Goal: Task Accomplishment & Management: Use online tool/utility

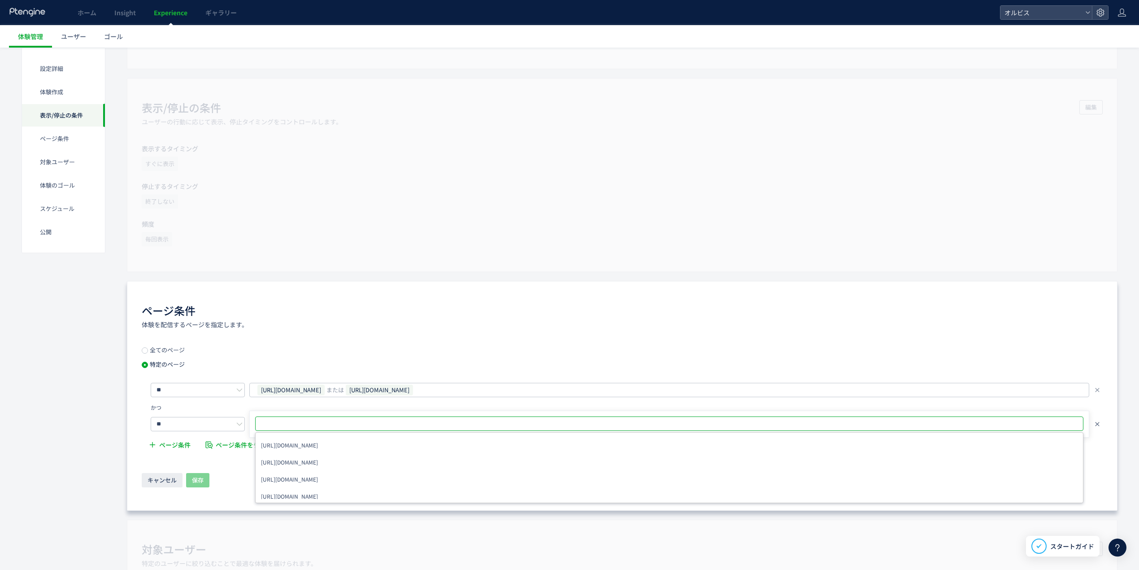
click at [1100, 424] on icon at bounding box center [1097, 423] width 7 height 7
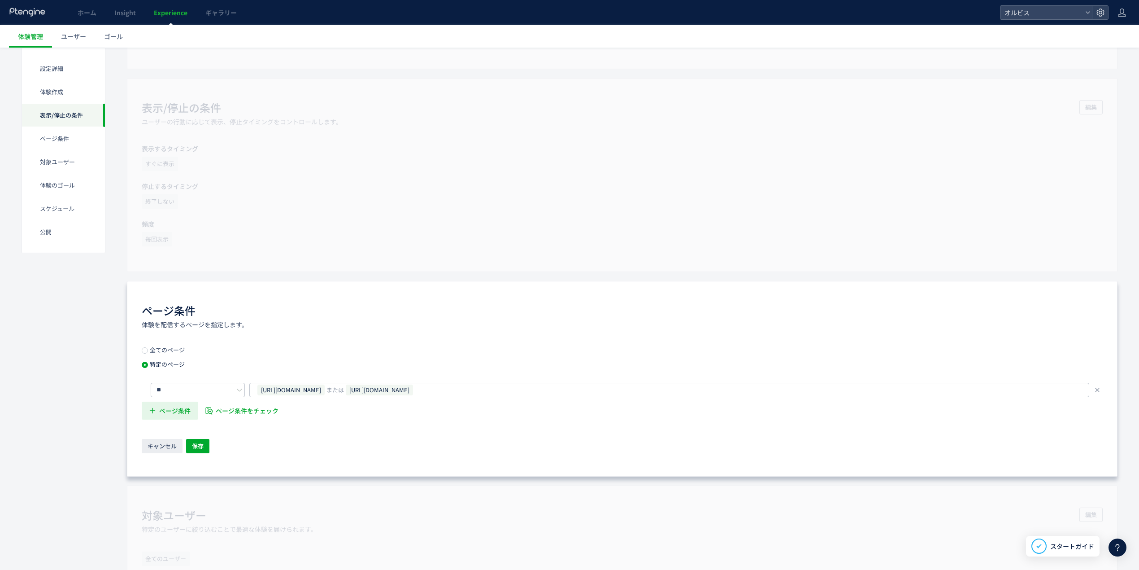
click at [161, 411] on span "ページ条件" at bounding box center [174, 410] width 31 height 18
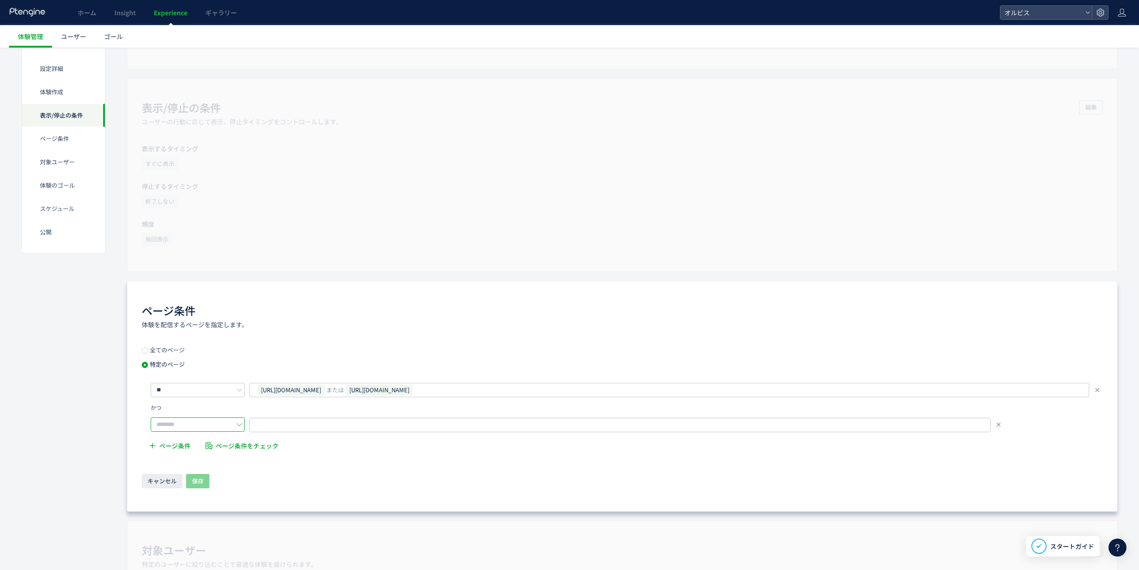
click at [175, 421] on input "text" at bounding box center [198, 424] width 94 height 14
click at [188, 440] on li "含む" at bounding box center [200, 441] width 99 height 15
type input "**"
click at [298, 426] on span "URLを1つずつ入力または複数貼り付け" at bounding box center [307, 424] width 101 height 13
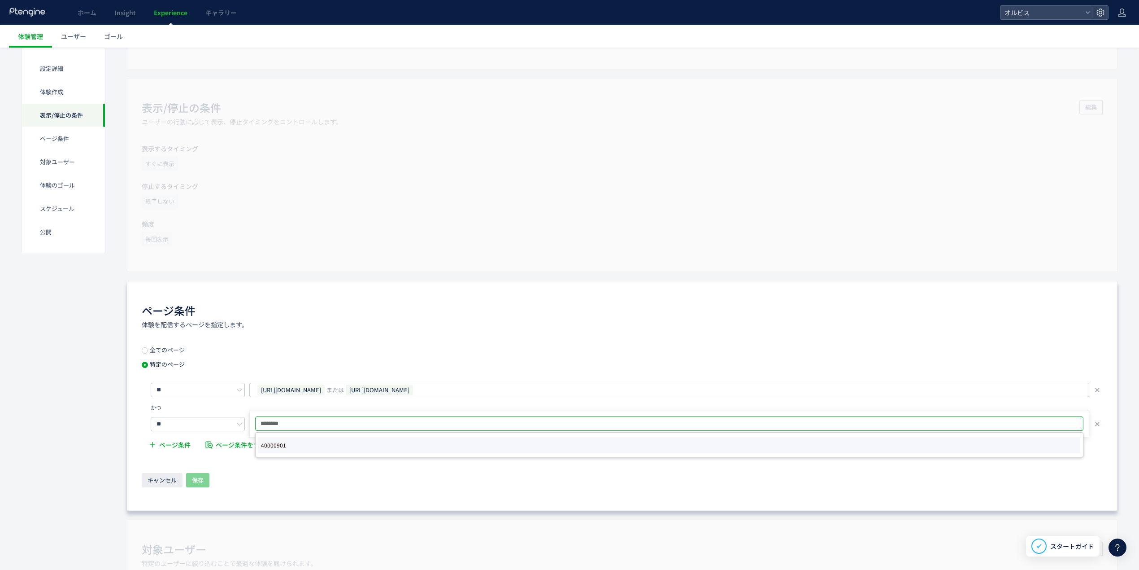
type input "********"
click at [343, 449] on li "40000901" at bounding box center [669, 445] width 822 height 16
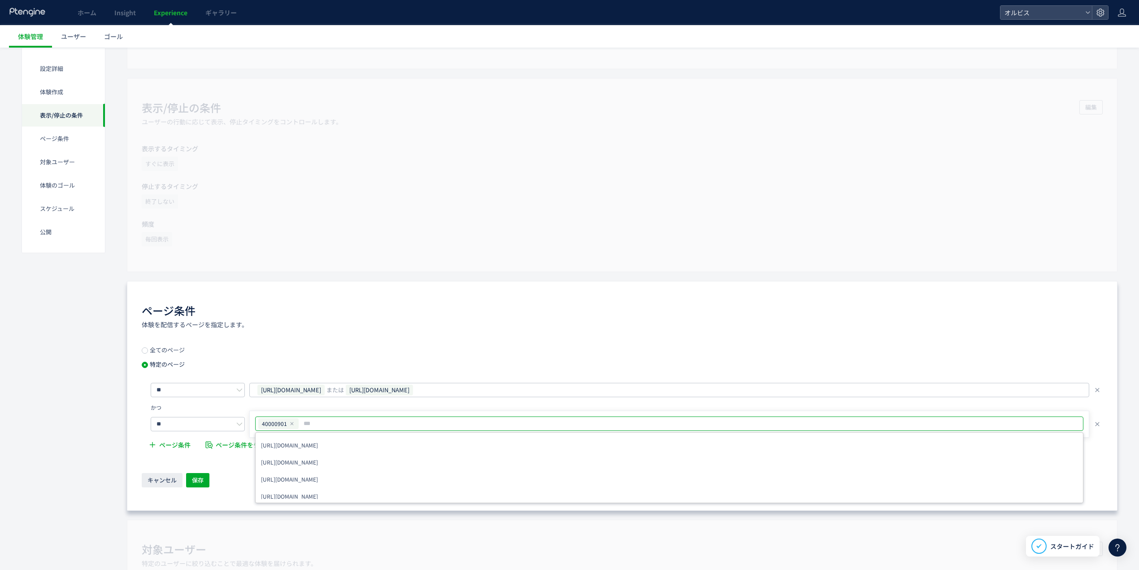
click at [228, 461] on div "全てのページ 特定のページ ** https://pr.orbis.co.jp/cosmetics/udot/100/ または https://pr.orbi…" at bounding box center [622, 418] width 961 height 142
click at [196, 482] on span "保存" at bounding box center [198, 480] width 12 height 14
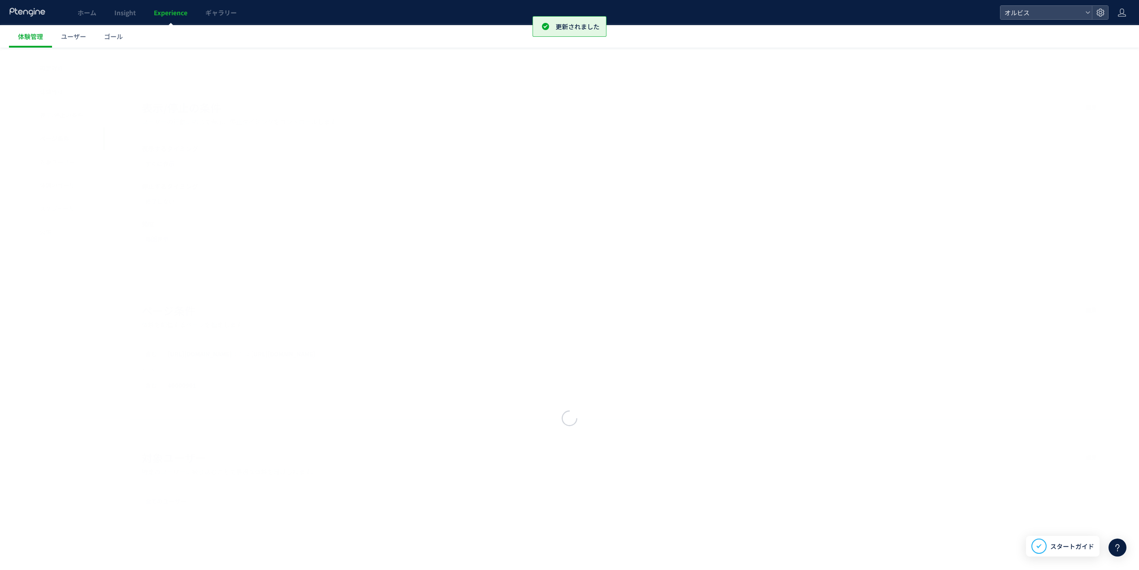
scroll to position [457, 0]
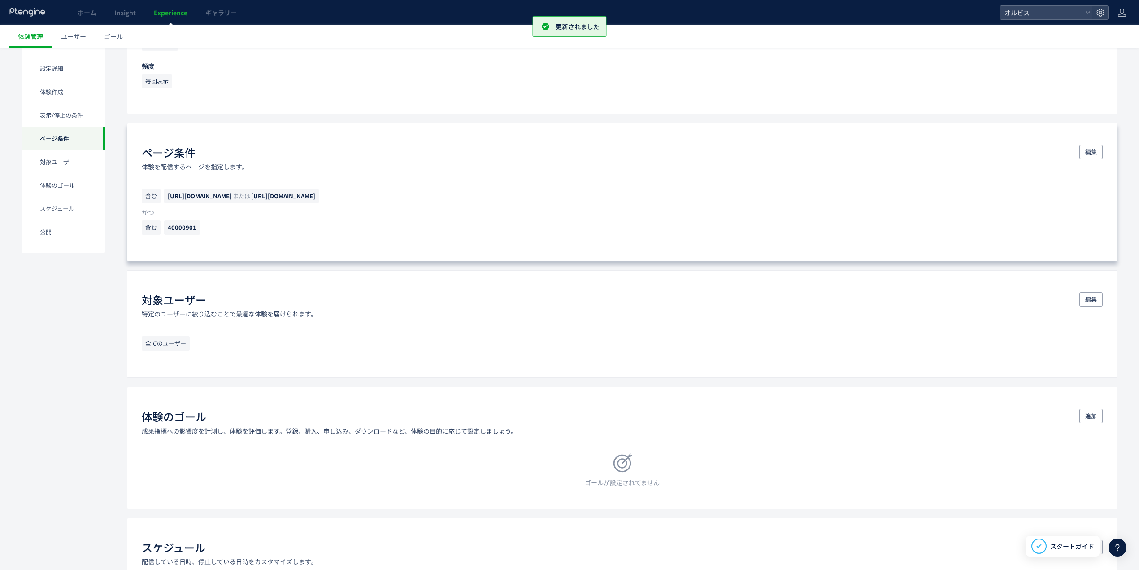
click at [150, 198] on span "含む" at bounding box center [151, 196] width 19 height 14
click at [1091, 151] on span "編集" at bounding box center [1092, 152] width 12 height 14
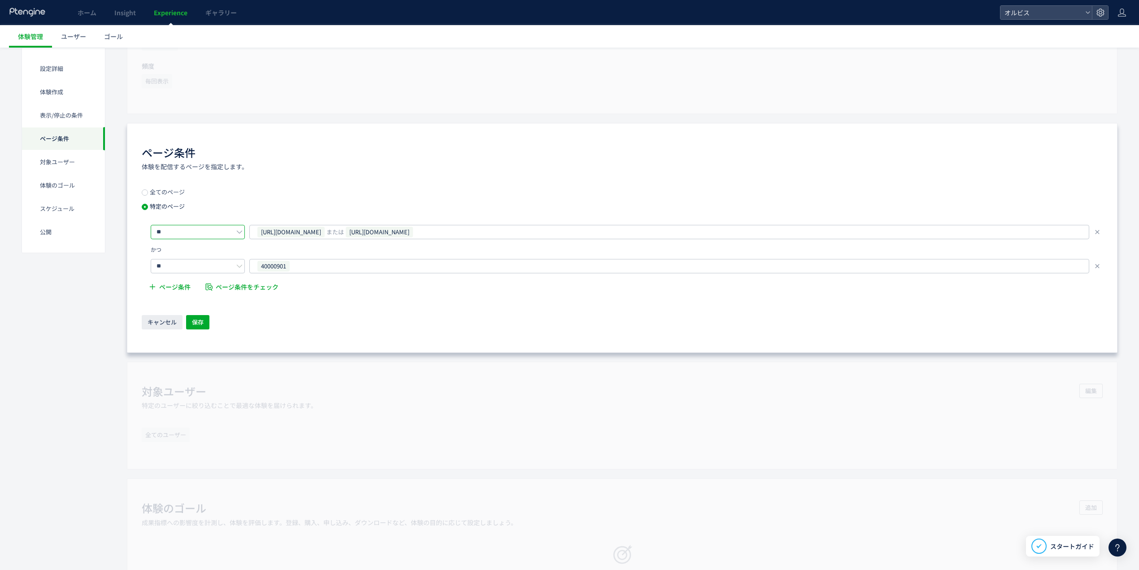
click at [186, 237] on input "**" at bounding box center [198, 232] width 94 height 14
click at [288, 171] on div "ページ条件 体験を配信するページを指定します。" at bounding box center [622, 158] width 961 height 26
click at [236, 284] on span "ページ条件をチェック" at bounding box center [247, 287] width 63 height 18
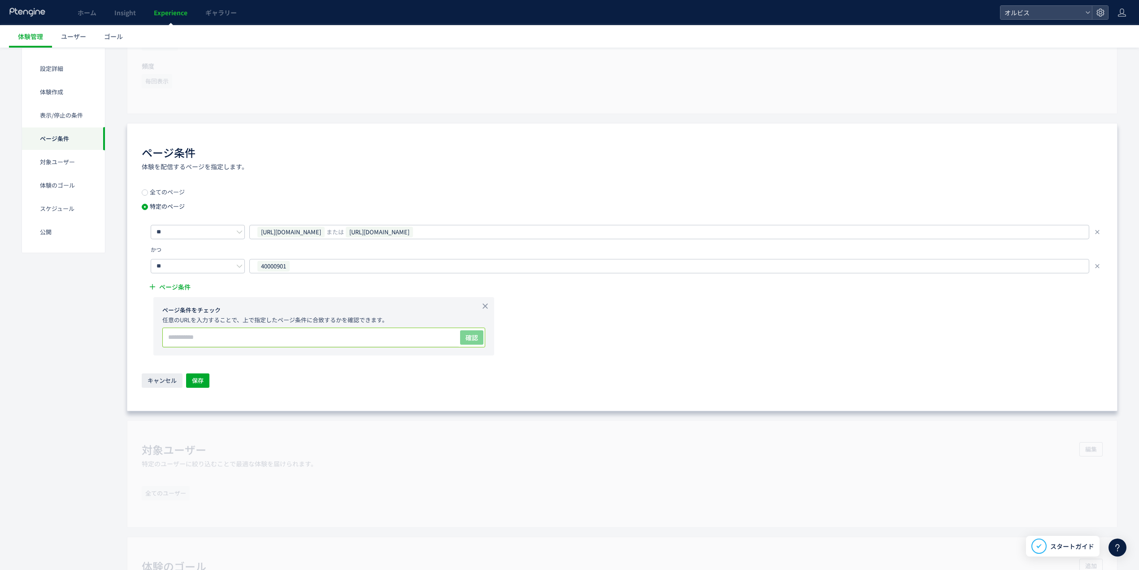
click at [246, 334] on input "text" at bounding box center [311, 337] width 296 height 18
click at [535, 237] on div "https://pr.orbis.co.jp/cosmetics/udot/100/ または https://pr.orbis.co.jp/cosmetics…" at bounding box center [666, 231] width 819 height 13
click at [614, 143] on div "ページ条件 体験を配信するページを指定します。 全てのページ 特定のページ ** https://pr.orbis.co.jp/cosmetics/udot/…" at bounding box center [622, 267] width 991 height 288
click at [315, 343] on input "text" at bounding box center [311, 337] width 296 height 18
paste input "**********"
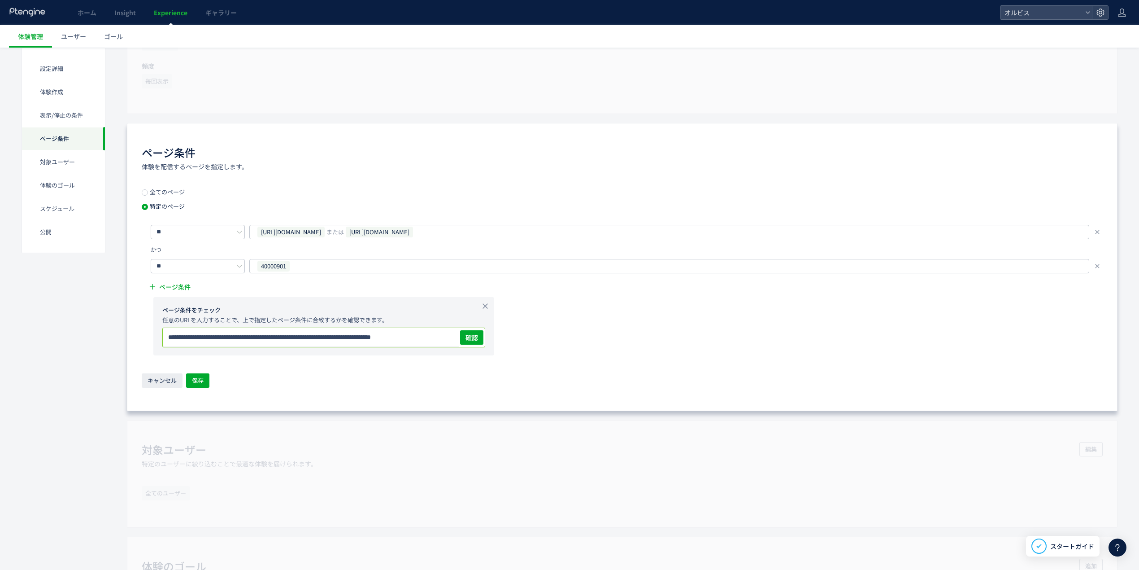
scroll to position [0, 4]
type input "**********"
click at [464, 336] on button "確認" at bounding box center [471, 337] width 23 height 14
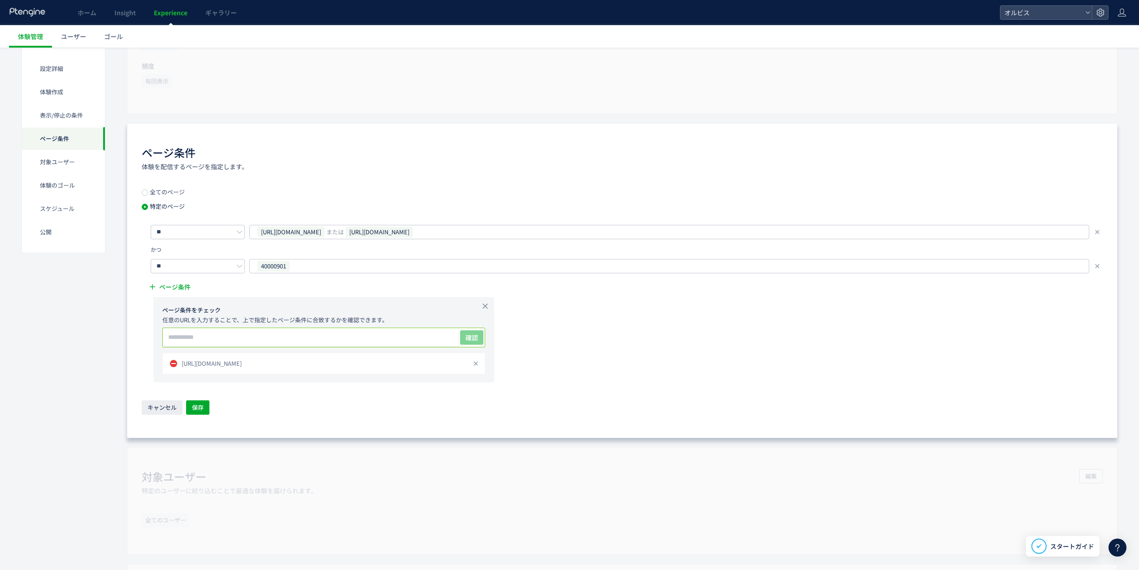
click at [350, 341] on input "text" at bounding box center [311, 337] width 296 height 18
paste input "**********"
type input "**********"
click at [465, 332] on button "確認" at bounding box center [471, 337] width 23 height 14
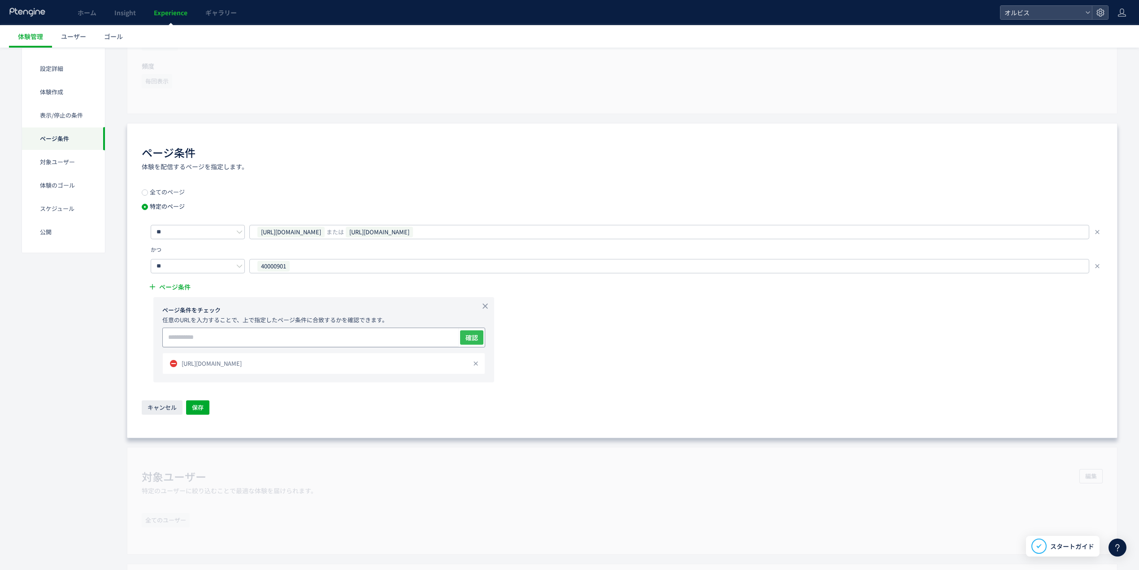
scroll to position [0, 0]
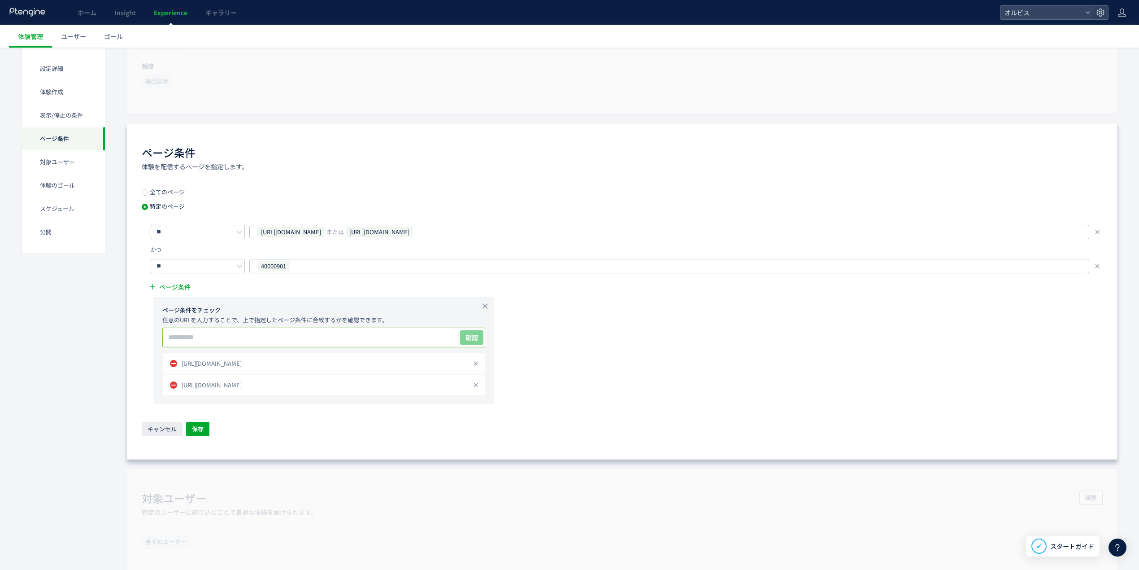
click at [363, 336] on input "text" at bounding box center [311, 337] width 296 height 18
paste input "**********"
type input "**********"
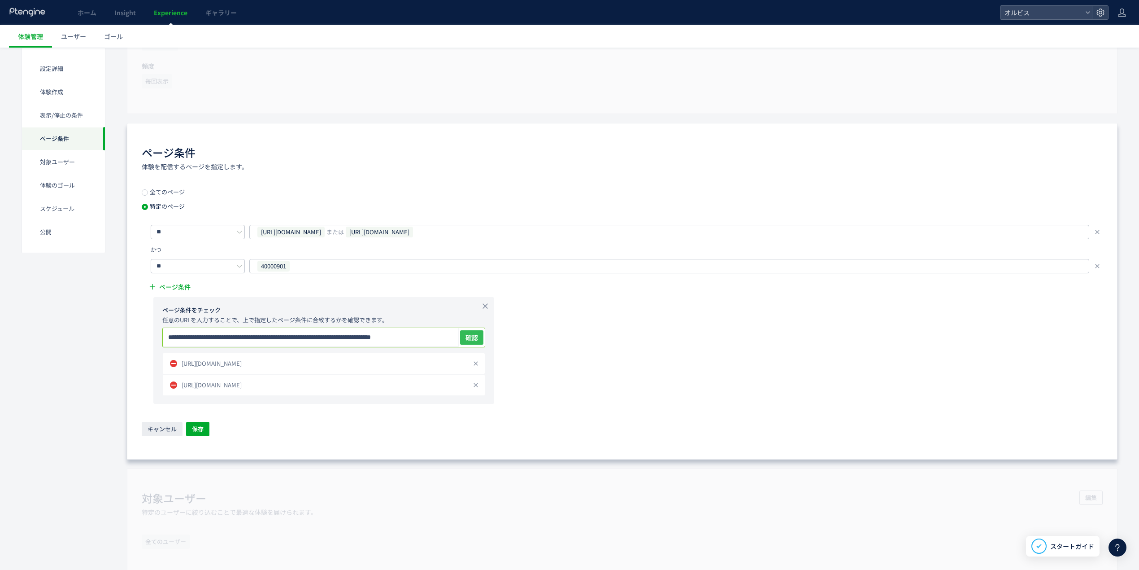
click at [467, 336] on span "確認" at bounding box center [472, 337] width 13 height 9
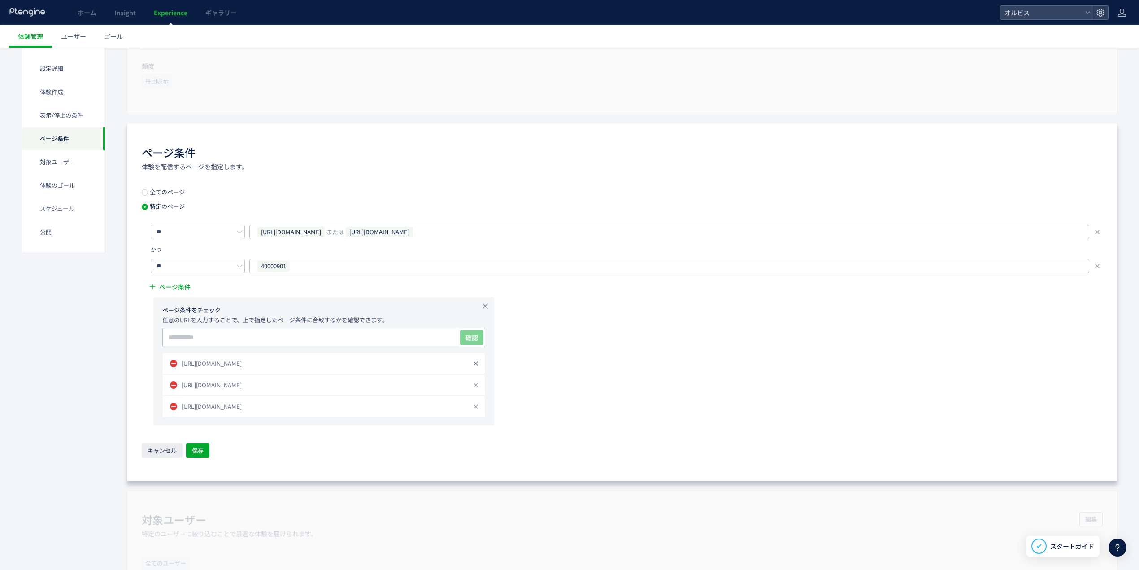
click at [476, 365] on use at bounding box center [476, 364] width 4 height 4
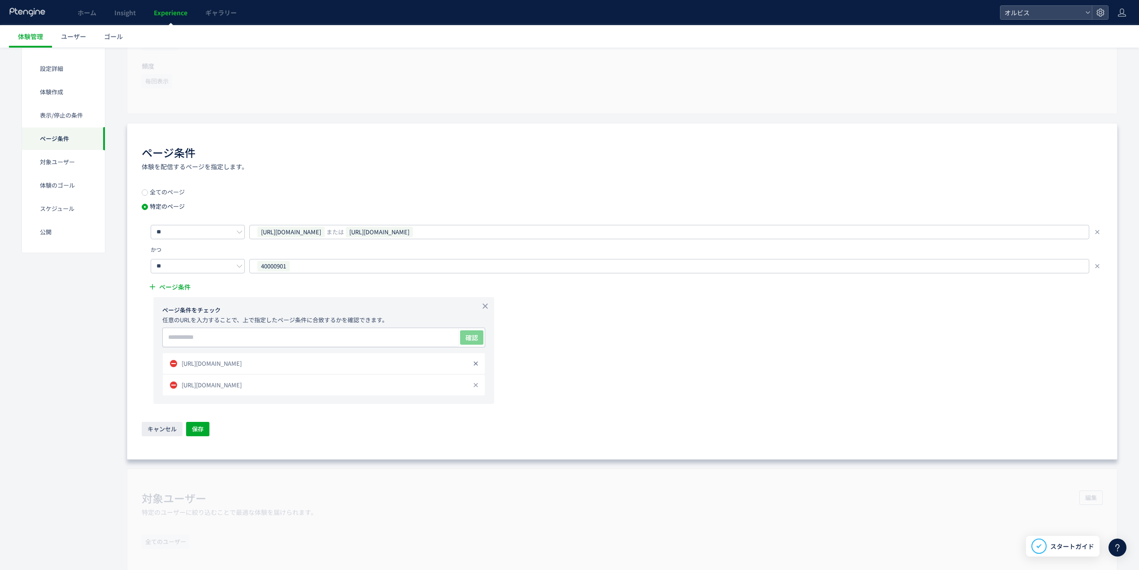
click at [476, 365] on use at bounding box center [476, 364] width 4 height 4
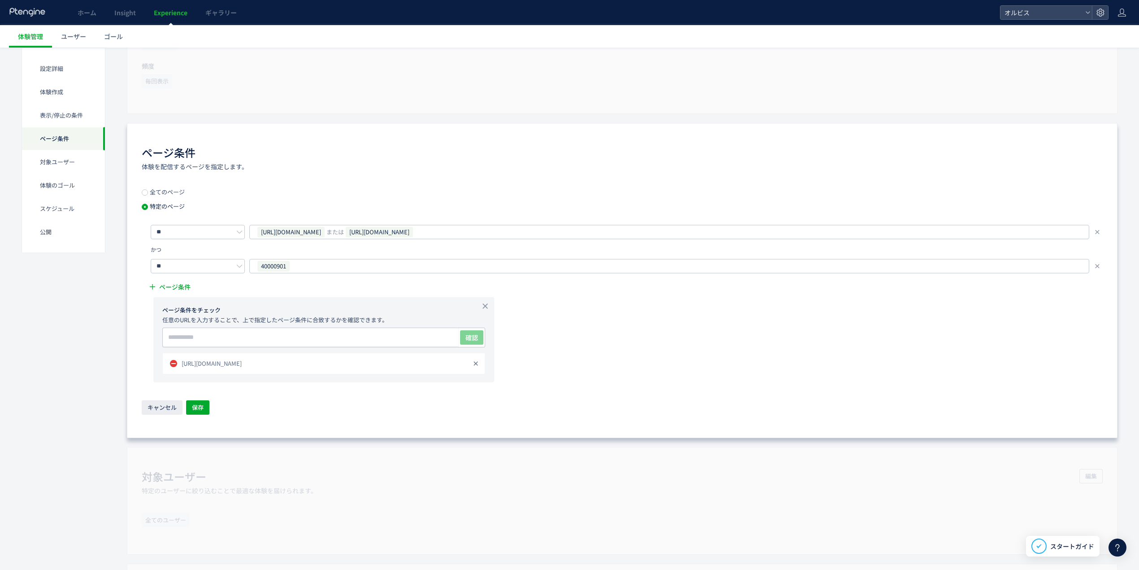
click at [476, 365] on use at bounding box center [476, 364] width 4 height 4
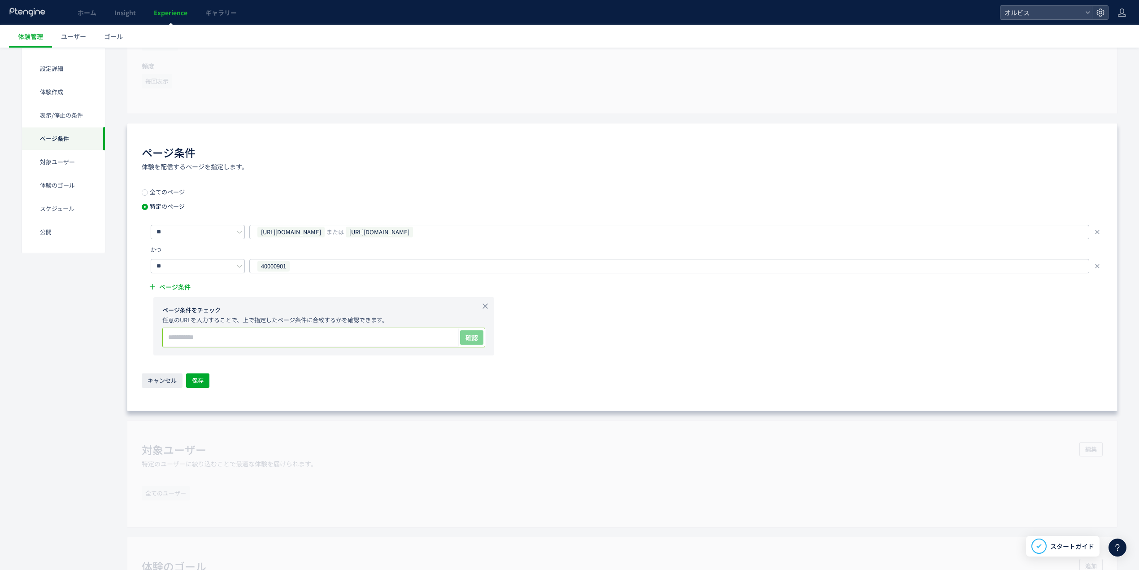
click at [318, 336] on input "text" at bounding box center [311, 337] width 296 height 18
paste input "**********"
type input "**********"
click at [467, 336] on span "確認" at bounding box center [472, 337] width 13 height 9
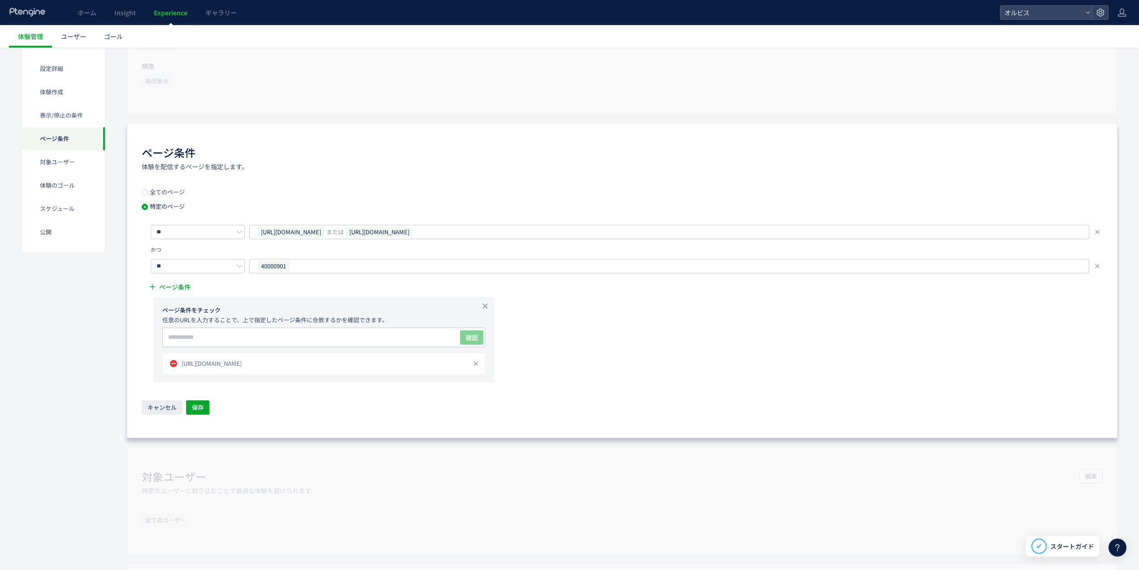
drag, startPoint x: 474, startPoint y: 362, endPoint x: 333, endPoint y: 363, distance: 141.3
click at [336, 363] on li "[URL][DOMAIN_NAME]" at bounding box center [323, 364] width 323 height 22
click at [476, 363] on icon at bounding box center [476, 363] width 14 height 14
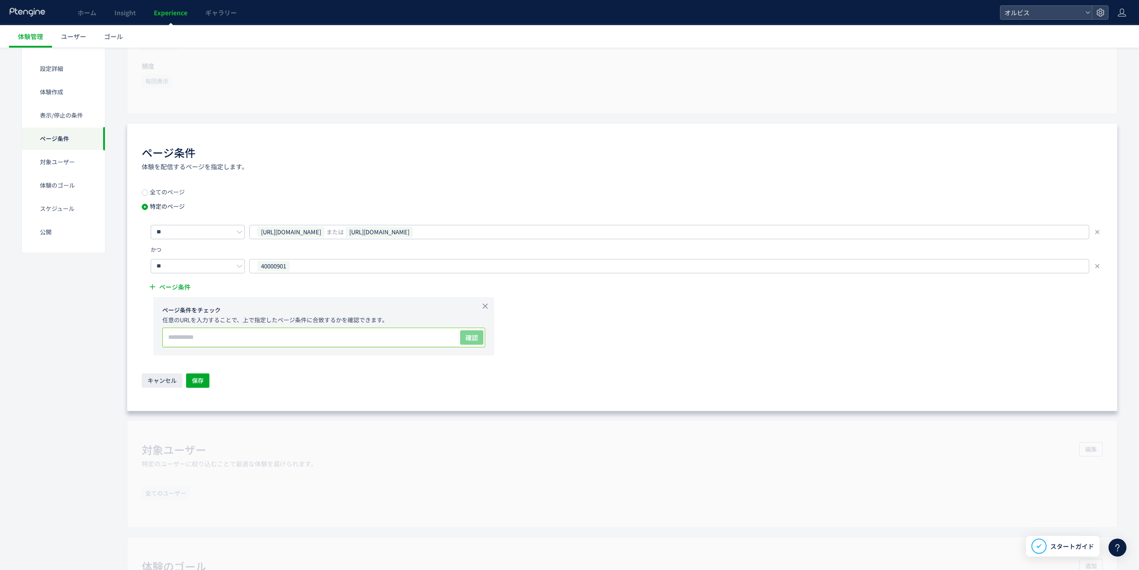
click at [368, 339] on input "text" at bounding box center [311, 337] width 296 height 18
paste input "**********"
paste input "********"
type input "**********"
click at [469, 338] on span "確認" at bounding box center [472, 337] width 13 height 9
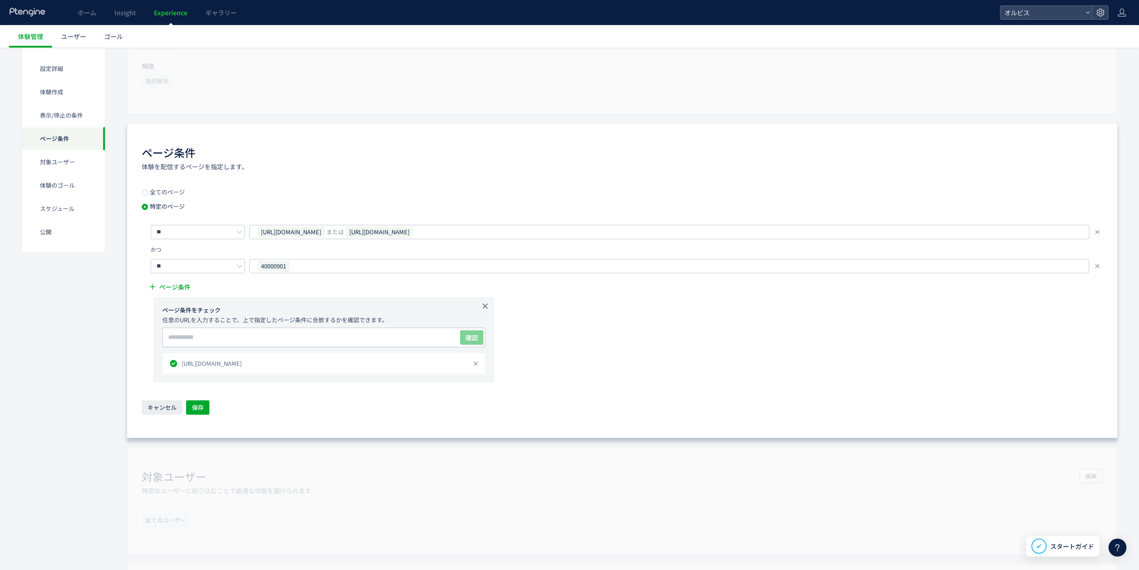
click at [485, 307] on use at bounding box center [485, 305] width 5 height 5
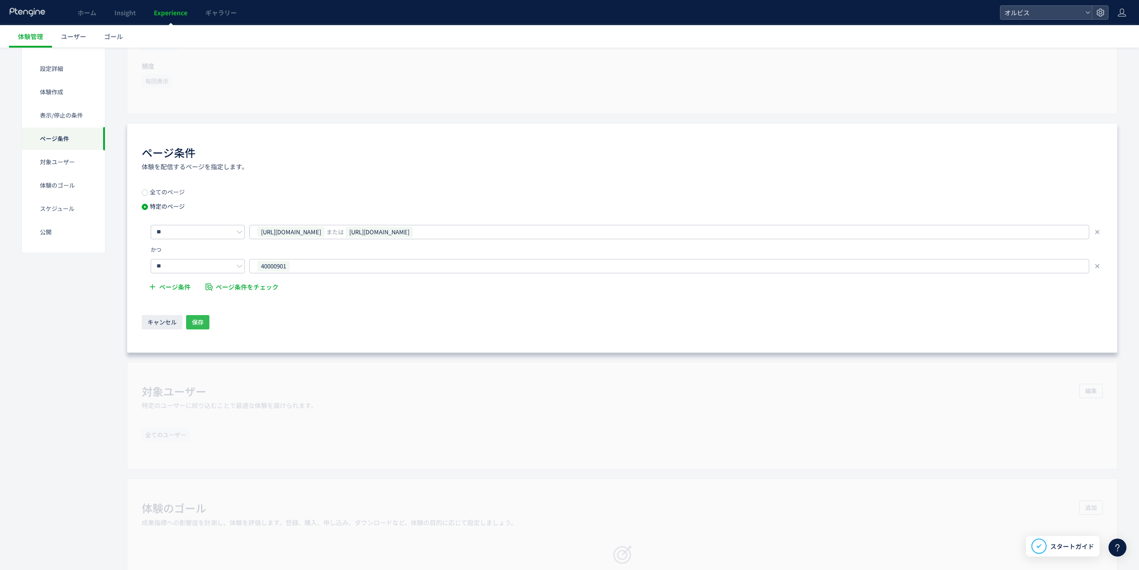
click at [203, 321] on span "保存" at bounding box center [198, 322] width 12 height 14
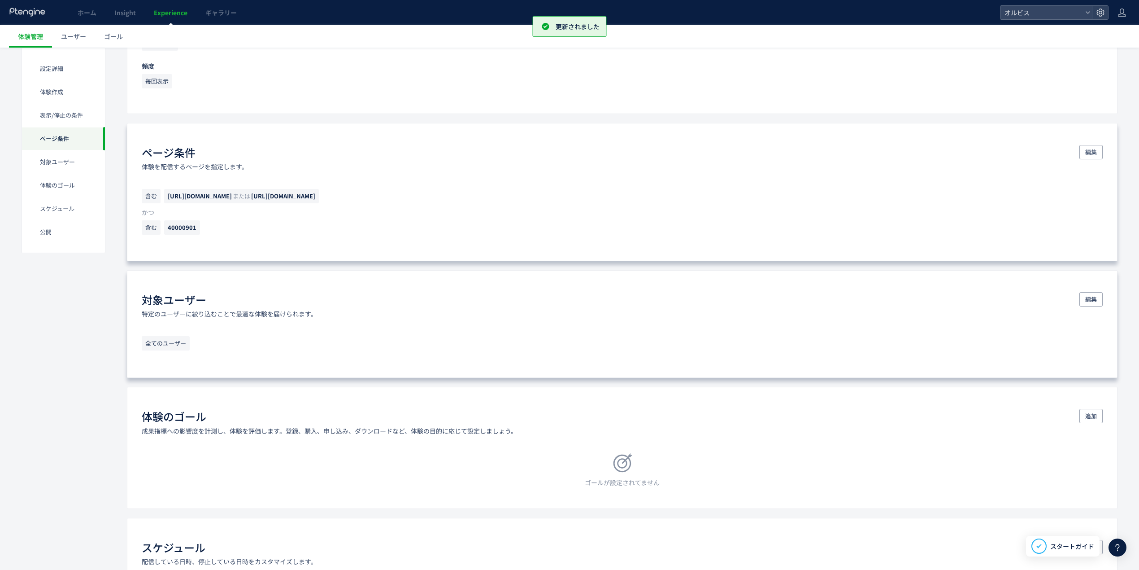
click at [178, 346] on span "全てのユーザー" at bounding box center [166, 343] width 48 height 14
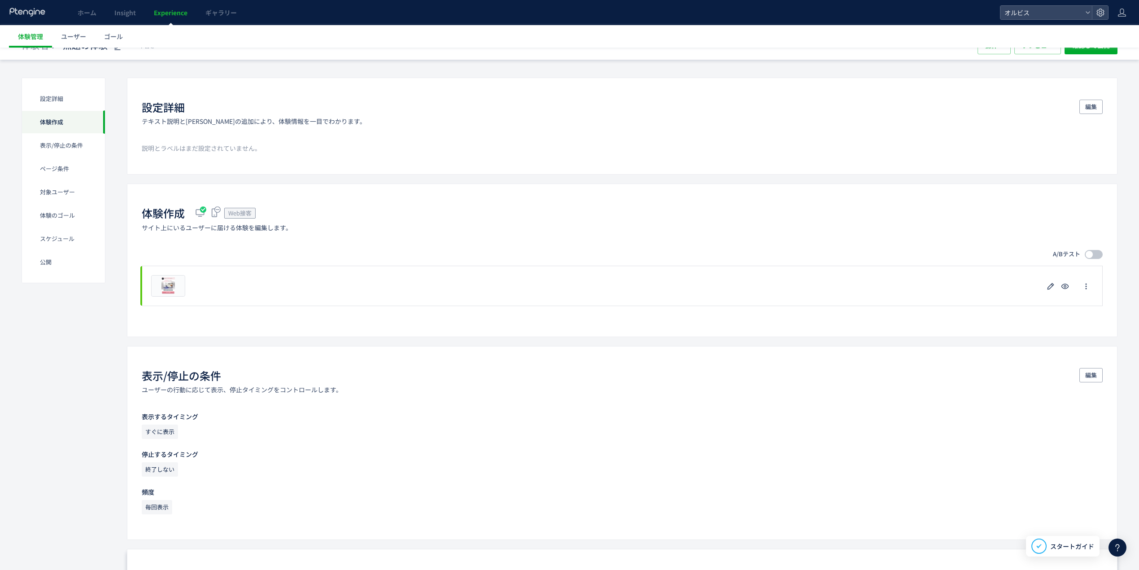
scroll to position [60, 0]
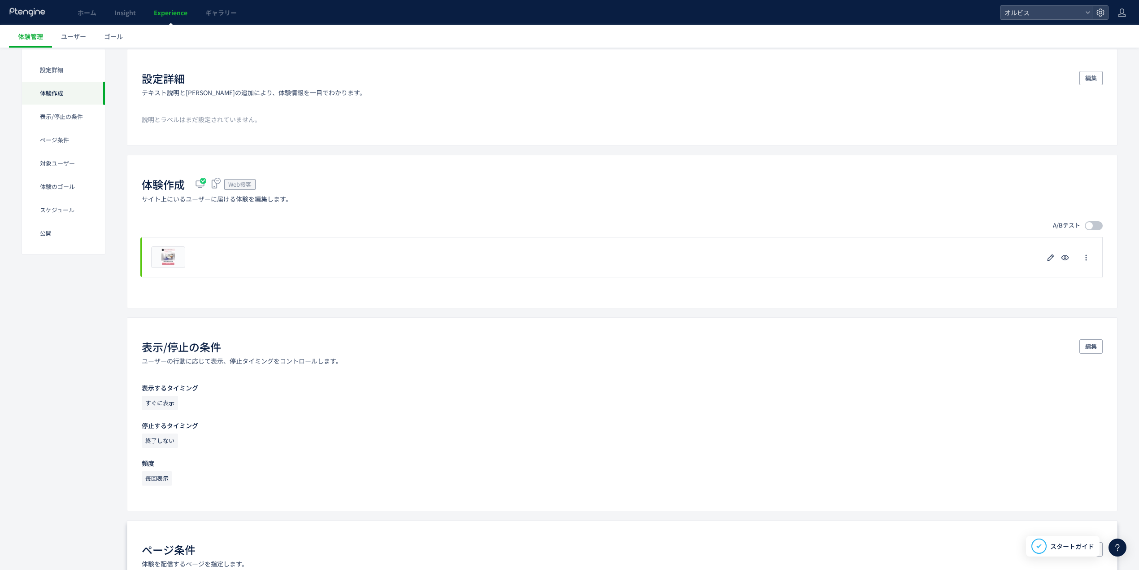
click at [1092, 223] on div at bounding box center [1089, 225] width 7 height 7
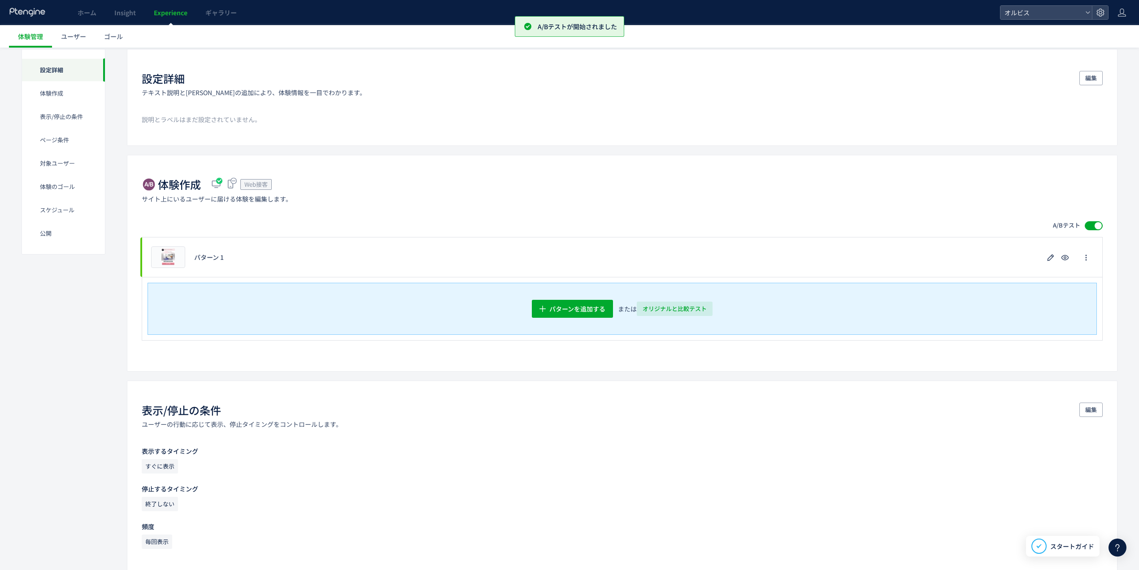
click at [662, 307] on span "オリジナルと比較テスト" at bounding box center [675, 308] width 64 height 14
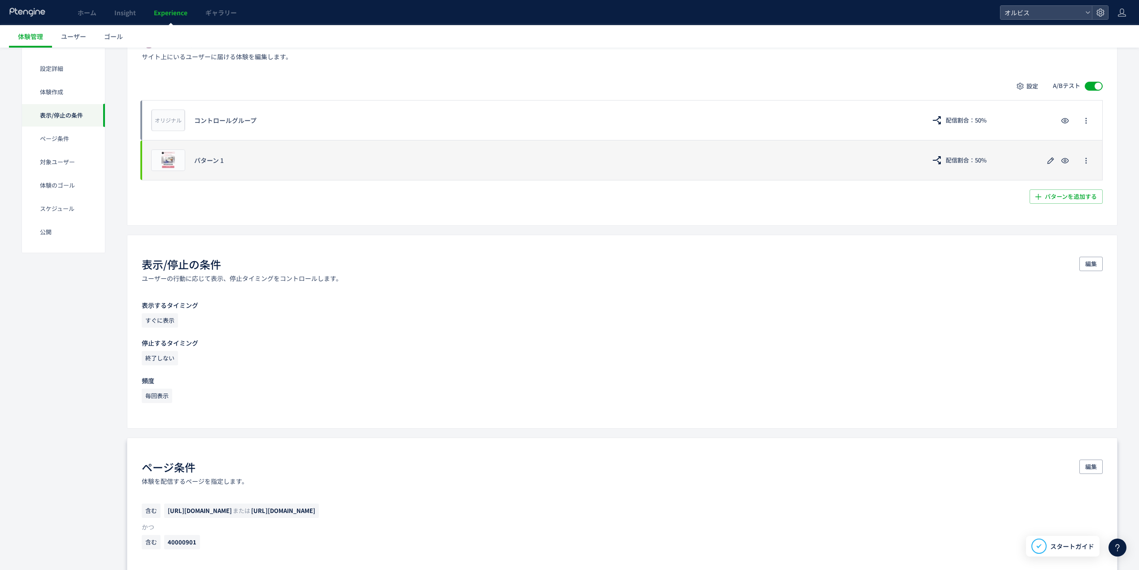
scroll to position [359, 0]
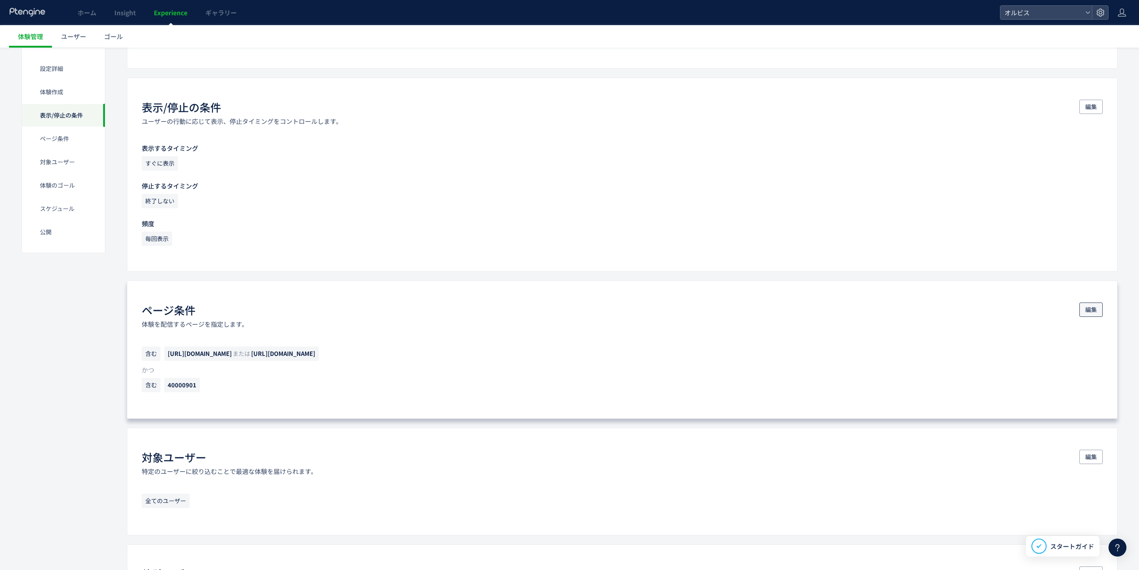
click at [1099, 317] on button "編集" at bounding box center [1091, 309] width 23 height 14
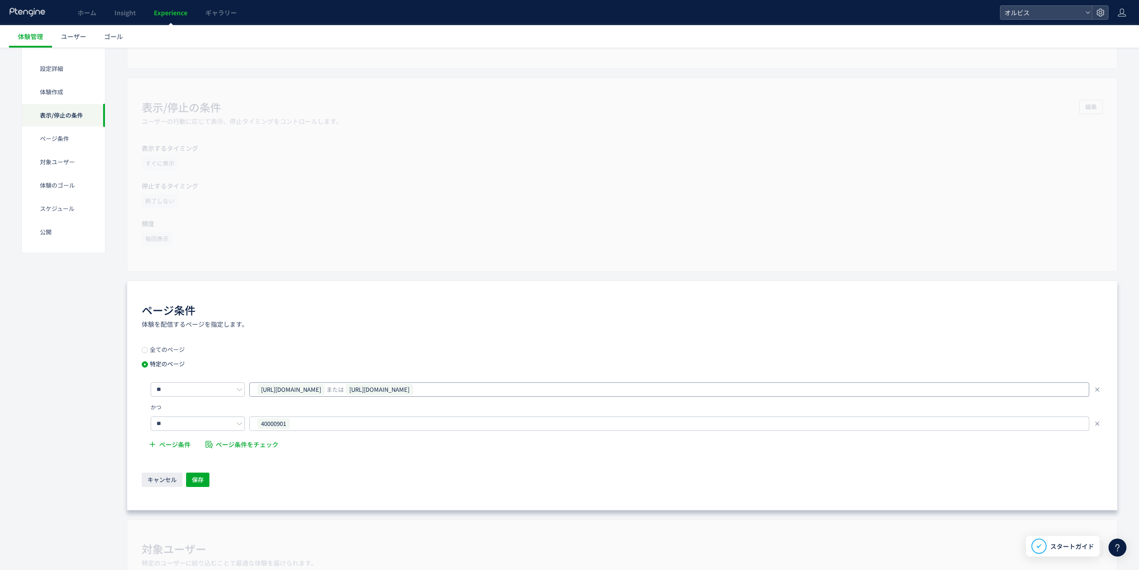
click at [344, 388] on span "または" at bounding box center [335, 389] width 17 height 14
click at [420, 391] on use at bounding box center [418, 389] width 3 height 3
click at [441, 336] on div "ページ条件 体験を配信するページを指定します。 全てのページ 特定のページ ** https://pr.orbis.co.jp/cosmetics/udot/…" at bounding box center [622, 395] width 991 height 230
click at [200, 477] on span "保存" at bounding box center [198, 479] width 12 height 14
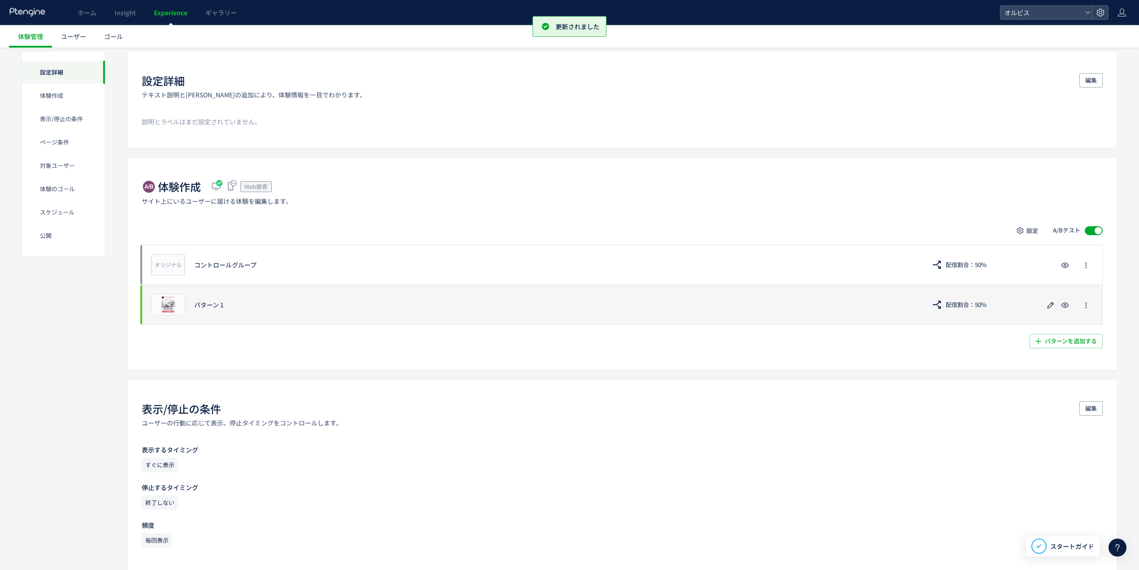
scroll to position [0, 0]
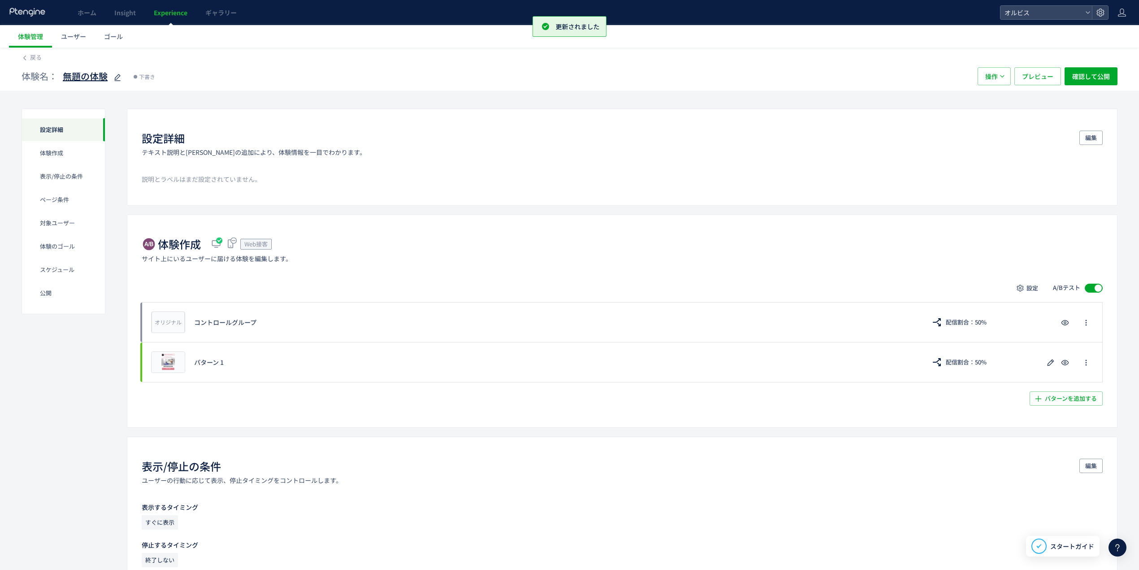
click at [122, 79] on icon at bounding box center [117, 77] width 11 height 11
type input "*"
click at [105, 76] on input "**********" at bounding box center [119, 77] width 112 height 18
click at [155, 74] on input "**********" at bounding box center [119, 77] width 112 height 18
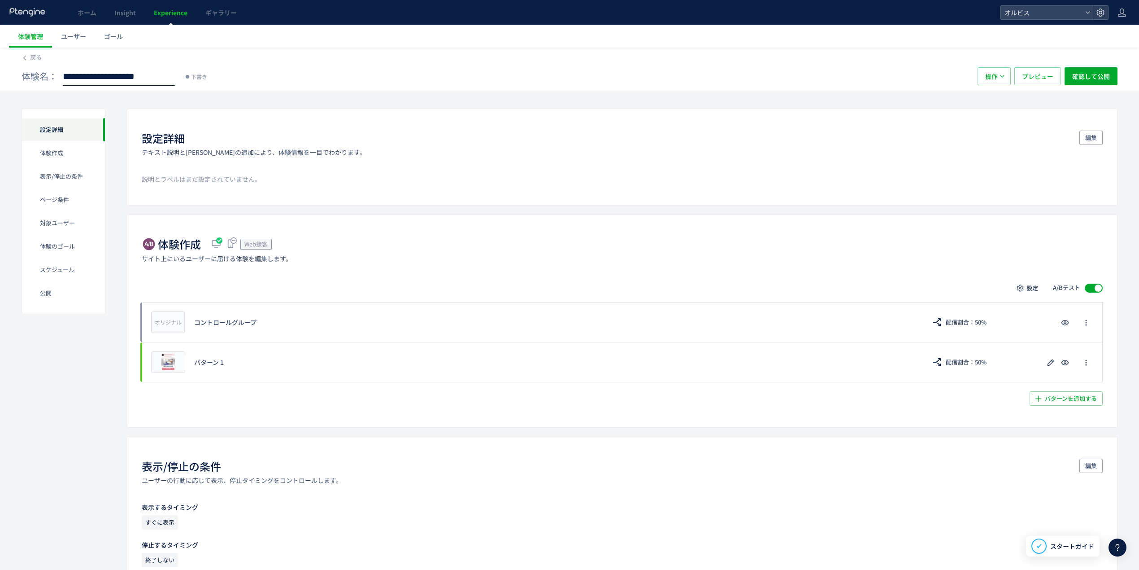
drag, startPoint x: 112, startPoint y: 77, endPoint x: 97, endPoint y: 76, distance: 14.4
click at [97, 76] on input "**********" at bounding box center [119, 77] width 112 height 18
type input "**********"
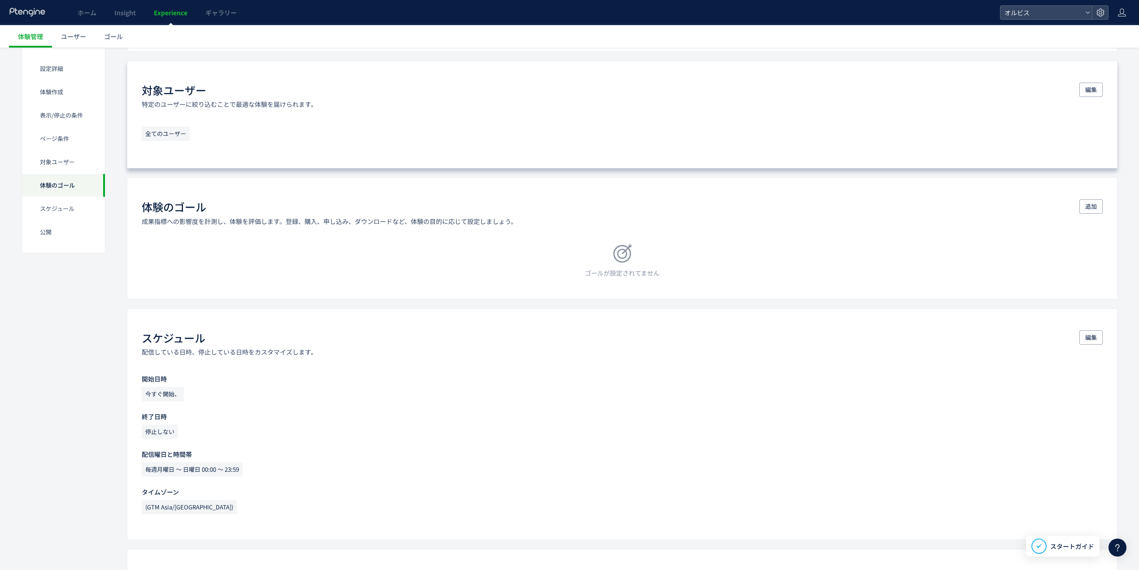
scroll to position [658, 0]
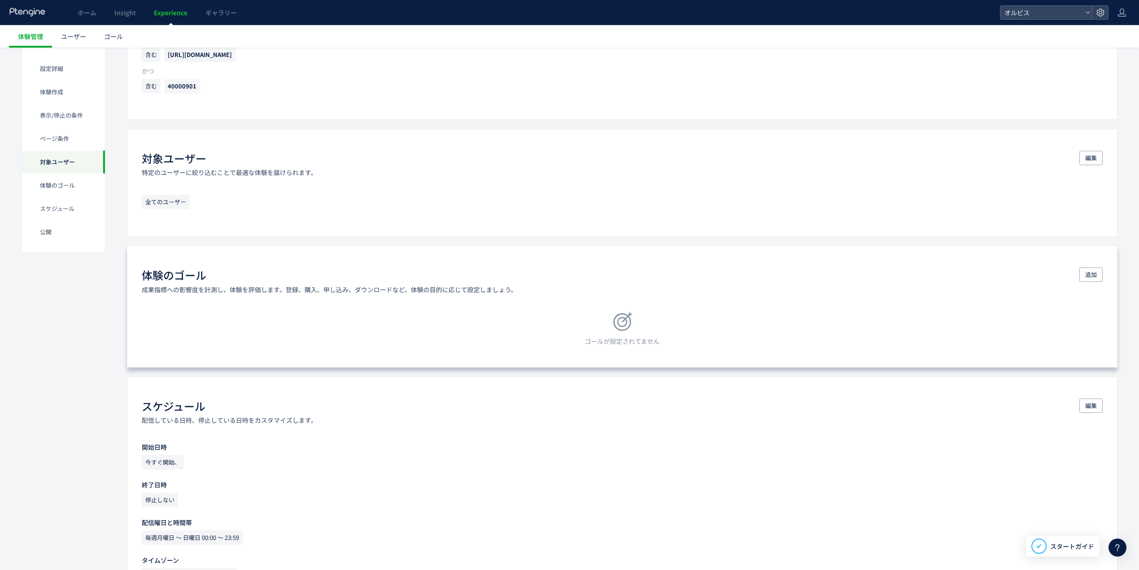
click at [1094, 284] on div "追加" at bounding box center [1091, 280] width 23 height 26
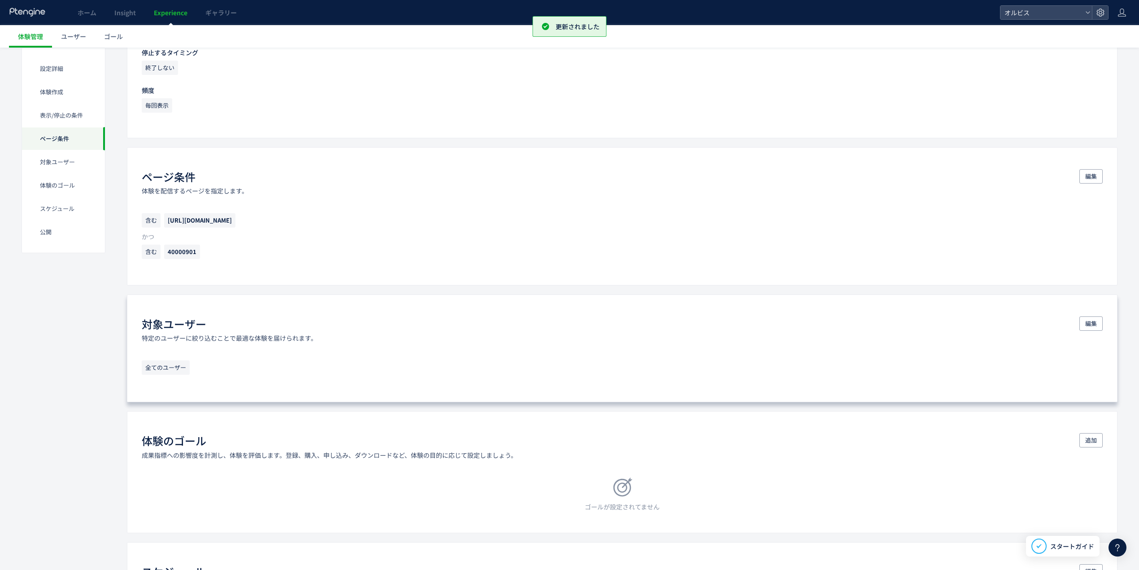
scroll to position [478, 0]
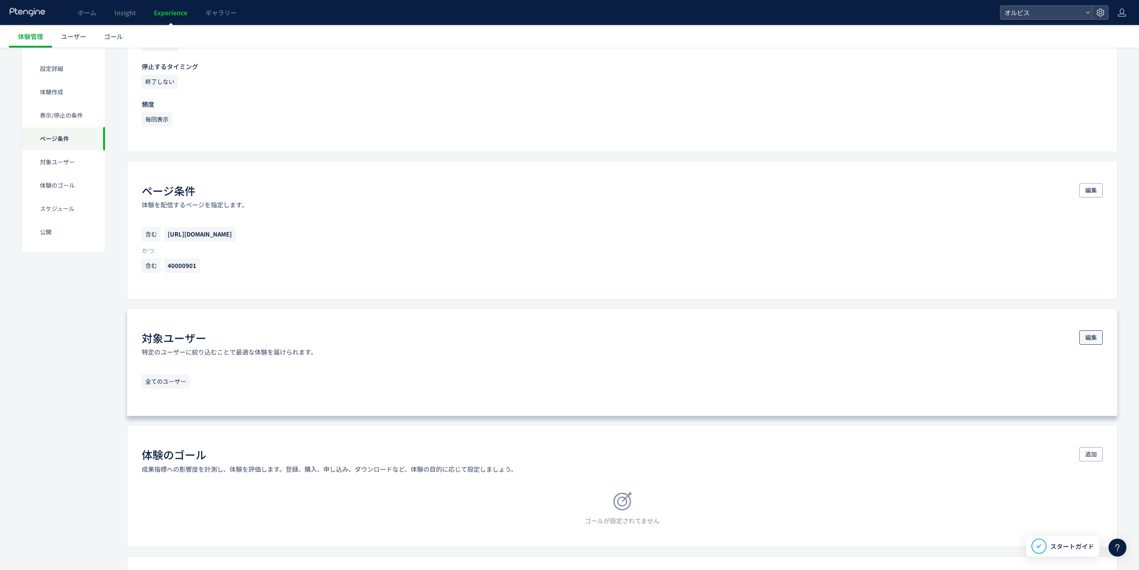
click at [1100, 337] on button "編集" at bounding box center [1091, 337] width 23 height 14
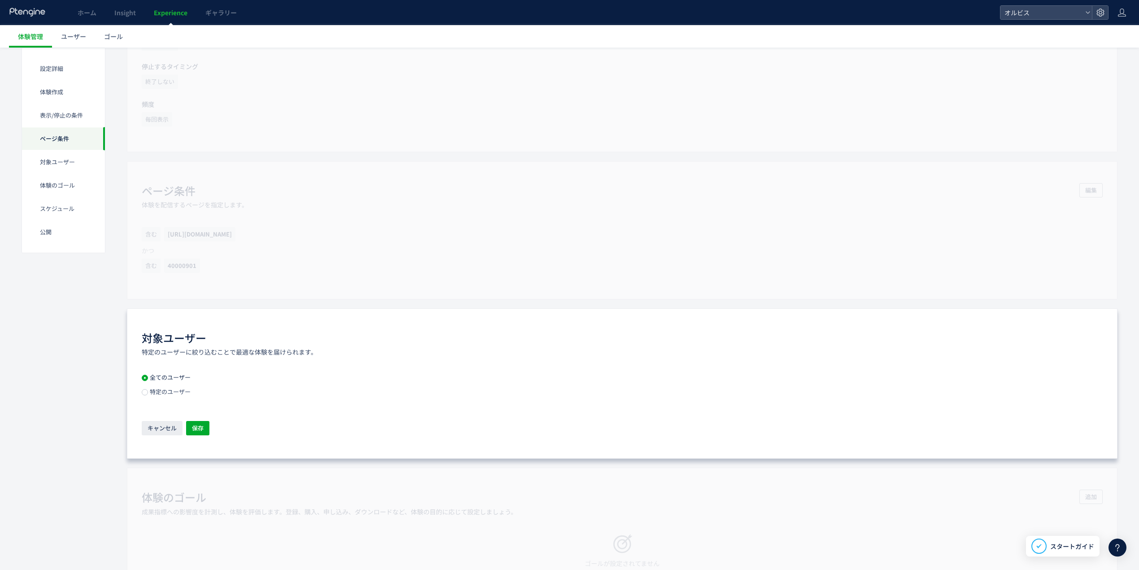
click at [164, 395] on span "特定のユーザー" at bounding box center [169, 391] width 43 height 9
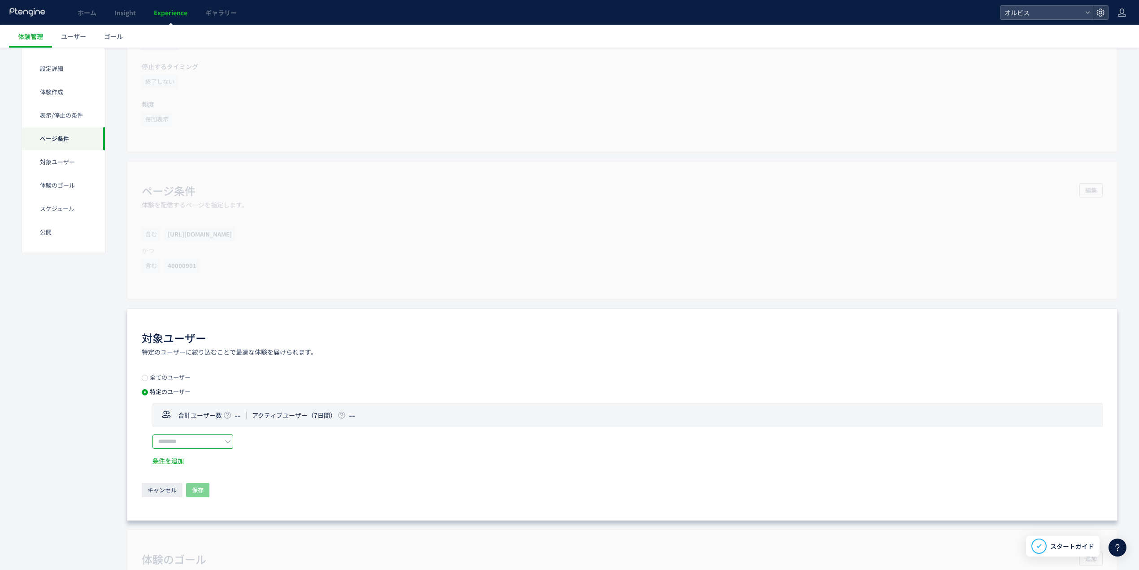
click at [201, 442] on input "text" at bounding box center [193, 441] width 81 height 14
drag, startPoint x: 324, startPoint y: 458, endPoint x: 301, endPoint y: 469, distance: 25.1
click at [324, 458] on div "合計ユーザー数 -- アクティブユーザー（7日間） -- ユーザーセグメント ユーザーの行動 ウェブページ イベント 訪問 体験 訪問の属性 訪問の種類 入口…" at bounding box center [622, 434] width 961 height 62
click at [168, 490] on span "キャンセル" at bounding box center [162, 490] width 29 height 14
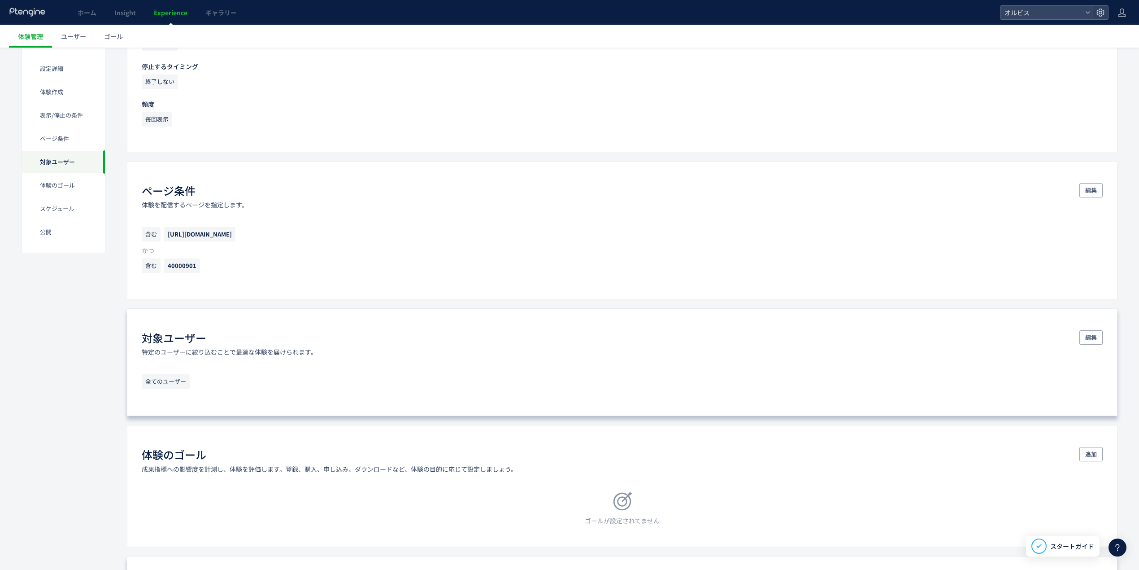
scroll to position [665, 0]
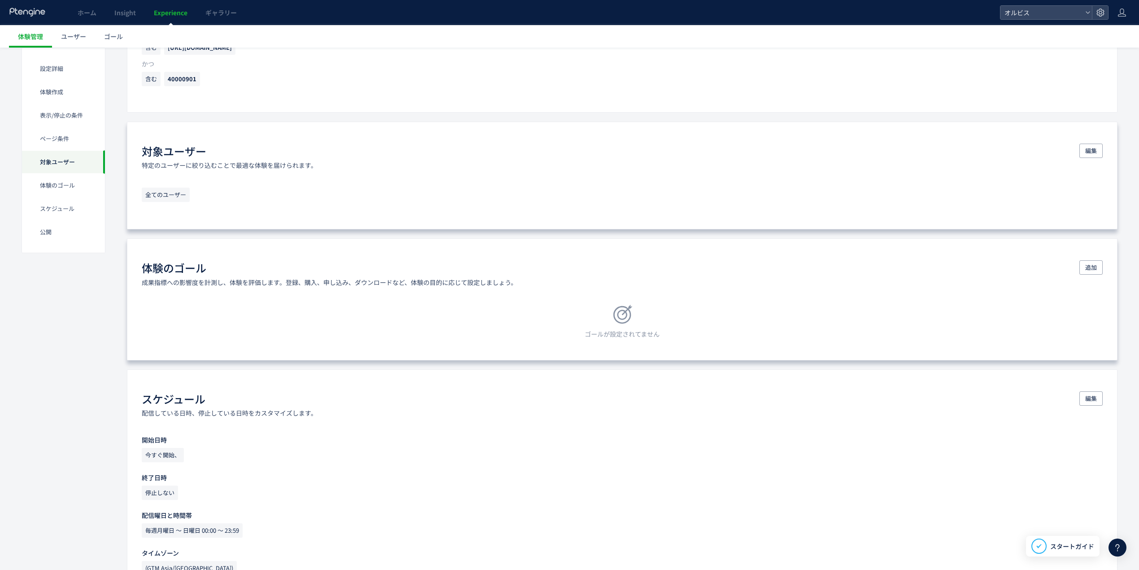
click at [1073, 268] on div "体験のゴール 成果指標への影響度を計測し、体験を評価します。登録、購入、申し込み、ダウンロードなど、体験の目的に応じて設定しましょう。 追加" at bounding box center [622, 273] width 961 height 26
click at [1082, 268] on button "追加" at bounding box center [1091, 267] width 23 height 14
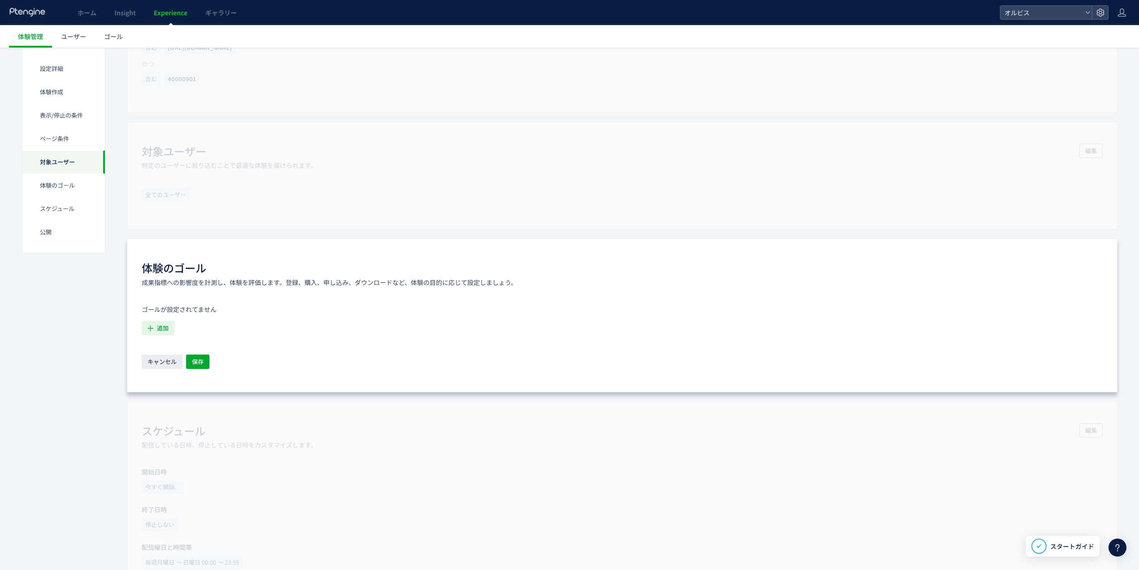
click at [151, 325] on button "追加" at bounding box center [158, 328] width 33 height 14
click at [183, 421] on li "購入 購入 条件： 元のページページorder/thanksに 含むページに訪問した場合" at bounding box center [227, 421] width 162 height 14
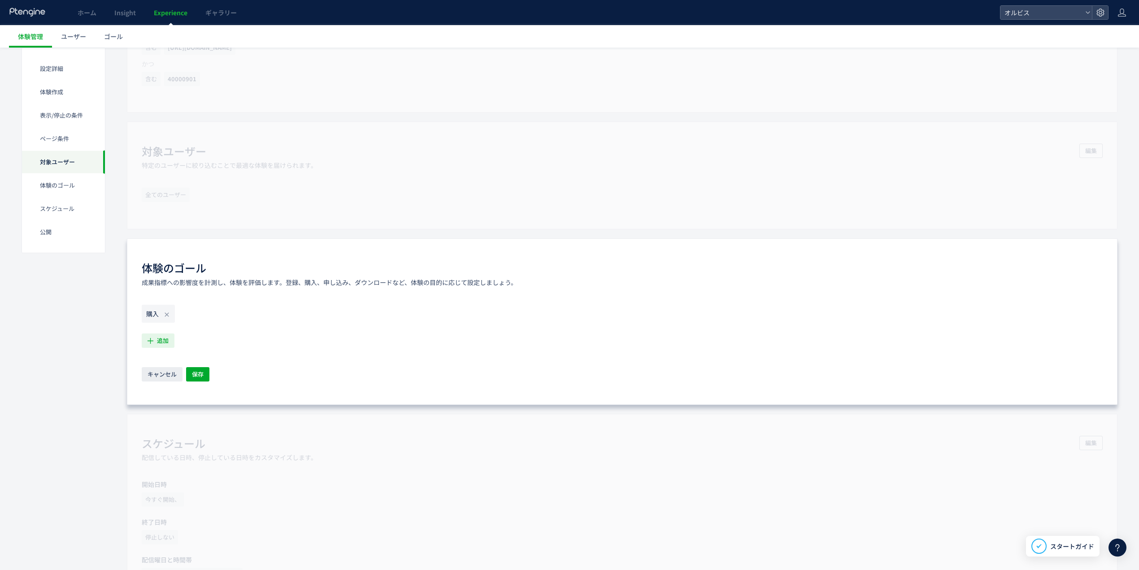
click at [162, 341] on span "追加" at bounding box center [163, 340] width 12 height 14
click at [203, 374] on input "text" at bounding box center [226, 369] width 155 height 14
type input "******"
click at [401, 319] on div "購入" at bounding box center [622, 316] width 961 height 22
click at [191, 375] on button "保存" at bounding box center [197, 374] width 23 height 14
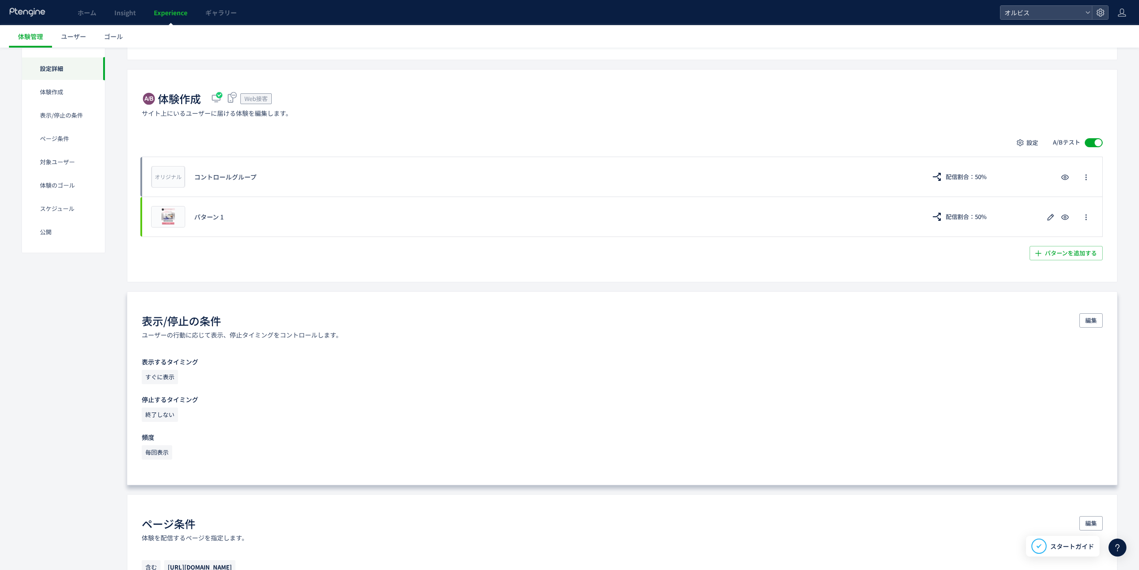
scroll to position [0, 0]
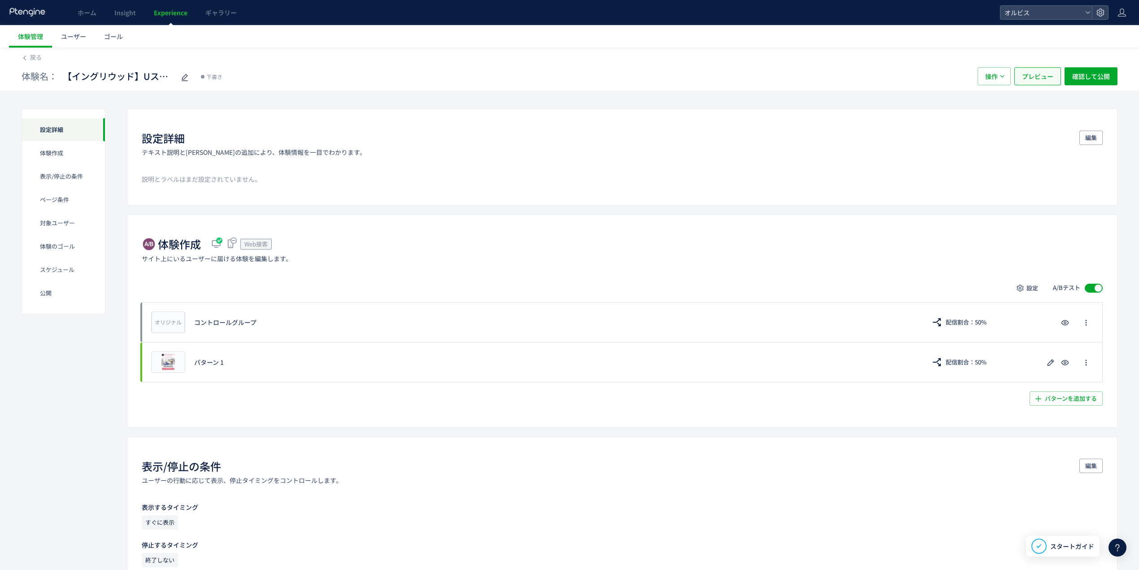
click at [1054, 72] on button "プレビュー" at bounding box center [1038, 76] width 47 height 18
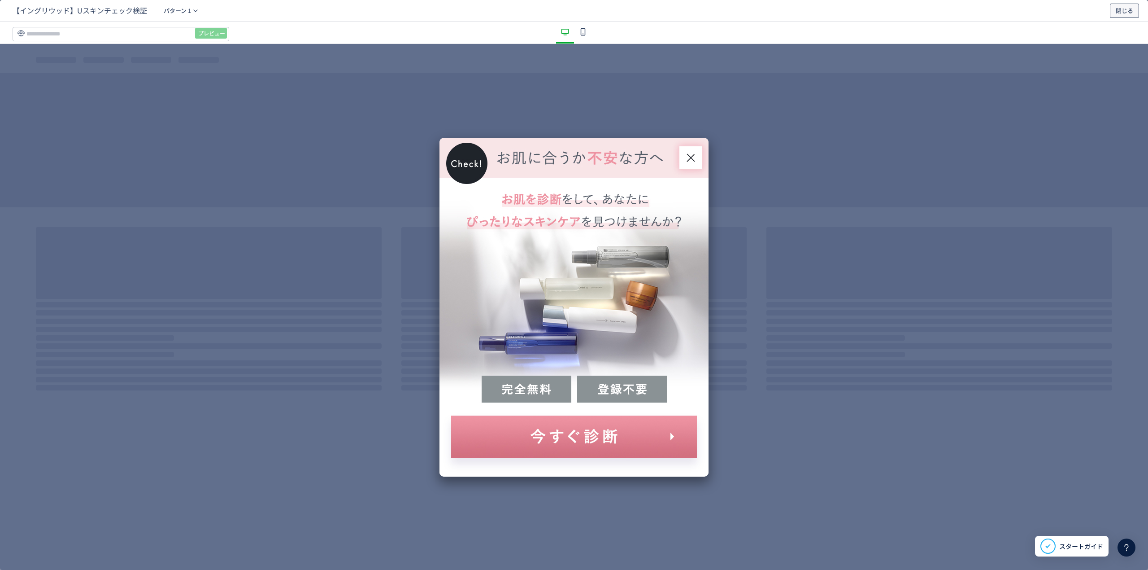
click at [1126, 17] on span "閉じる" at bounding box center [1124, 11] width 17 height 14
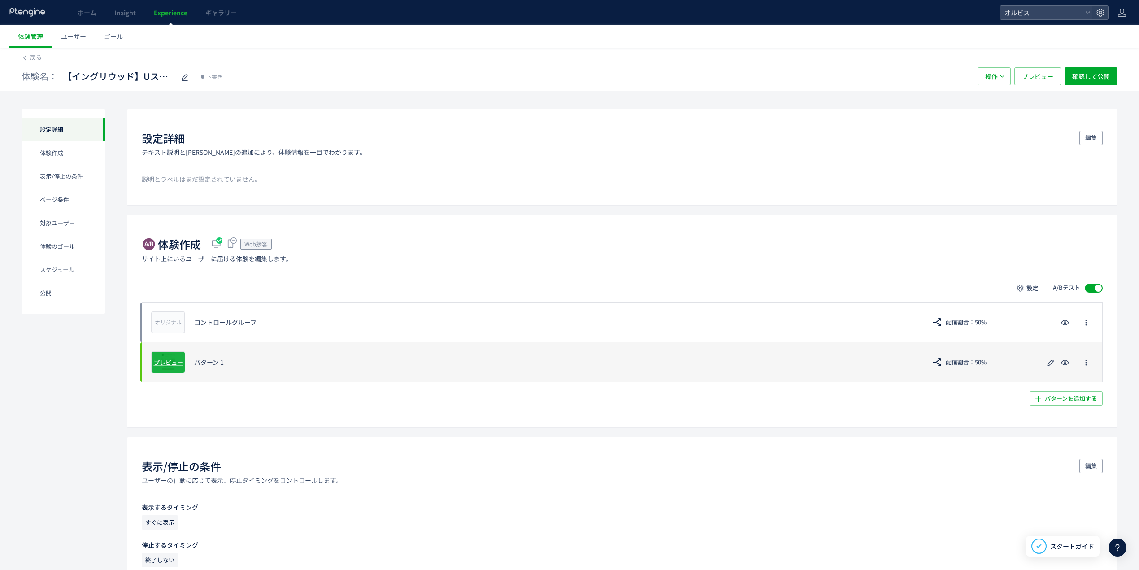
click at [164, 361] on span "プレビュー" at bounding box center [168, 362] width 29 height 9
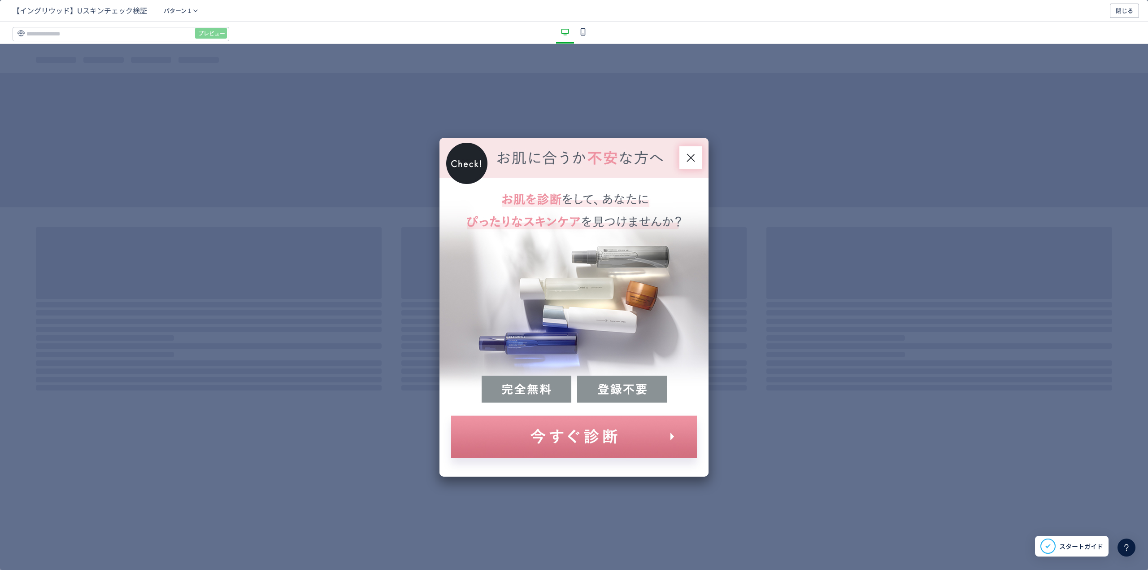
click at [809, 144] on div "dialog" at bounding box center [574, 307] width 1148 height 526
click at [1120, 6] on span "閉じる" at bounding box center [1124, 11] width 17 height 14
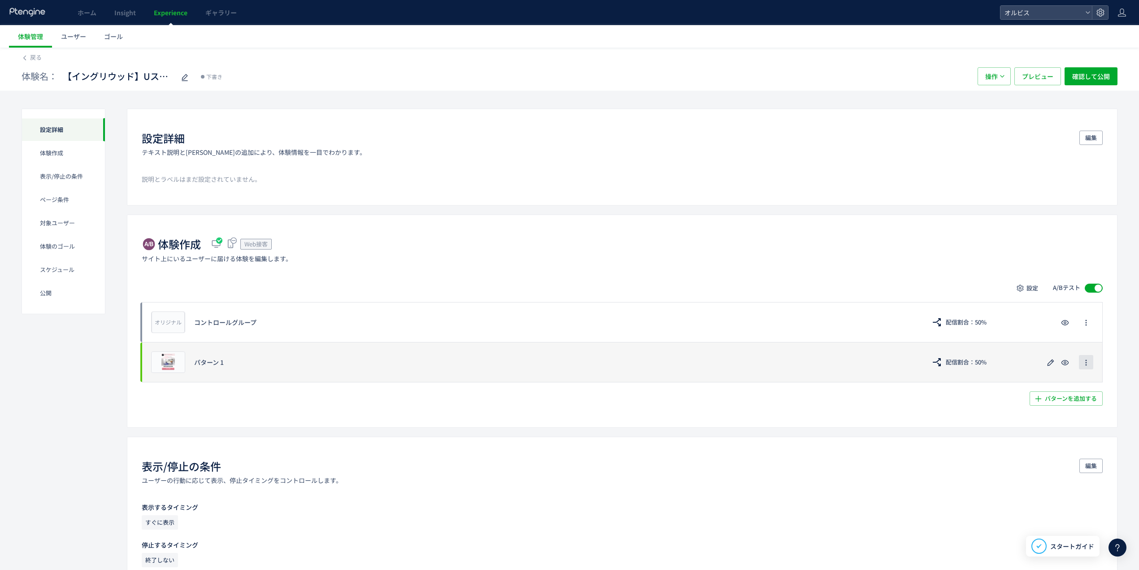
click at [1086, 365] on icon "button" at bounding box center [1086, 362] width 7 height 7
click at [858, 368] on div "プレビュー パターン 1 配信割合：50%" at bounding box center [622, 362] width 961 height 40
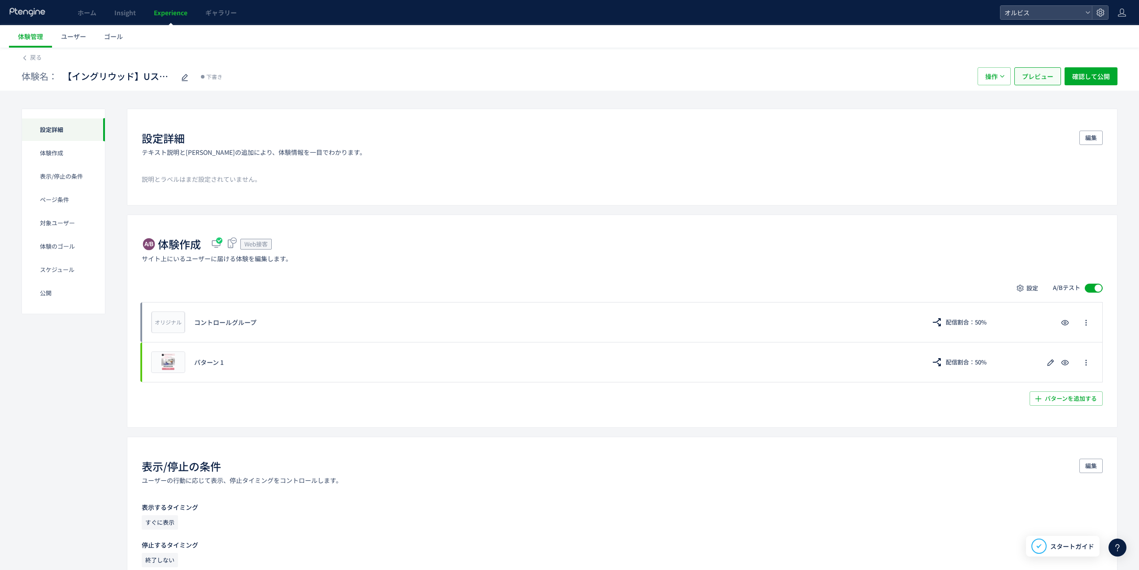
click at [1038, 78] on span "プレビュー" at bounding box center [1037, 76] width 31 height 18
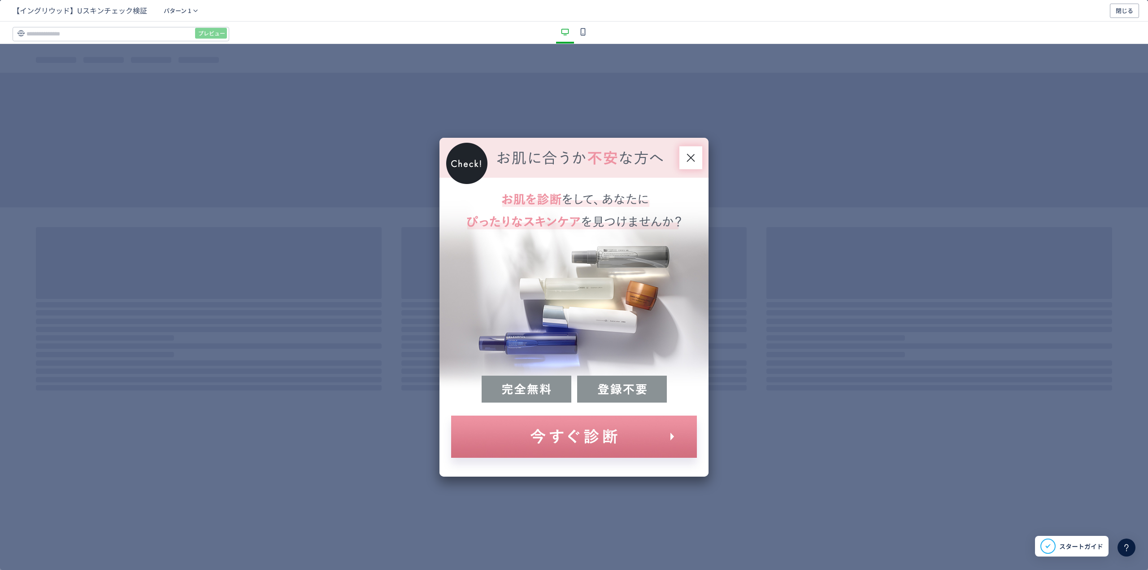
click at [691, 157] on icon "dialog" at bounding box center [691, 157] width 8 height 8
click at [689, 156] on icon "dialog" at bounding box center [691, 157] width 8 height 8
click at [568, 32] on icon "dialog" at bounding box center [565, 31] width 11 height 11
click at [95, 34] on input "dialog" at bounding box center [121, 34] width 217 height 14
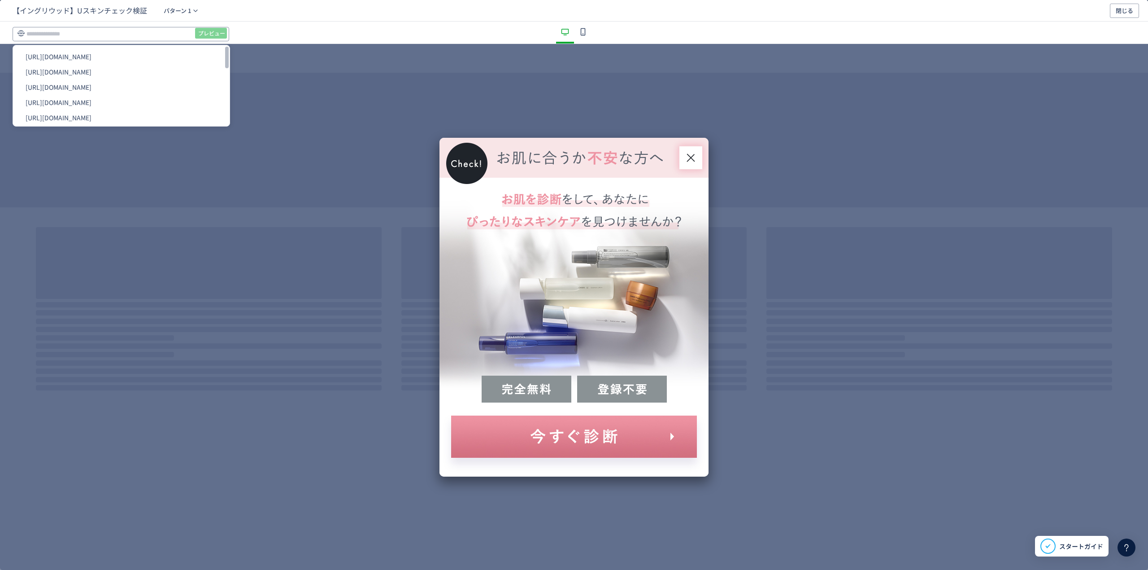
paste input "**********"
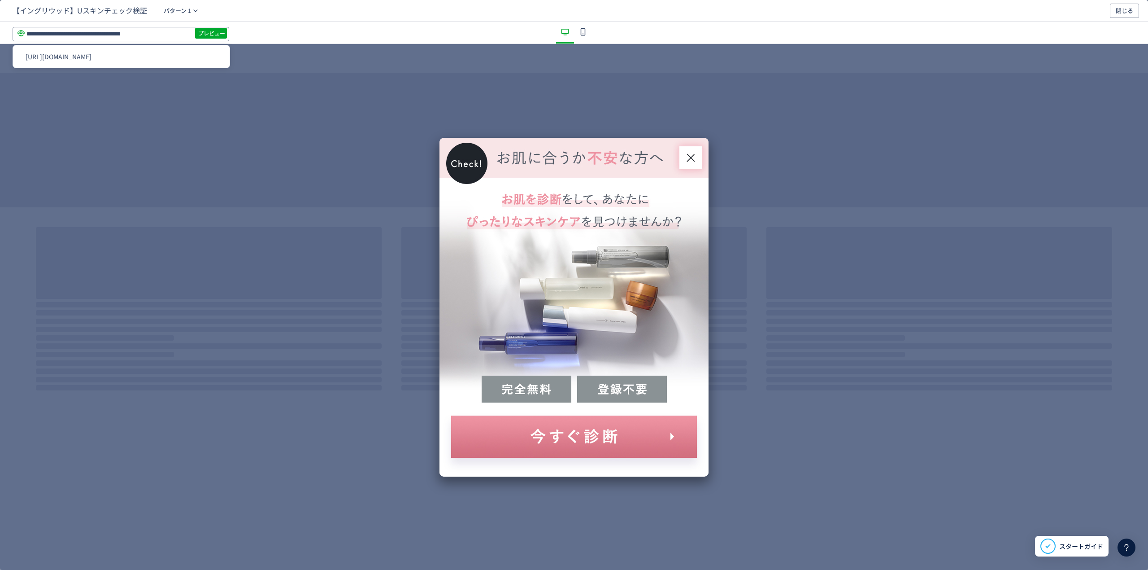
click at [229, 29] on input "**********" at bounding box center [121, 34] width 217 height 14
type input "**********"
click at [218, 35] on span "プレビュー" at bounding box center [211, 33] width 27 height 14
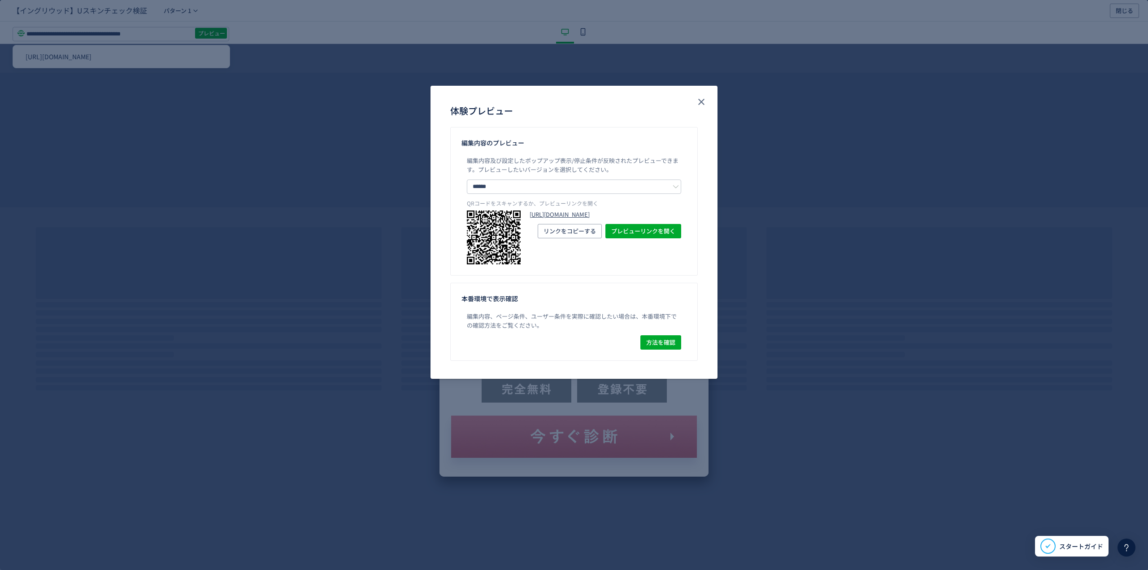
click at [589, 219] on link "https://pr.orbis.co.jp/cosmetics/udot/100/?preview_ptx_token=v4-93736138-9f65-4…" at bounding box center [606, 214] width 152 height 9
click at [700, 108] on button "close" at bounding box center [701, 102] width 14 height 14
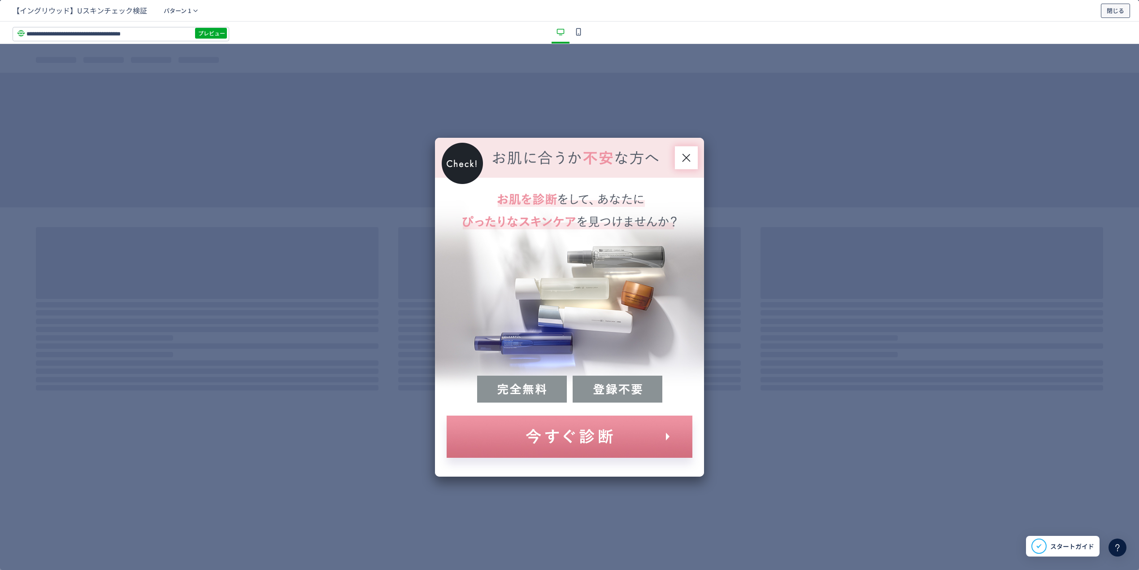
click at [1113, 17] on span "閉じる" at bounding box center [1115, 11] width 17 height 14
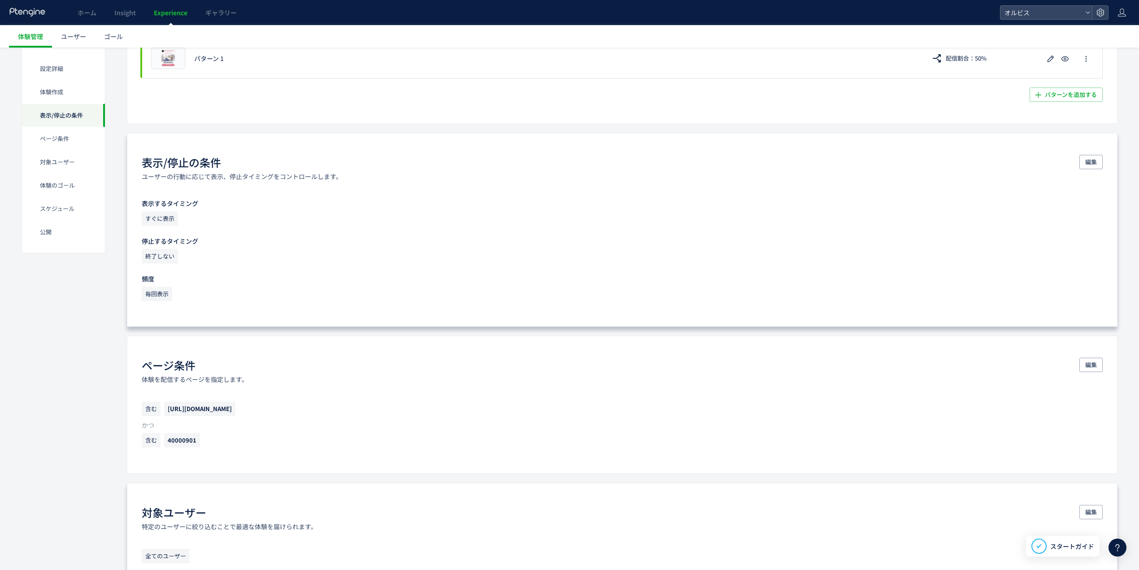
scroll to position [359, 0]
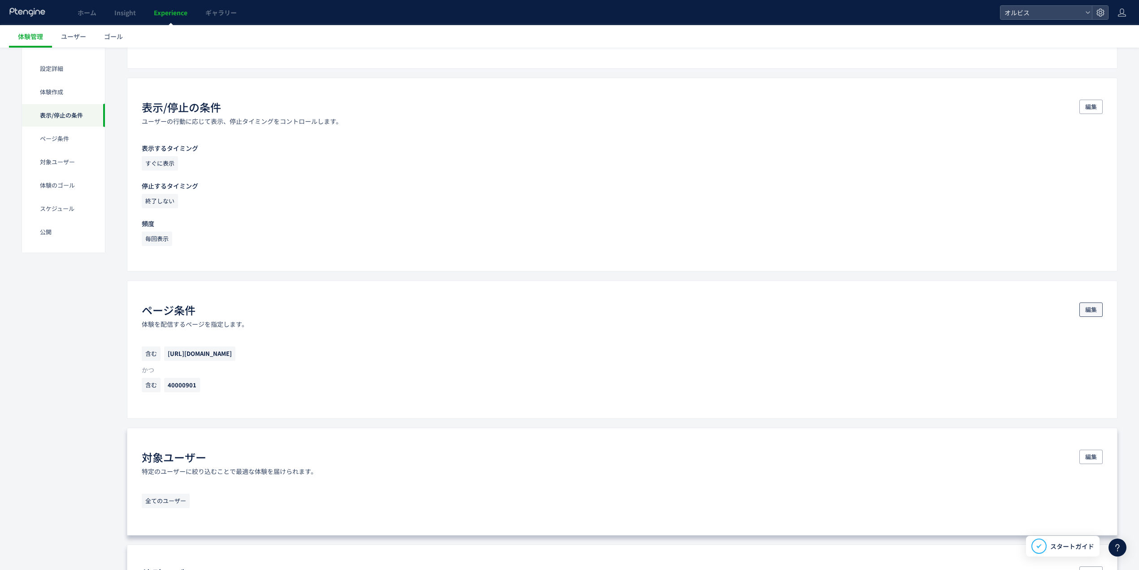
click at [1096, 313] on span "編集" at bounding box center [1092, 309] width 12 height 14
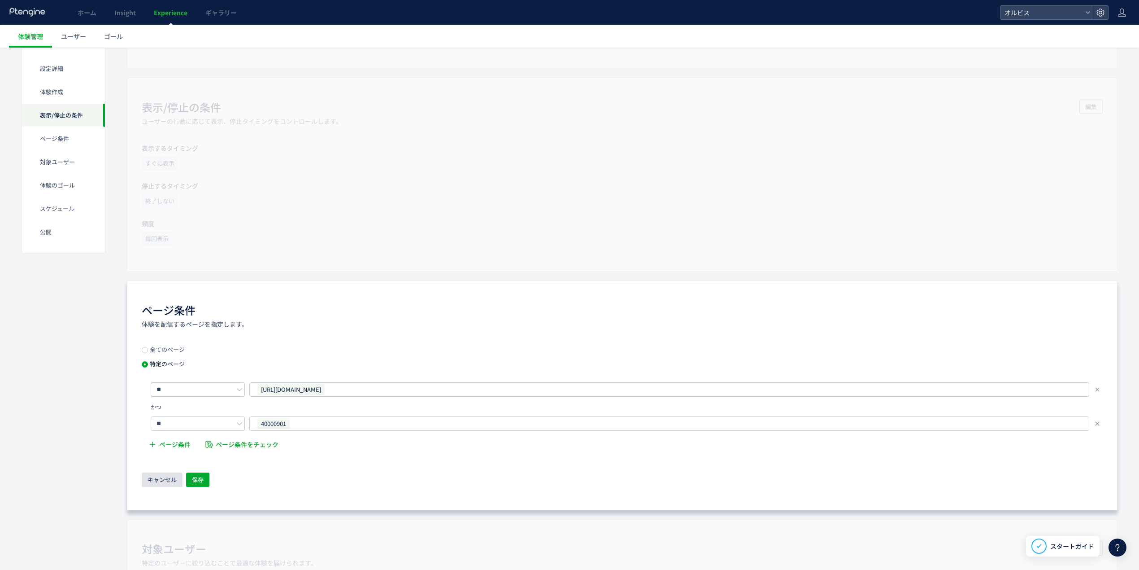
click at [164, 479] on span "キャンセル" at bounding box center [162, 479] width 29 height 14
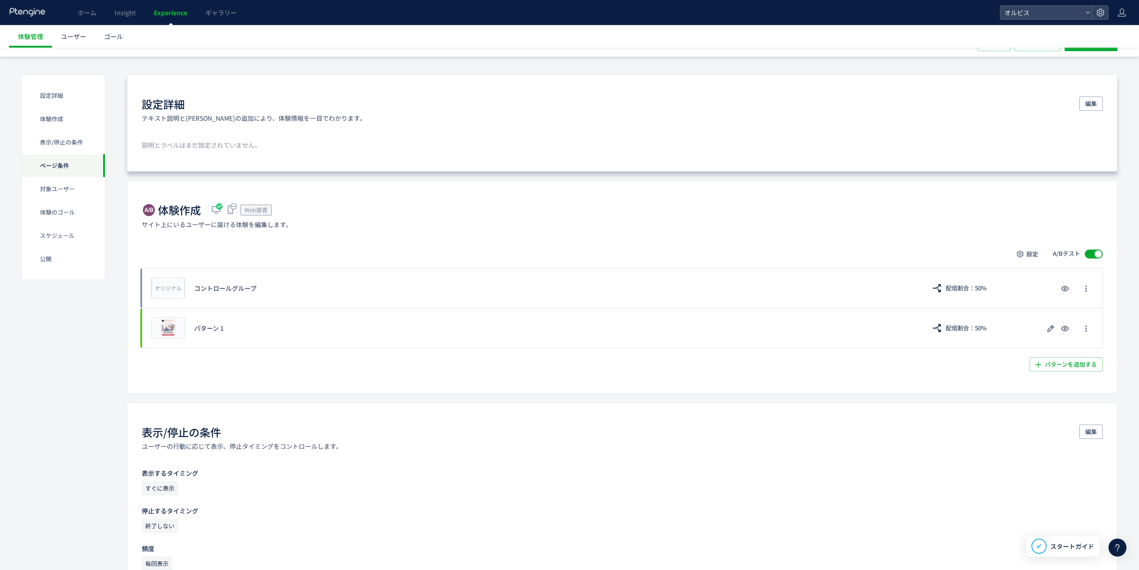
scroll to position [0, 0]
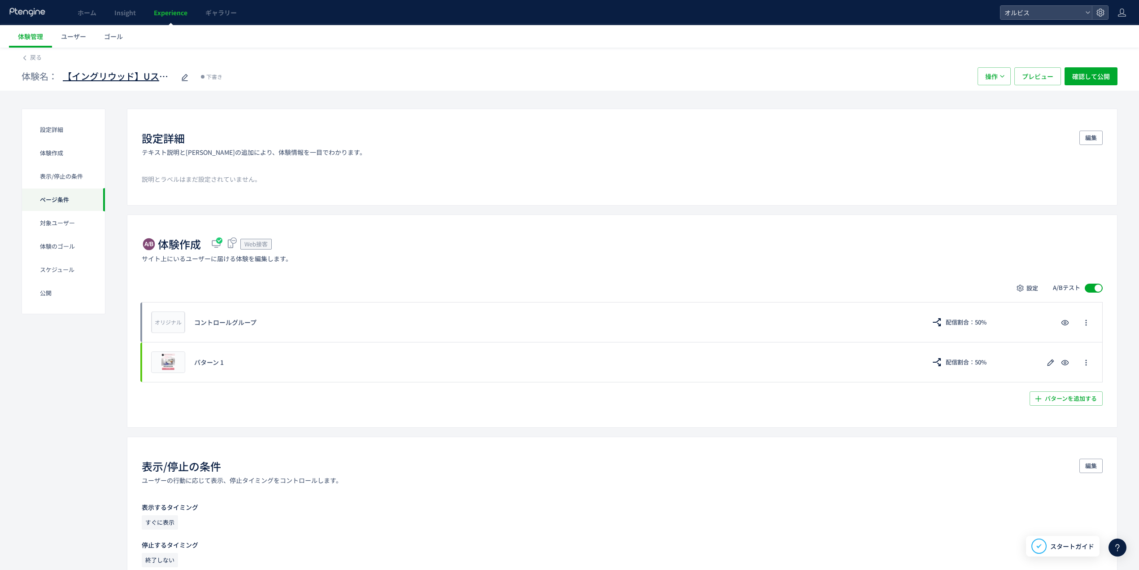
click at [144, 77] on span "【イングリウッド】Uスキンチェック検証" at bounding box center [119, 76] width 112 height 13
click at [151, 78] on input "**********" at bounding box center [119, 77] width 112 height 18
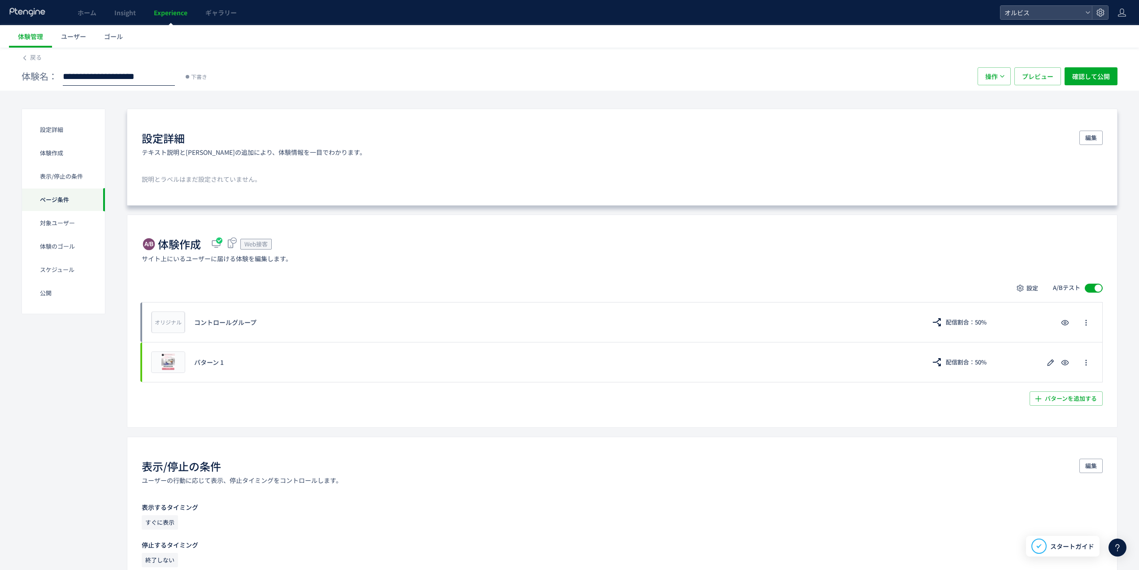
type input "**********"
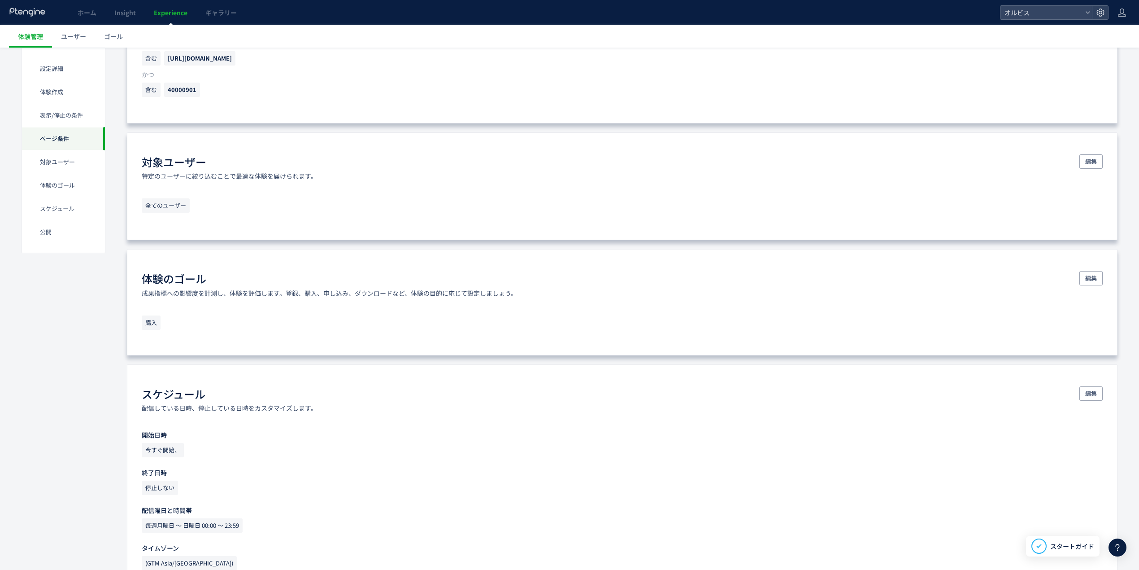
scroll to position [538, 0]
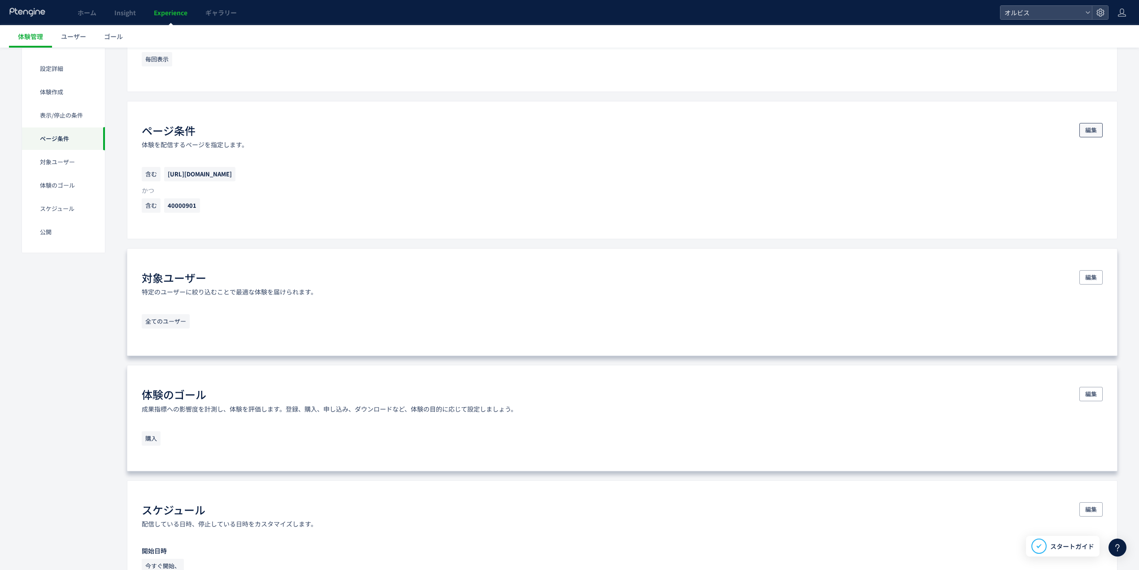
click at [1086, 134] on span "編集" at bounding box center [1092, 130] width 12 height 14
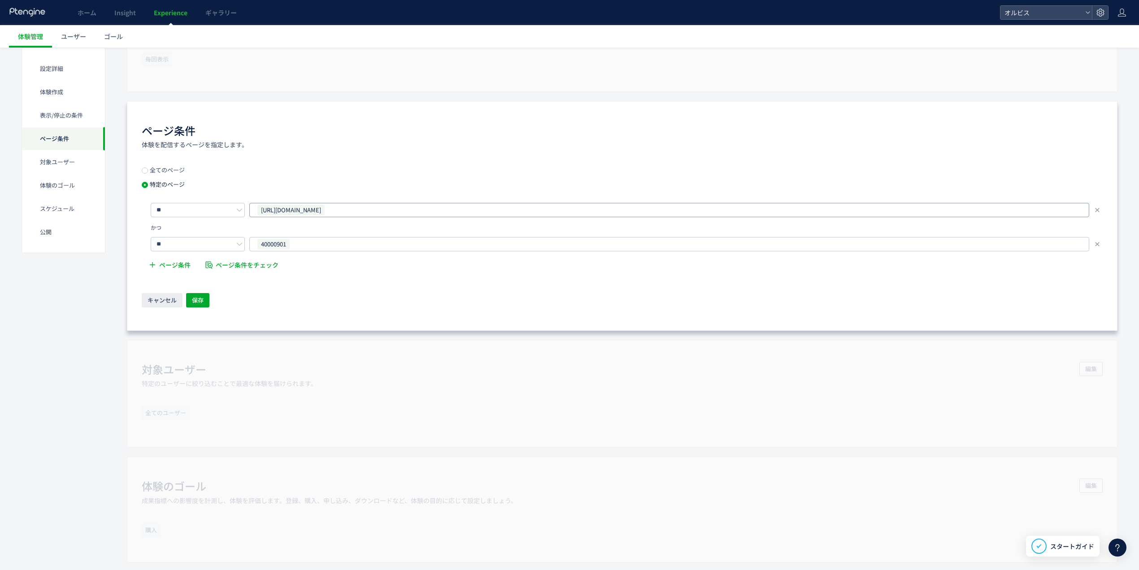
click at [325, 210] on span "[URL][DOMAIN_NAME]" at bounding box center [290, 210] width 67 height 11
click at [319, 210] on span "[URL][DOMAIN_NAME]" at bounding box center [290, 210] width 57 height 10
click at [319, 212] on span "[URL][DOMAIN_NAME]" at bounding box center [290, 210] width 57 height 10
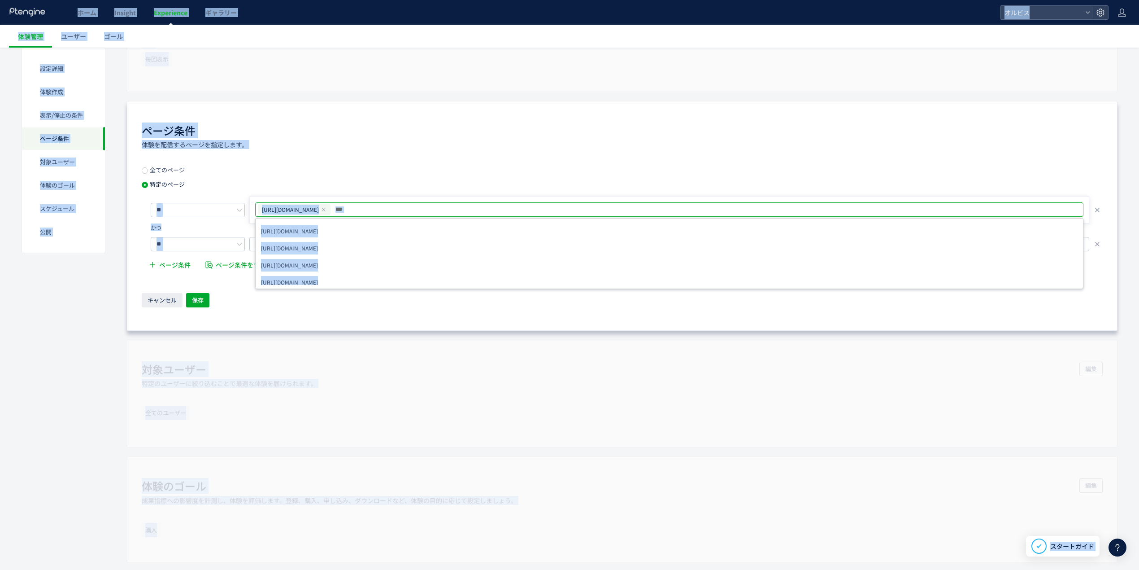
click at [404, 209] on input "text" at bounding box center [682, 209] width 694 height 11
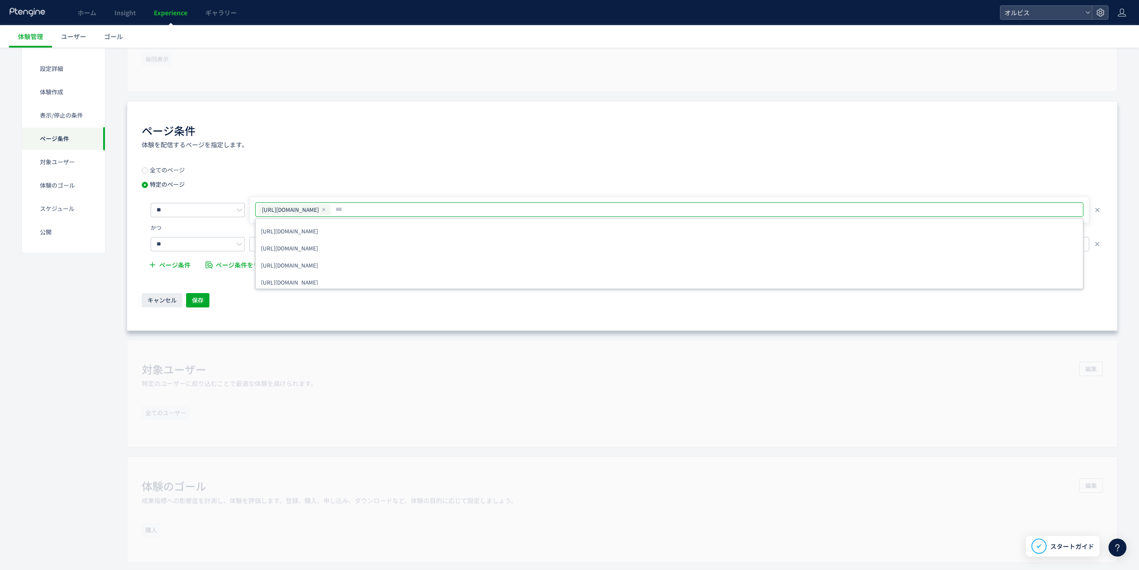
click at [319, 212] on span "[URL][DOMAIN_NAME]" at bounding box center [290, 210] width 57 height 10
click at [327, 212] on icon at bounding box center [323, 209] width 5 height 5
click at [281, 212] on input "text" at bounding box center [271, 209] width 22 height 11
click at [371, 212] on input "text" at bounding box center [670, 209] width 821 height 11
paste input "**********"
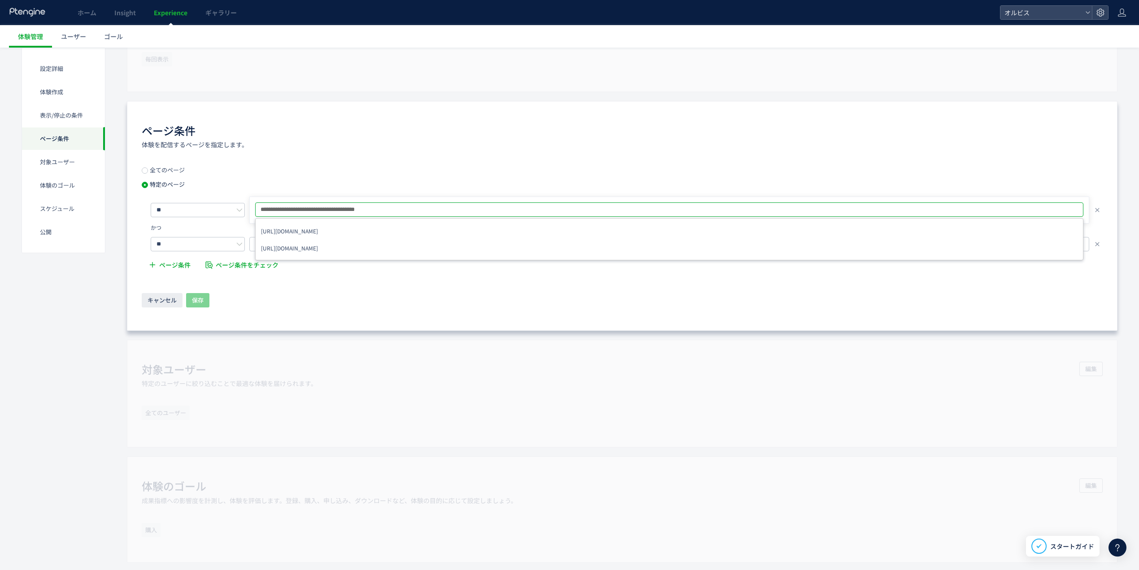
click at [354, 213] on input "**********" at bounding box center [670, 209] width 821 height 11
type input "**********"
click at [384, 234] on li "[URL][DOMAIN_NAME]" at bounding box center [669, 231] width 822 height 16
click at [198, 302] on span "保存" at bounding box center [198, 300] width 12 height 14
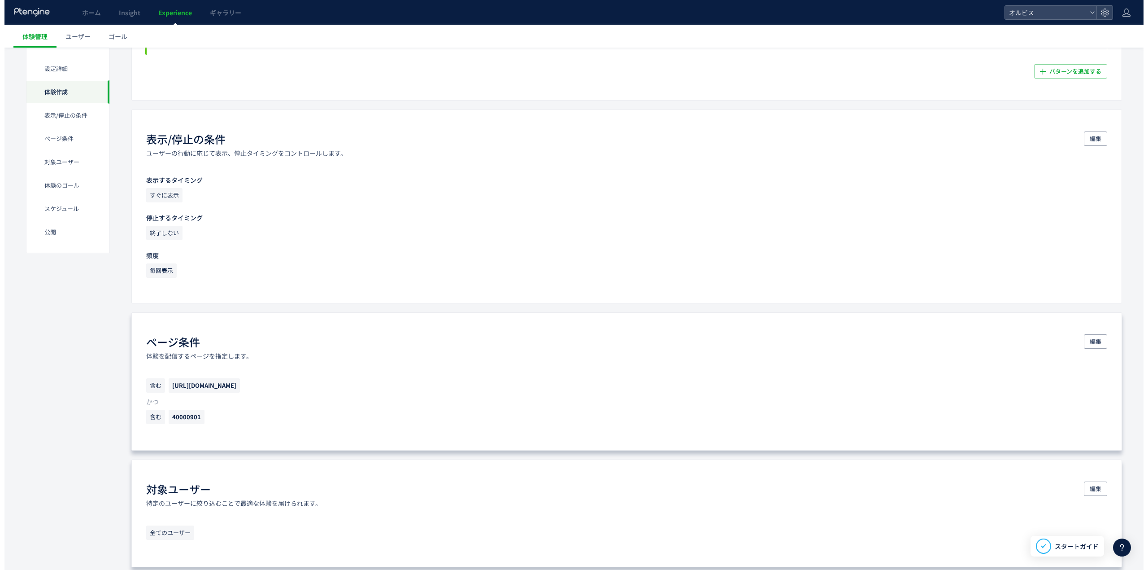
scroll to position [0, 0]
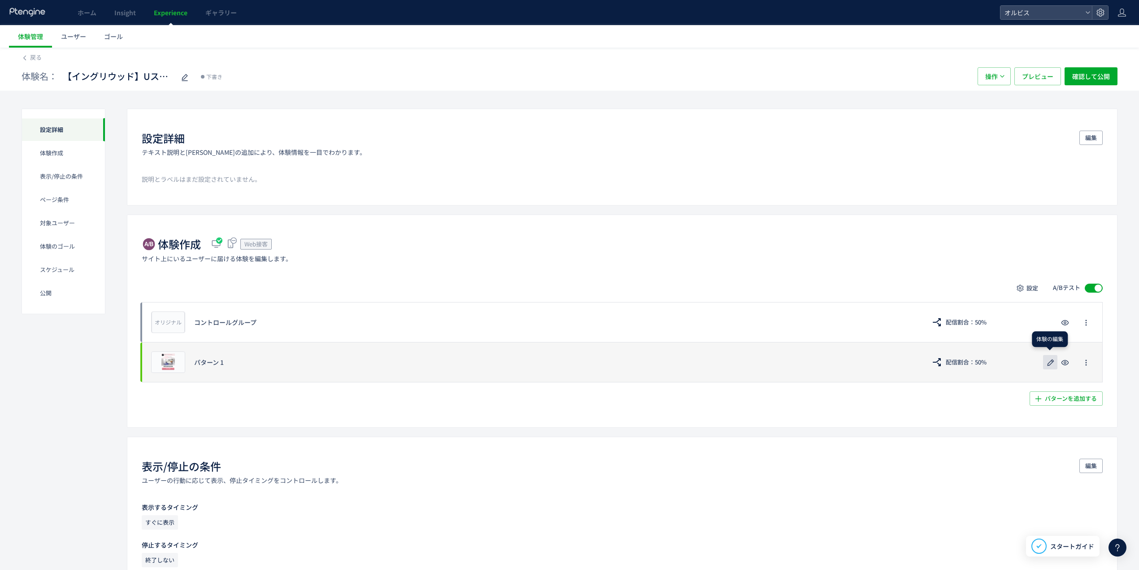
click at [1052, 368] on icon "button" at bounding box center [1051, 362] width 11 height 11
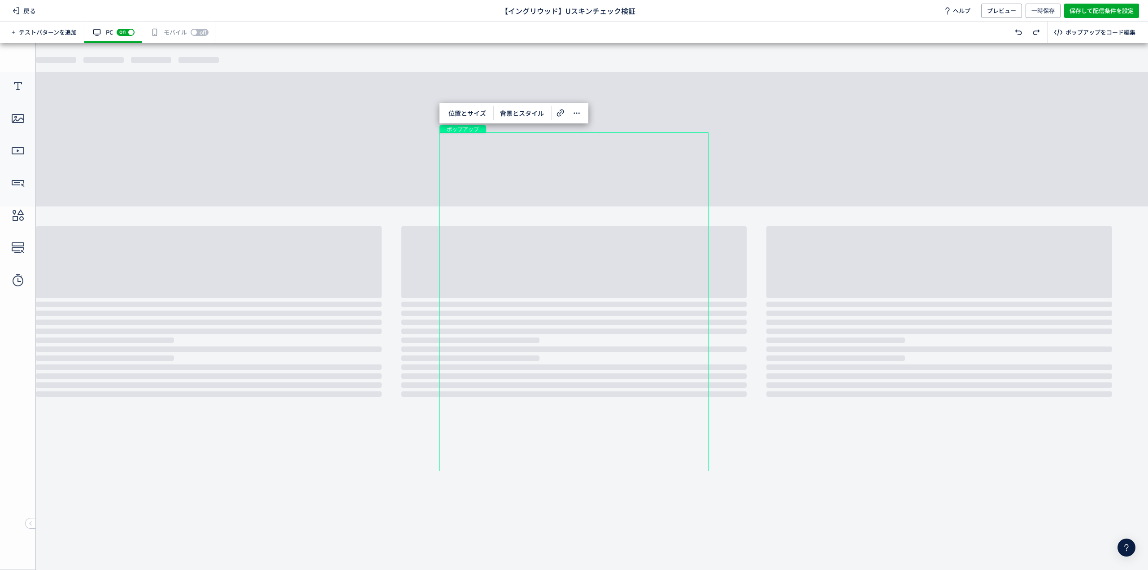
click at [557, 270] on div "ポップアップ" at bounding box center [574, 301] width 269 height 339
click at [558, 115] on use at bounding box center [560, 112] width 7 height 7
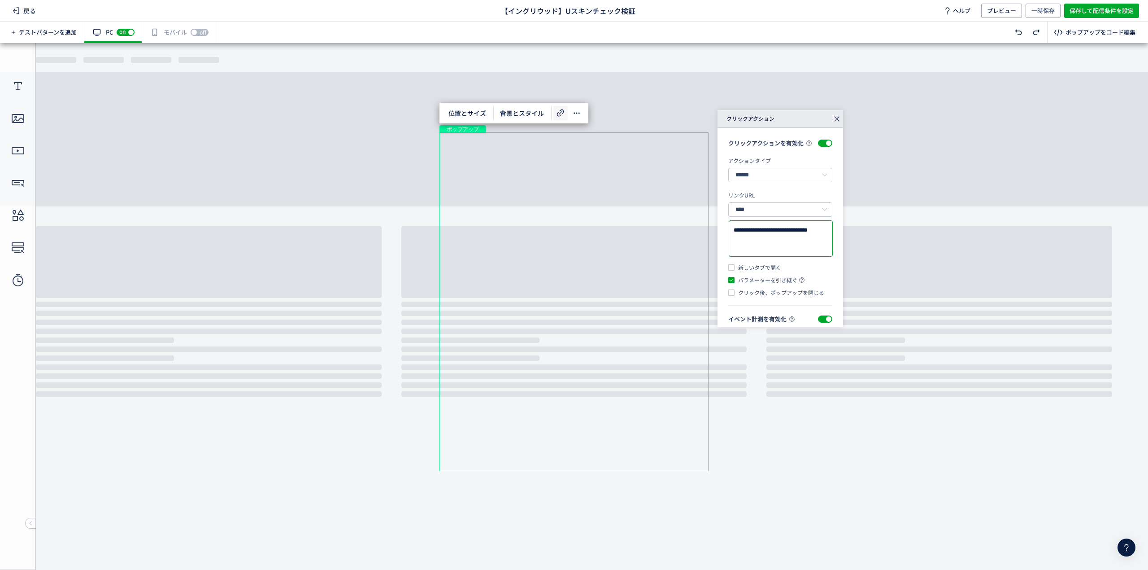
scroll to position [51, 0]
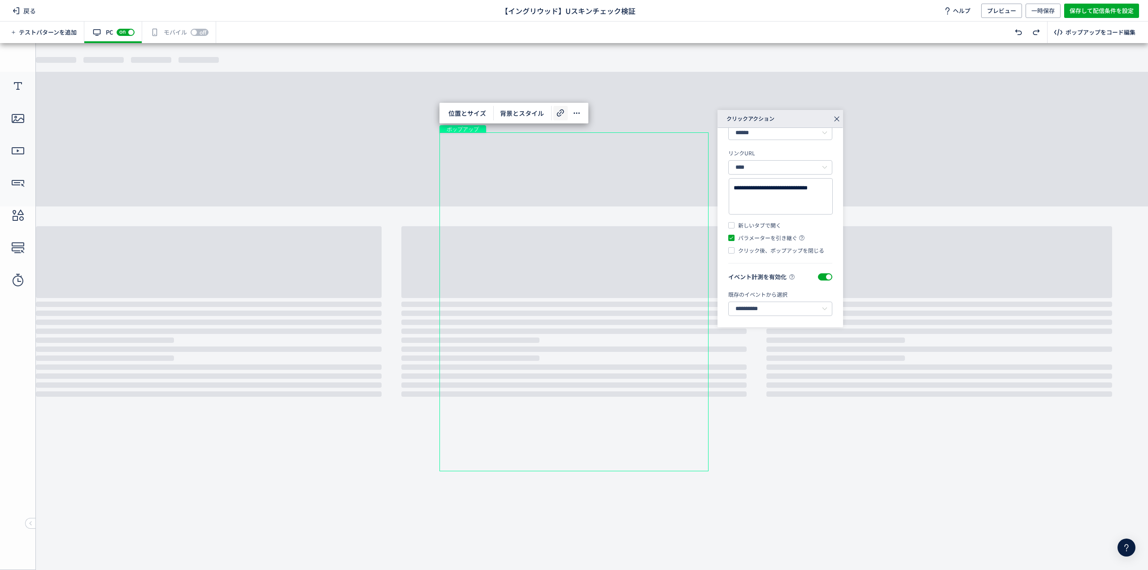
click at [772, 223] on span "新しいタブで開く" at bounding box center [758, 225] width 47 height 8
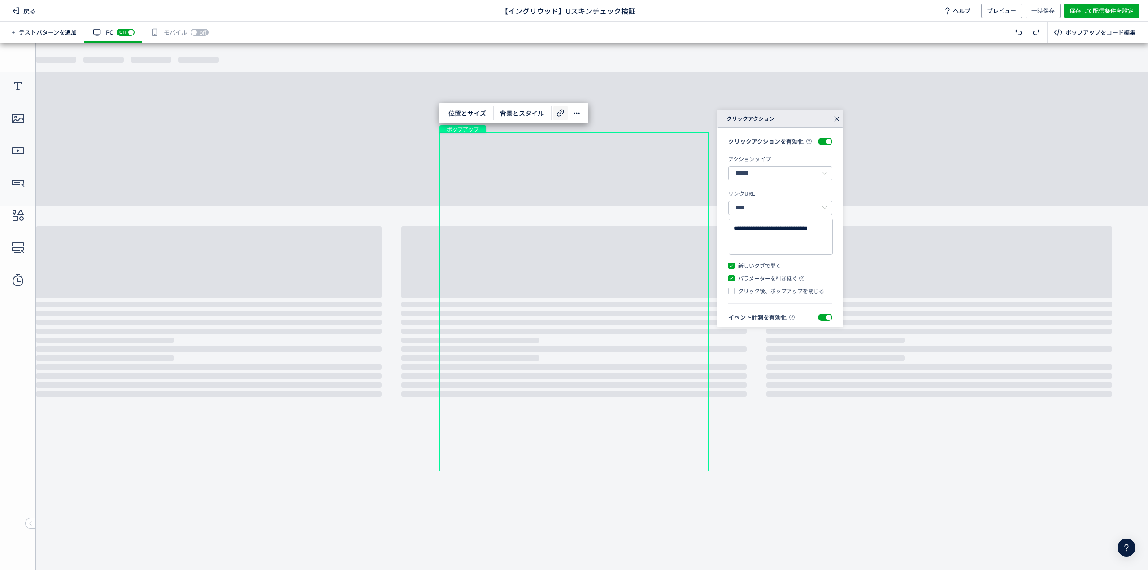
scroll to position [0, 0]
click at [754, 271] on span "新しいタブで開く" at bounding box center [758, 267] width 47 height 8
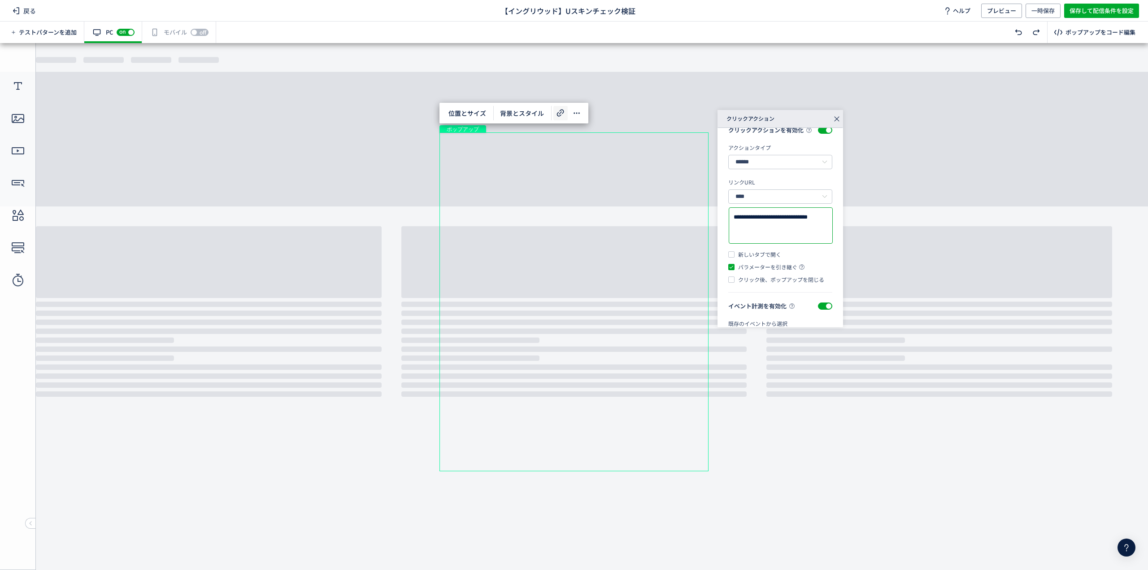
scroll to position [51, 0]
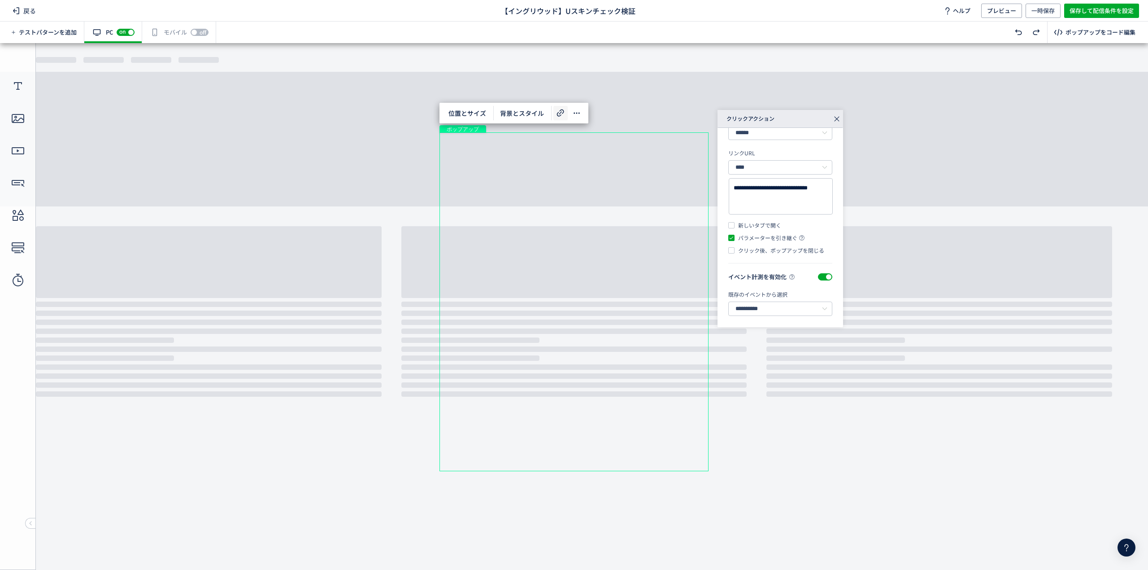
click at [833, 115] on icon at bounding box center [837, 119] width 13 height 13
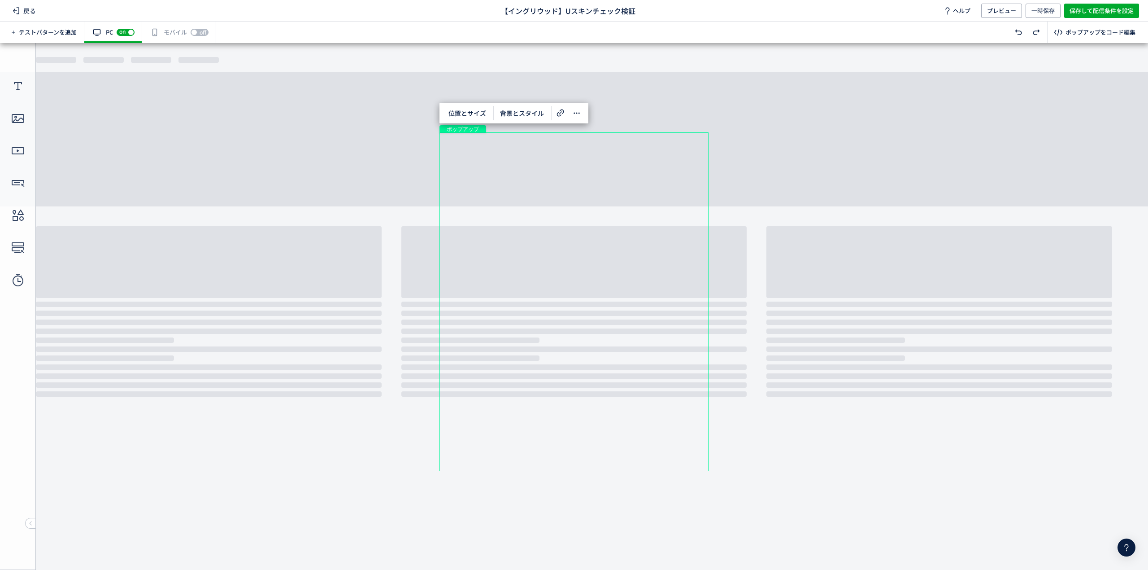
click at [153, 30] on div "有効な編集箇所が確認されません モバイル off on" at bounding box center [179, 33] width 74 height 22
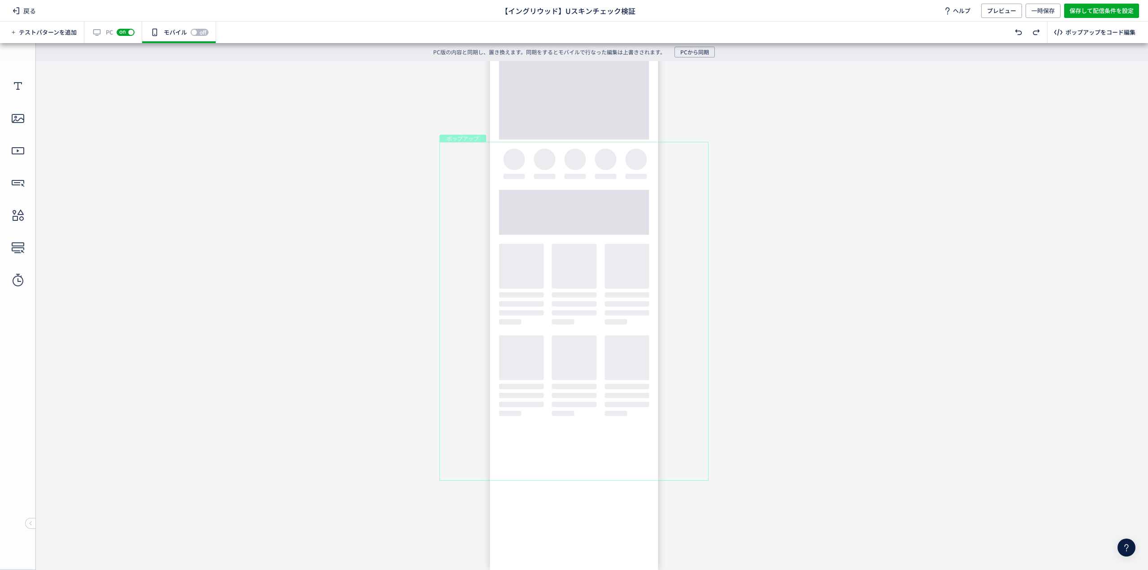
scroll to position [0, 0]
click at [555, 122] on icon at bounding box center [560, 122] width 11 height 11
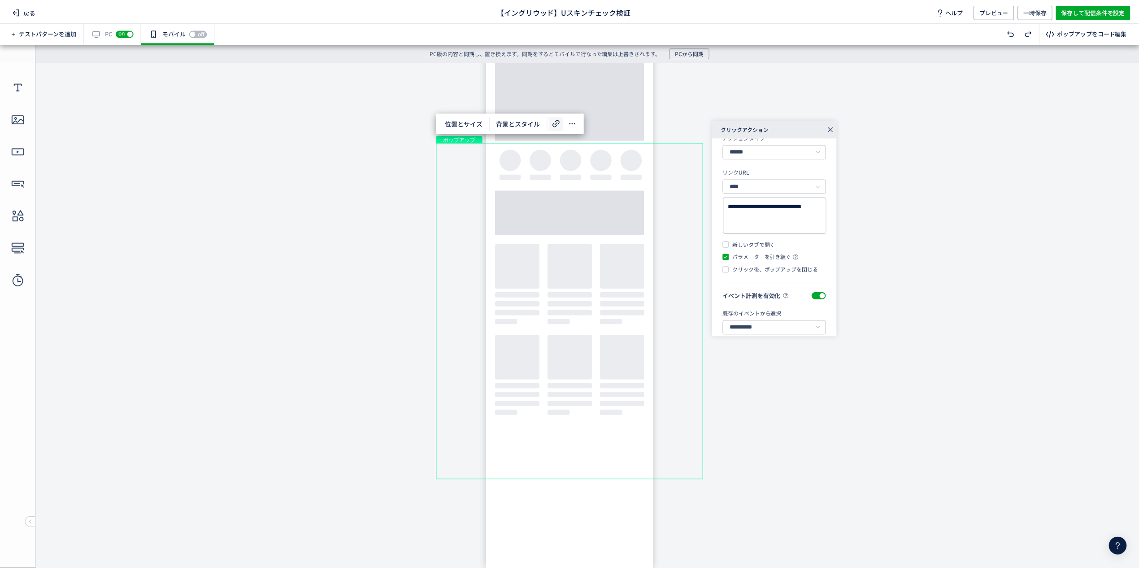
scroll to position [51, 0]
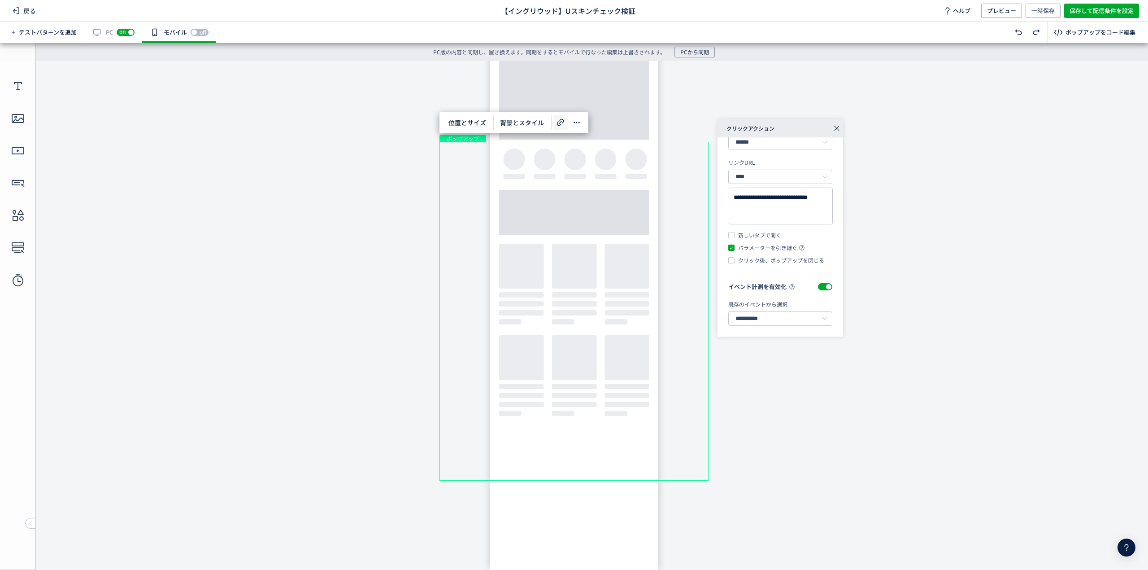
click at [837, 127] on icon at bounding box center [837, 128] width 13 height 13
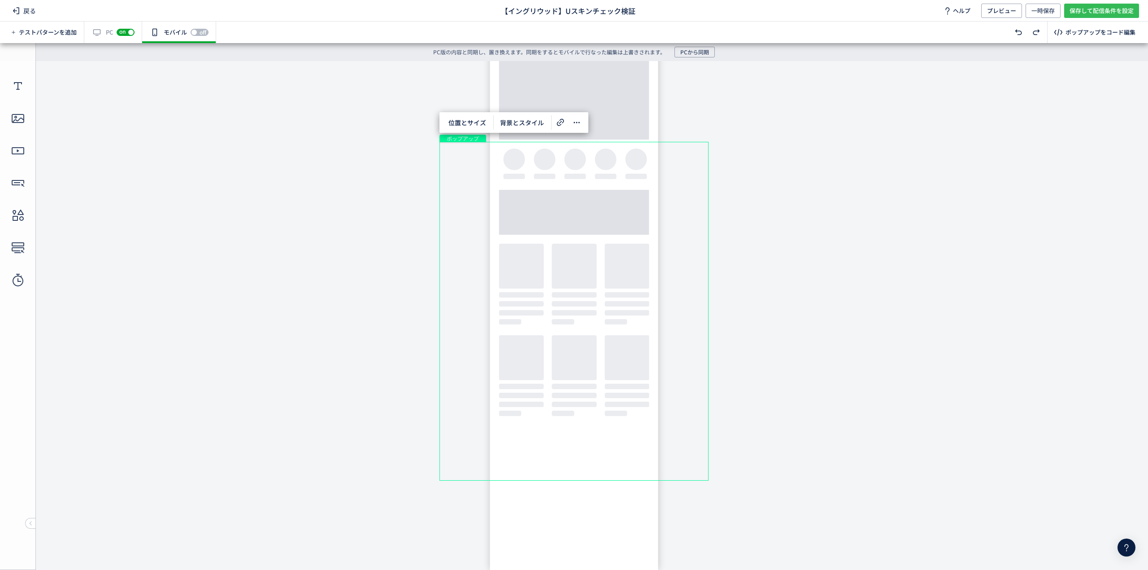
click at [1091, 9] on span "保存して配信条件を設定" at bounding box center [1102, 11] width 64 height 14
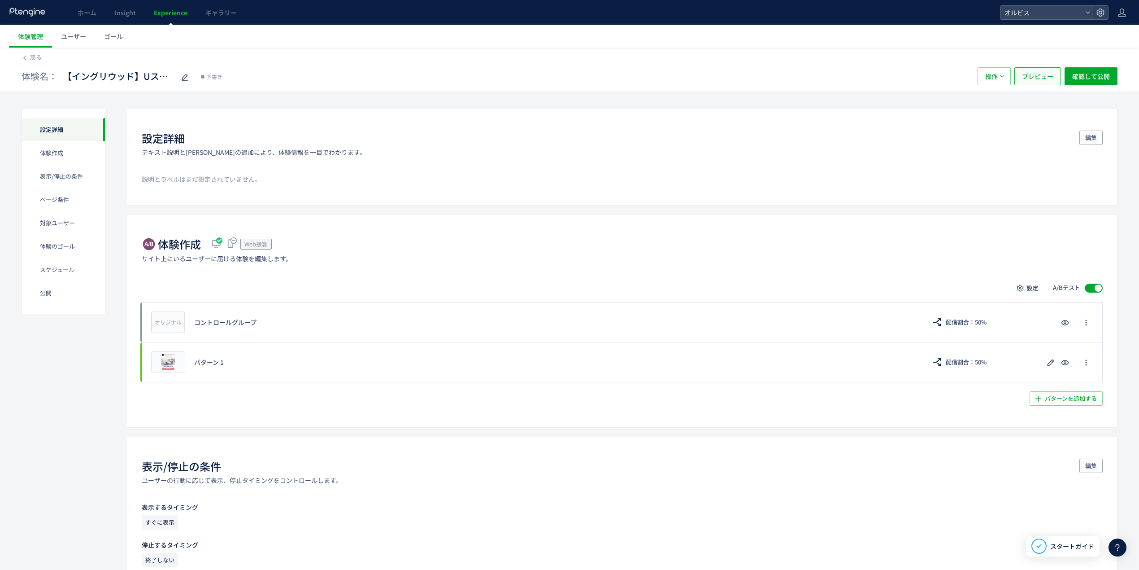
click at [1044, 80] on span "プレビュー" at bounding box center [1037, 76] width 31 height 18
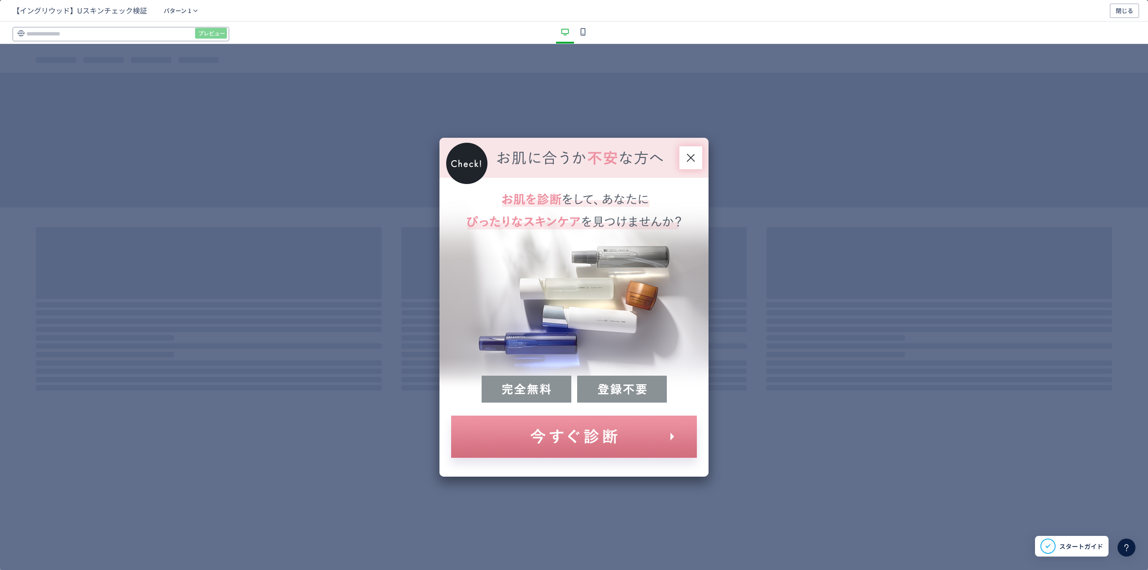
click at [130, 39] on input "dialog" at bounding box center [121, 34] width 217 height 14
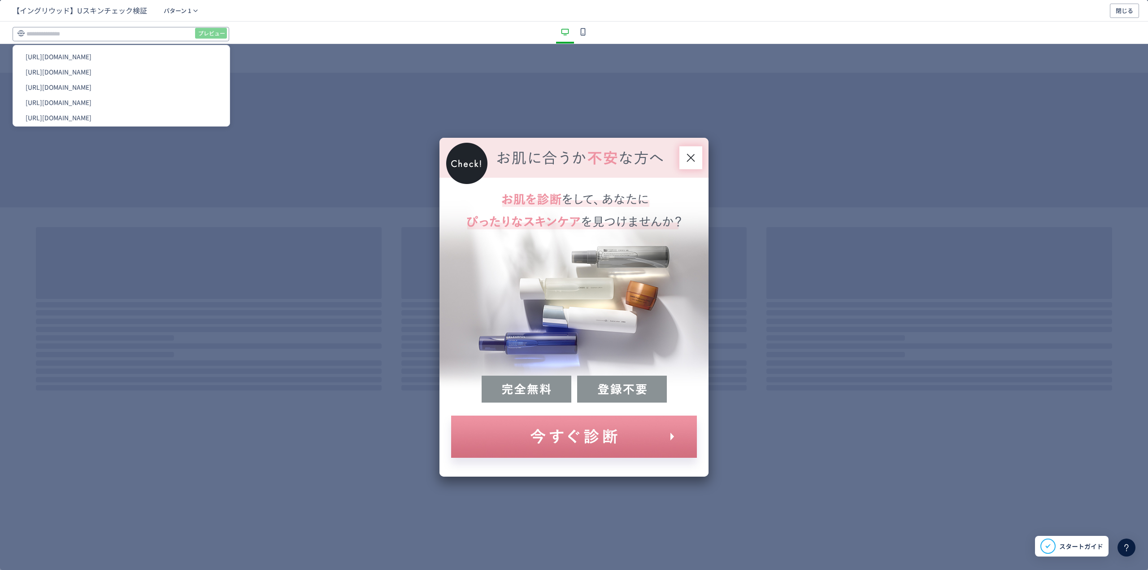
paste input "**********"
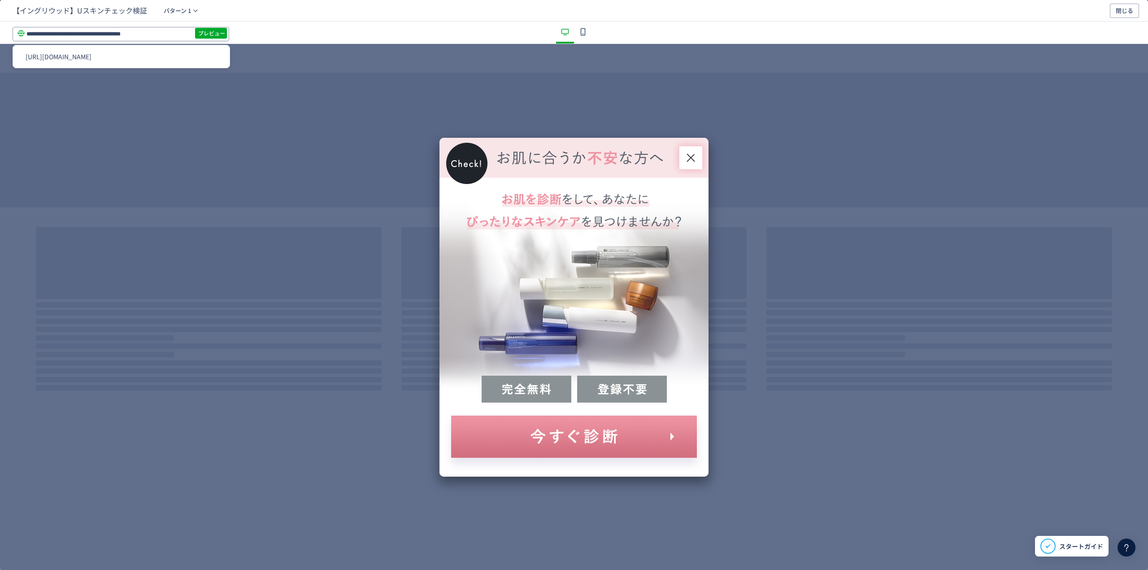
click at [126, 36] on input "**********" at bounding box center [121, 34] width 217 height 14
type input "**********"
click at [211, 35] on span "プレビュー" at bounding box center [211, 33] width 27 height 14
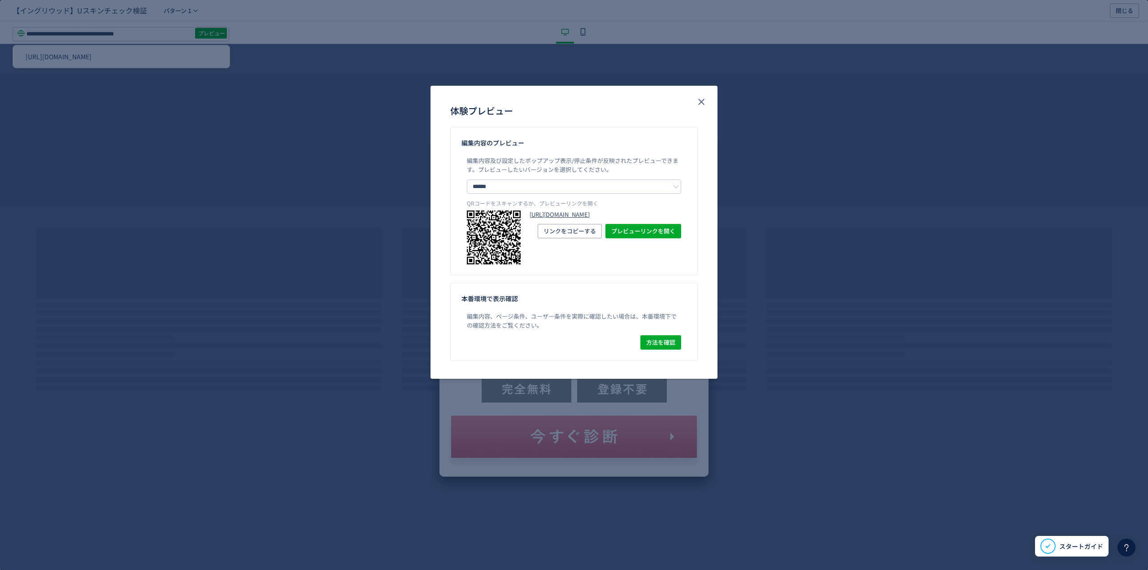
click at [555, 218] on link "https://pr.orbis.co.jp/cosmetics/u/100/?preview_ptx_token=v4-e38c58e0-4b2e-4cce…" at bounding box center [606, 214] width 152 height 9
click at [700, 98] on icon "close" at bounding box center [701, 101] width 11 height 11
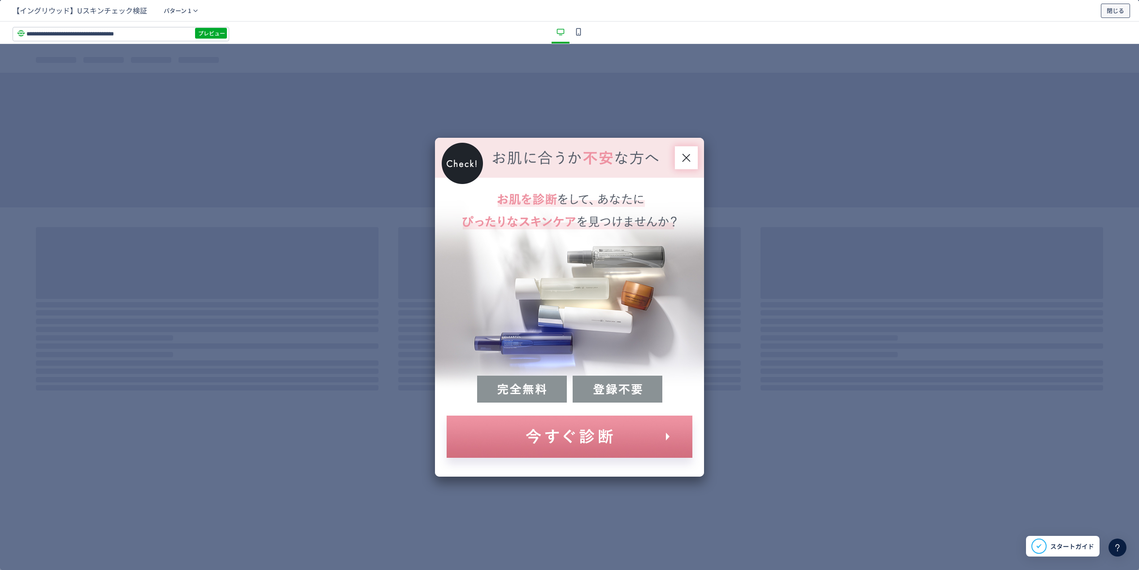
click at [1118, 8] on span "閉じる" at bounding box center [1115, 11] width 17 height 14
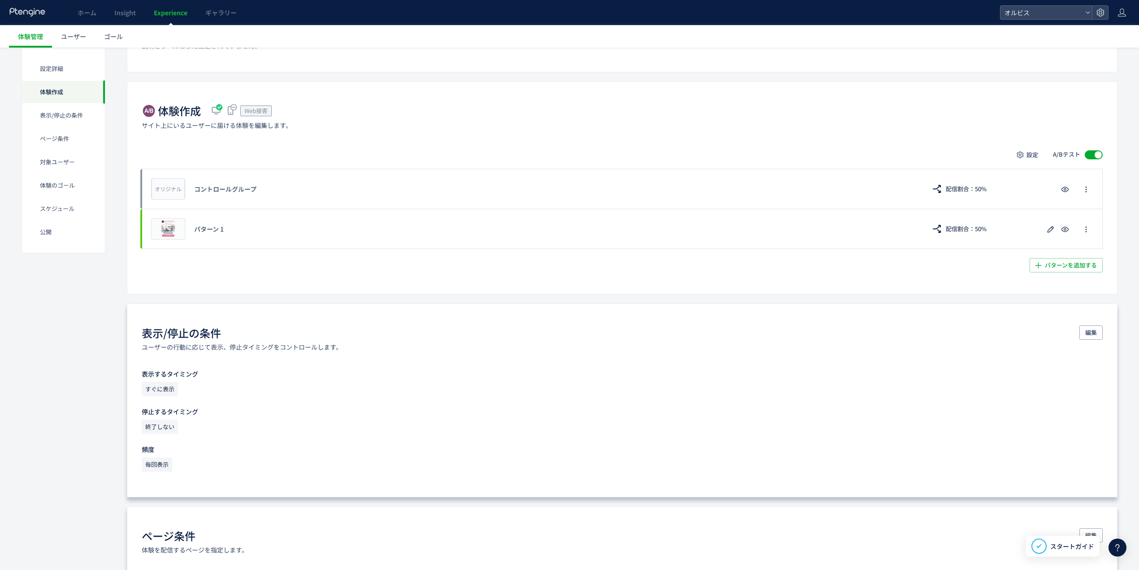
scroll to position [119, 0]
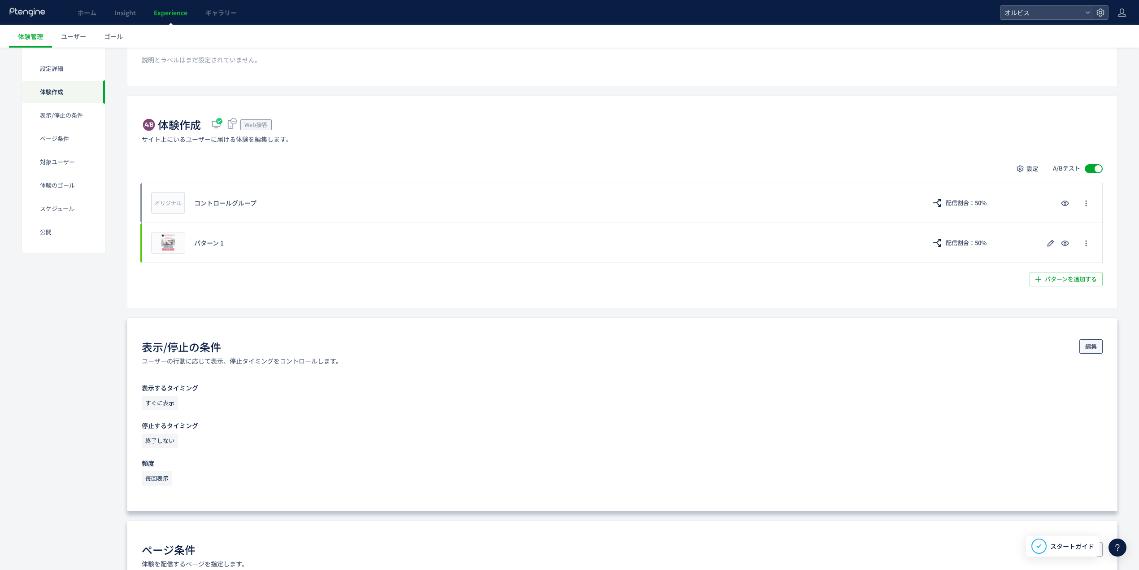
click at [1095, 345] on span "編集" at bounding box center [1092, 346] width 12 height 14
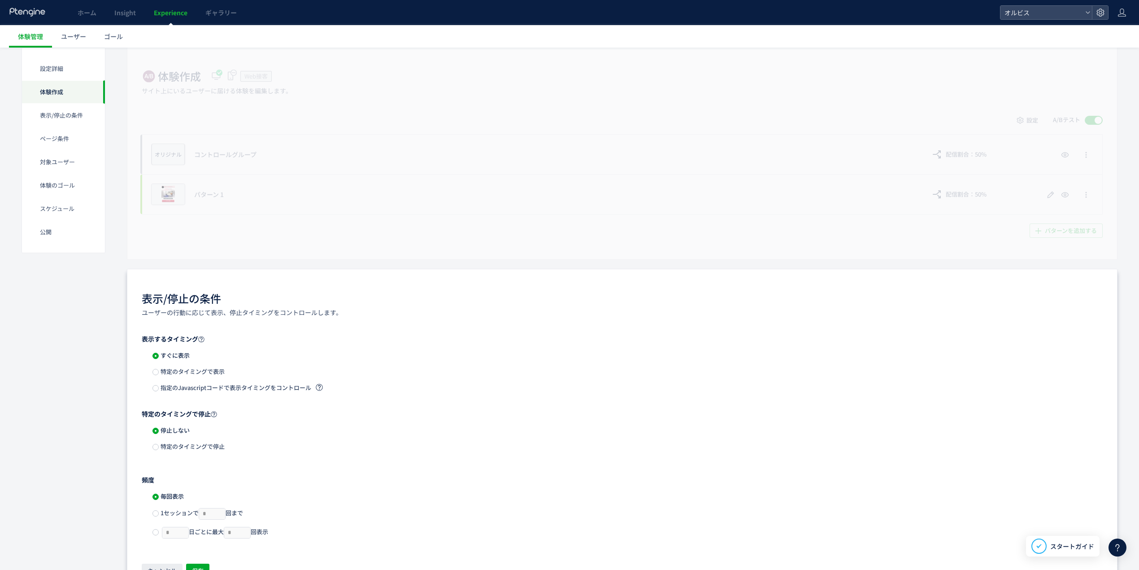
scroll to position [239, 0]
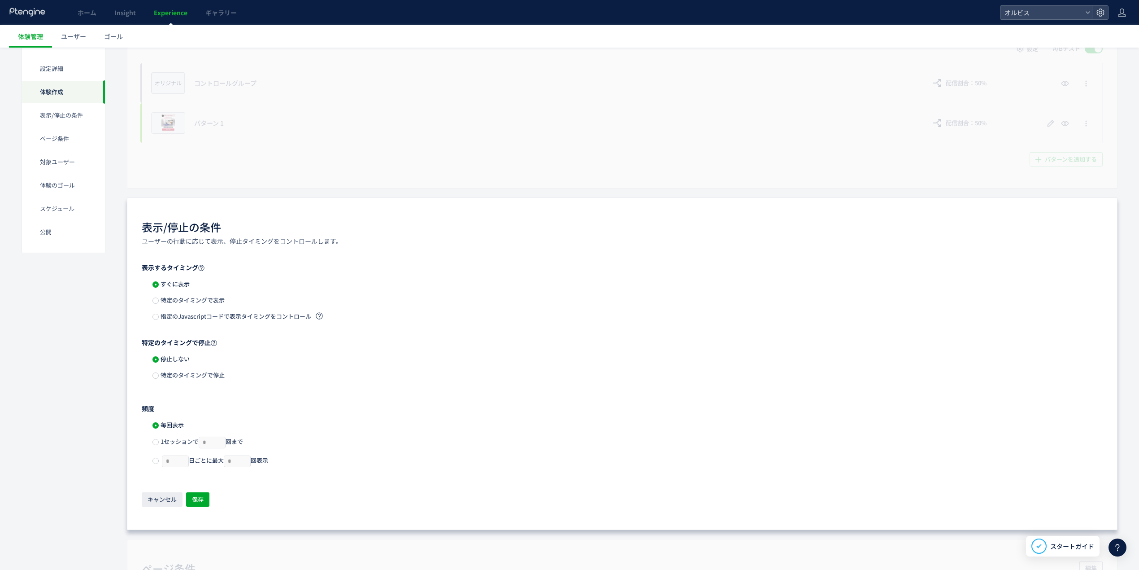
click at [200, 303] on span "特定のタイミングで表示" at bounding box center [192, 300] width 66 height 9
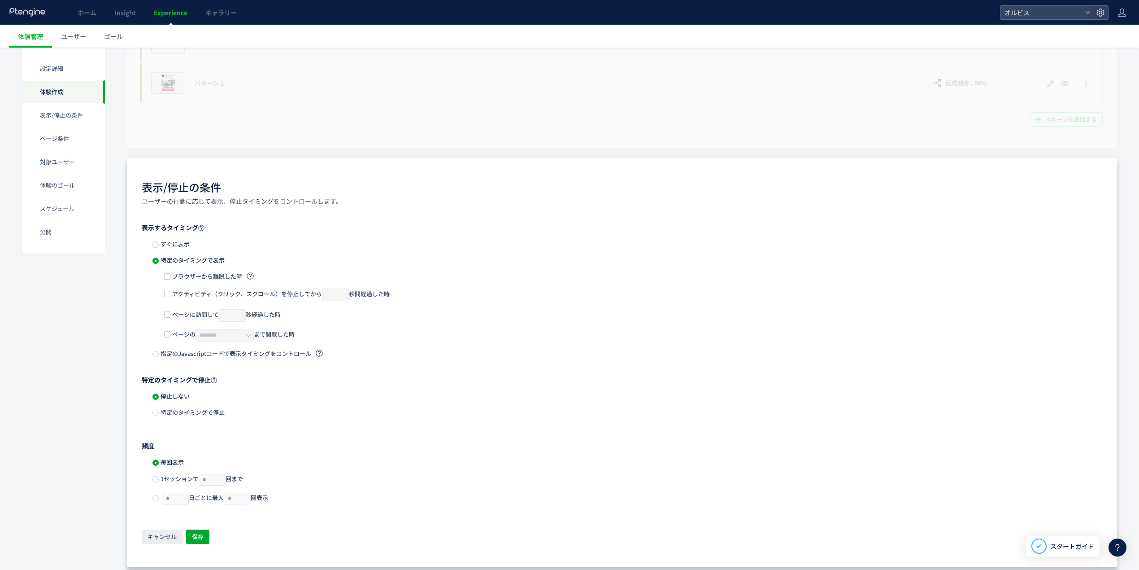
scroll to position [299, 0]
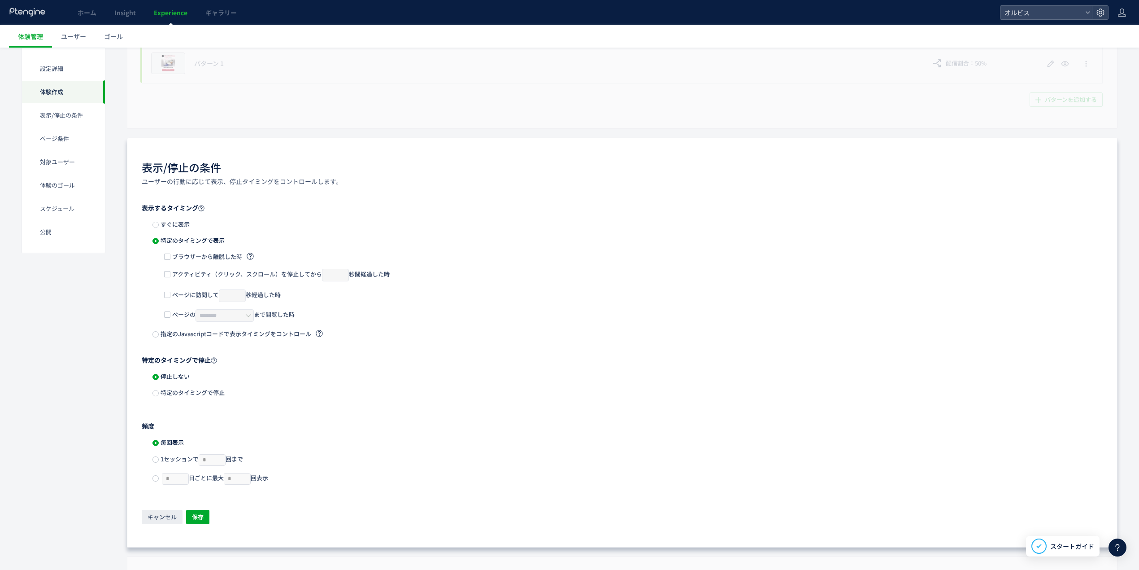
click at [176, 319] on span "ページの ******** まで閲覧した時" at bounding box center [232, 315] width 124 height 13
click at [228, 322] on input "********" at bounding box center [225, 315] width 58 height 13
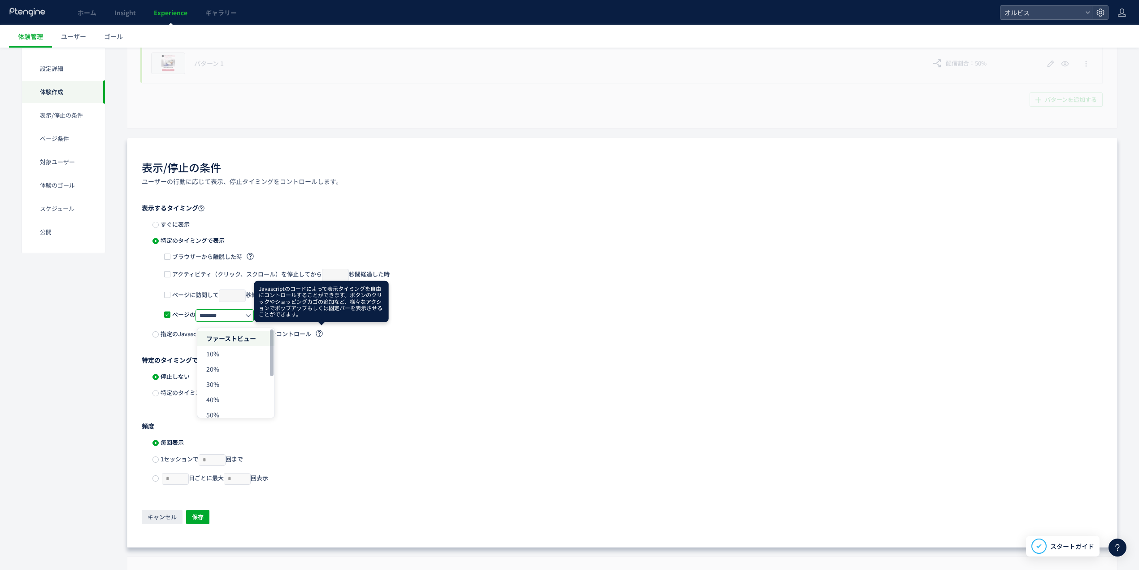
click at [440, 347] on div "表示するタイミング すぐに表示 特定のタイミングで表示 ブラウザーから離脱した時 アクティビティ（クリック、スクロール）を停止してから * 秒間経過した時 ペ…" at bounding box center [622, 365] width 961 height 322
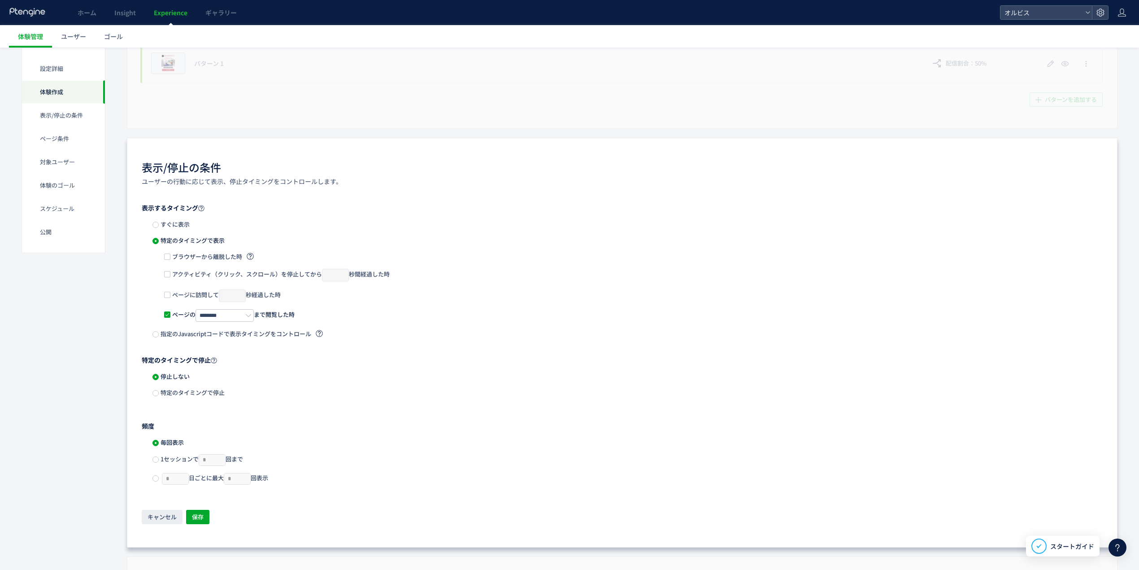
click at [166, 320] on label "ページの ******** まで閲覧した時" at bounding box center [229, 315] width 131 height 13
click at [166, 332] on span "指定のJavascriptコードで表示タイミングをコントロール" at bounding box center [241, 333] width 164 height 9
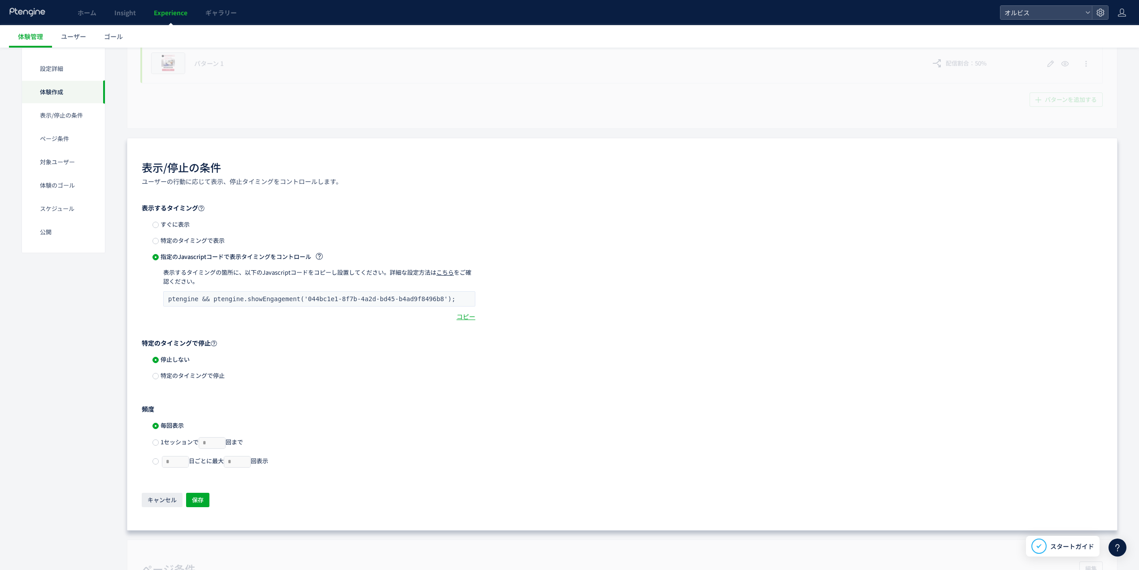
click at [269, 300] on pre "ptengine && ptengine.showEngagement('044bc1e1-8f7b-4a2d-bd45-b4ad9f8496b8');" at bounding box center [319, 298] width 302 height 9
click at [417, 302] on pre "ptengine && ptengine.showEngagement('044bc1e1-8f7b-4a2d-bd45-b4ad9f8496b8');" at bounding box center [319, 298] width 302 height 9
drag, startPoint x: 415, startPoint y: 302, endPoint x: 153, endPoint y: 311, distance: 261.7
click at [153, 311] on div "指定のJavascriptコードで表示タイミングをコントロール 表示するタイミングの箇所に、以下のJavascriptコードをコピーし設置してください。詳細な…" at bounding box center [628, 286] width 951 height 69
click at [437, 275] on link "こちら" at bounding box center [444, 272] width 17 height 9
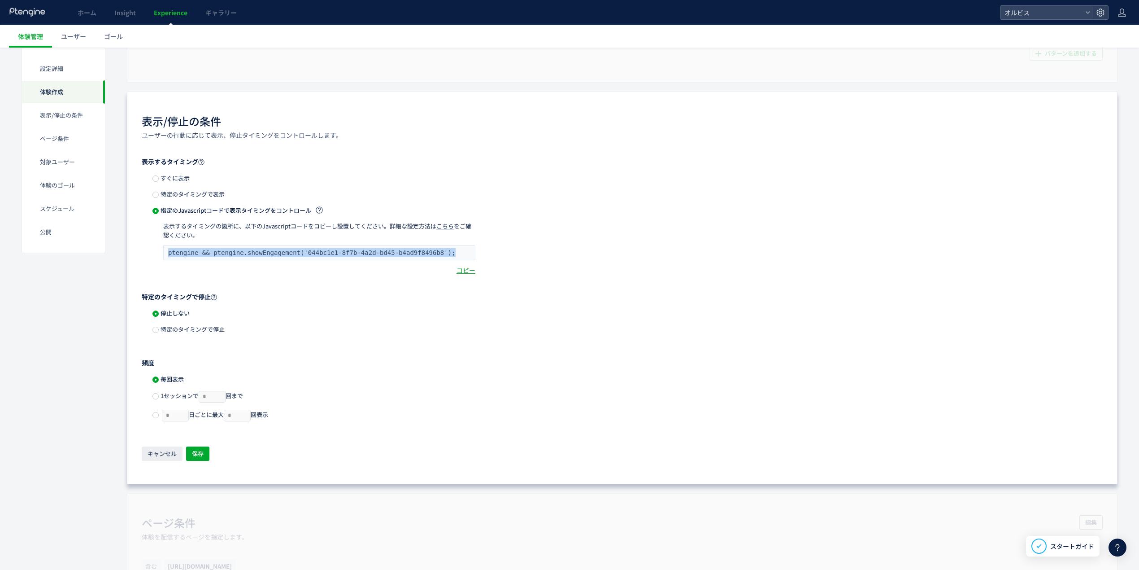
scroll to position [359, 0]
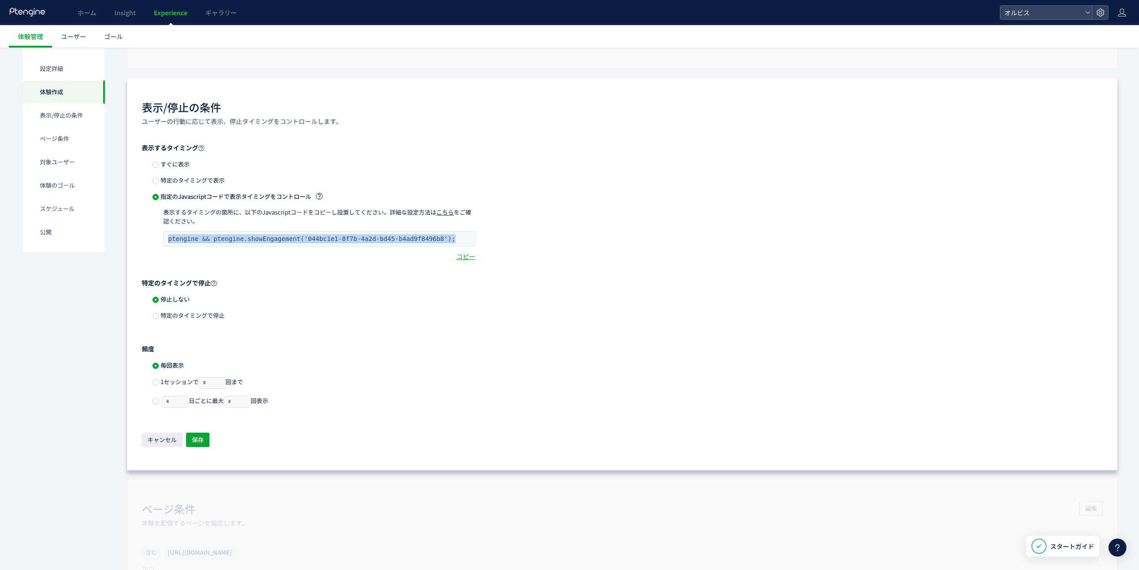
click at [182, 180] on span "特定のタイミングで表示" at bounding box center [192, 180] width 66 height 9
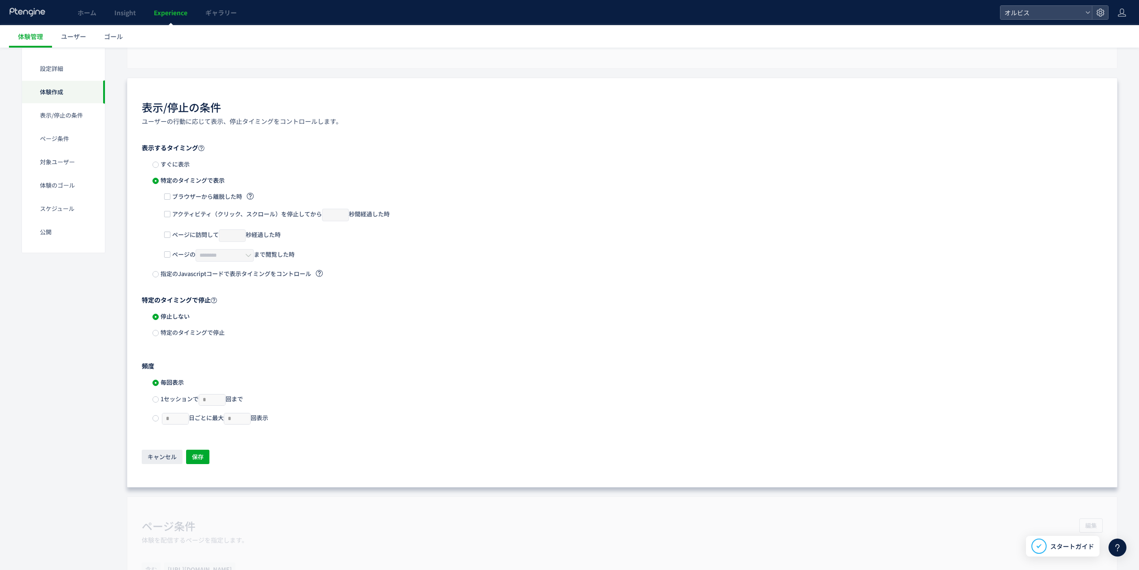
click at [191, 257] on span "ページの ******** まで閲覧した時" at bounding box center [232, 255] width 124 height 13
click at [210, 257] on input "********" at bounding box center [225, 255] width 58 height 13
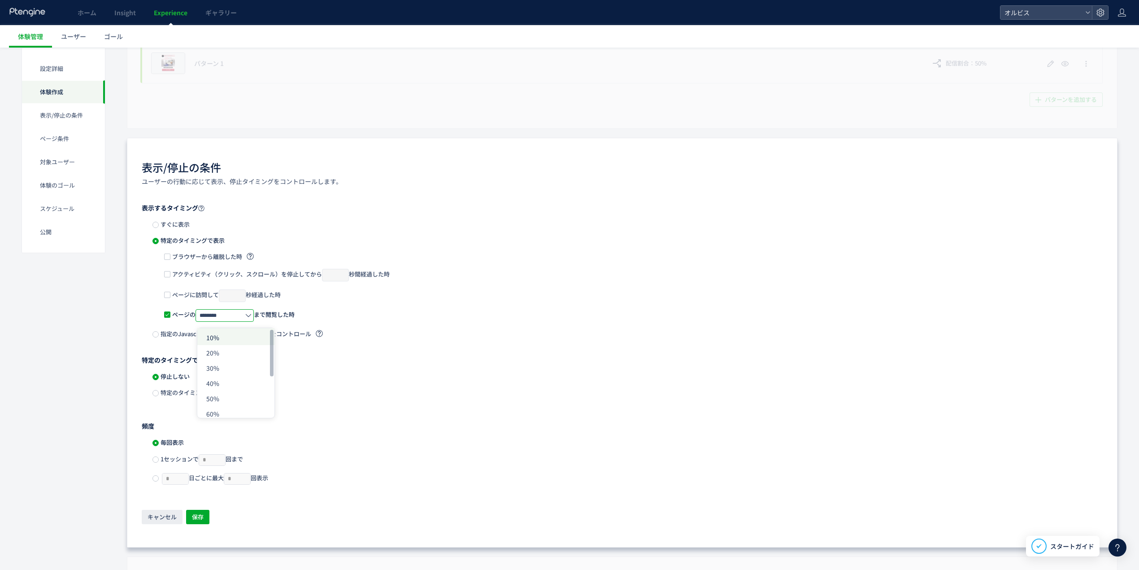
scroll to position [0, 0]
click at [223, 383] on li "30%" at bounding box center [235, 383] width 77 height 15
type input "***"
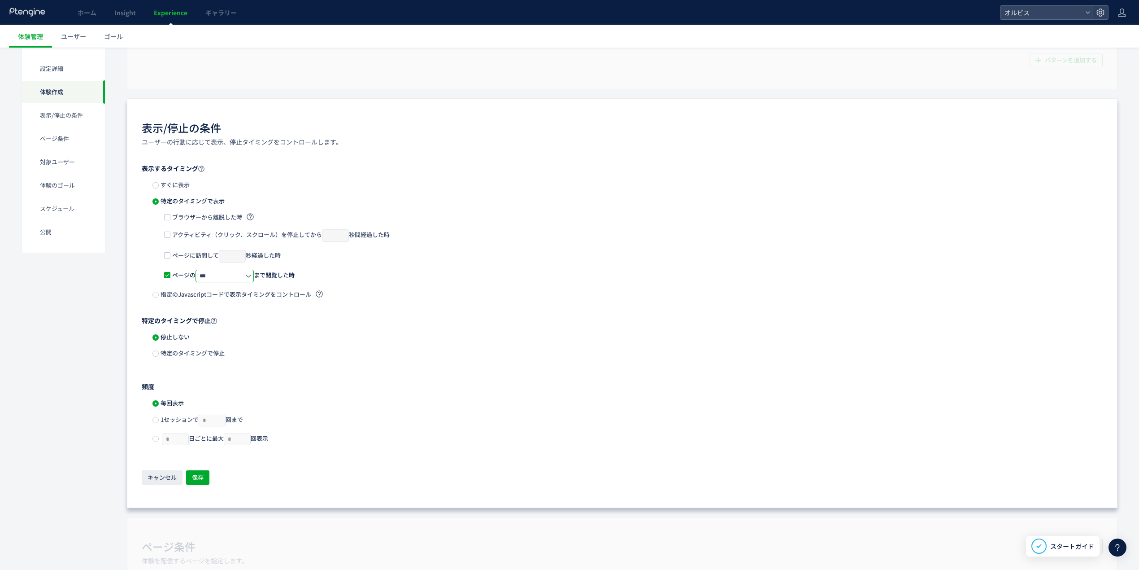
scroll to position [359, 0]
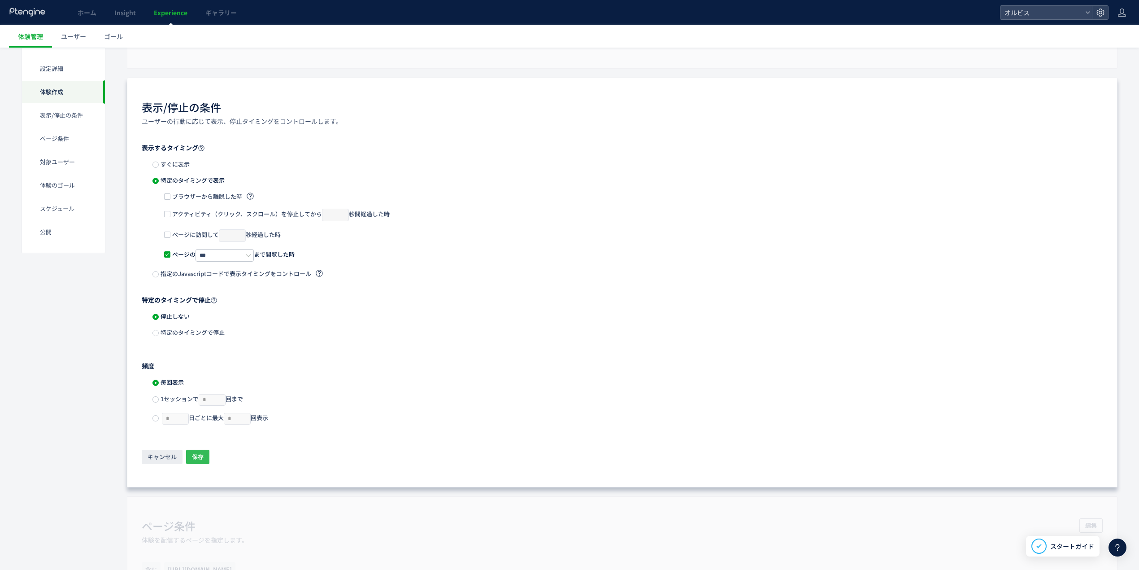
click at [203, 458] on span "保存" at bounding box center [198, 456] width 12 height 14
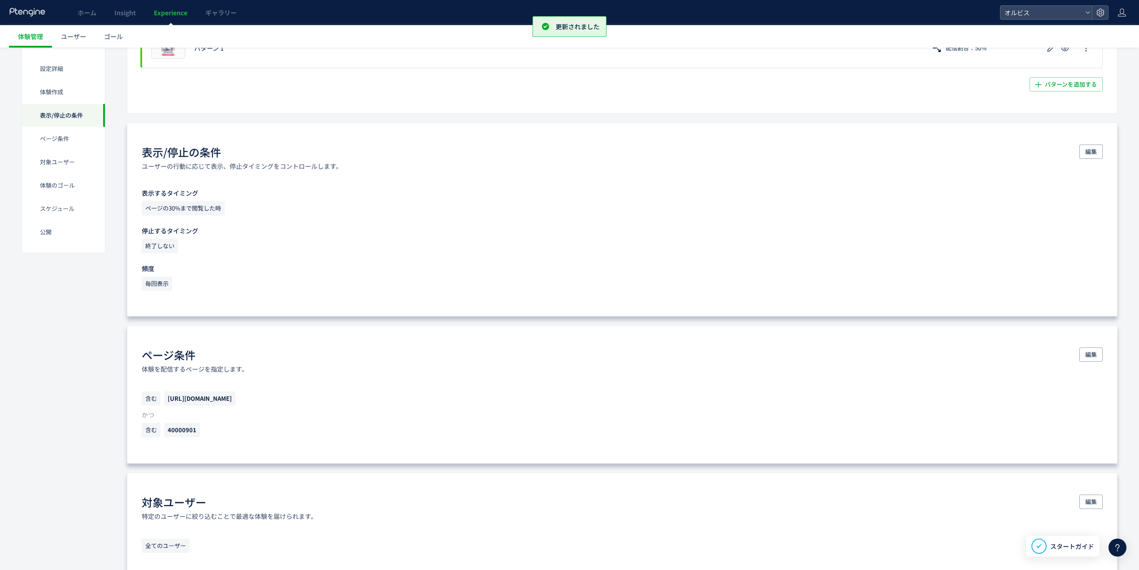
scroll to position [0, 0]
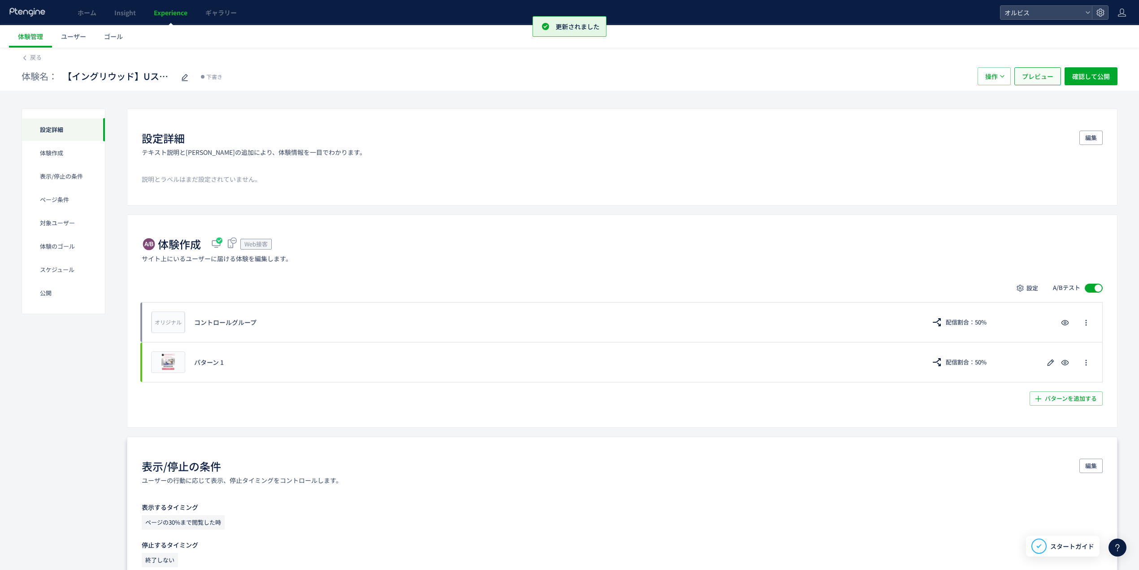
click at [1037, 72] on span "プレビュー" at bounding box center [1037, 76] width 31 height 18
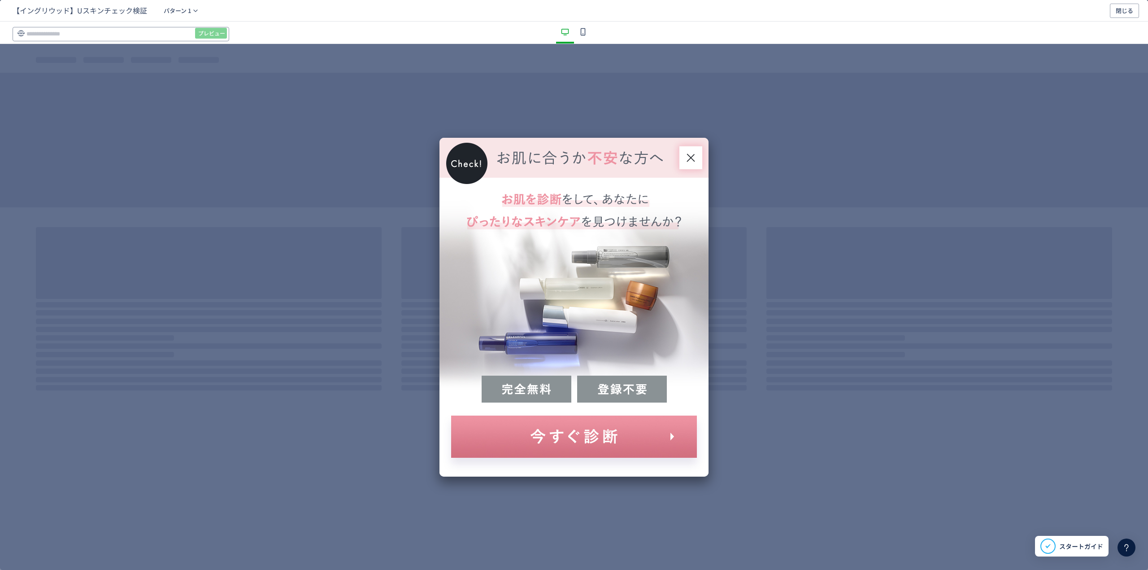
click at [170, 27] on input "dialog" at bounding box center [121, 34] width 217 height 14
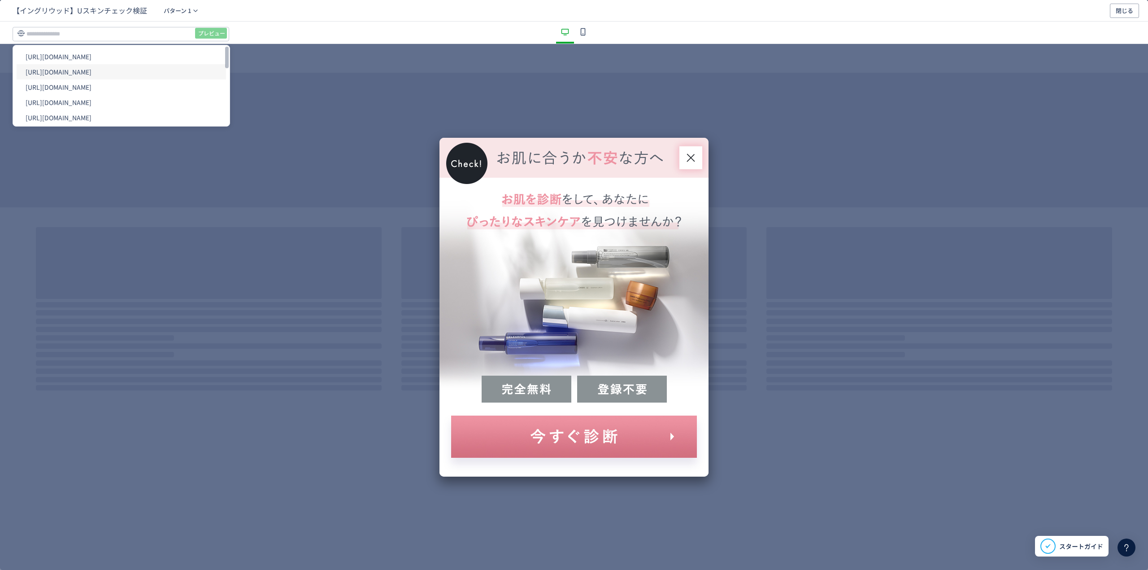
click at [149, 65] on li "[URL][DOMAIN_NAME]" at bounding box center [121, 71] width 209 height 15
type input "**********"
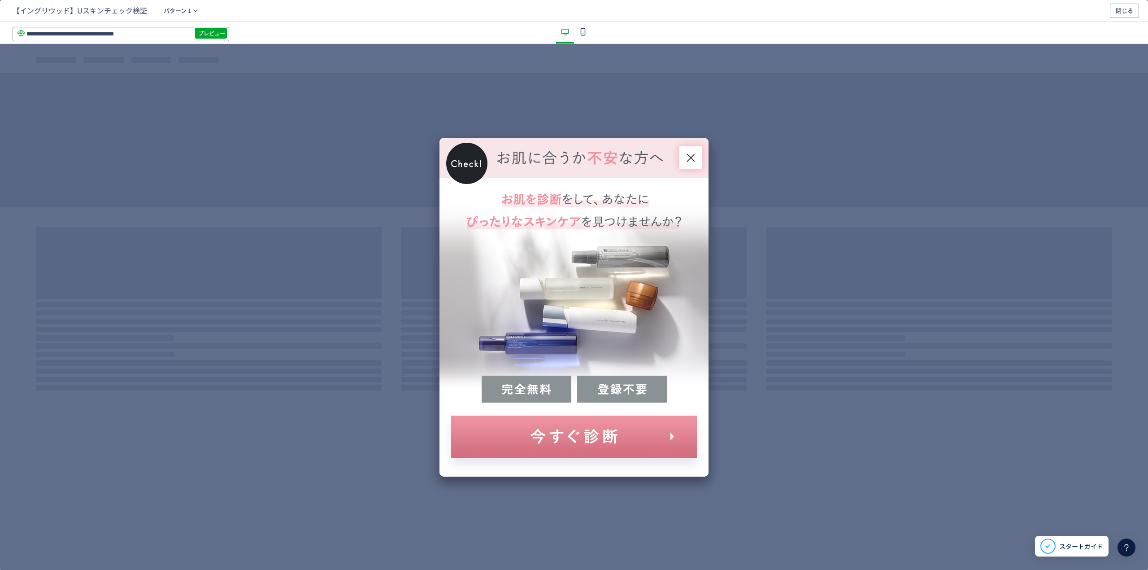
click at [194, 35] on input "**********" at bounding box center [121, 34] width 217 height 14
click at [200, 31] on span "プレビュー" at bounding box center [211, 33] width 27 height 14
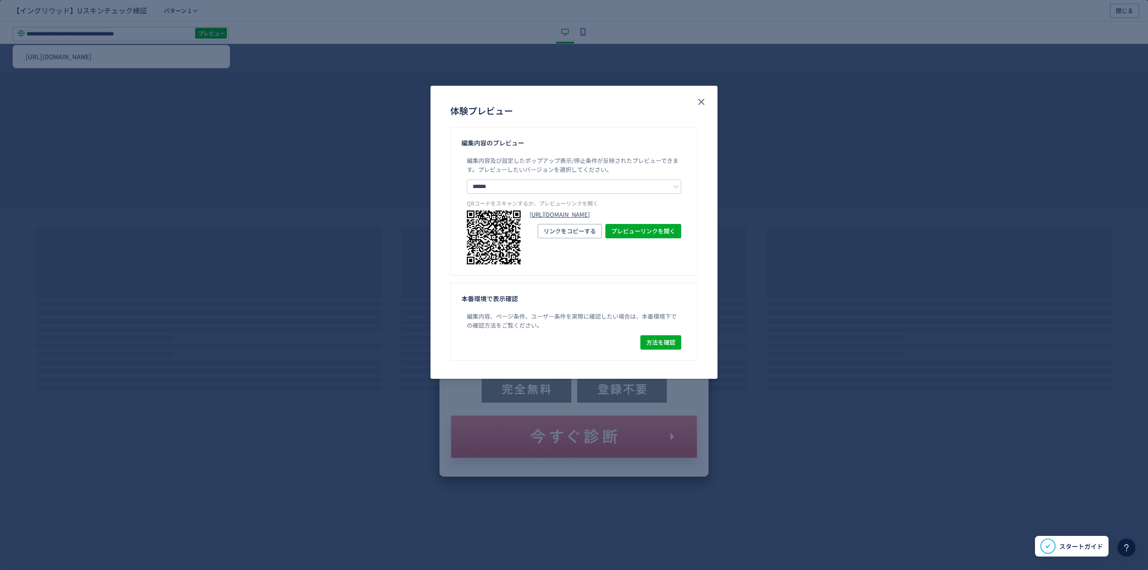
click at [545, 219] on link "https://pr.orbis.co.jp/cosmetics/u/100/?preview_ptx_token=v4-60db6e8b-6a4d-48eb…" at bounding box center [606, 214] width 152 height 9
click at [695, 100] on button "close" at bounding box center [701, 102] width 14 height 14
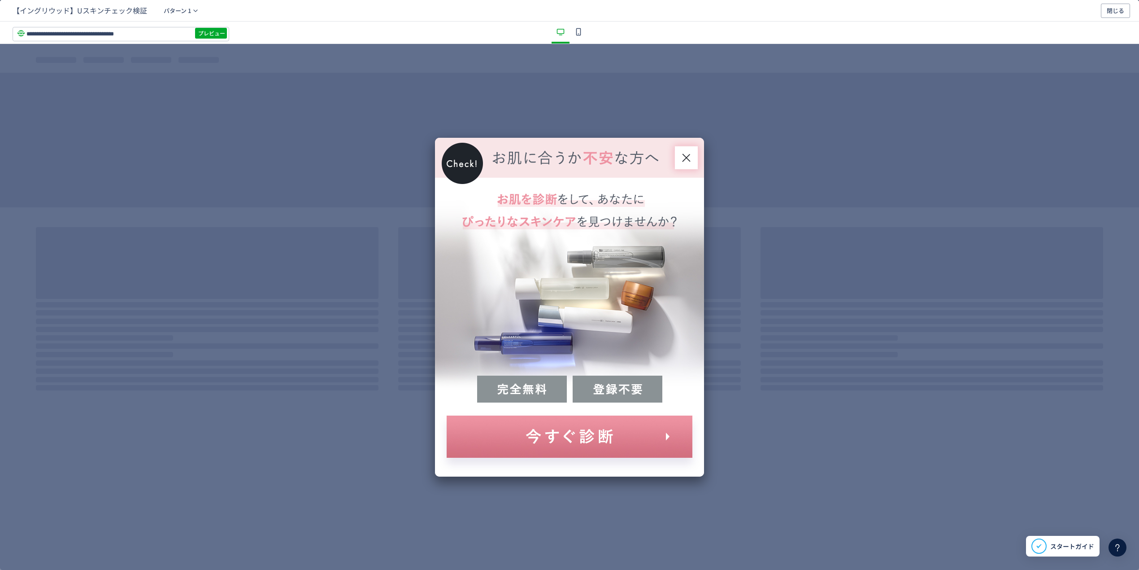
click at [686, 159] on icon "dialog" at bounding box center [686, 157] width 11 height 11
click at [685, 157] on icon "dialog" at bounding box center [687, 157] width 8 height 8
click at [687, 155] on icon "dialog" at bounding box center [686, 157] width 11 height 11
click at [688, 153] on icon "dialog" at bounding box center [686, 157] width 11 height 11
click at [1114, 8] on span "閉じる" at bounding box center [1115, 11] width 17 height 14
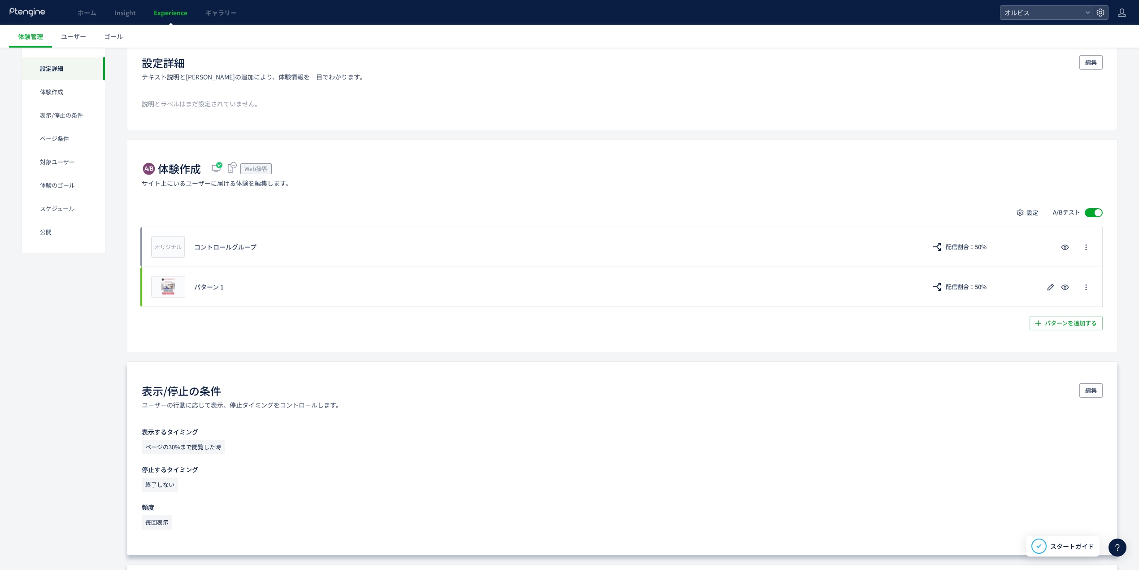
scroll to position [299, 0]
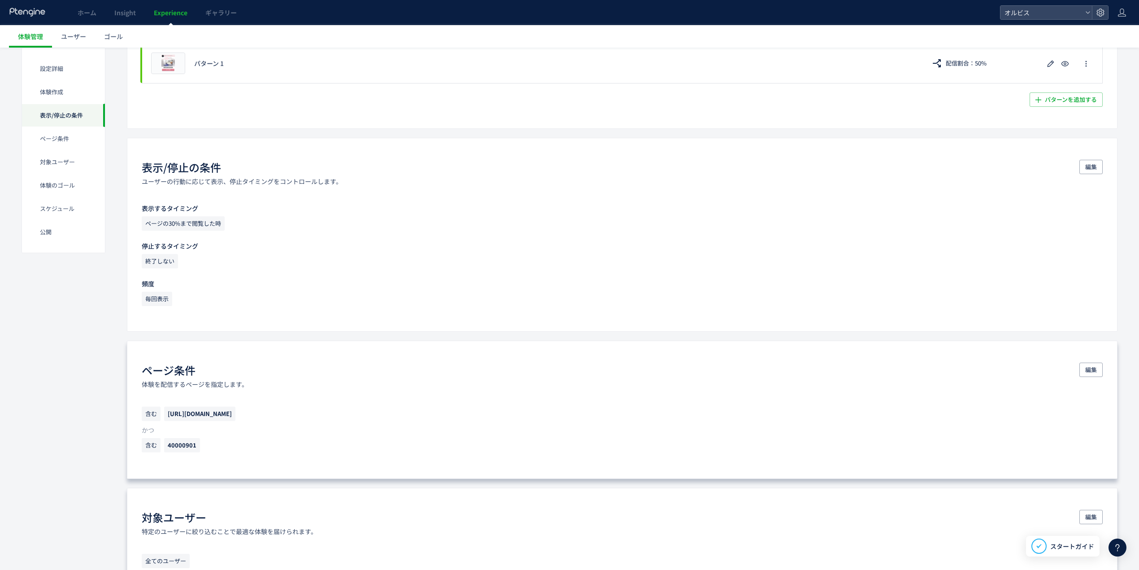
click at [1078, 171] on div "表示/停止の条件 ユーザーの行動に応じて表示、停止タイミングをコントロールします。 編集" at bounding box center [622, 173] width 961 height 26
click at [1101, 168] on button "編集" at bounding box center [1091, 167] width 23 height 14
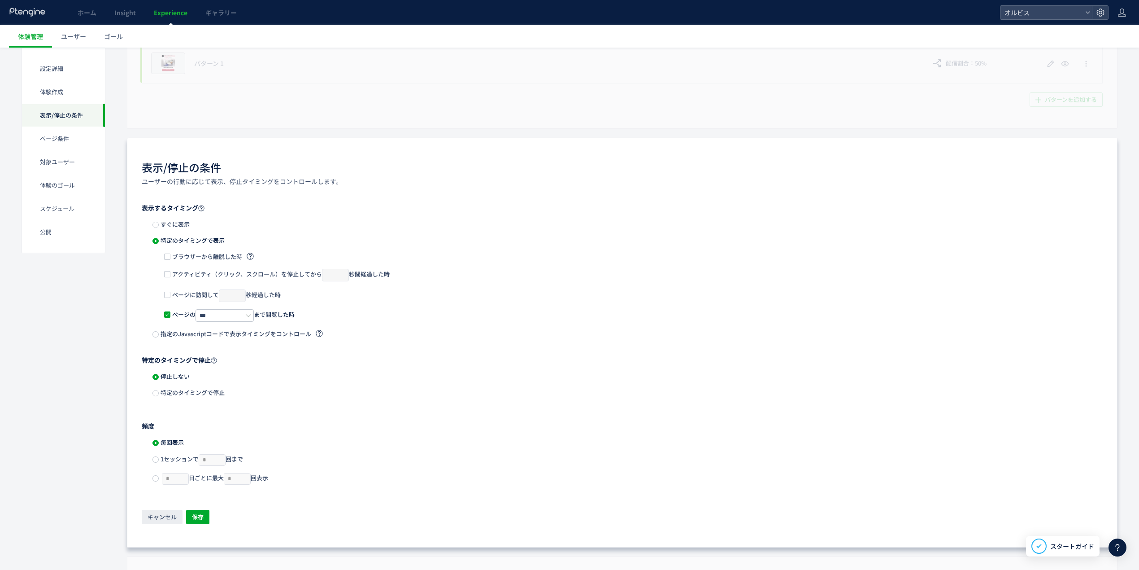
click at [200, 307] on div "ページに訪問して * 秒経過した時" at bounding box center [627, 298] width 927 height 21
click at [220, 318] on input "***" at bounding box center [225, 315] width 58 height 13
click at [225, 362] on li "20%" at bounding box center [235, 368] width 77 height 15
type input "***"
click at [200, 517] on span "保存" at bounding box center [198, 517] width 12 height 14
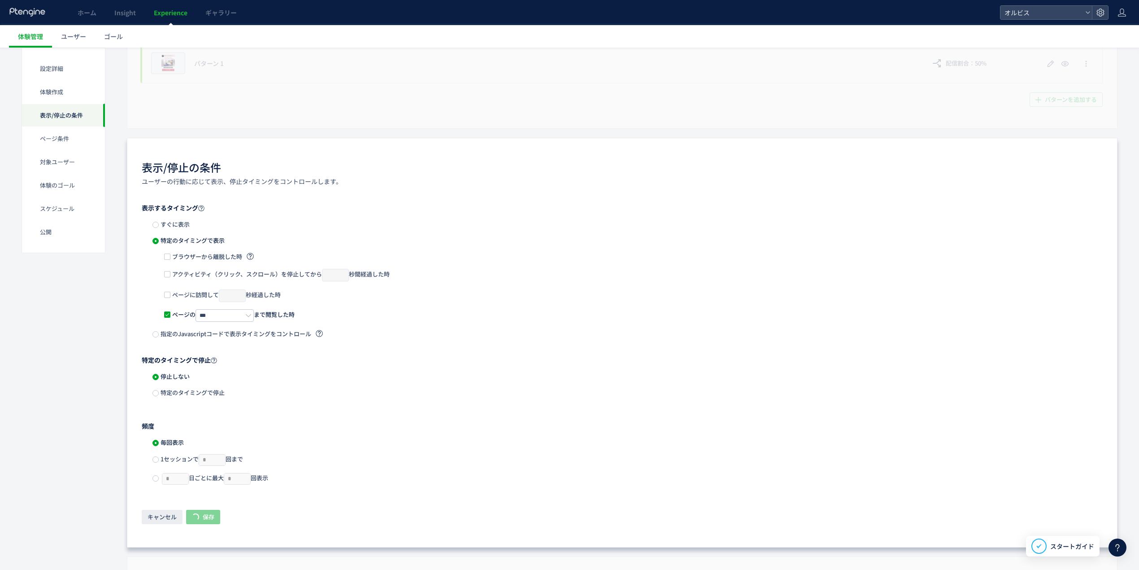
scroll to position [314, 0]
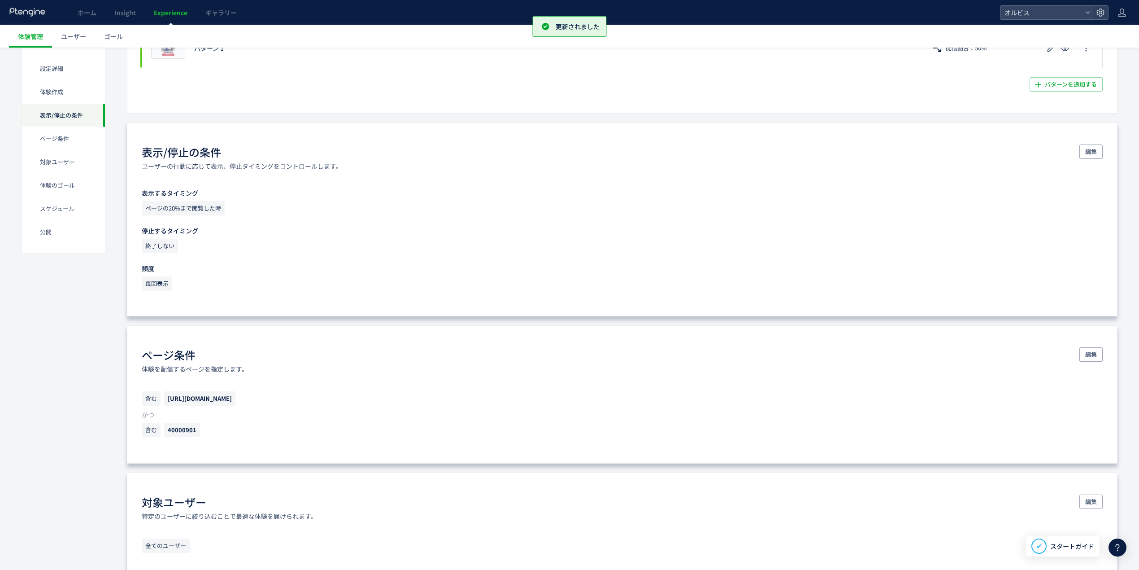
click at [1088, 162] on div "編集" at bounding box center [1091, 157] width 23 height 26
click at [1097, 153] on span "編集" at bounding box center [1092, 151] width 12 height 14
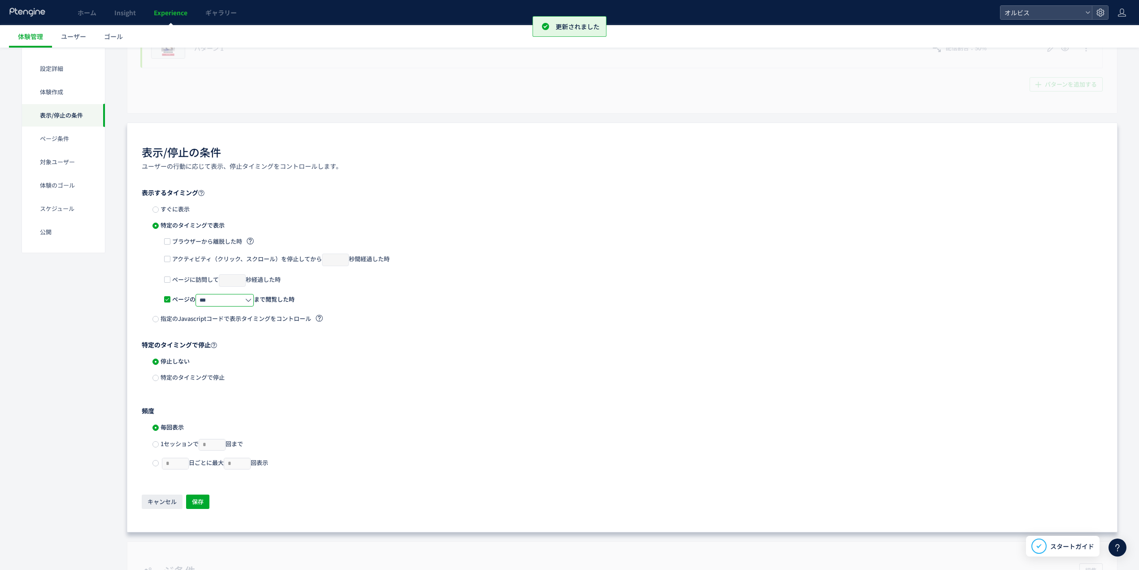
click at [227, 300] on input "***" at bounding box center [225, 300] width 58 height 13
click at [221, 334] on li "10%" at bounding box center [235, 338] width 77 height 15
type input "***"
click at [194, 496] on span "保存" at bounding box center [198, 501] width 12 height 14
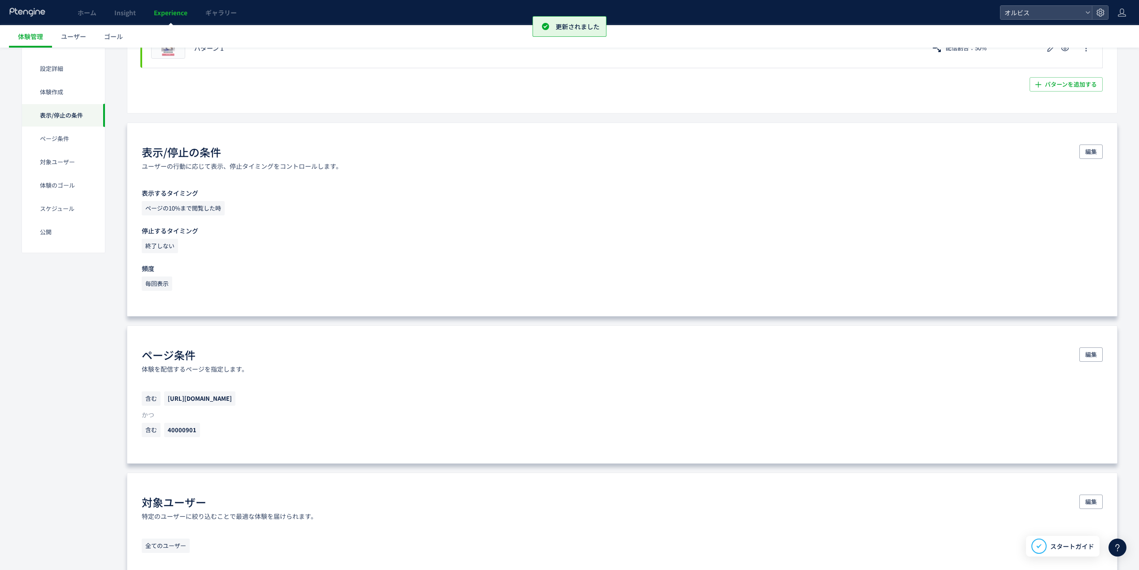
scroll to position [0, 0]
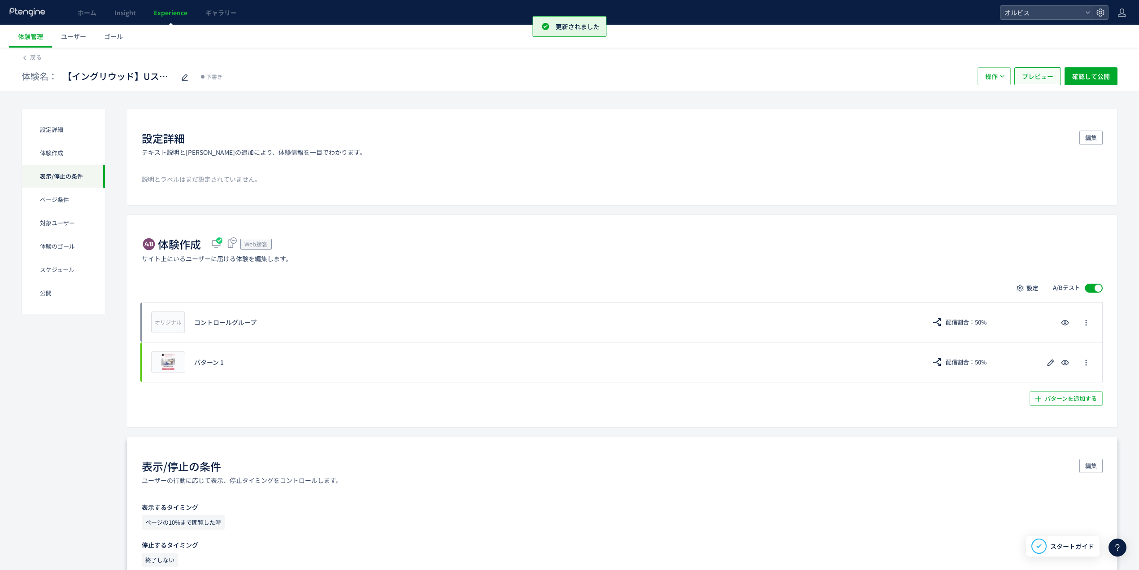
click at [1052, 85] on button "プレビュー" at bounding box center [1038, 76] width 47 height 18
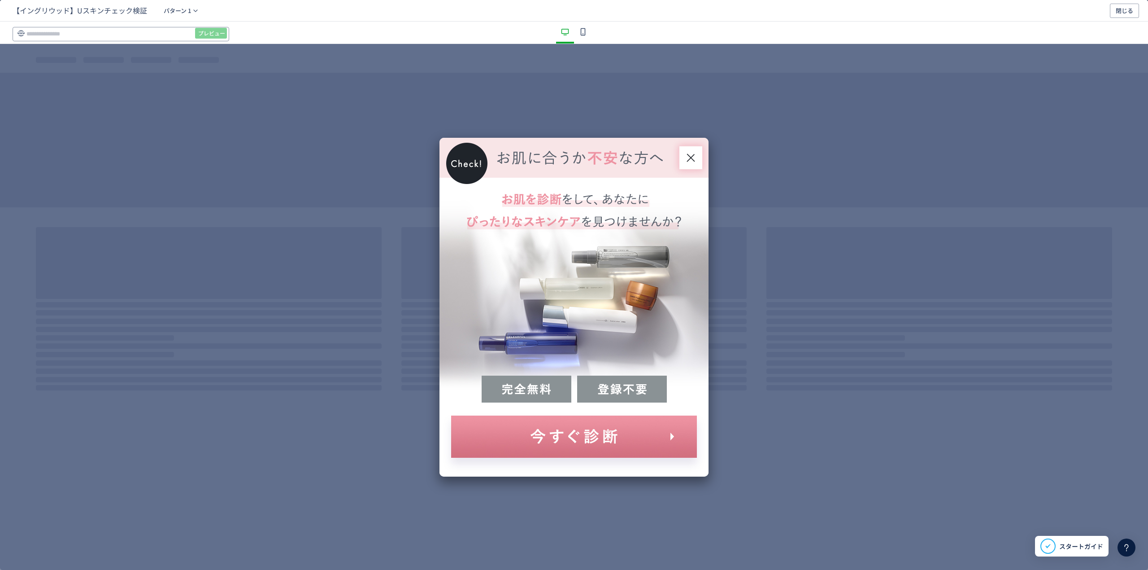
click at [129, 28] on input "dialog" at bounding box center [121, 34] width 217 height 14
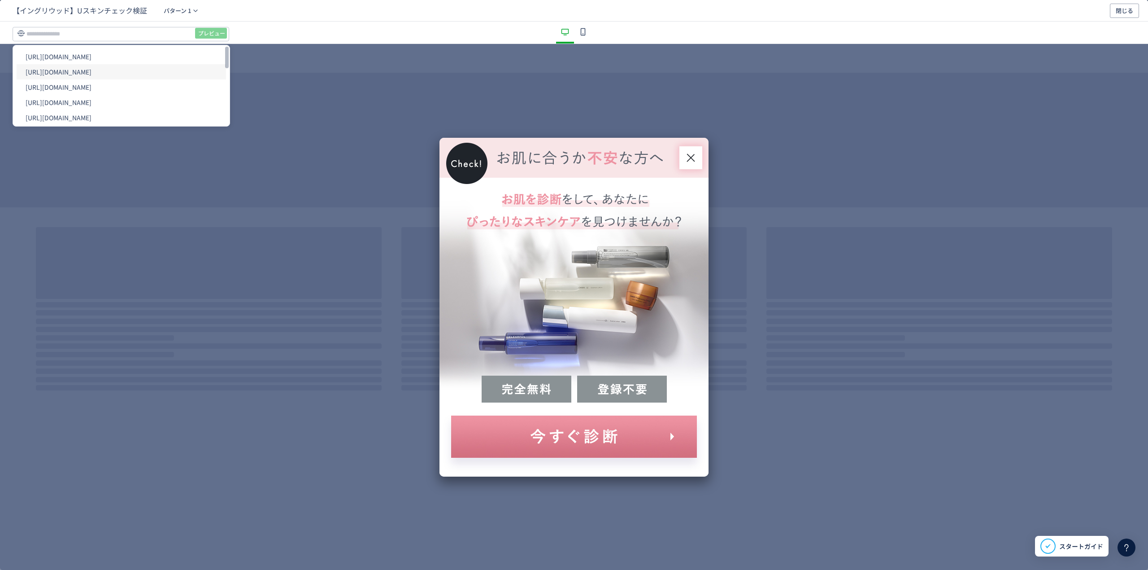
click at [133, 69] on li "[URL][DOMAIN_NAME]" at bounding box center [121, 71] width 209 height 15
type input "**********"
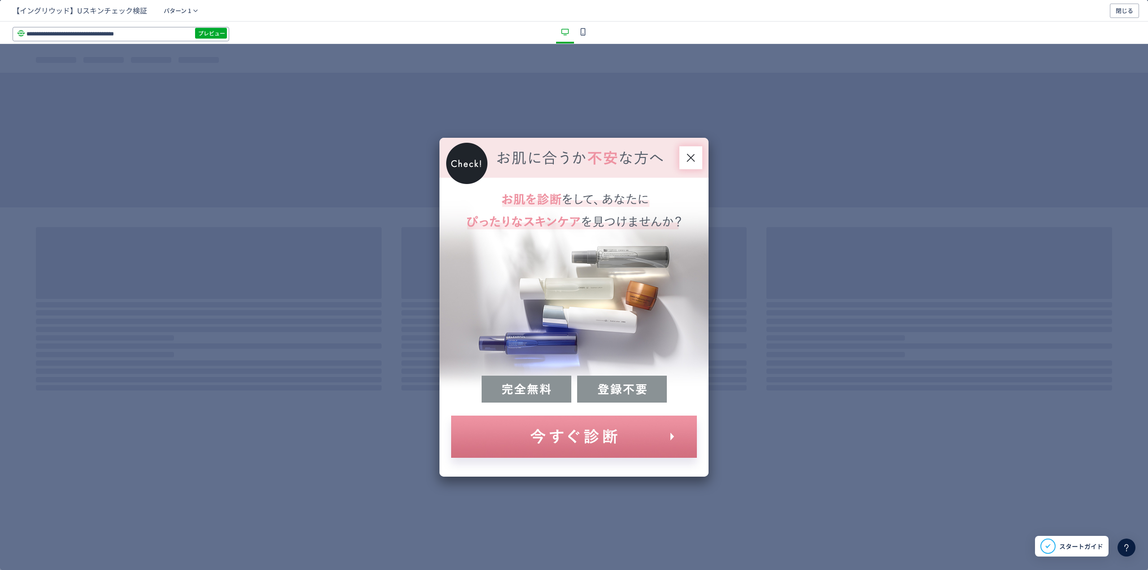
click at [200, 27] on input "**********" at bounding box center [121, 34] width 217 height 14
click at [205, 33] on span "プレビュー" at bounding box center [211, 33] width 27 height 14
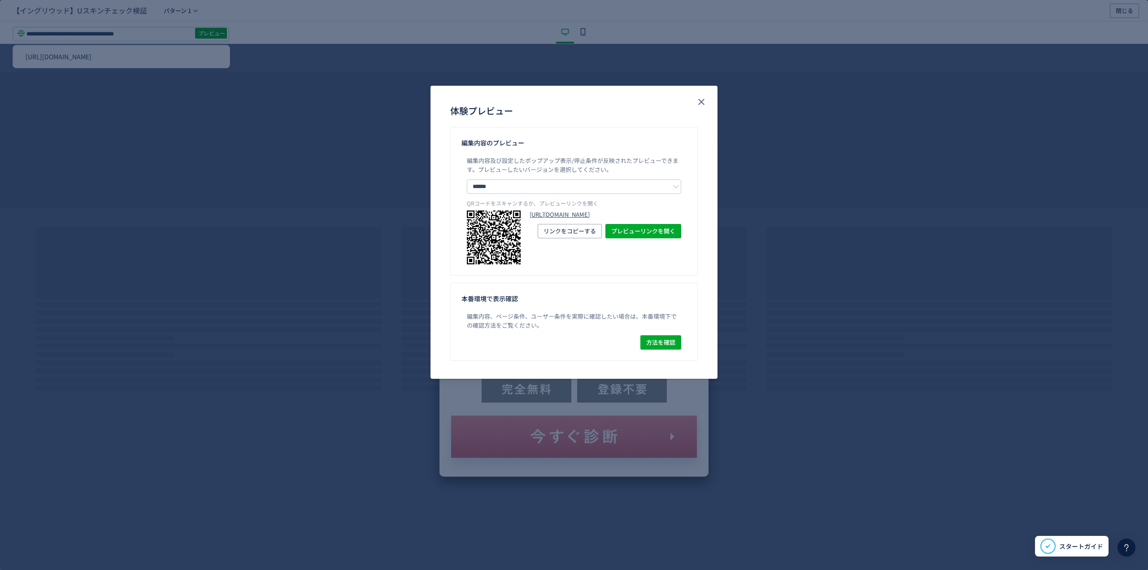
click at [576, 219] on link "https://pr.orbis.co.jp/cosmetics/u/100/?preview_ptx_token=v4-c7cdded7-5c6f-496c…" at bounding box center [606, 214] width 152 height 9
click at [704, 101] on icon "close" at bounding box center [701, 101] width 11 height 11
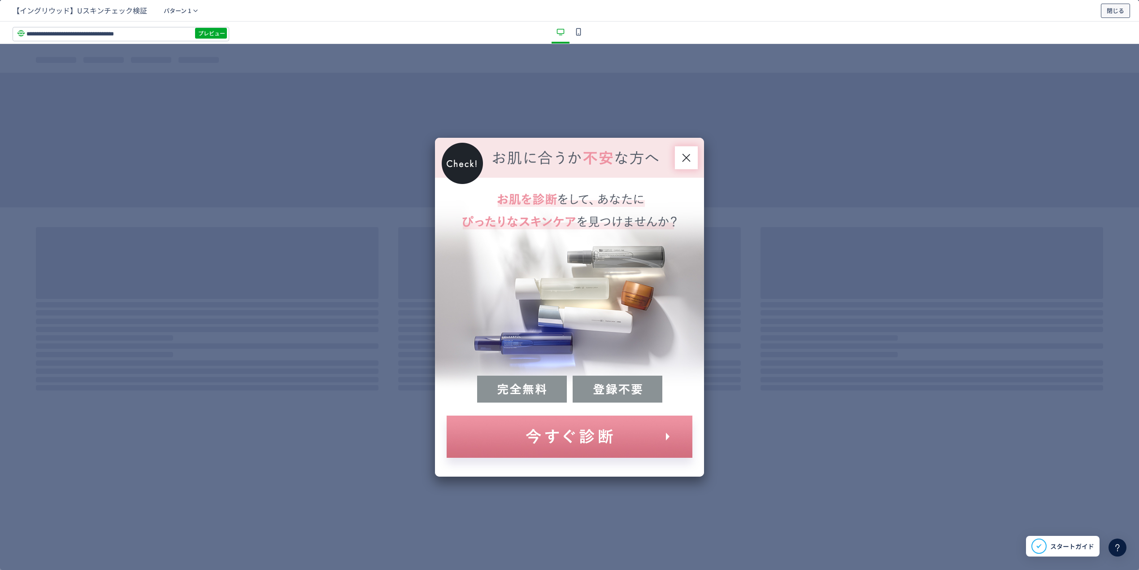
click at [1111, 13] on span "閉じる" at bounding box center [1115, 11] width 17 height 14
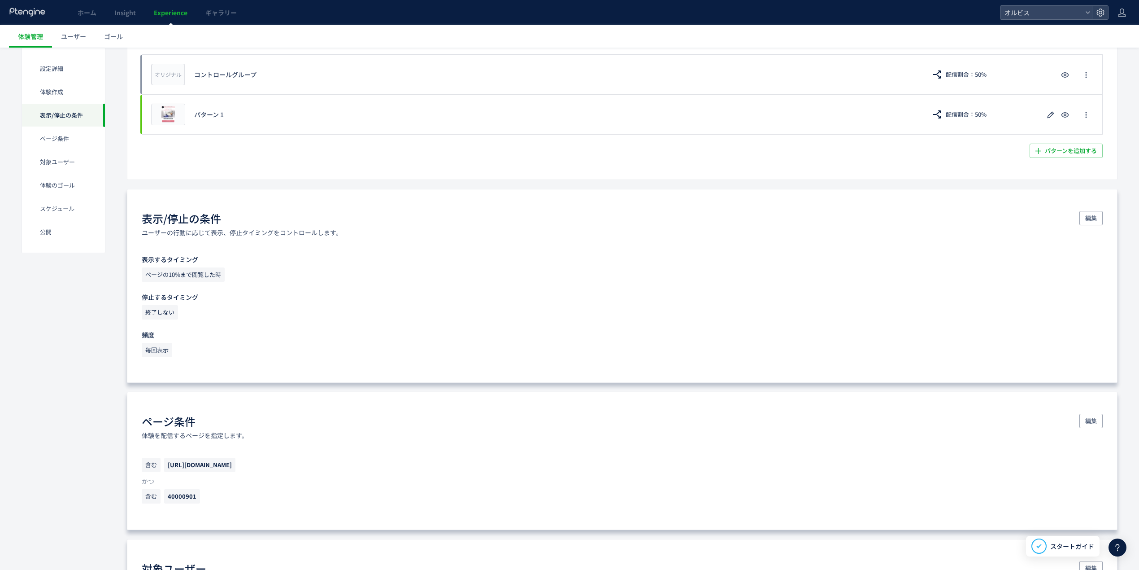
scroll to position [299, 0]
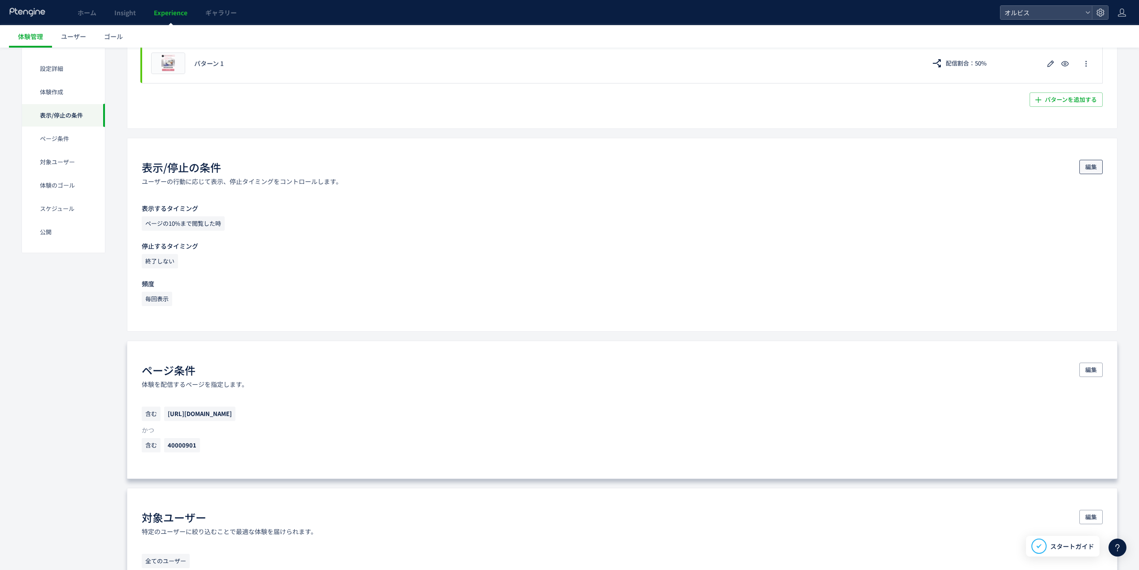
click at [1083, 167] on button "編集" at bounding box center [1091, 167] width 23 height 14
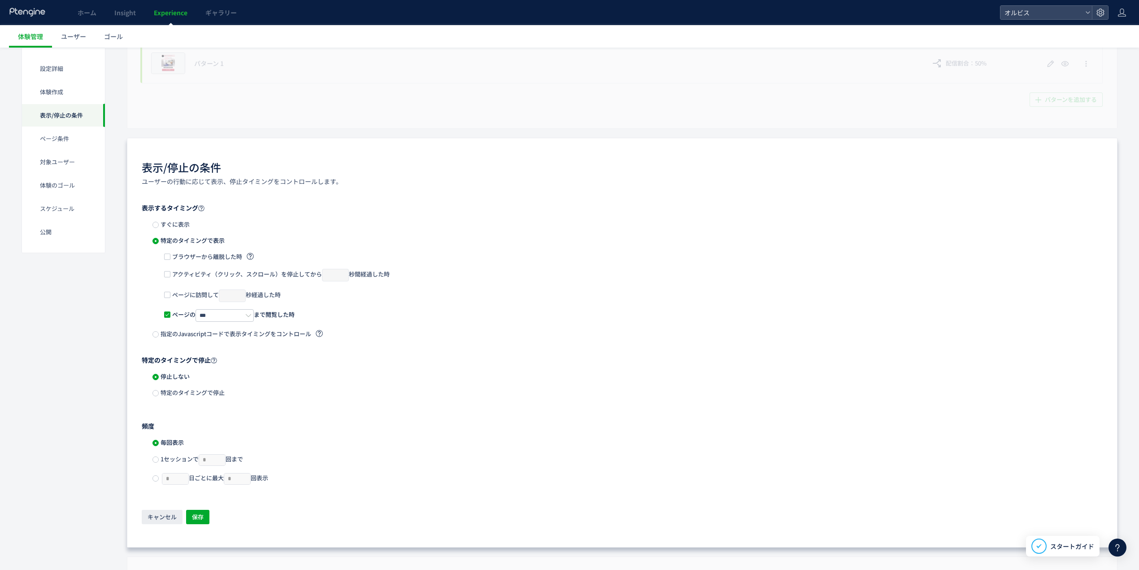
click at [227, 323] on div "ページの *** まで閲覧した時" at bounding box center [627, 319] width 927 height 20
click at [231, 314] on input "***" at bounding box center [225, 315] width 58 height 13
click at [220, 364] on li "20%" at bounding box center [235, 368] width 77 height 15
type input "***"
click at [206, 512] on button "保存" at bounding box center [197, 517] width 23 height 14
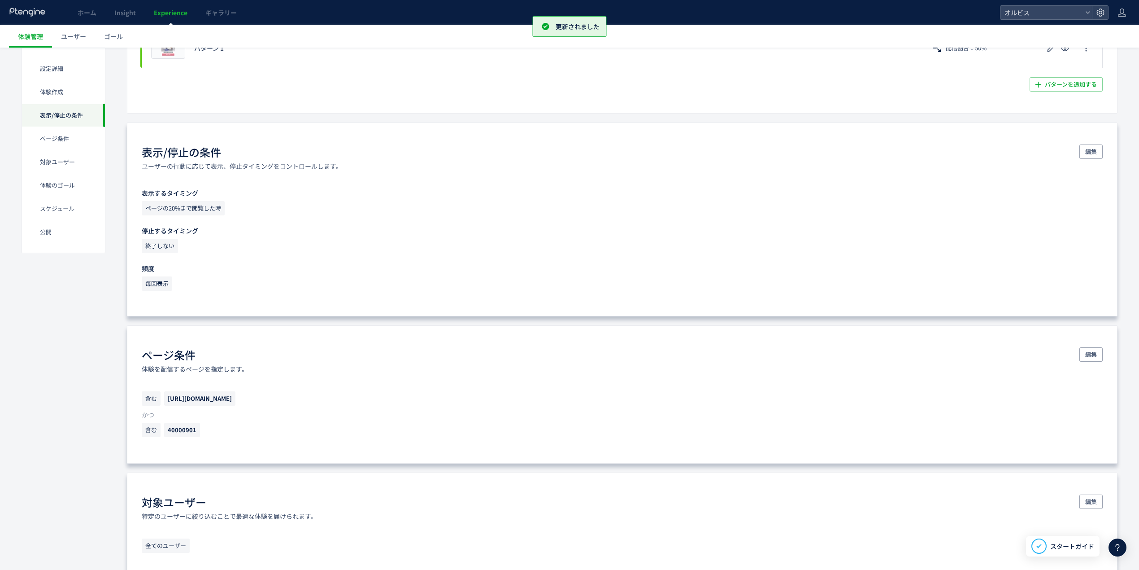
scroll to position [0, 0]
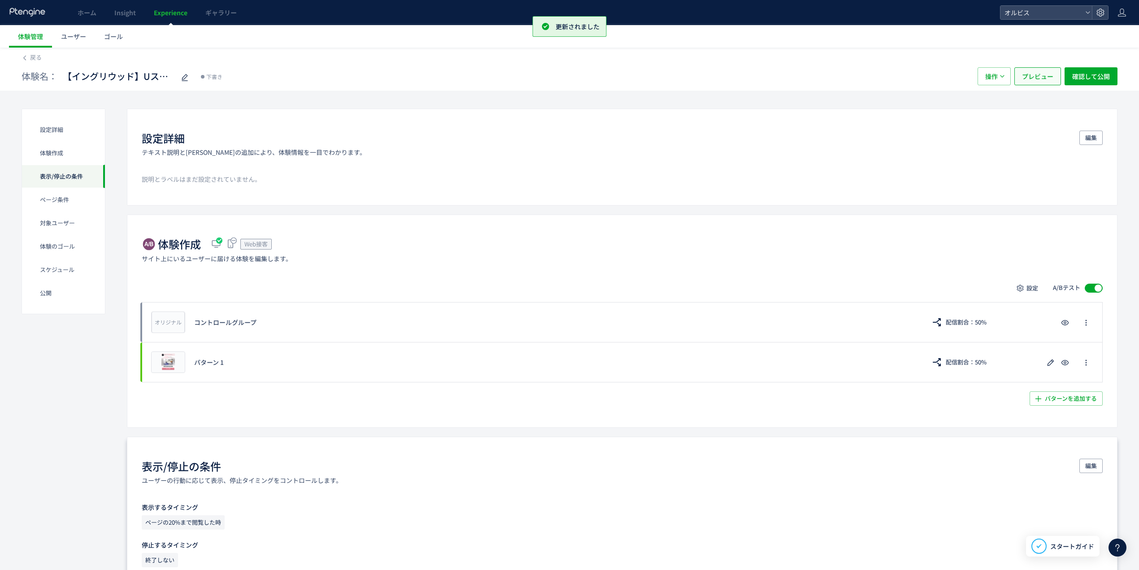
click at [1038, 76] on span "プレビュー" at bounding box center [1037, 76] width 31 height 18
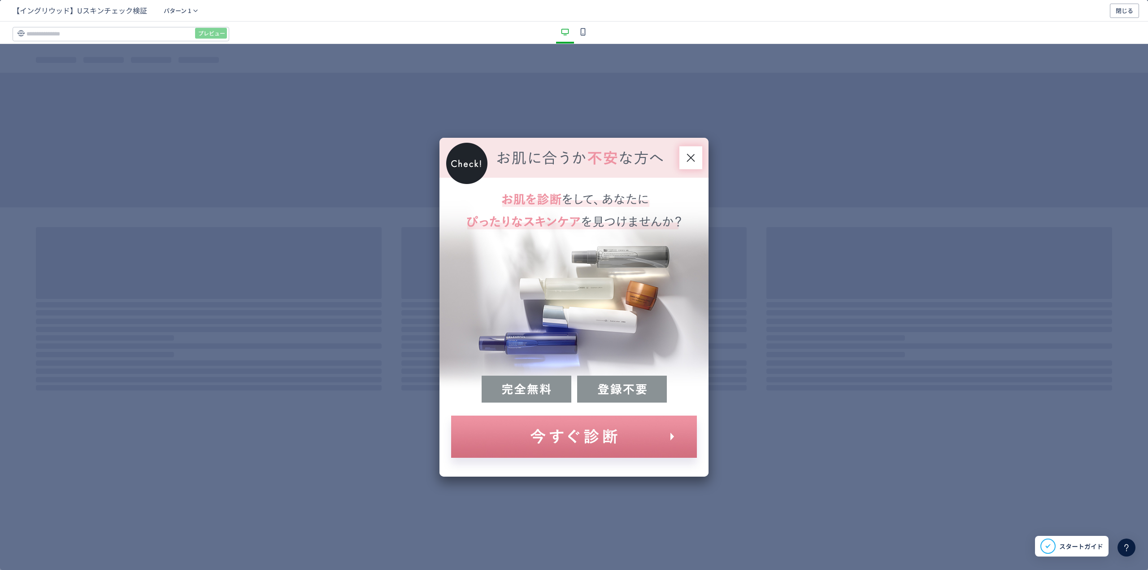
click at [133, 22] on div "プレビュー" at bounding box center [574, 33] width 1148 height 22
click at [119, 35] on input "dialog" at bounding box center [121, 34] width 217 height 14
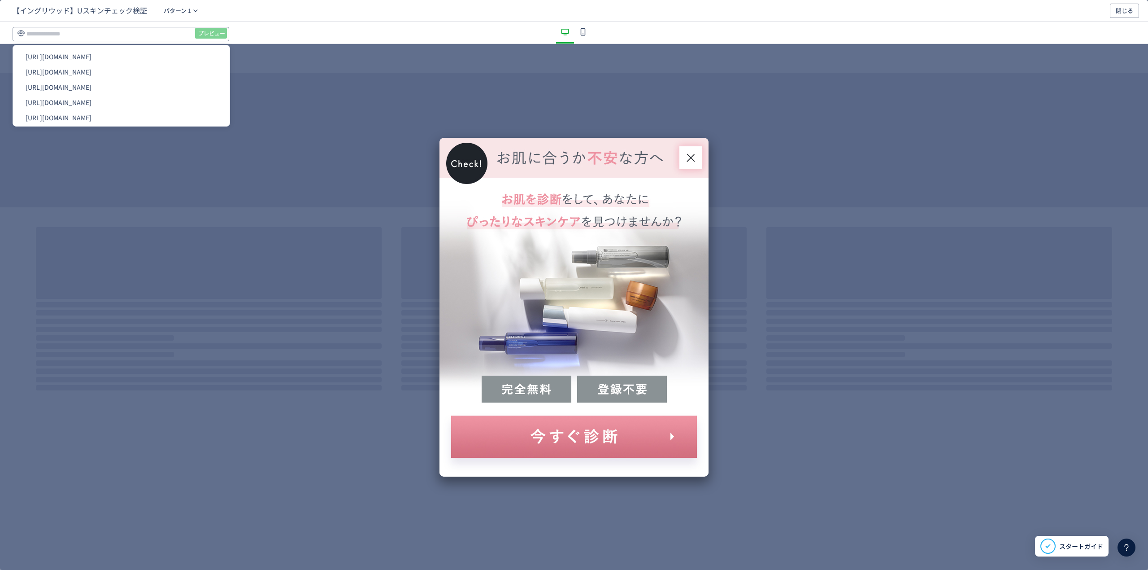
click at [135, 35] on input "dialog" at bounding box center [121, 34] width 217 height 14
click at [139, 72] on li "[URL][DOMAIN_NAME]" at bounding box center [121, 71] width 209 height 15
type input "**********"
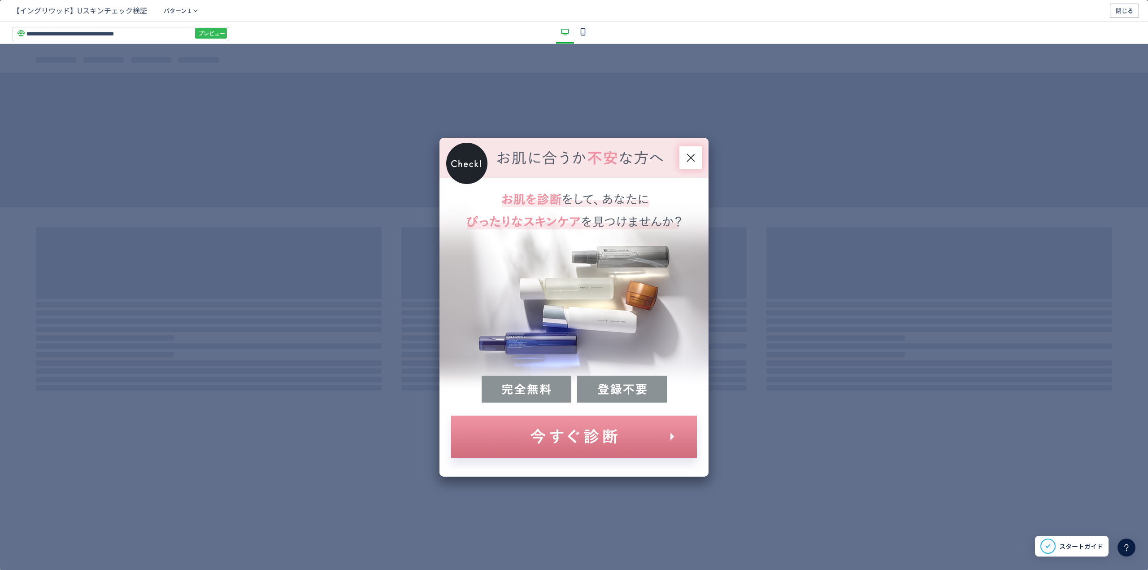
click at [202, 32] on span "プレビュー" at bounding box center [211, 33] width 27 height 14
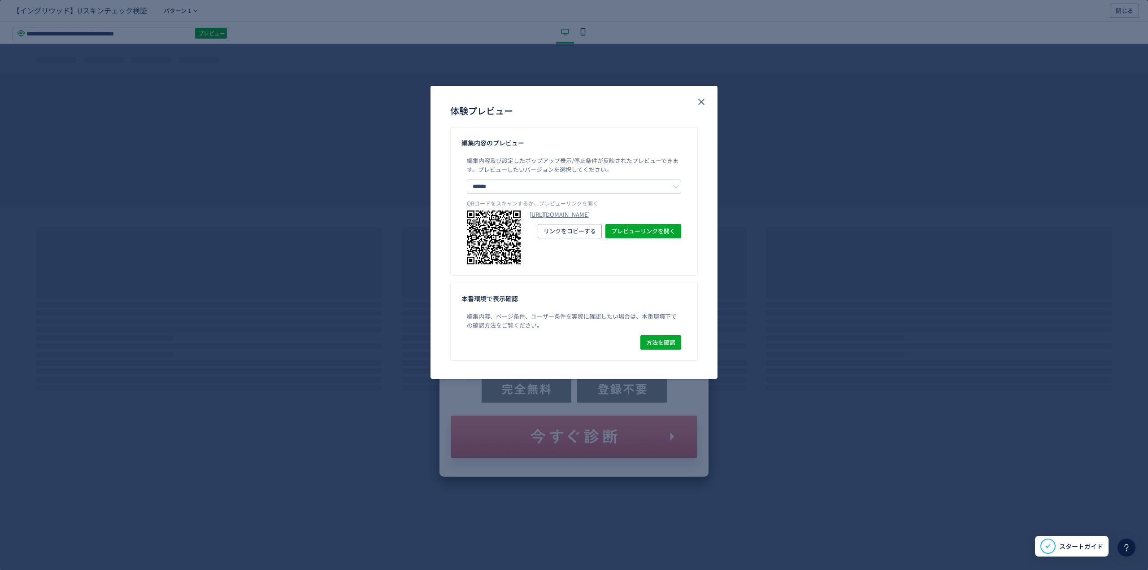
click at [574, 245] on div "https://pr.orbis.co.jp/cosmetics/u/100/?preview_ptx_token=v4-680abfb3-1ea4-4e32…" at bounding box center [606, 237] width 152 height 54
click at [571, 238] on span "リンクをコピーする" at bounding box center [570, 231] width 52 height 14
click at [621, 238] on span "プレビューリンクを開く" at bounding box center [643, 231] width 64 height 14
click at [703, 95] on button "close" at bounding box center [701, 102] width 14 height 14
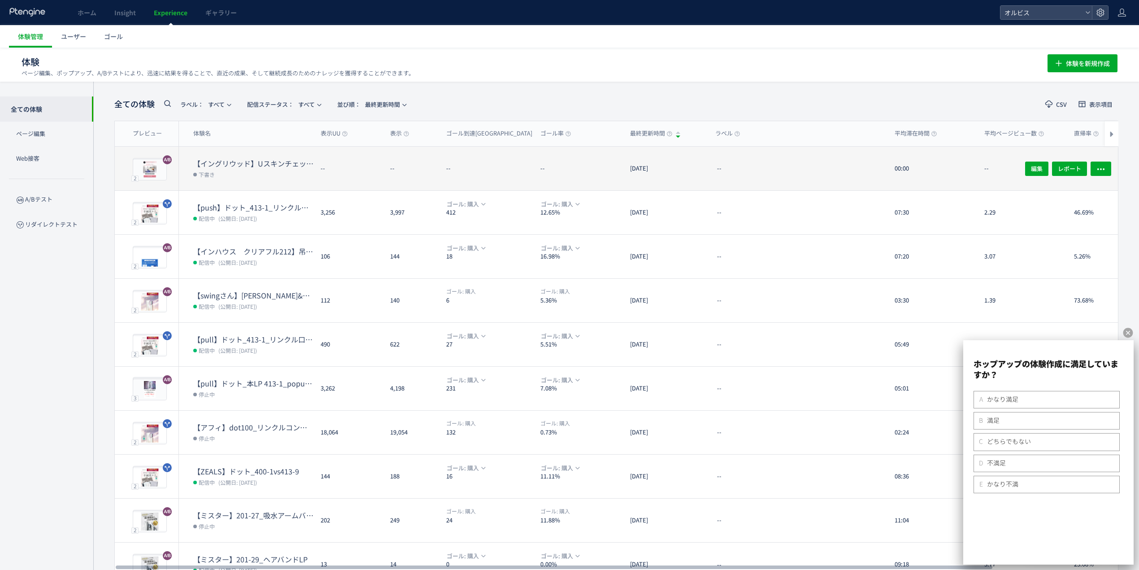
click at [336, 166] on div "--" at bounding box center [349, 169] width 70 height 44
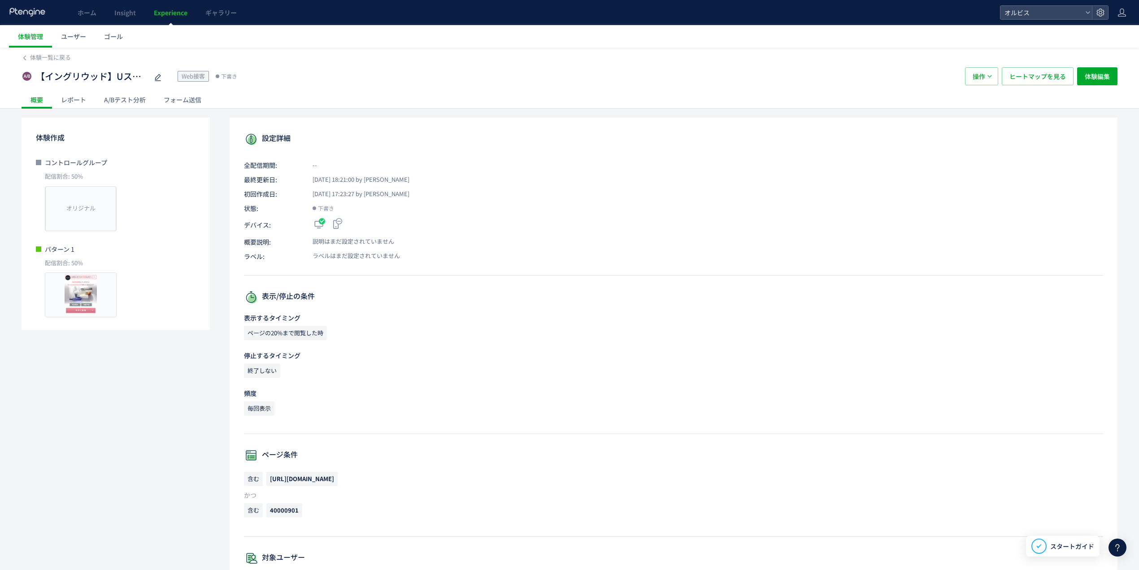
click at [131, 98] on div "A/Bテスト分析" at bounding box center [125, 100] width 60 height 18
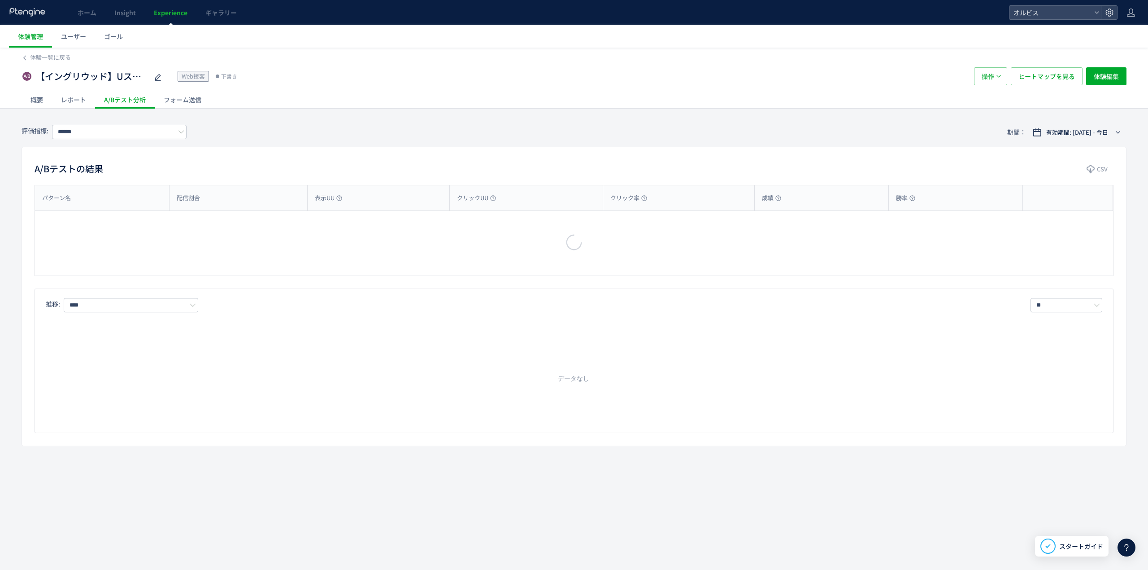
type input "**"
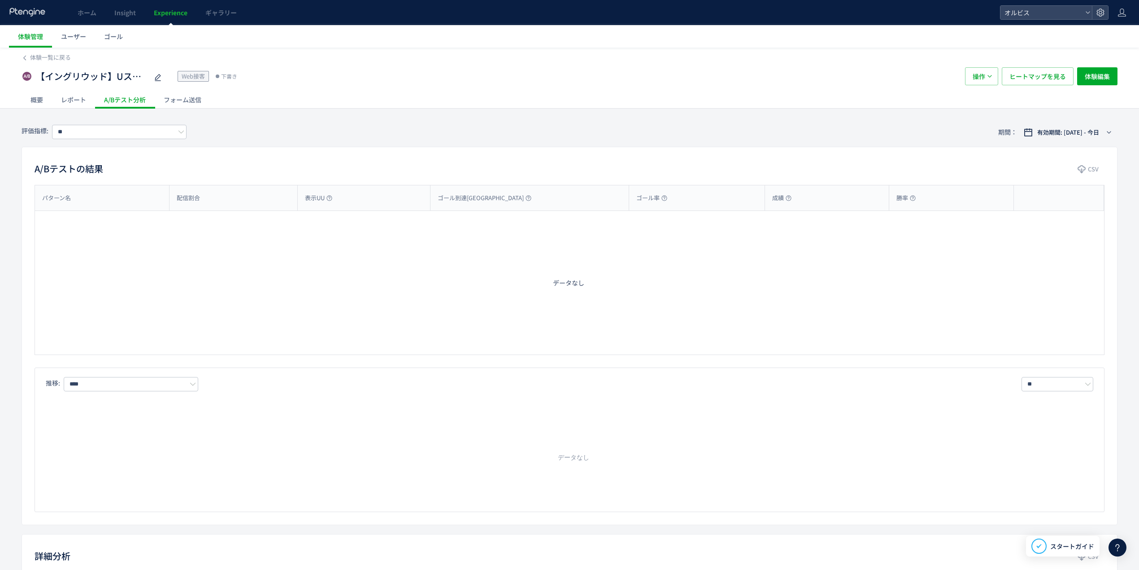
click at [79, 99] on div "レポート" at bounding box center [73, 100] width 43 height 18
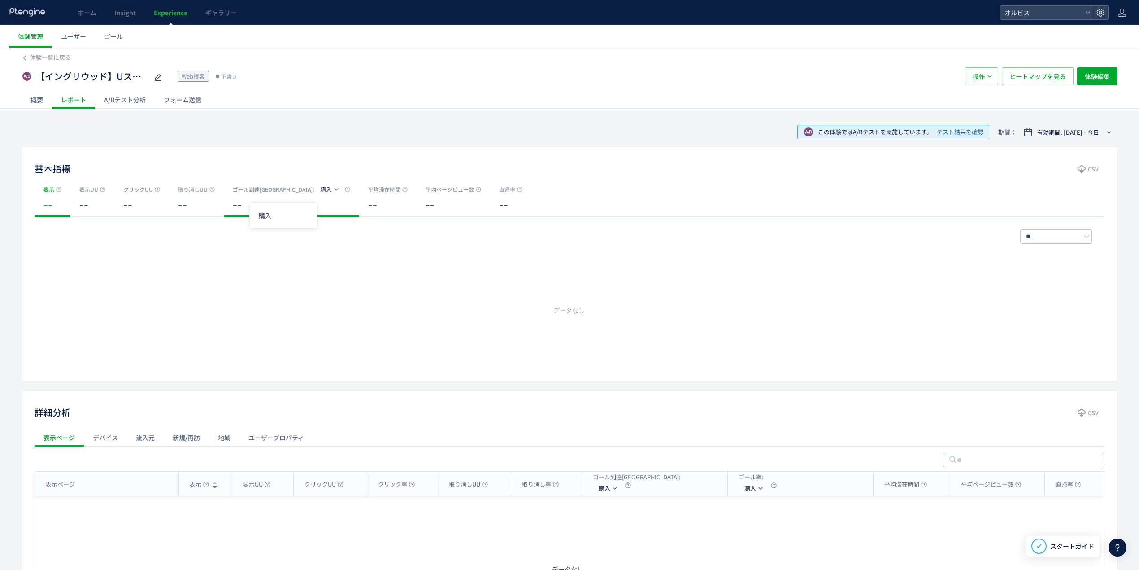
click at [334, 191] on icon "button" at bounding box center [336, 189] width 5 height 5
click at [36, 93] on div "概要" at bounding box center [37, 100] width 31 height 18
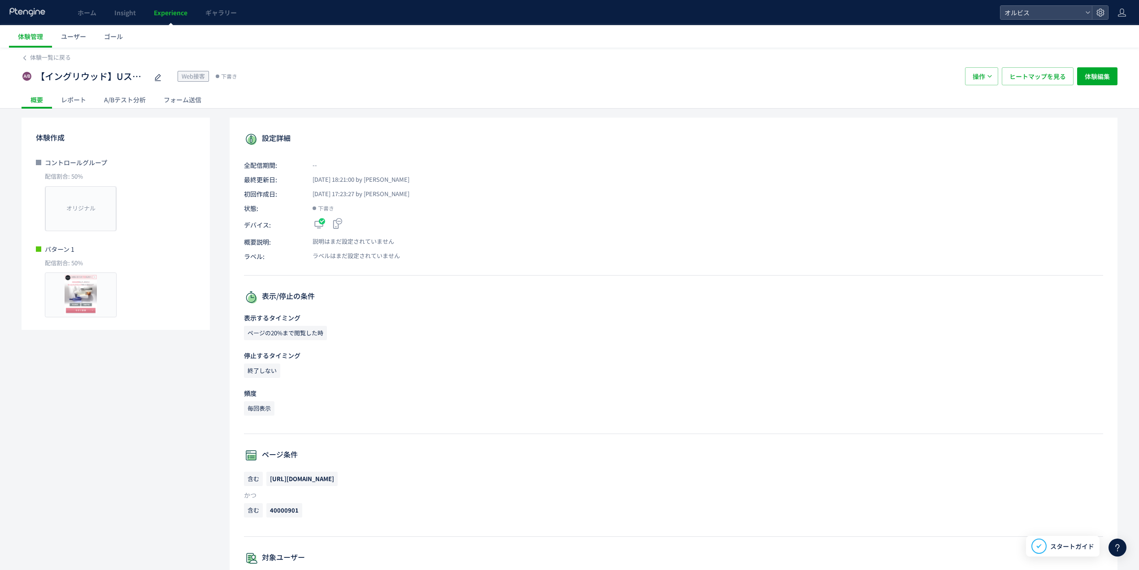
click at [166, 103] on div "フォーム送信" at bounding box center [183, 100] width 56 height 18
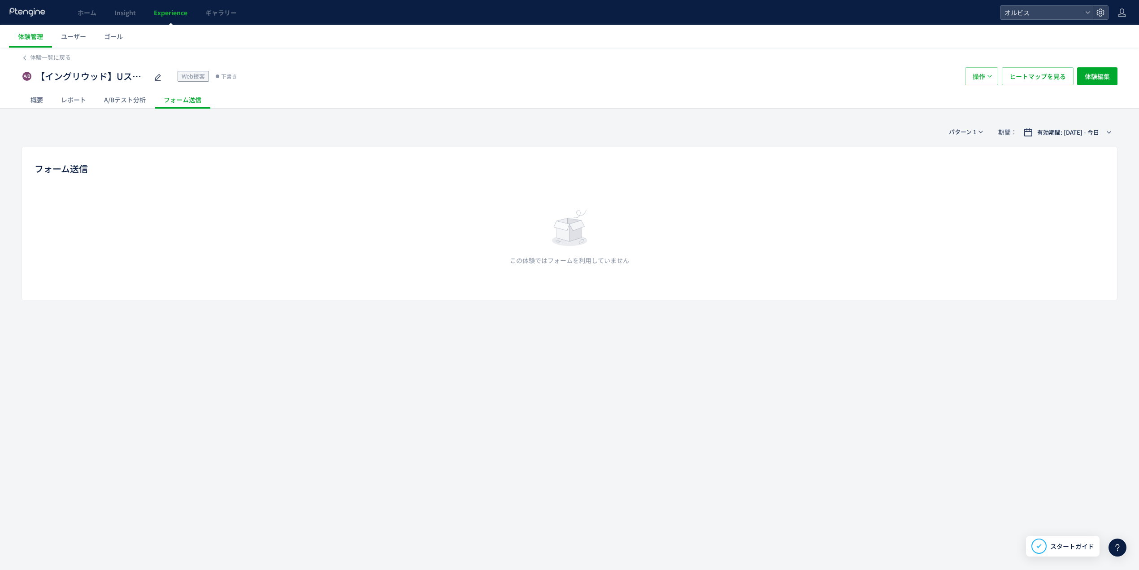
click at [128, 101] on div "A/Bテスト分析" at bounding box center [125, 100] width 60 height 18
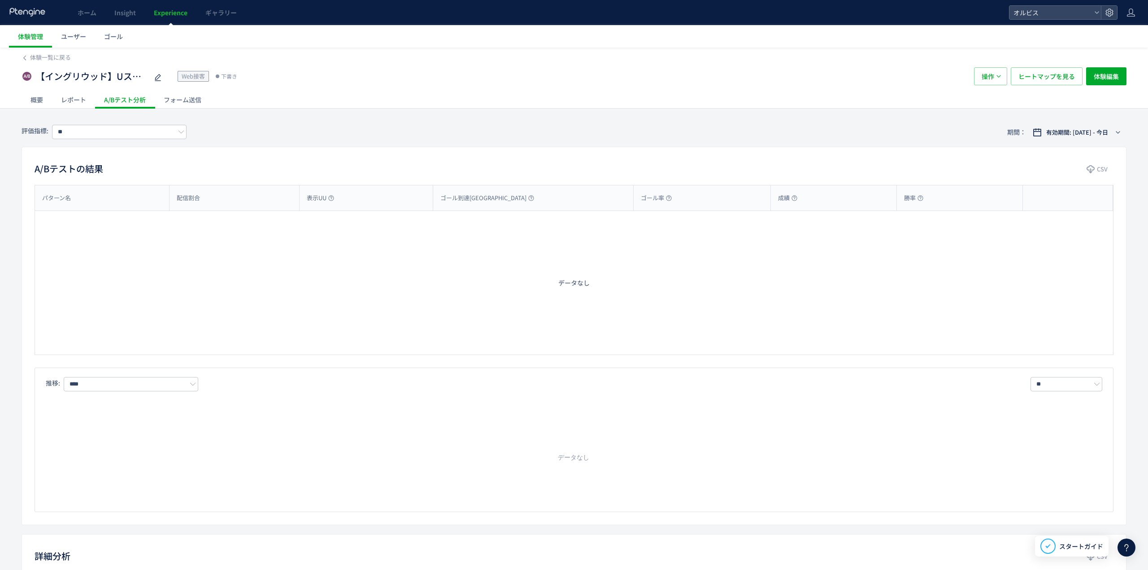
click at [70, 97] on div "レポート" at bounding box center [73, 100] width 43 height 18
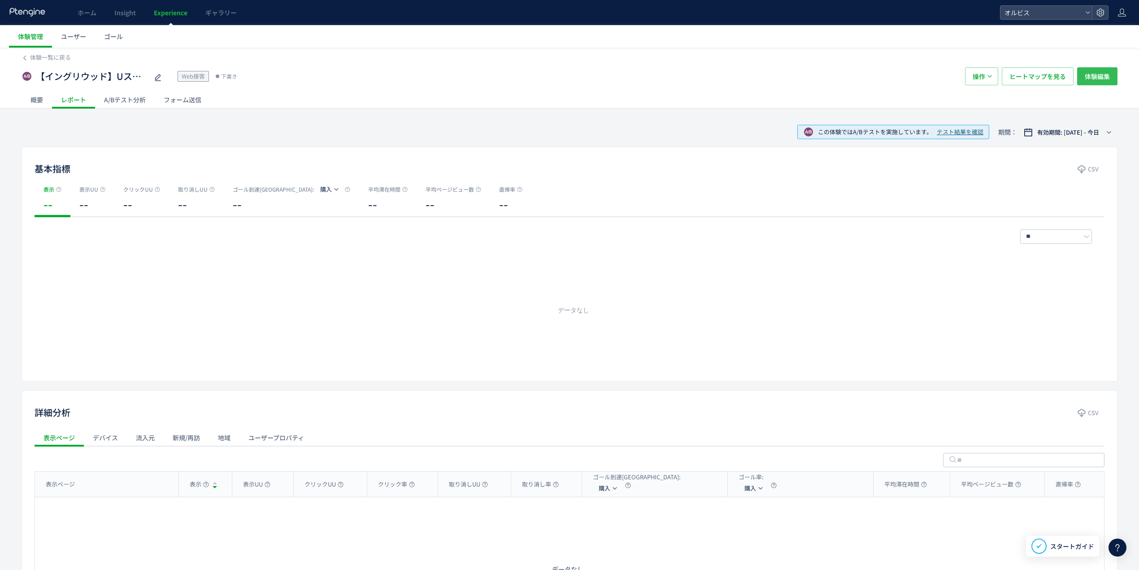
click at [1083, 75] on button "体験編集" at bounding box center [1098, 76] width 40 height 18
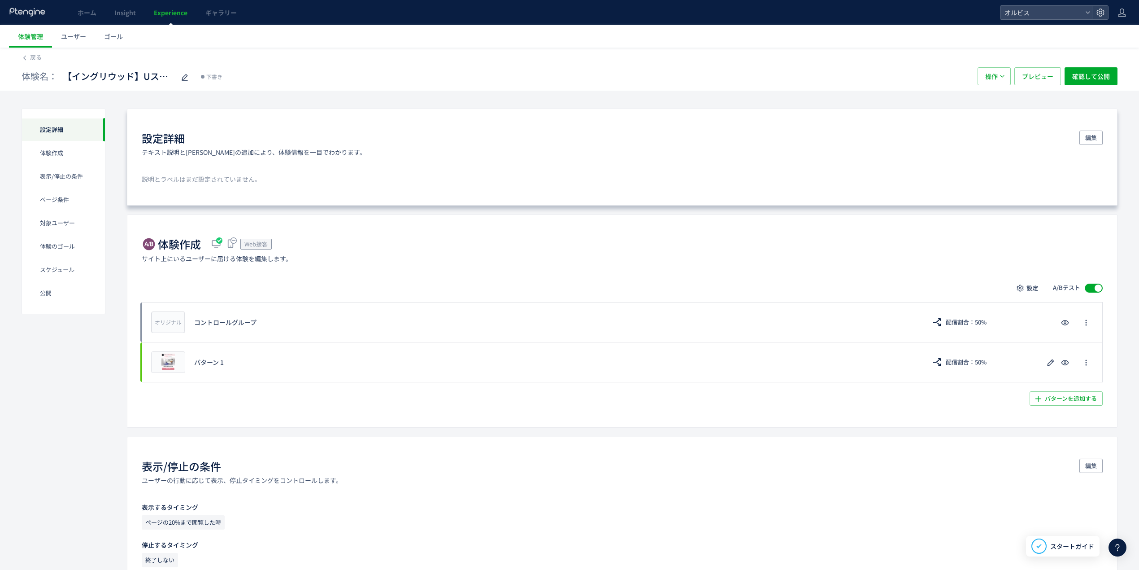
click at [1086, 130] on div "設定詳細 テキスト説明と[PERSON_NAME]の追加により、体験情報を一目でわかります。 編集 説明と[PERSON_NAME]はまだ設定されていません。" at bounding box center [622, 157] width 991 height 97
click at [1091, 136] on span "編集" at bounding box center [1092, 138] width 12 height 14
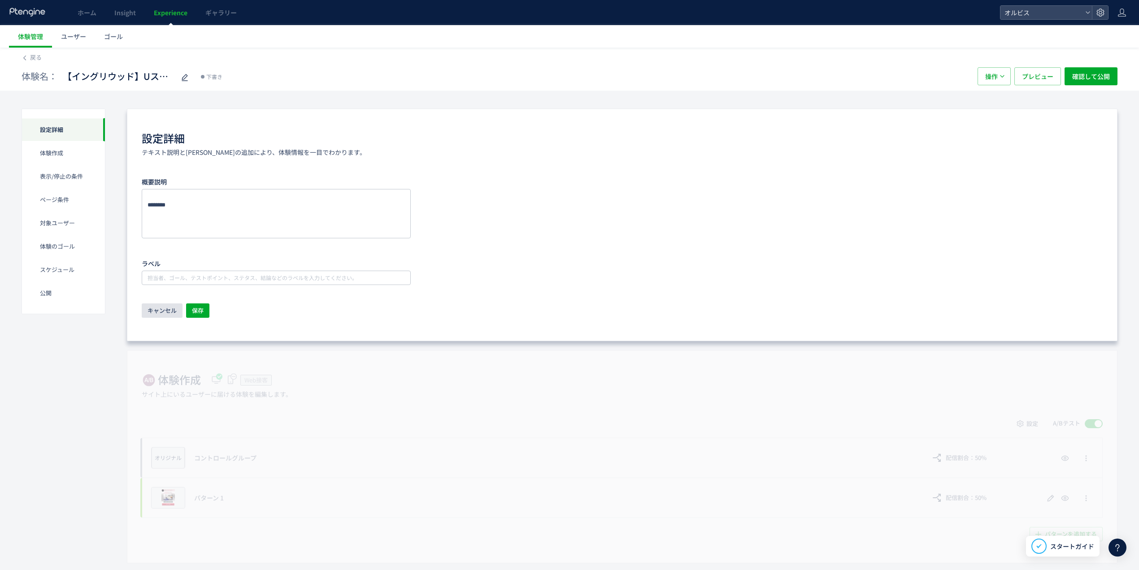
click at [156, 310] on span "キャンセル" at bounding box center [162, 310] width 29 height 14
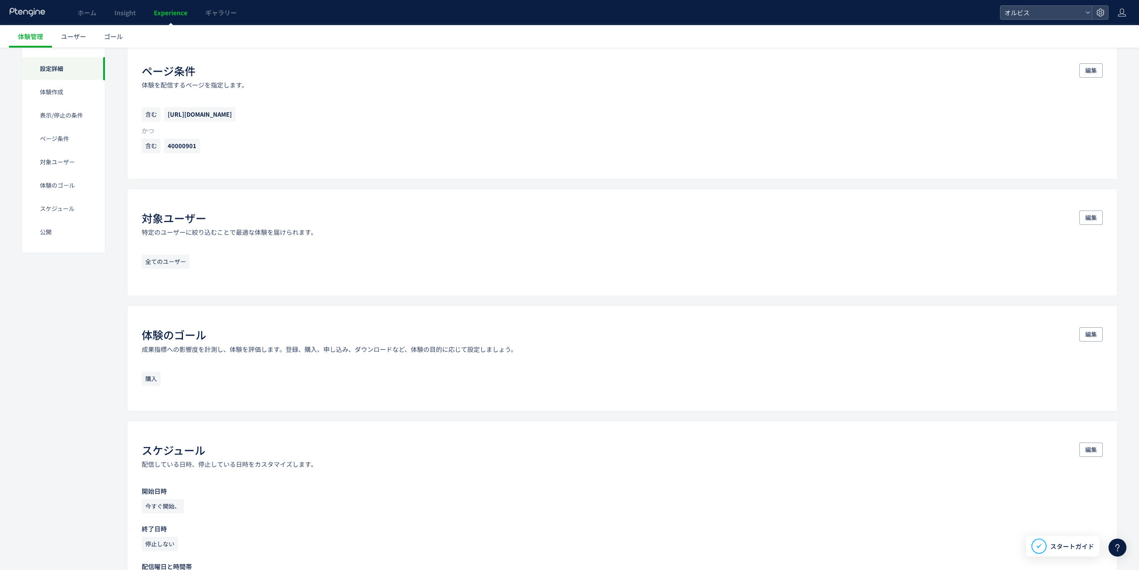
scroll to position [865, 0]
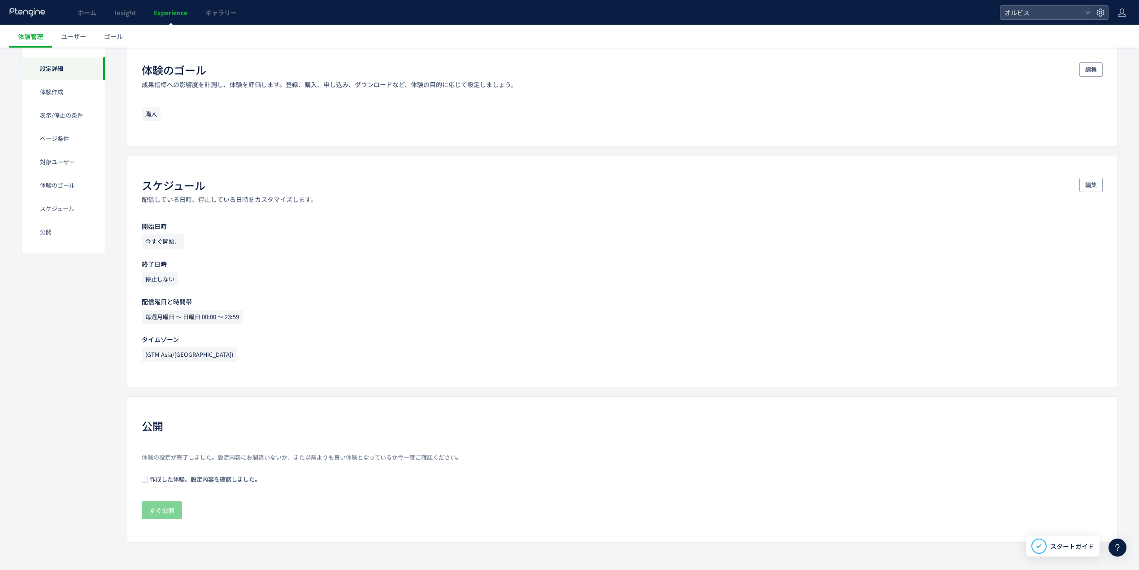
click at [158, 481] on span "作成した体験、設定内容を確認しました。" at bounding box center [204, 479] width 113 height 9
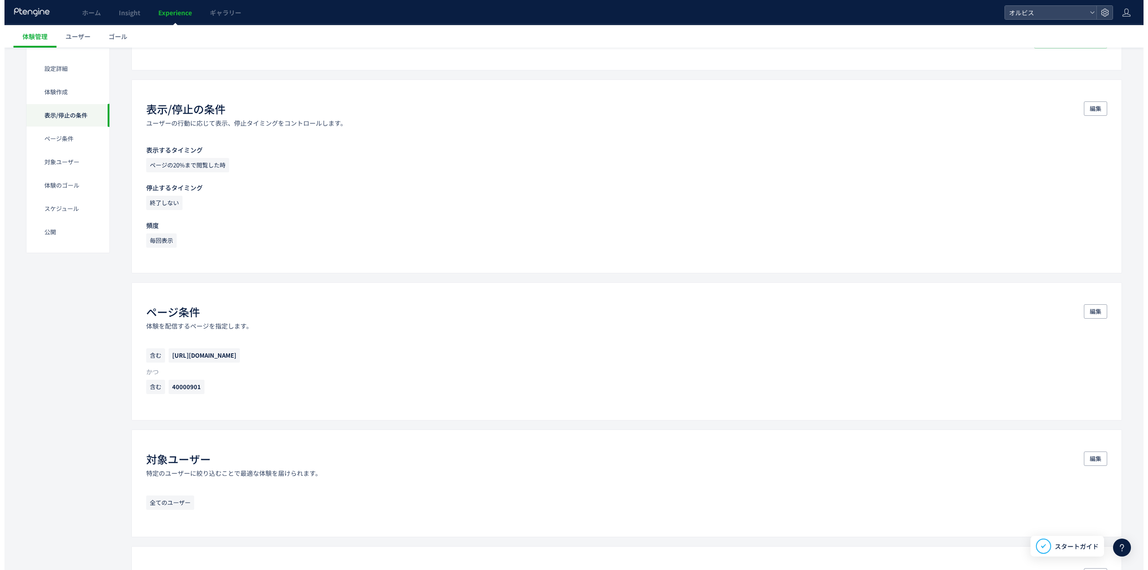
scroll to position [0, 0]
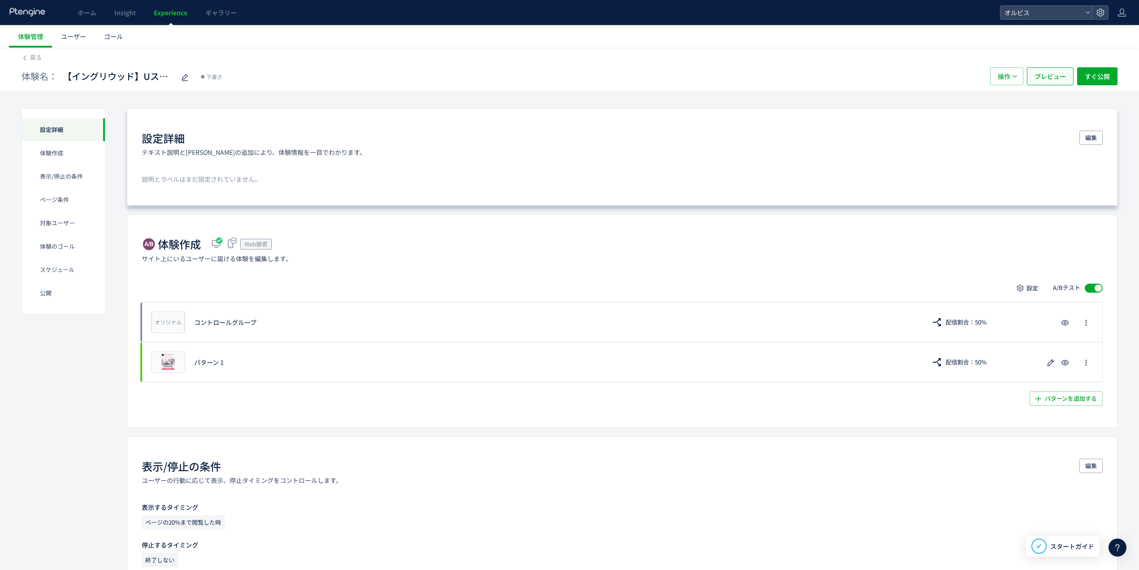
click at [1057, 74] on span "プレビュー" at bounding box center [1050, 76] width 31 height 18
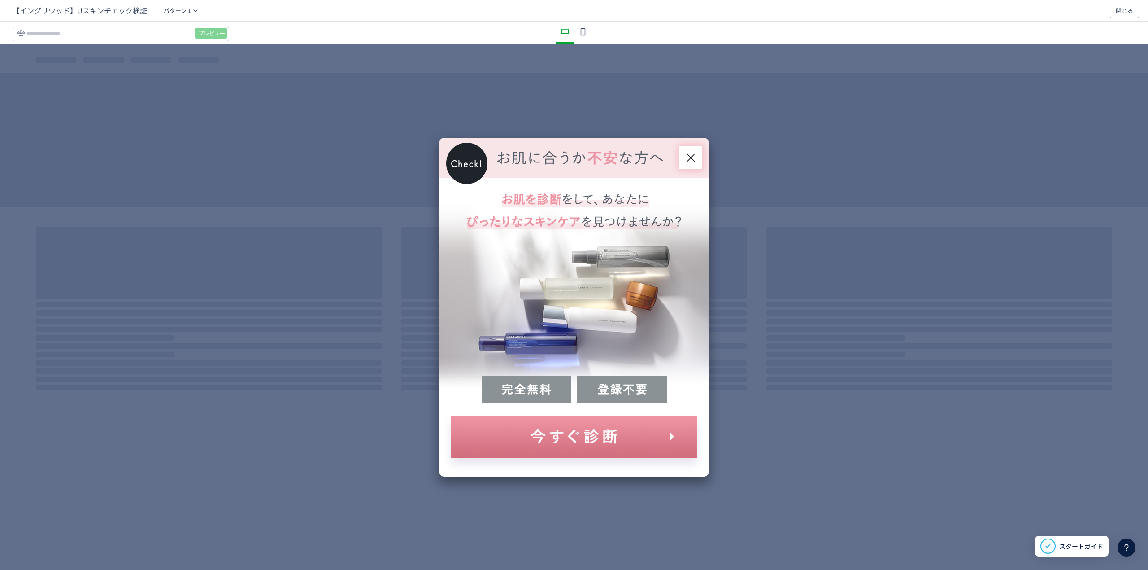
click at [585, 31] on icon "dialog" at bounding box center [583, 31] width 11 height 11
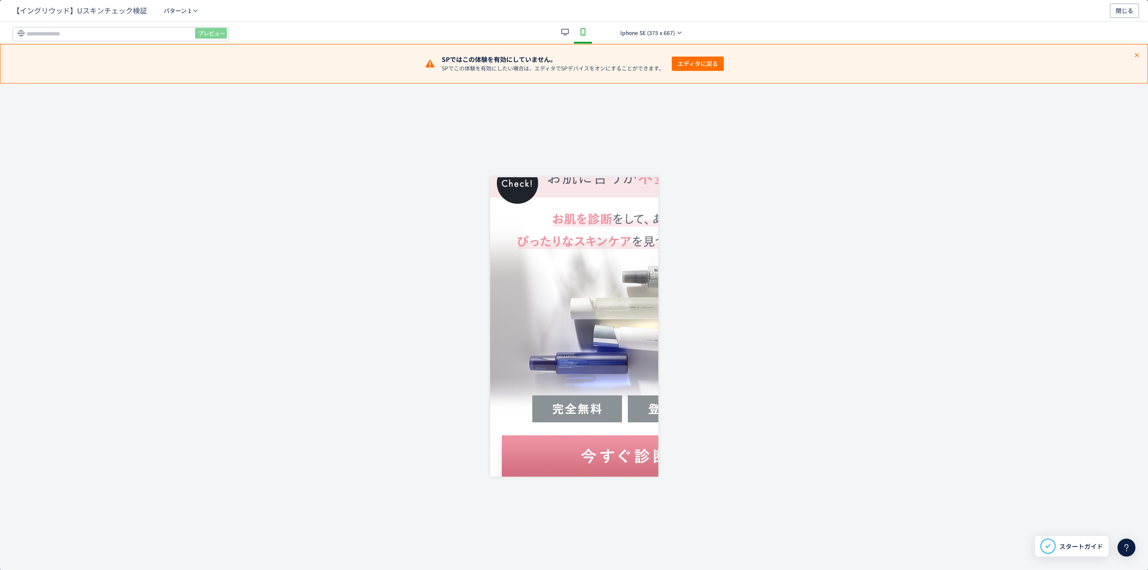
click at [710, 65] on span "エディタに戻る" at bounding box center [698, 64] width 40 height 14
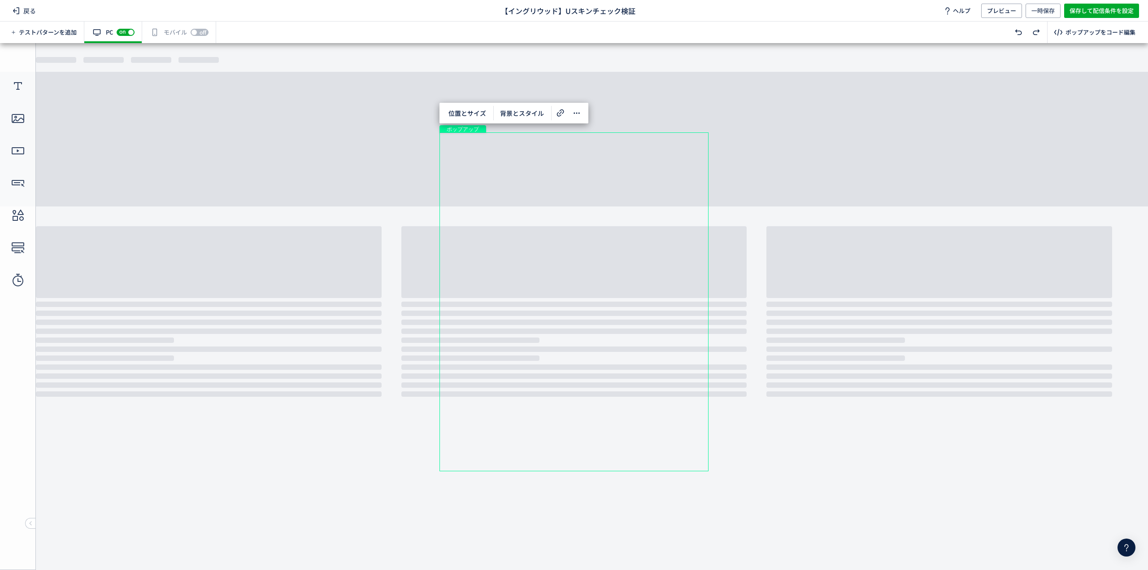
click at [198, 30] on span "off" at bounding box center [203, 32] width 12 height 7
click at [171, 29] on div "有効な編集箇所が確認されません モバイル off on" at bounding box center [179, 33] width 74 height 22
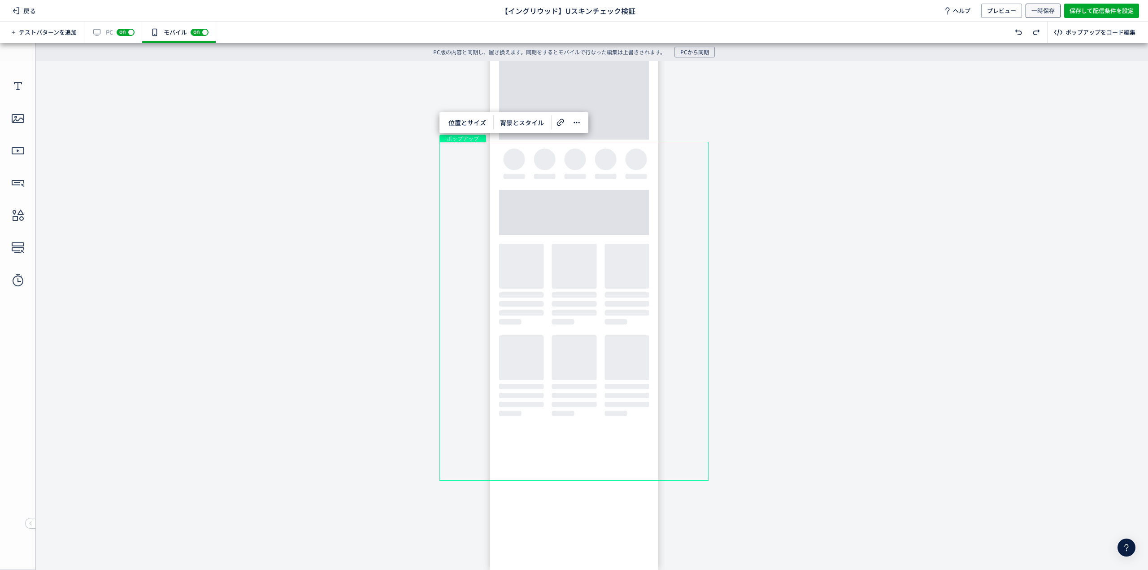
click at [1052, 16] on span "一時保存" at bounding box center [1043, 11] width 23 height 14
click at [1097, 4] on span "保存して配信条件を設定" at bounding box center [1102, 11] width 64 height 14
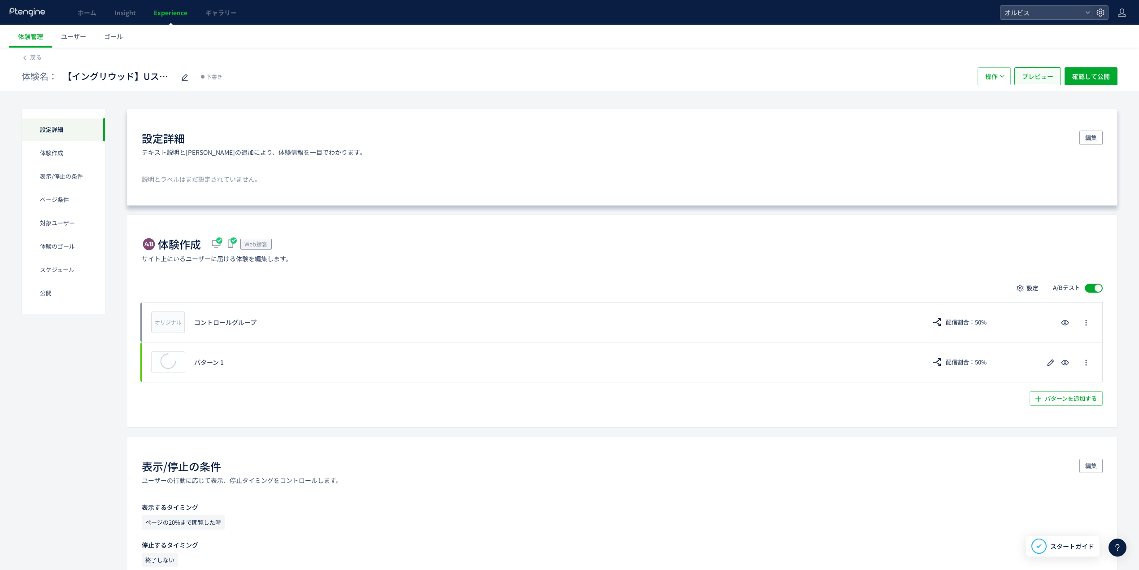
click at [1057, 84] on button "プレビュー" at bounding box center [1038, 76] width 47 height 18
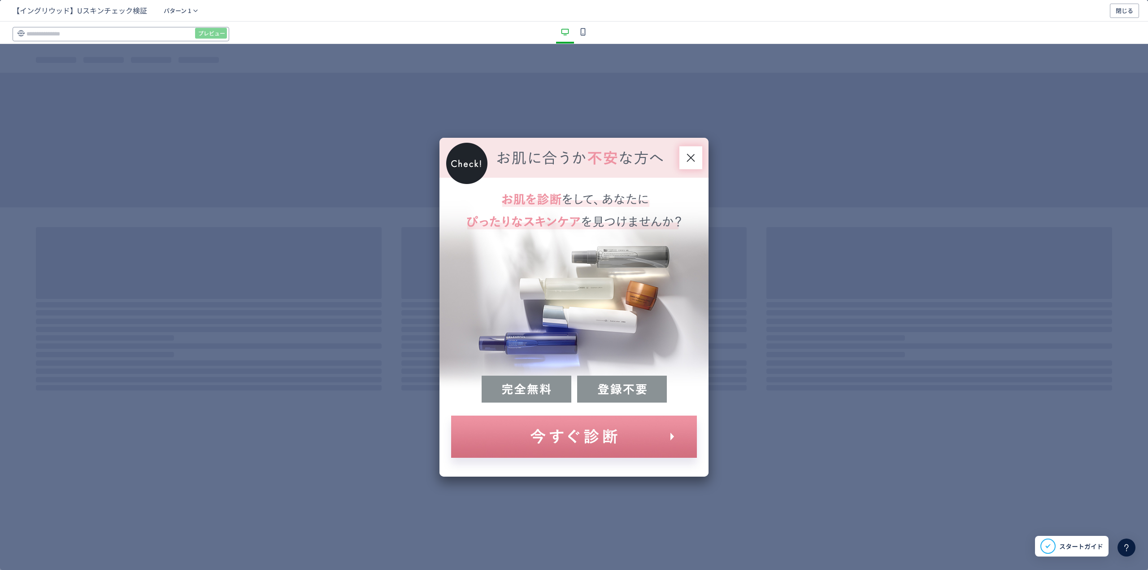
click at [150, 31] on input "dialog" at bounding box center [121, 34] width 217 height 14
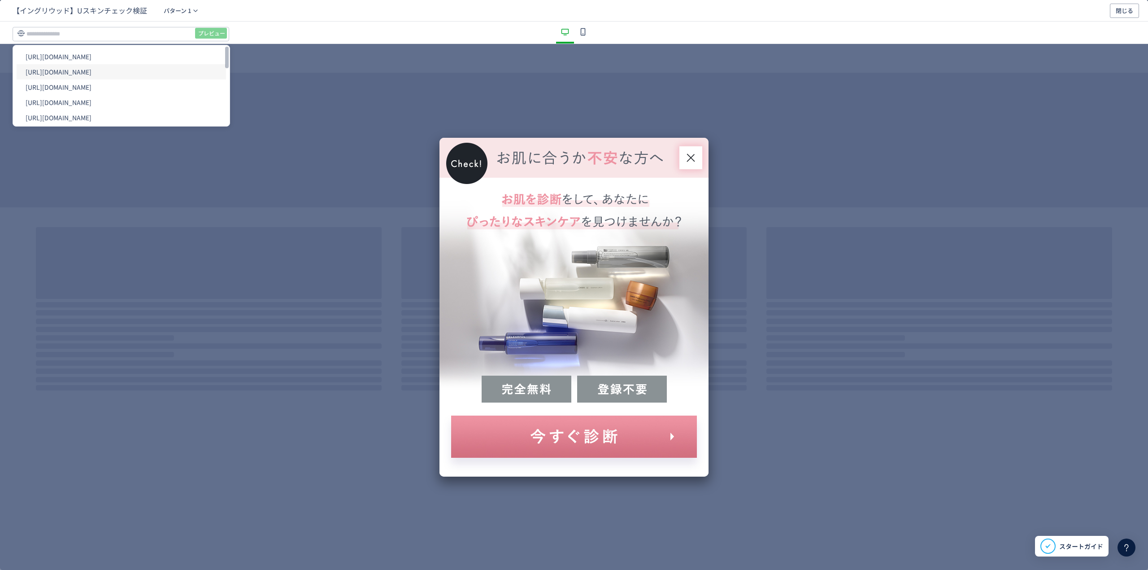
click at [151, 70] on li "[URL][DOMAIN_NAME]" at bounding box center [121, 71] width 209 height 15
type input "**********"
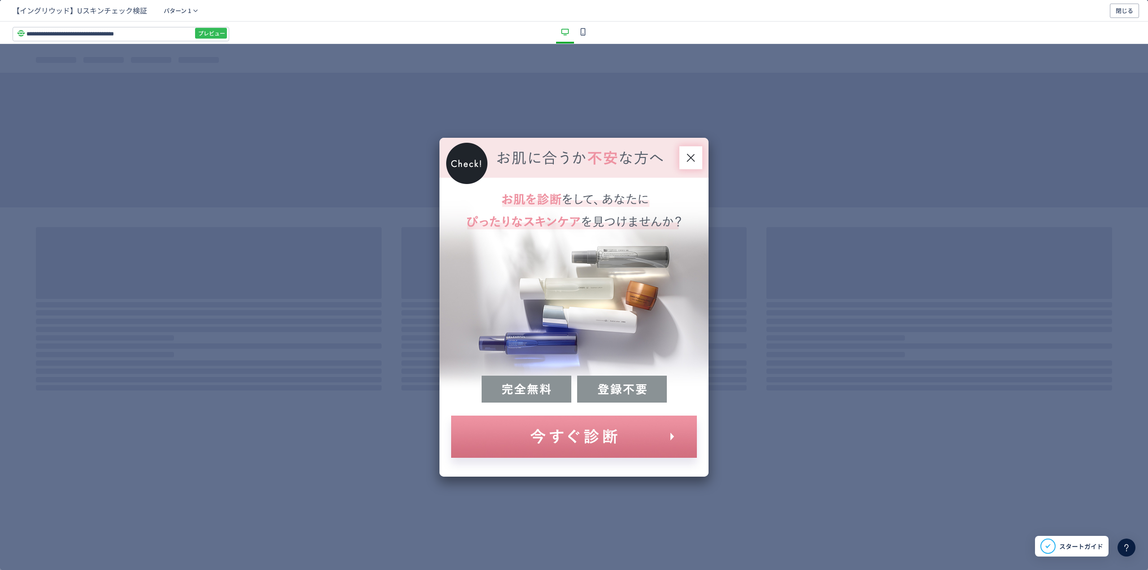
click at [202, 30] on span "プレビュー" at bounding box center [211, 33] width 27 height 14
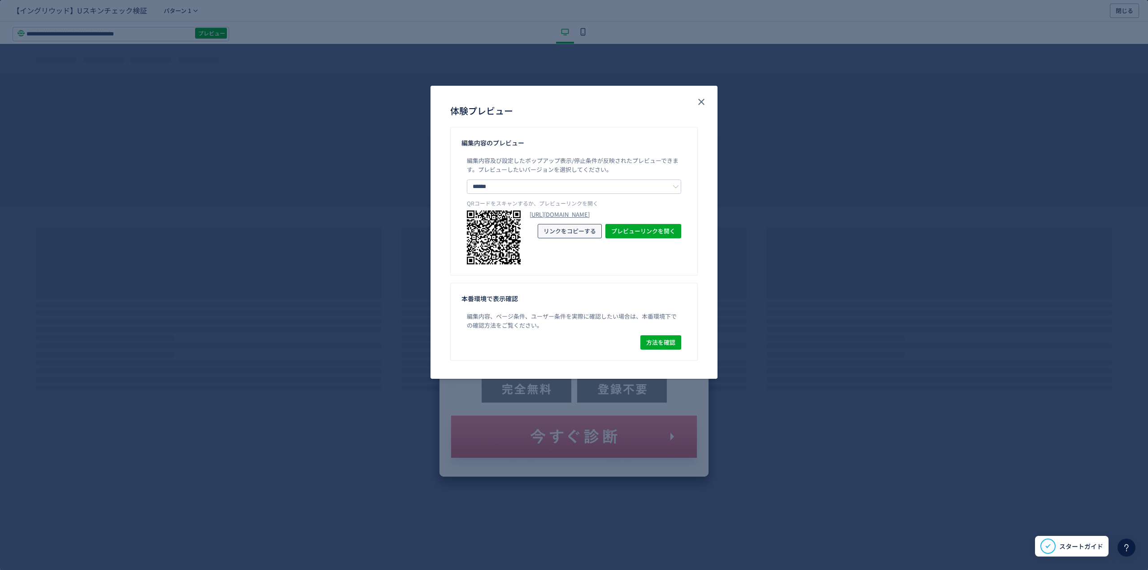
click at [563, 238] on span "リンクをコピーする" at bounding box center [570, 231] width 52 height 14
click at [705, 105] on icon "close" at bounding box center [701, 101] width 11 height 11
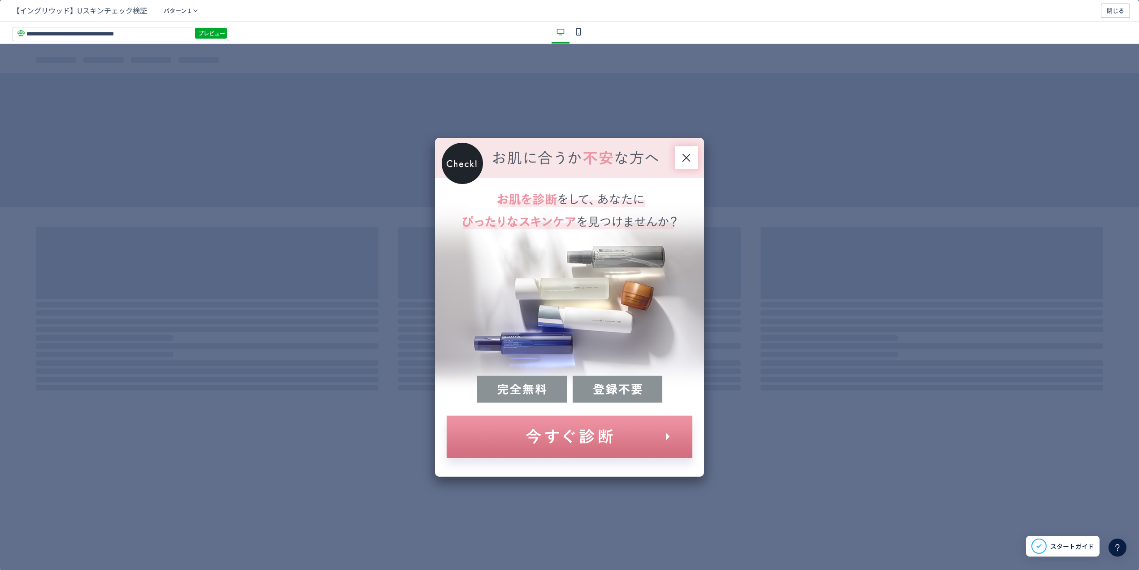
click at [687, 154] on icon "dialog" at bounding box center [686, 157] width 11 height 11
click at [1109, 7] on span "閉じる" at bounding box center [1115, 11] width 17 height 14
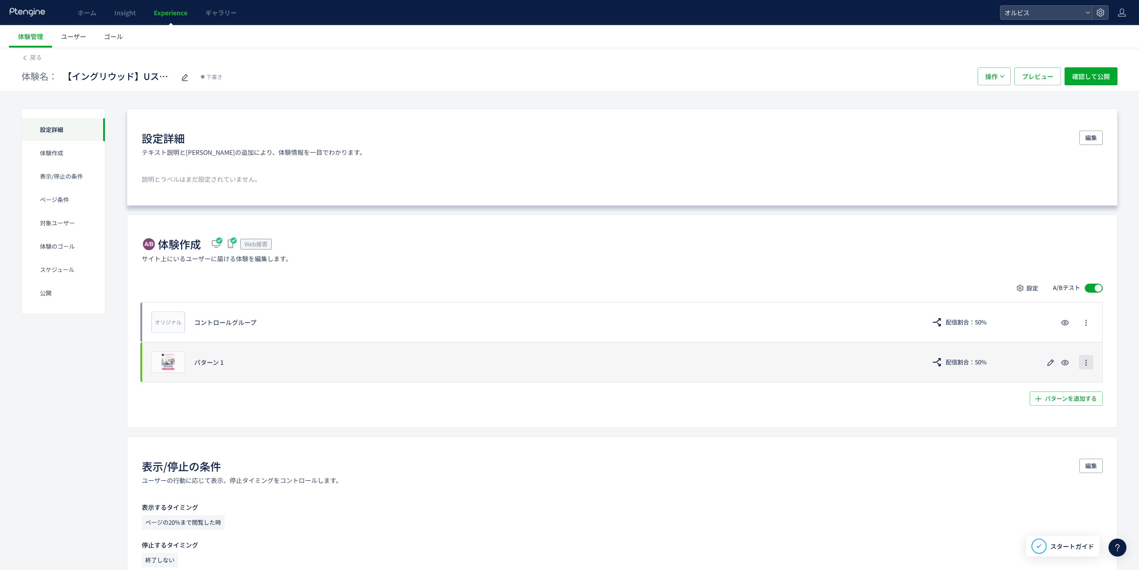
click at [1081, 363] on button "button" at bounding box center [1086, 362] width 14 height 14
click at [1048, 365] on use "button" at bounding box center [1051, 362] width 7 height 7
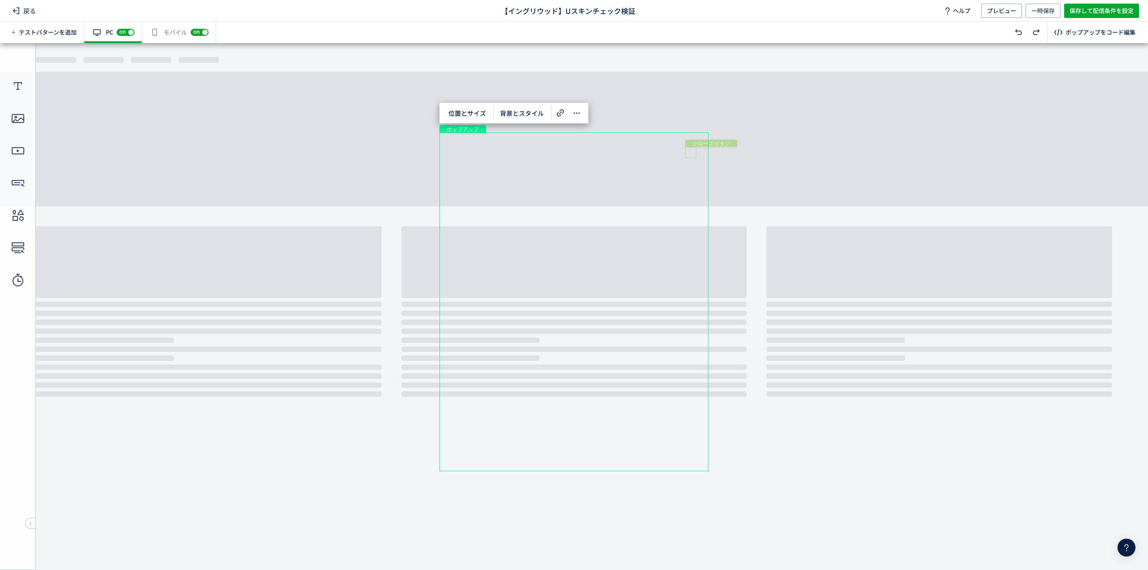
click at [693, 151] on div "クローズボタン" at bounding box center [690, 152] width 11 height 11
click at [701, 135] on div "編集" at bounding box center [702, 127] width 34 height 21
click at [702, 130] on span "編集" at bounding box center [700, 127] width 23 height 14
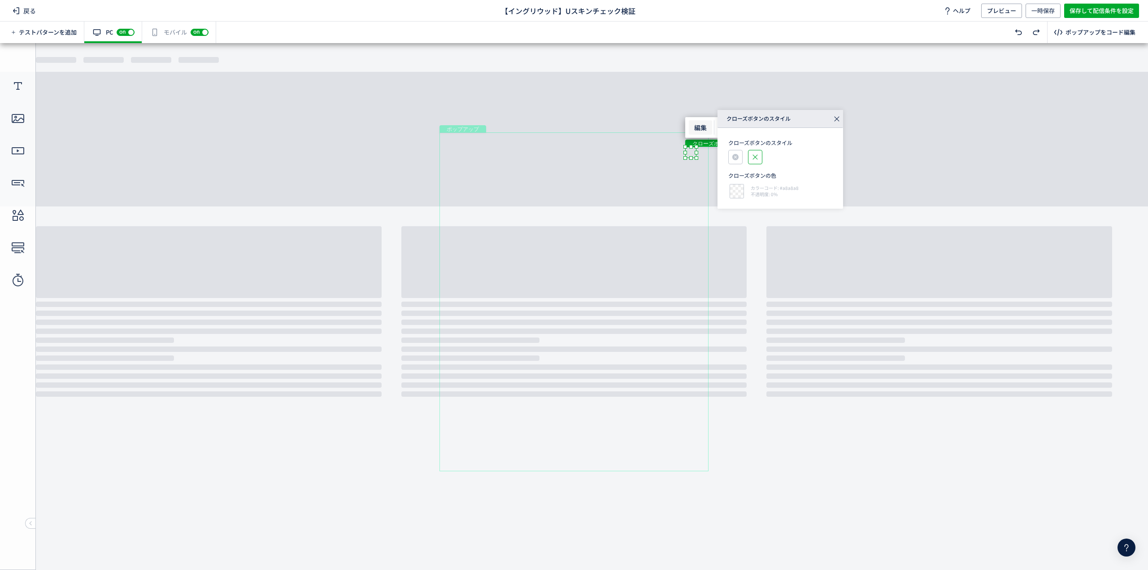
click at [759, 153] on icon at bounding box center [755, 156] width 13 height 7
click at [759, 190] on span "カラーコード: #a8a8a8" at bounding box center [775, 188] width 48 height 6
click at [838, 123] on icon at bounding box center [837, 119] width 13 height 13
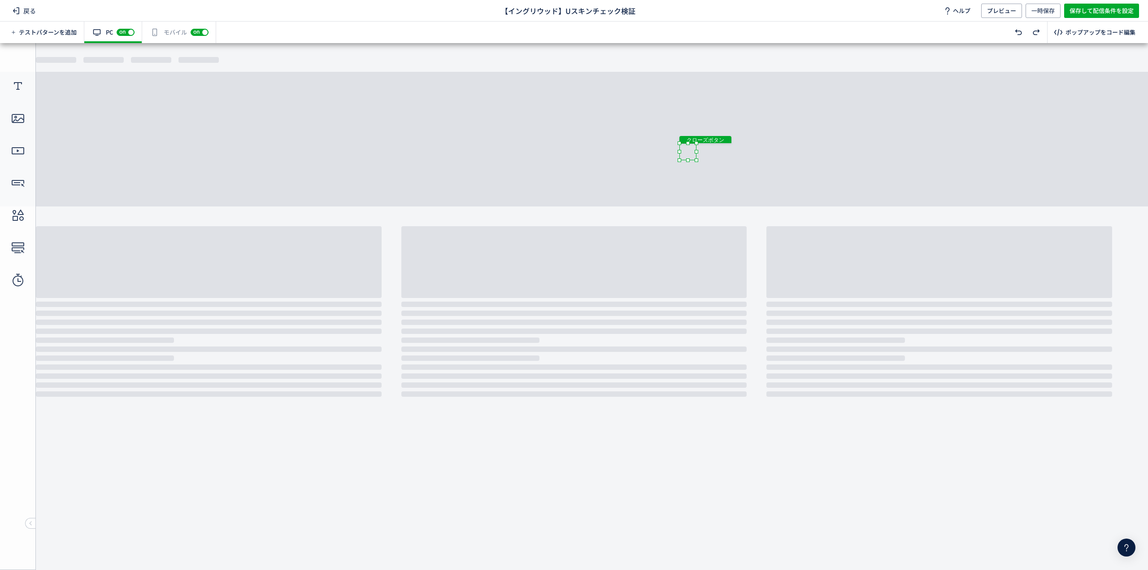
drag, startPoint x: 686, startPoint y: 145, endPoint x: 677, endPoint y: 140, distance: 9.8
click at [677, 140] on body "undefined ポップアップ undefined ポップアップ クローズボタン" at bounding box center [574, 302] width 1148 height 518
drag, startPoint x: 697, startPoint y: 160, endPoint x: 706, endPoint y: 164, distance: 9.7
click at [706, 164] on body "undefined ポップアップ undefined ポップアップ クローズボタン" at bounding box center [574, 302] width 1148 height 518
click at [693, 155] on div "クローズボタン" at bounding box center [692, 153] width 24 height 24
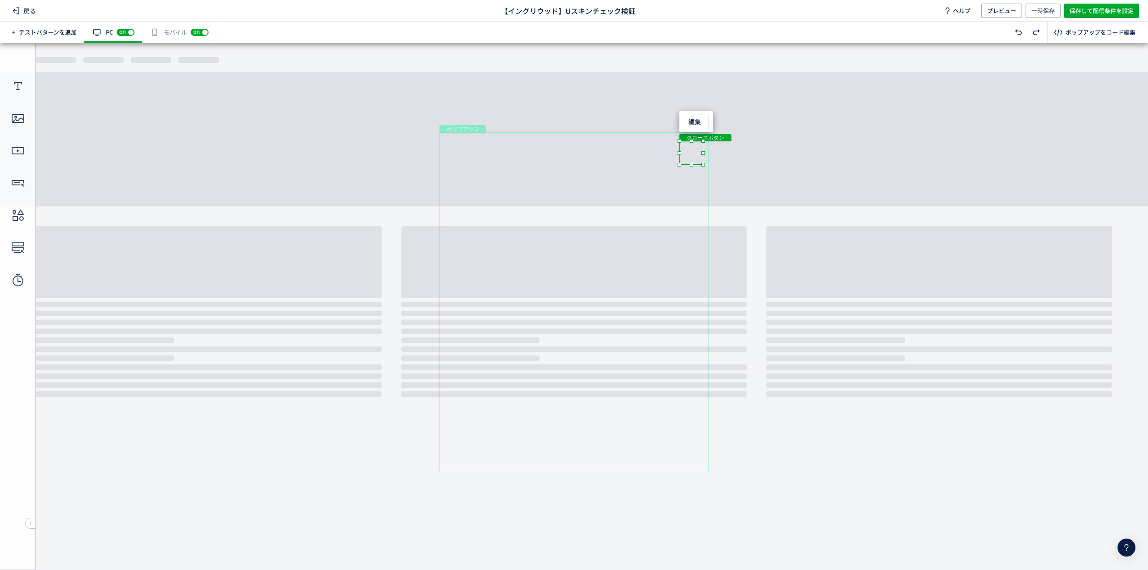
click at [767, 173] on body "undefined ポップアップ undefined ポップアップ クローズボタン" at bounding box center [574, 302] width 1148 height 518
click at [161, 34] on div "有効な編集箇所が確認されません モバイル off on" at bounding box center [179, 33] width 74 height 22
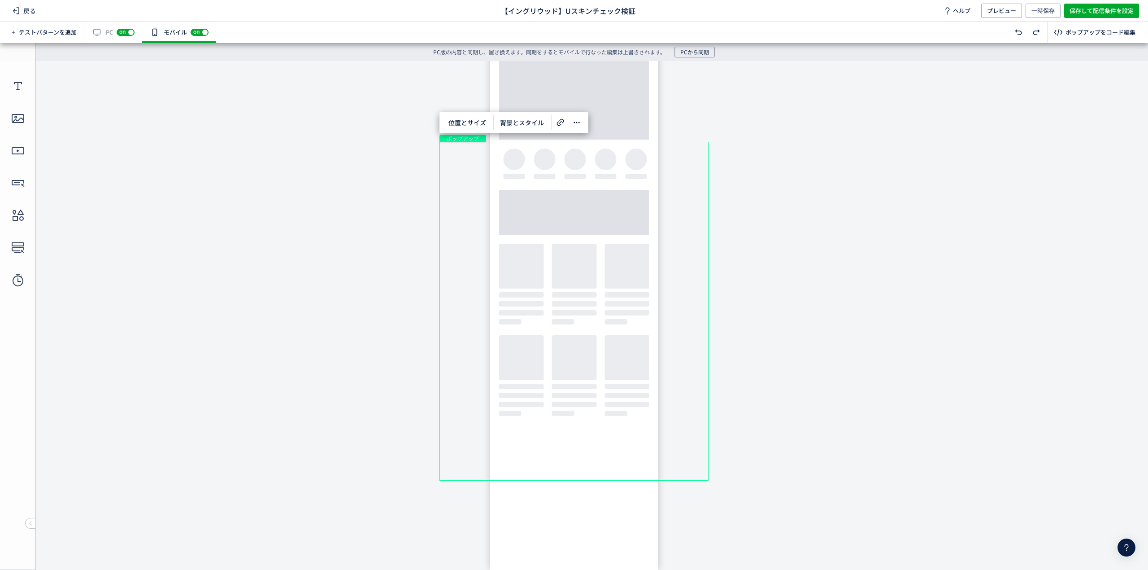
click at [693, 162] on div "ポップアップ" at bounding box center [574, 311] width 269 height 339
click at [466, 121] on span "位置とサイズ" at bounding box center [467, 122] width 48 height 14
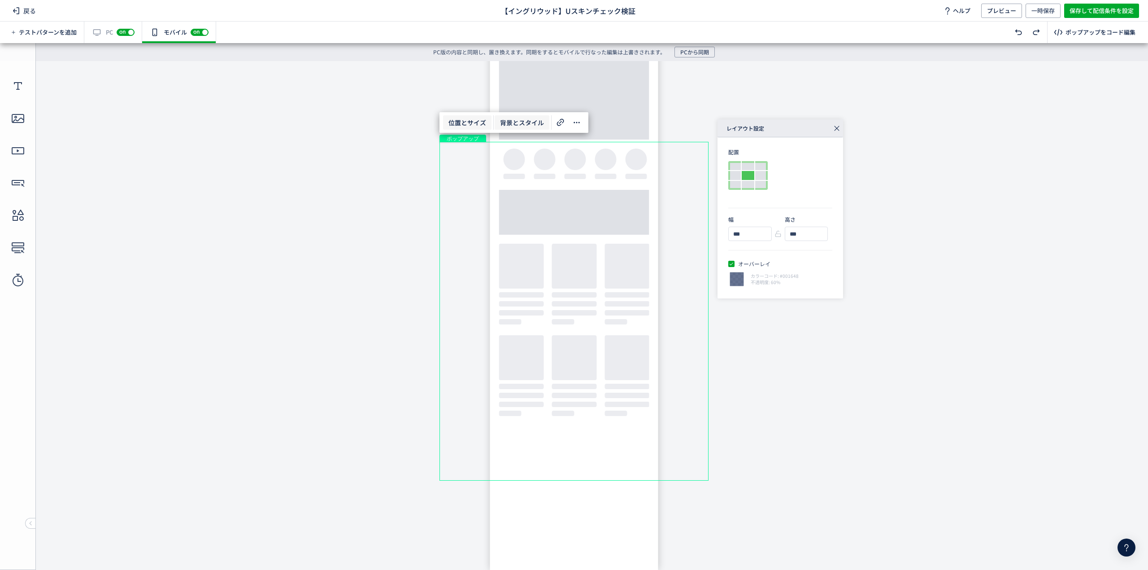
click at [524, 123] on span "背景とスタイル" at bounding box center [522, 122] width 55 height 14
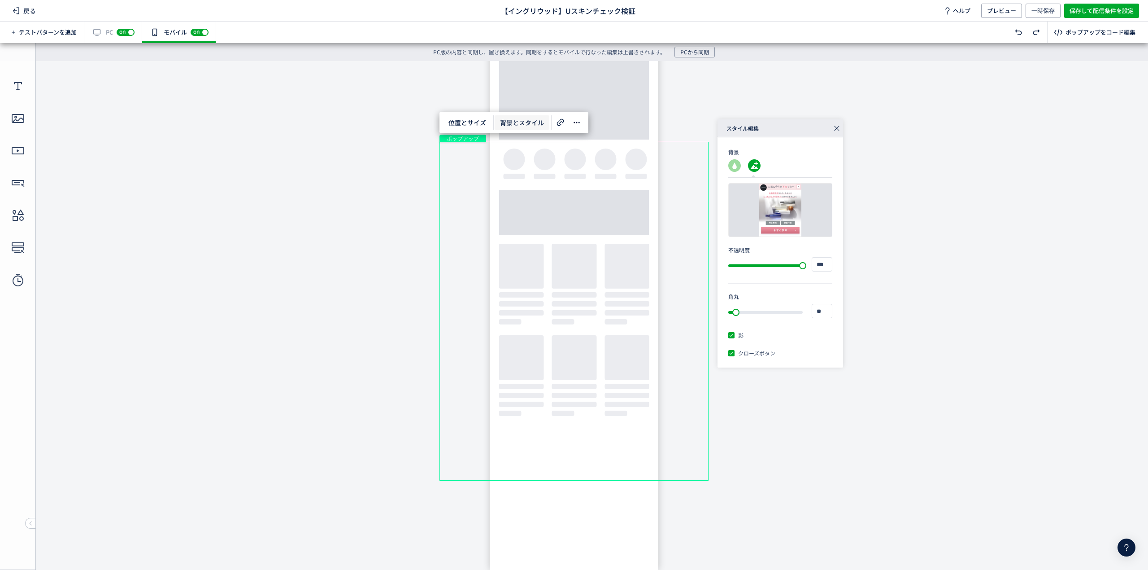
click at [754, 353] on span "クローズボタン" at bounding box center [755, 353] width 41 height 8
click at [702, 151] on div "クローズボタン" at bounding box center [699, 151] width 8 height 8
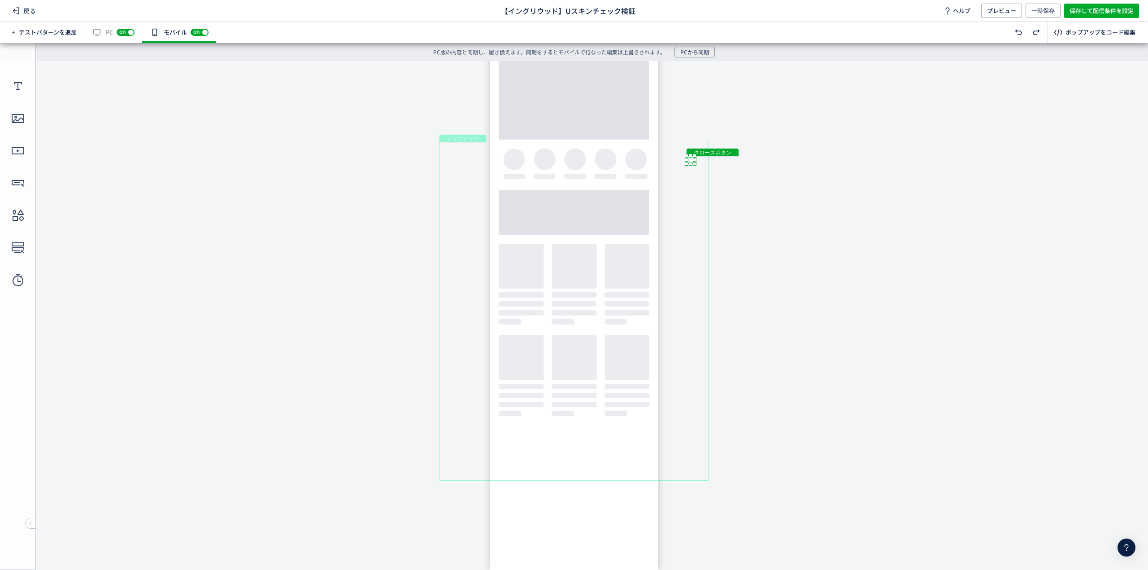
drag, startPoint x: 700, startPoint y: 151, endPoint x: 690, endPoint y: 160, distance: 13.3
click at [690, 160] on div "クローズボタン" at bounding box center [691, 160] width 8 height 8
drag, startPoint x: 686, startPoint y: 156, endPoint x: 677, endPoint y: 150, distance: 11.3
click at [677, 150] on body "undefined ポップアップ undefined ポップアップ クローズボタン" at bounding box center [574, 311] width 1148 height 500
drag, startPoint x: 697, startPoint y: 168, endPoint x: 707, endPoint y: 178, distance: 14.9
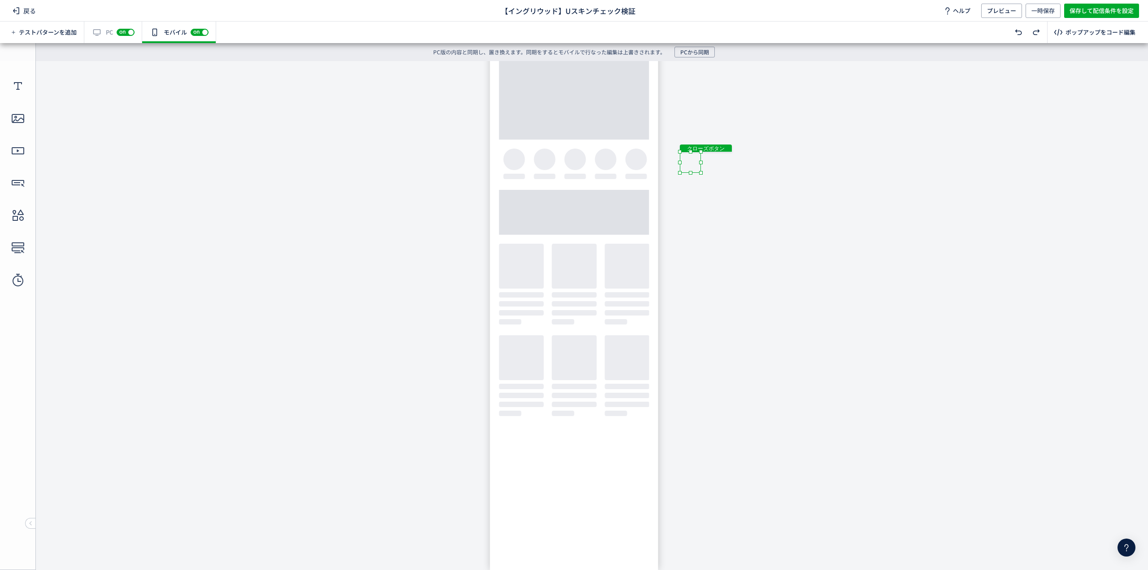
click at [707, 178] on body "undefined ポップアップ undefined ポップアップ クローズボタン" at bounding box center [574, 311] width 1148 height 500
click at [698, 131] on span "編集" at bounding box center [695, 132] width 23 height 14
click at [744, 198] on div at bounding box center [737, 200] width 17 height 17
type input "******"
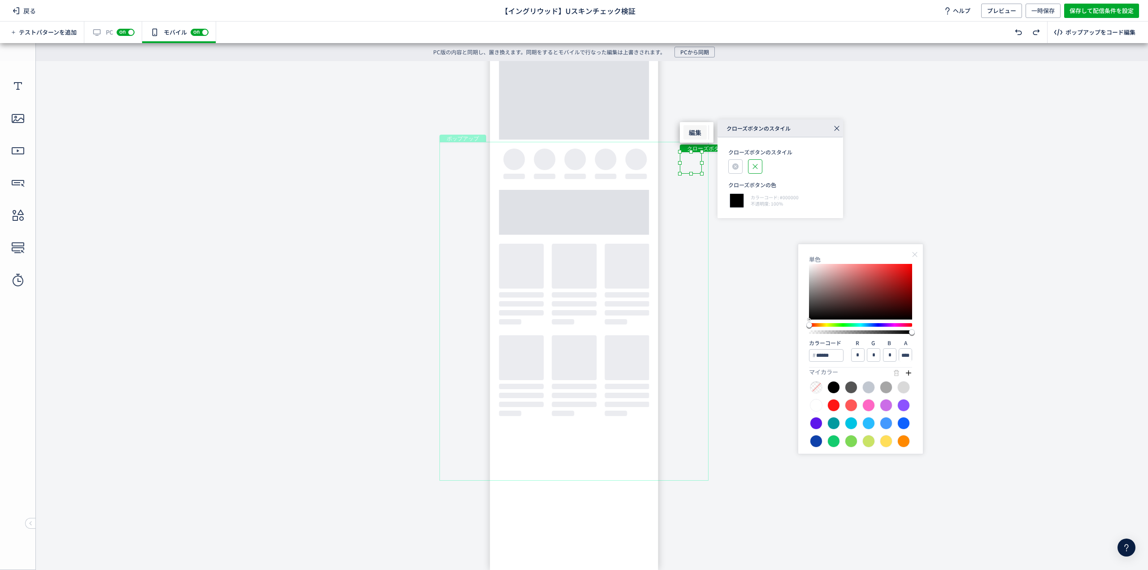
click at [812, 388] on div at bounding box center [816, 387] width 13 height 13
type input "****"
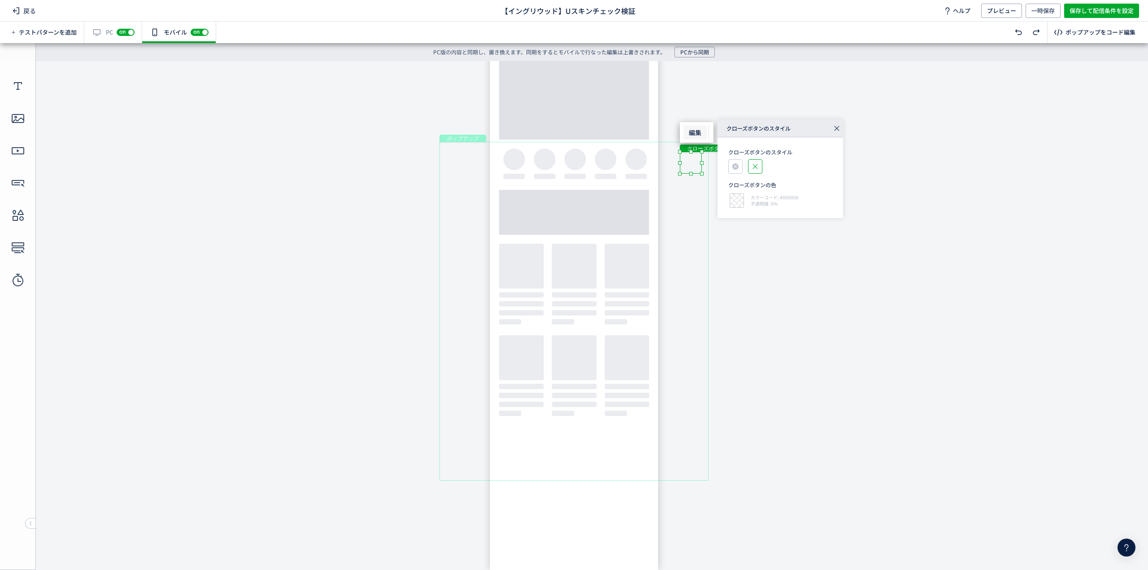
click at [839, 126] on icon at bounding box center [837, 128] width 13 height 13
click at [1048, 13] on span "一時保存" at bounding box center [1043, 11] width 23 height 14
click at [1112, 4] on span "保存して配信条件を設定" at bounding box center [1102, 11] width 64 height 14
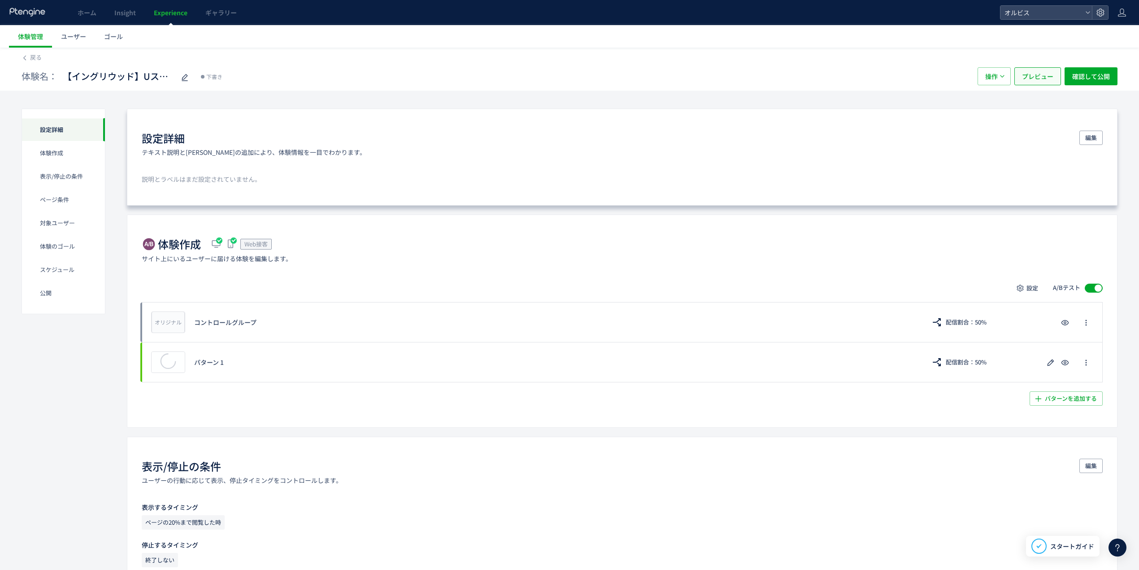
click at [1042, 73] on span "プレビュー" at bounding box center [1037, 76] width 31 height 18
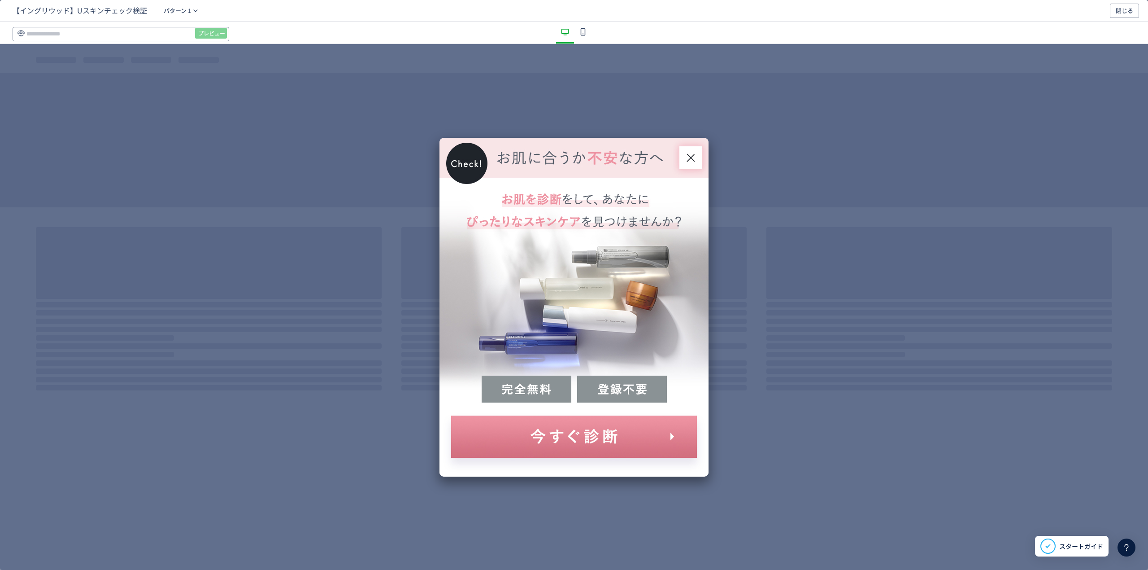
click at [130, 36] on input "dialog" at bounding box center [121, 34] width 217 height 14
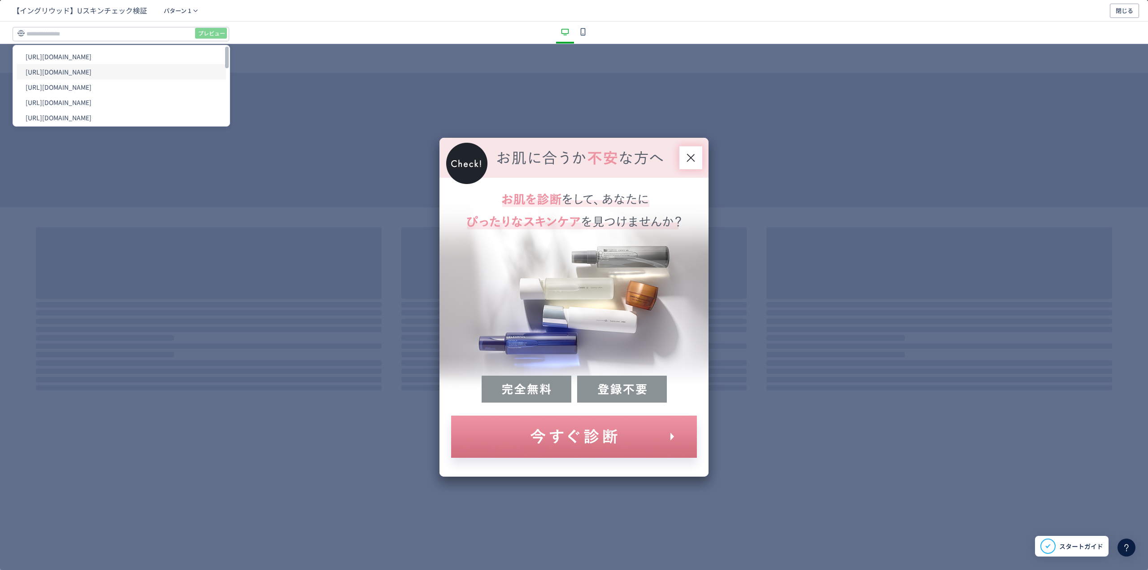
click at [141, 68] on li "[URL][DOMAIN_NAME]" at bounding box center [121, 71] width 209 height 15
type input "**********"
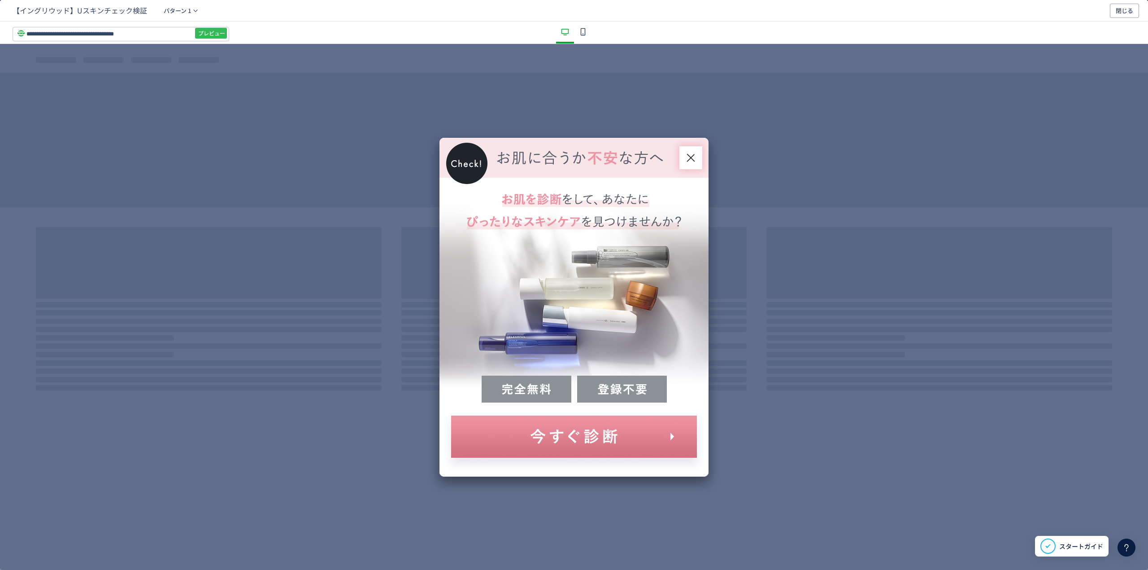
click at [211, 30] on span "プレビュー" at bounding box center [211, 33] width 27 height 14
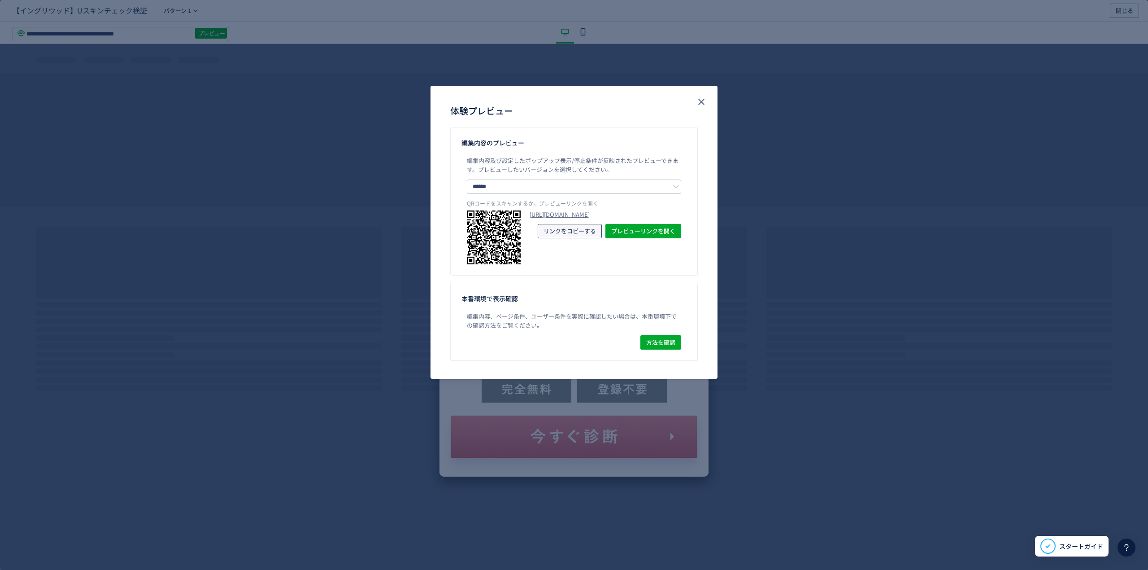
click at [576, 238] on span "リンクをコピーする" at bounding box center [570, 231] width 52 height 14
click at [704, 105] on use "close" at bounding box center [701, 102] width 6 height 6
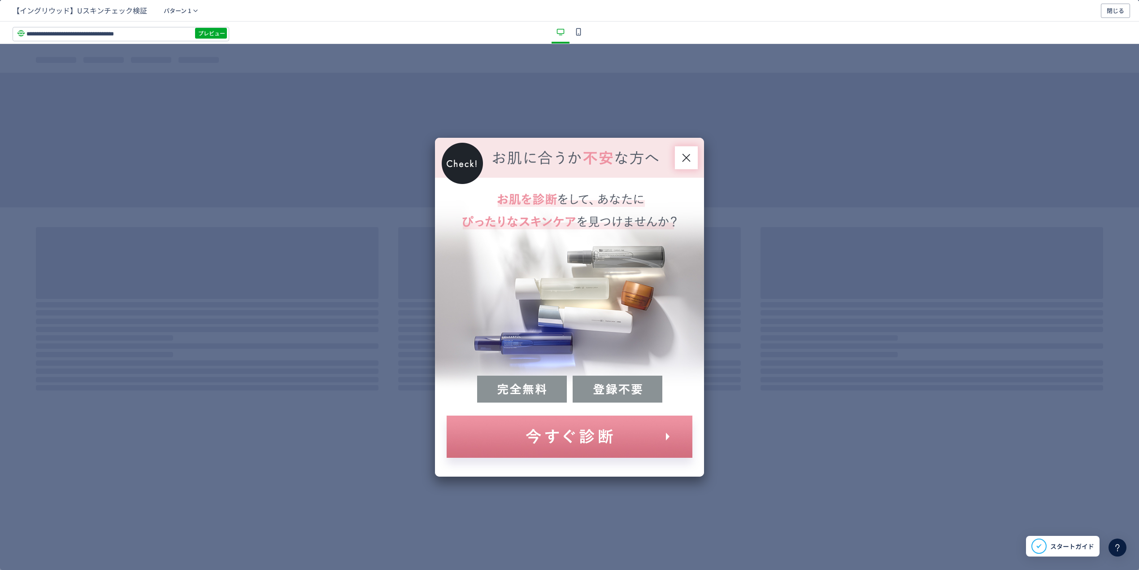
click at [1112, 19] on div "【イングリウッド】Uスキンチェック検証 パターン 1 閉じる" at bounding box center [569, 11] width 1139 height 22
click at [1113, 9] on span "閉じる" at bounding box center [1115, 11] width 17 height 14
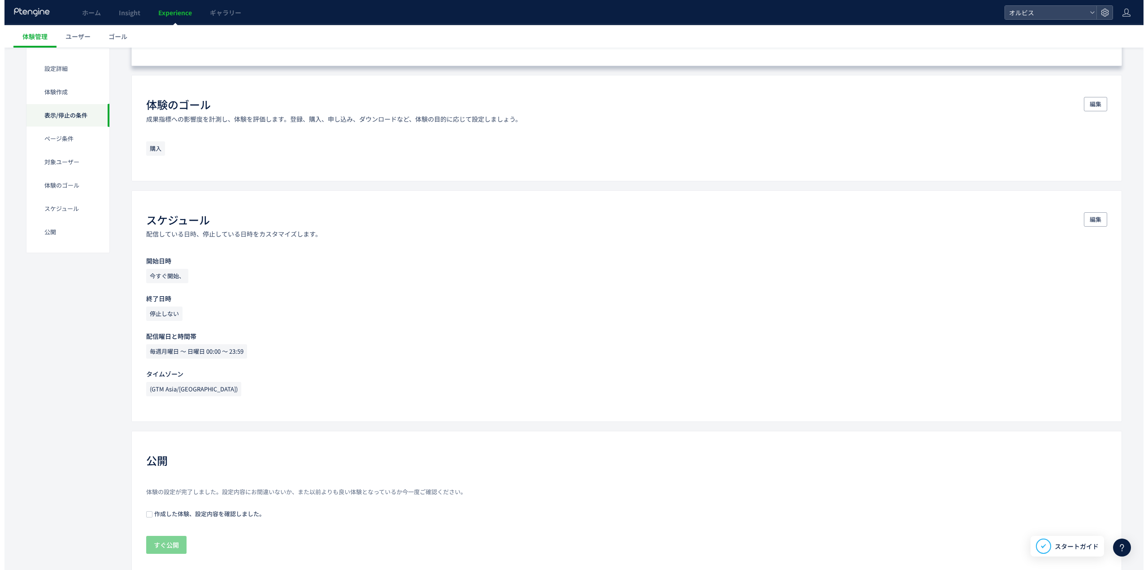
scroll to position [865, 0]
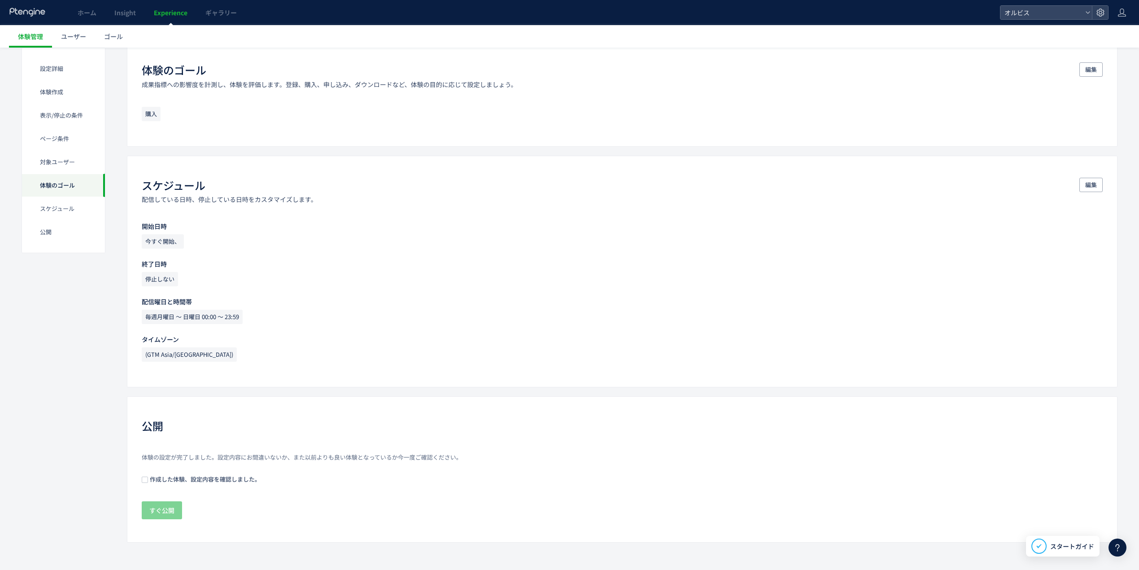
click at [202, 479] on span "作成した体験、設定内容を確認しました。" at bounding box center [204, 479] width 113 height 9
click at [169, 501] on button "すぐ公開" at bounding box center [162, 510] width 40 height 18
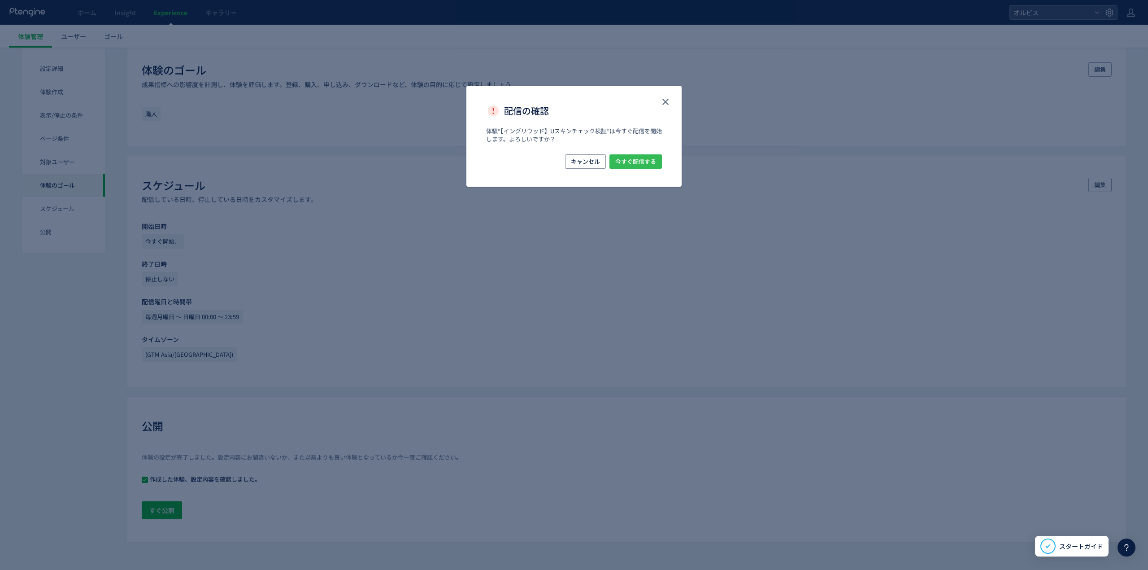
click at [648, 162] on span "今すぐ配信する" at bounding box center [635, 161] width 41 height 14
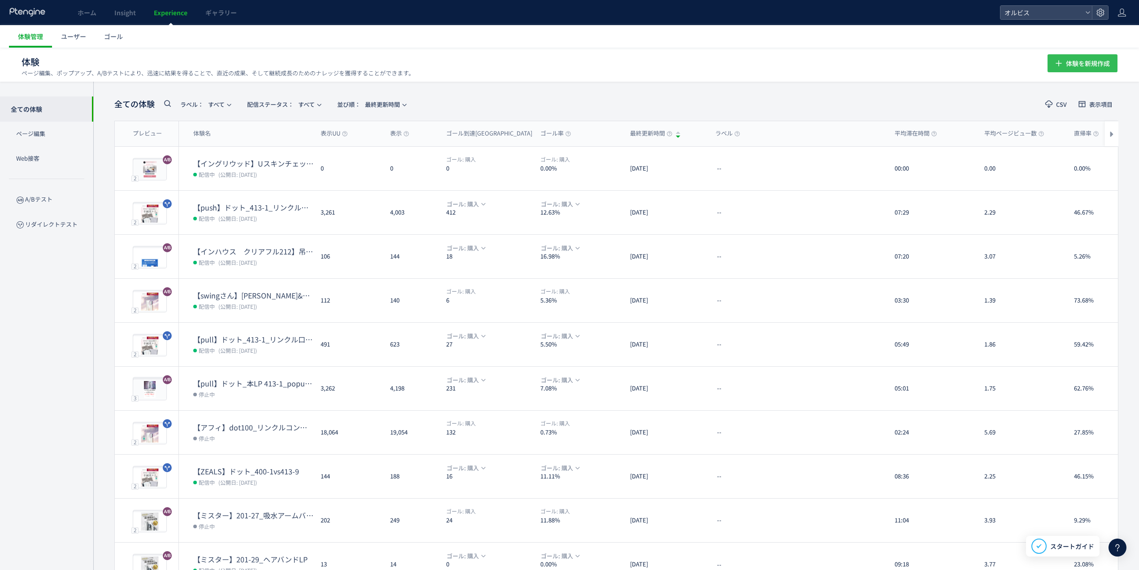
click at [1090, 64] on span "体験を新規作成" at bounding box center [1088, 63] width 44 height 18
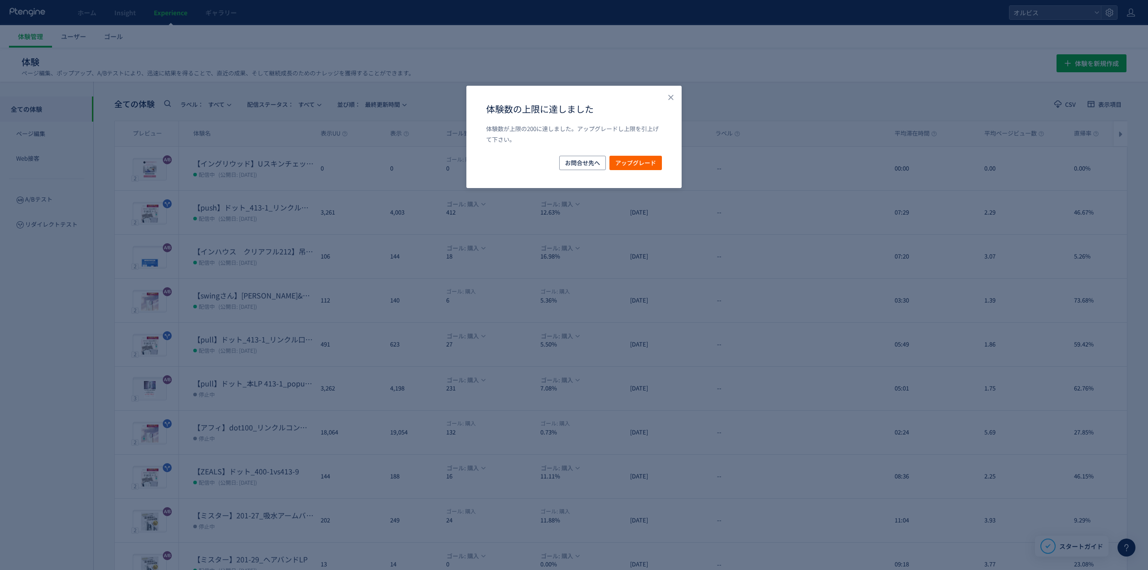
click at [659, 96] on div "体験数の上限に達しました 体験数が上限の200に達しました。アップグレードし上限を引上げて下さい。 お問合せ先へ アップグレード" at bounding box center [574, 137] width 215 height 102
click at [667, 92] on button "Close" at bounding box center [671, 96] width 9 height 9
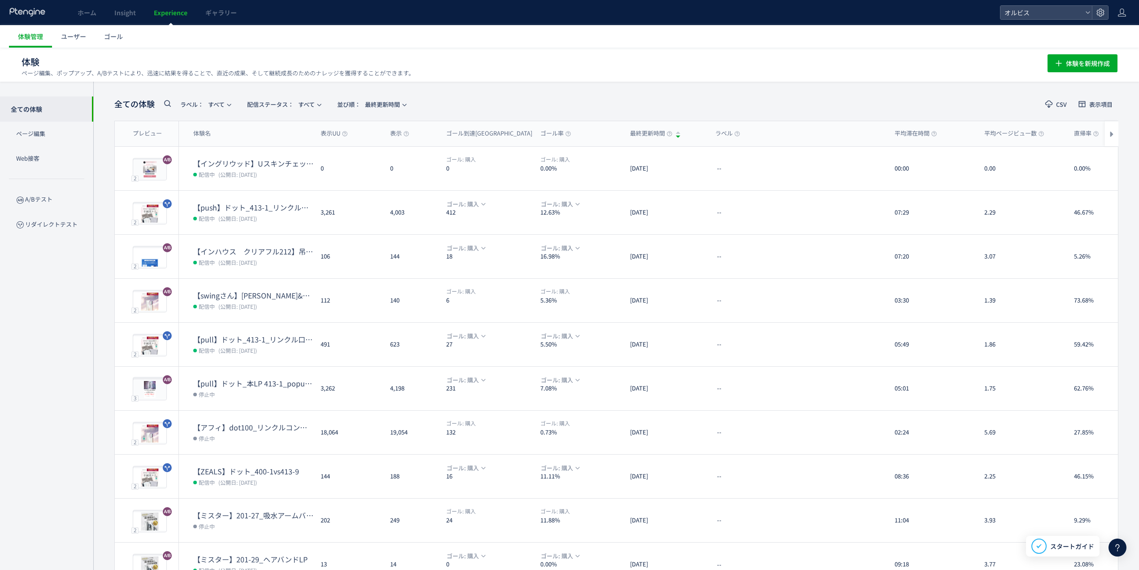
click at [170, 101] on icon at bounding box center [167, 103] width 11 height 11
click at [208, 103] on input "text" at bounding box center [216, 106] width 108 height 14
type input "*******"
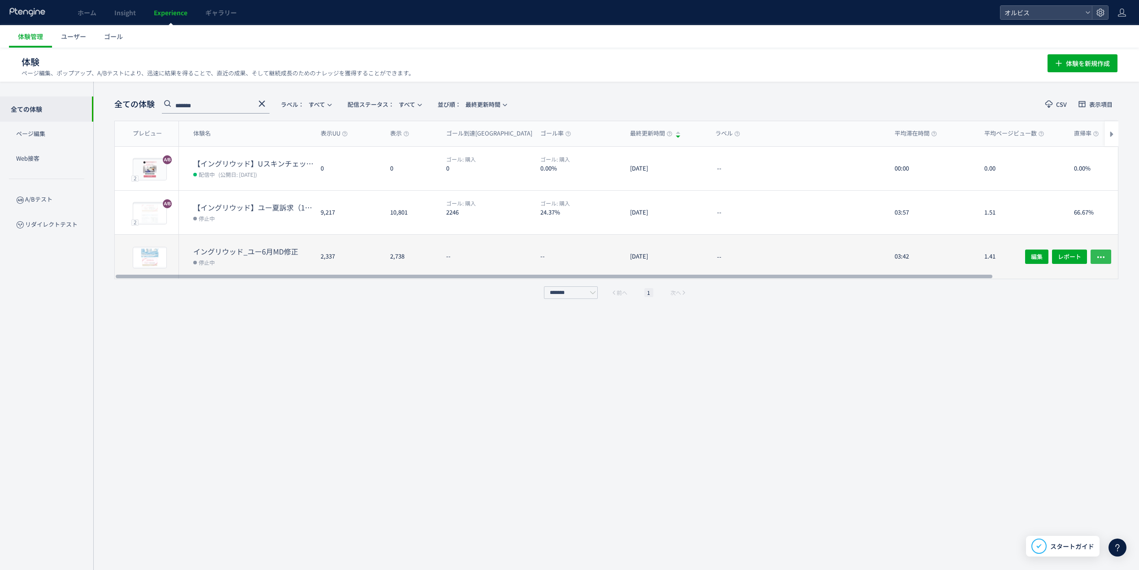
click at [1100, 255] on icon "button" at bounding box center [1101, 257] width 9 height 9
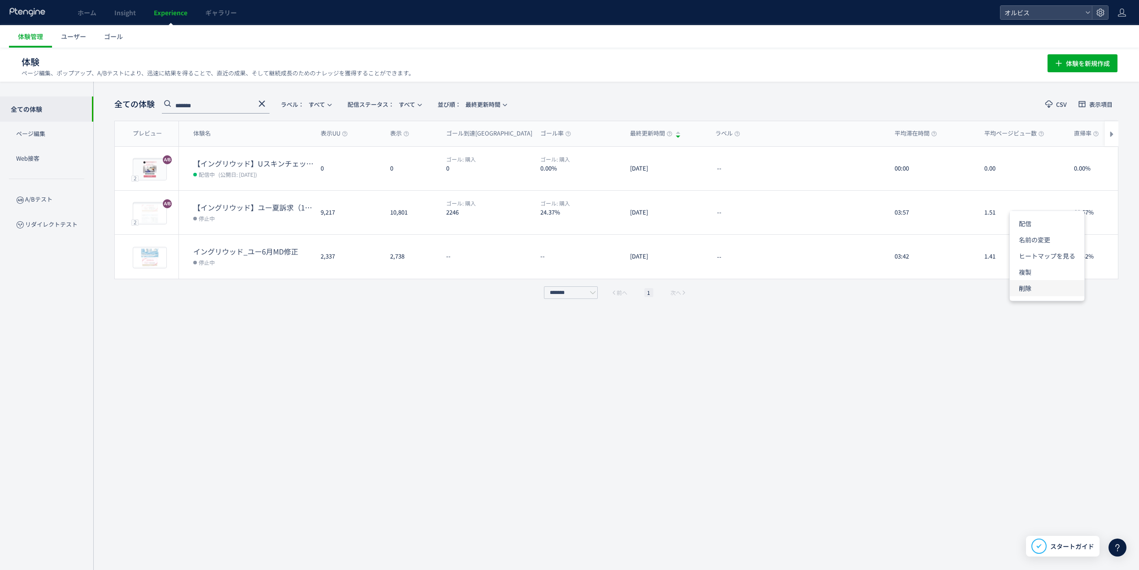
click at [1049, 288] on li "削除" at bounding box center [1047, 288] width 74 height 16
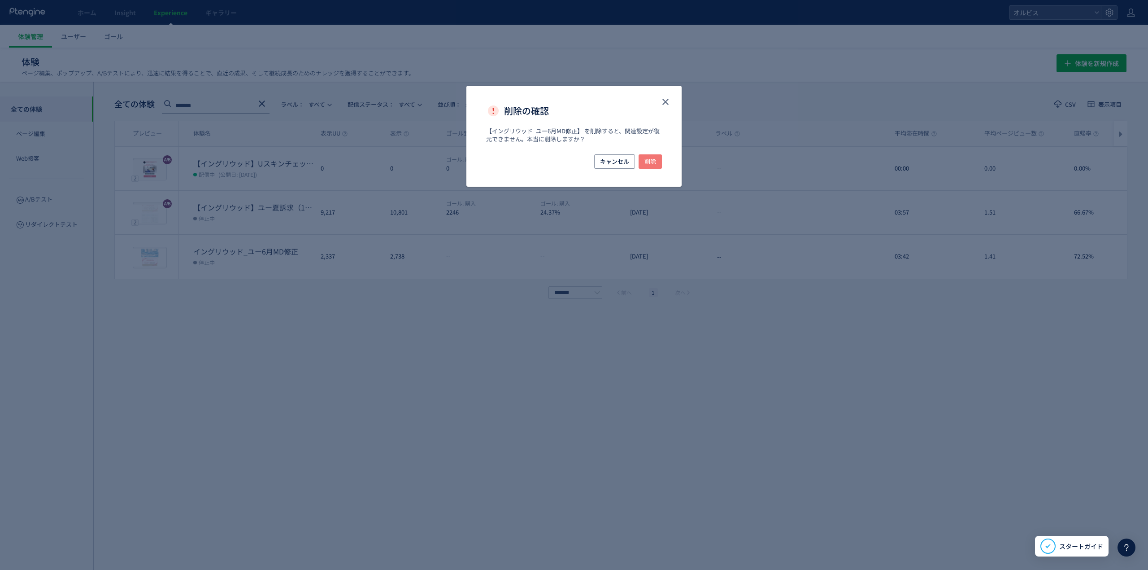
click at [648, 167] on span "削除" at bounding box center [651, 161] width 12 height 14
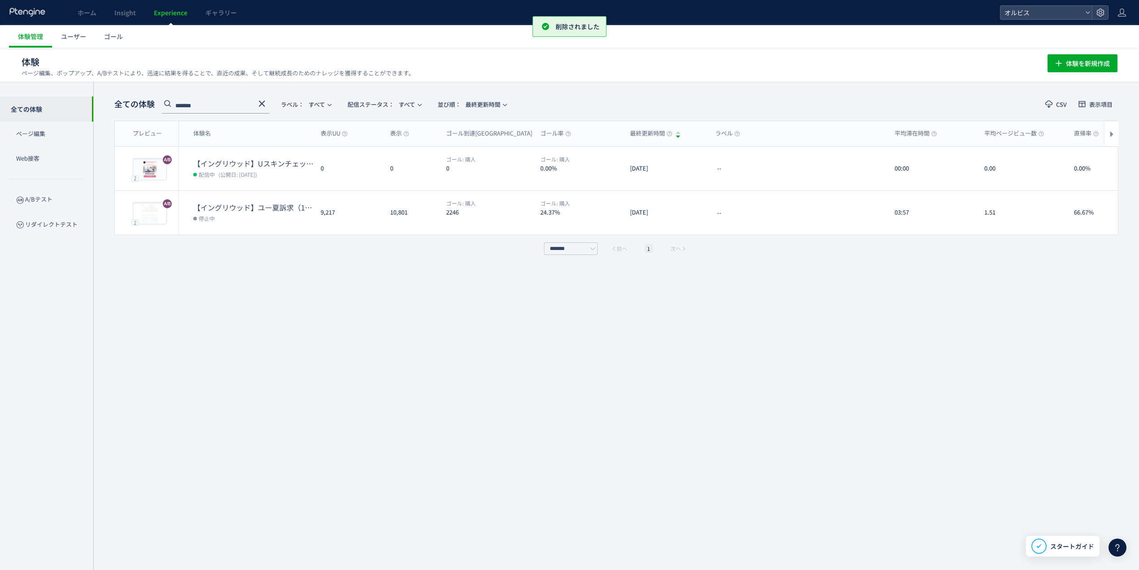
click at [264, 104] on use at bounding box center [262, 103] width 6 height 6
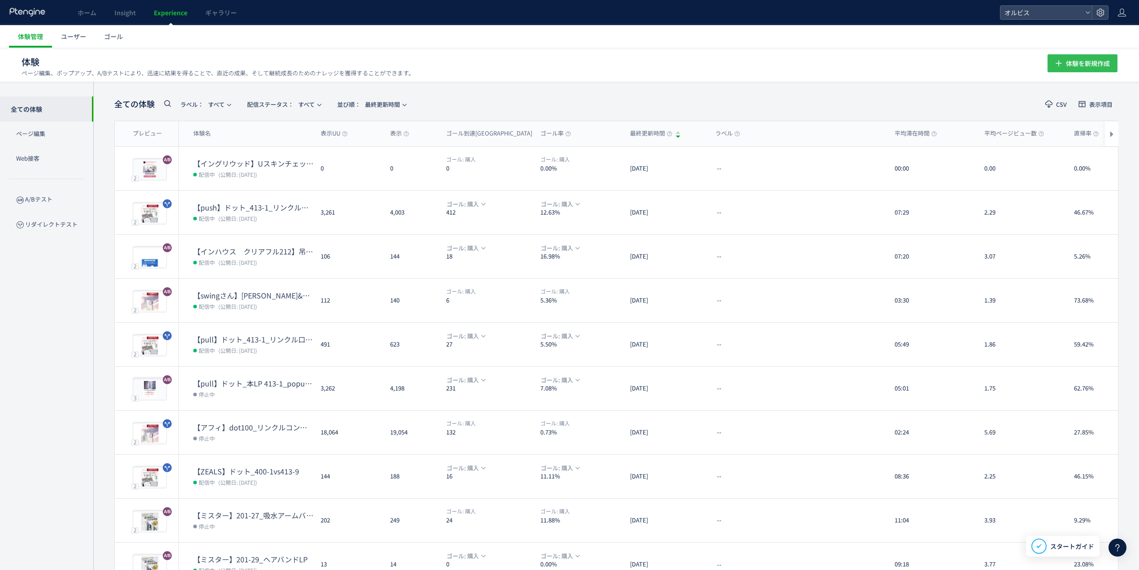
click at [1104, 70] on span "体験を新規作成" at bounding box center [1088, 63] width 44 height 18
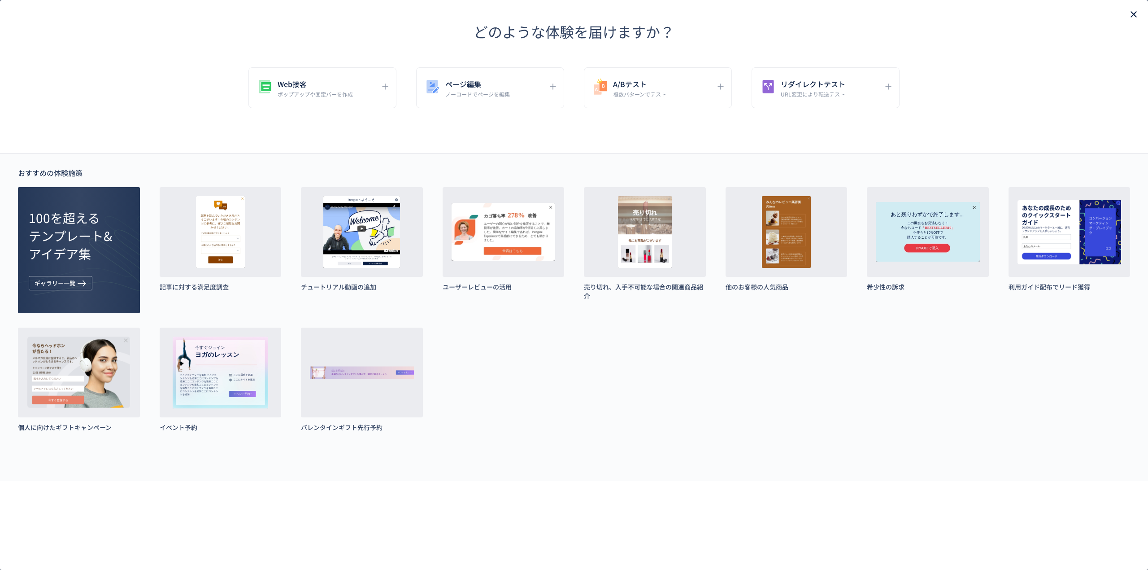
click at [1131, 13] on icon "close" at bounding box center [1134, 14] width 11 height 11
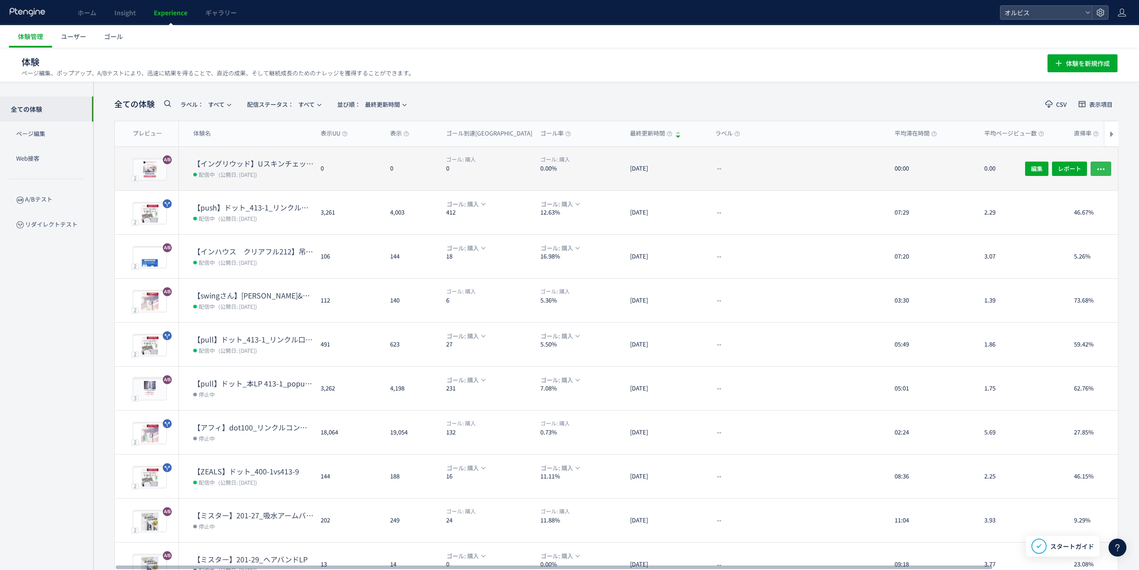
click at [1100, 166] on icon "button" at bounding box center [1101, 168] width 9 height 9
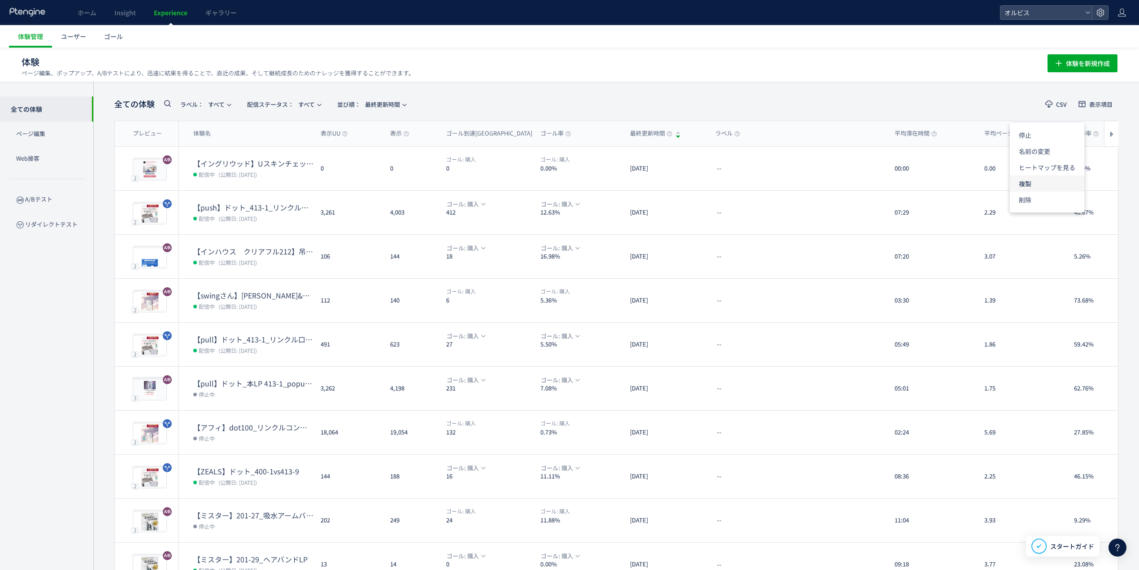
click at [1053, 185] on li "複製" at bounding box center [1047, 183] width 74 height 16
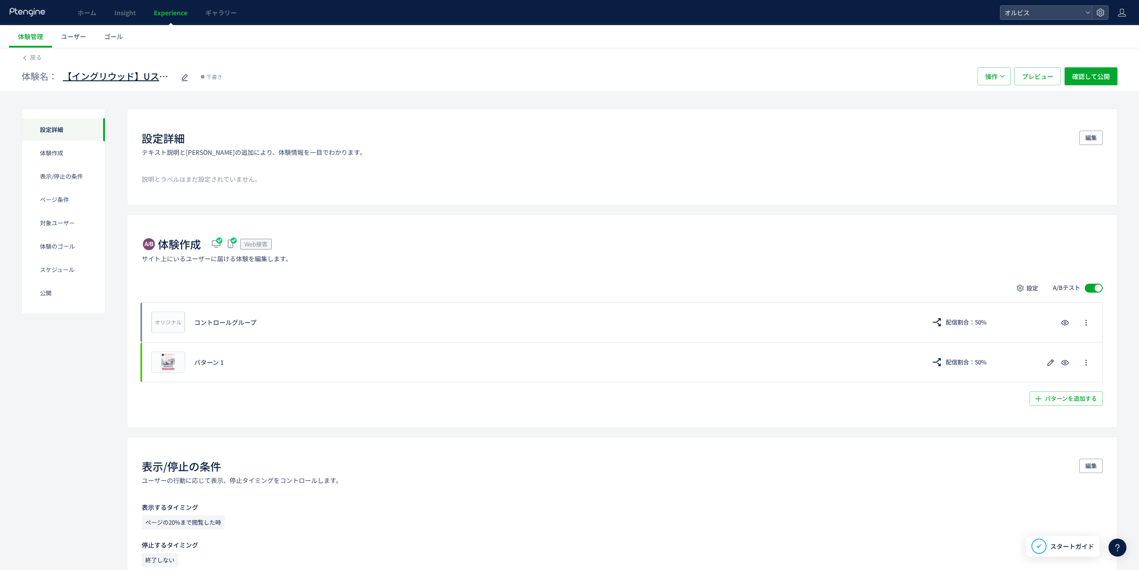
click at [155, 79] on span "【イングリウッド】Uスキンチェック検証(copy)" at bounding box center [119, 76] width 112 height 13
click at [150, 79] on input "**********" at bounding box center [119, 77] width 112 height 18
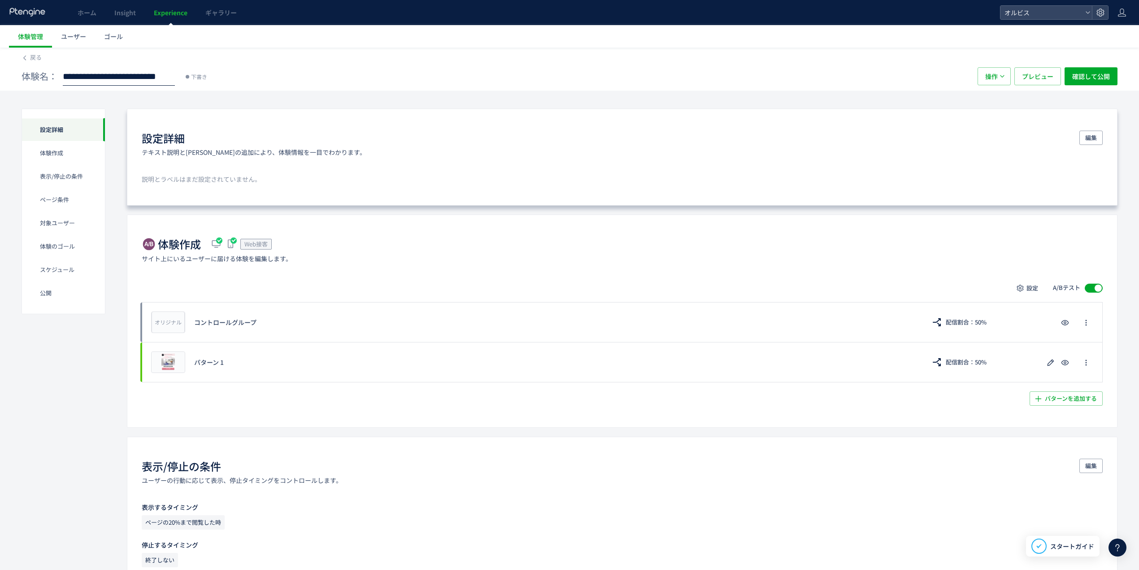
type input "**********"
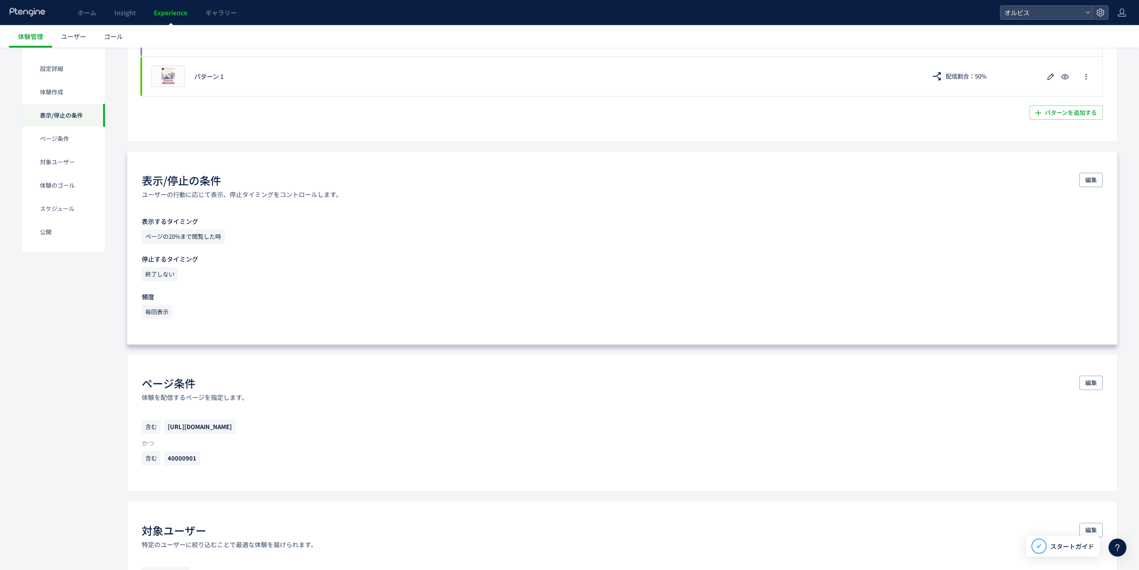
scroll to position [419, 0]
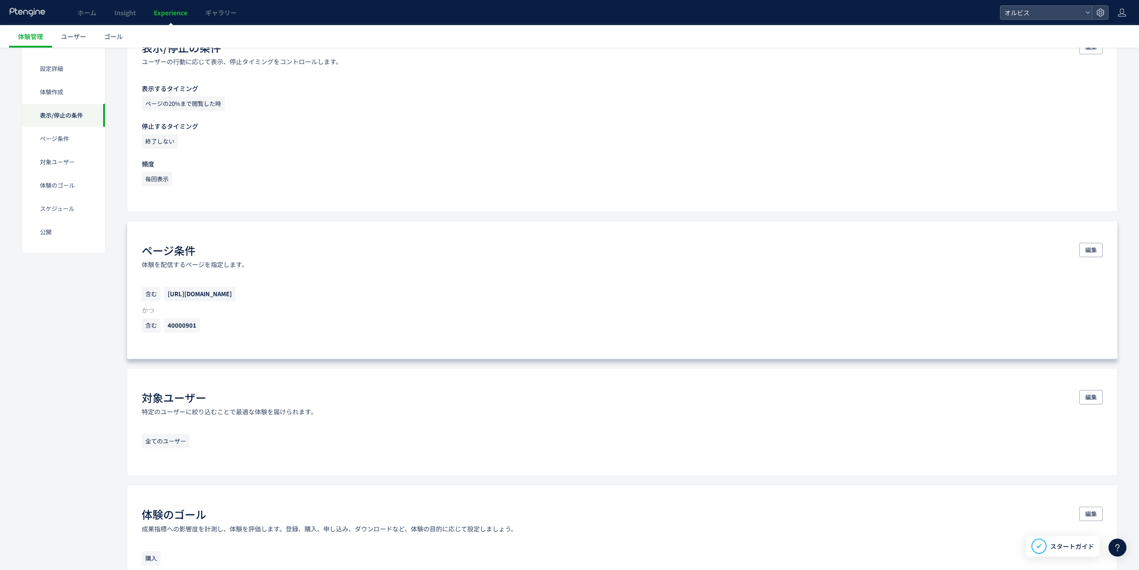
click at [232, 296] on span "[URL][DOMAIN_NAME]" at bounding box center [200, 293] width 64 height 9
click at [1104, 252] on div "ページ条件 体験を配信するページを指定します。 編集 含む [URL][DOMAIN_NAME] かつ 含む 40000901" at bounding box center [622, 290] width 991 height 138
click at [1099, 256] on button "編集" at bounding box center [1091, 250] width 23 height 14
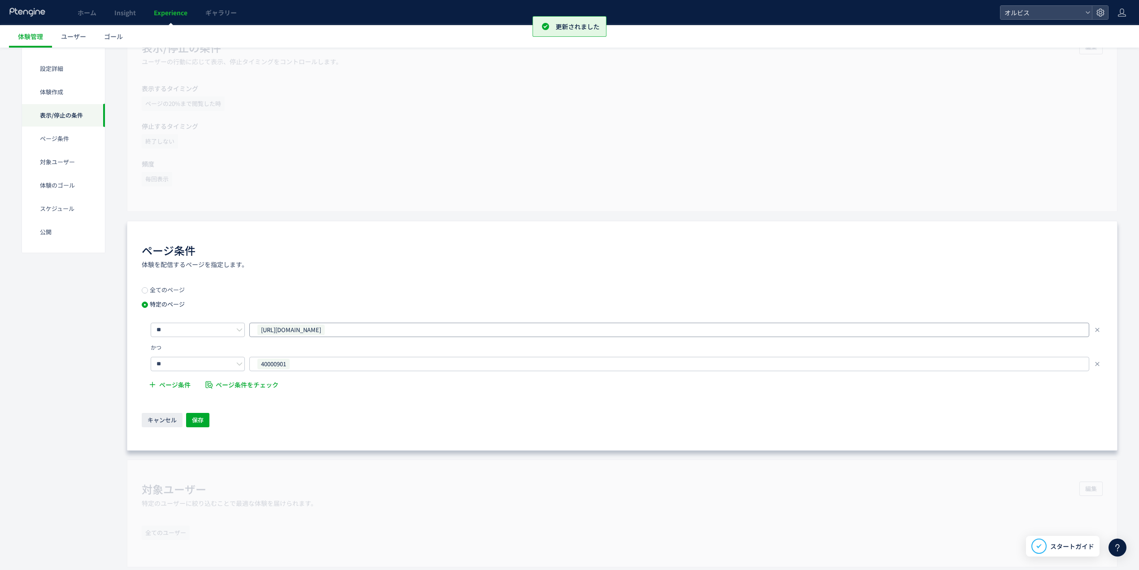
click at [367, 326] on div "[URL][DOMAIN_NAME]" at bounding box center [666, 329] width 819 height 13
drag, startPoint x: 361, startPoint y: 331, endPoint x: 228, endPoint y: 312, distance: 133.7
click at [228, 312] on div "全てのページ 特定のページ ** [URL][DOMAIN_NAME] [URL][DOMAIN_NAME] かつ ** 40000901 ページ条件 ページ…" at bounding box center [622, 341] width 961 height 108
click at [262, 333] on span "[URL][DOMAIN_NAME]" at bounding box center [290, 329] width 57 height 10
copy div "[URL][DOMAIN_NAME]"
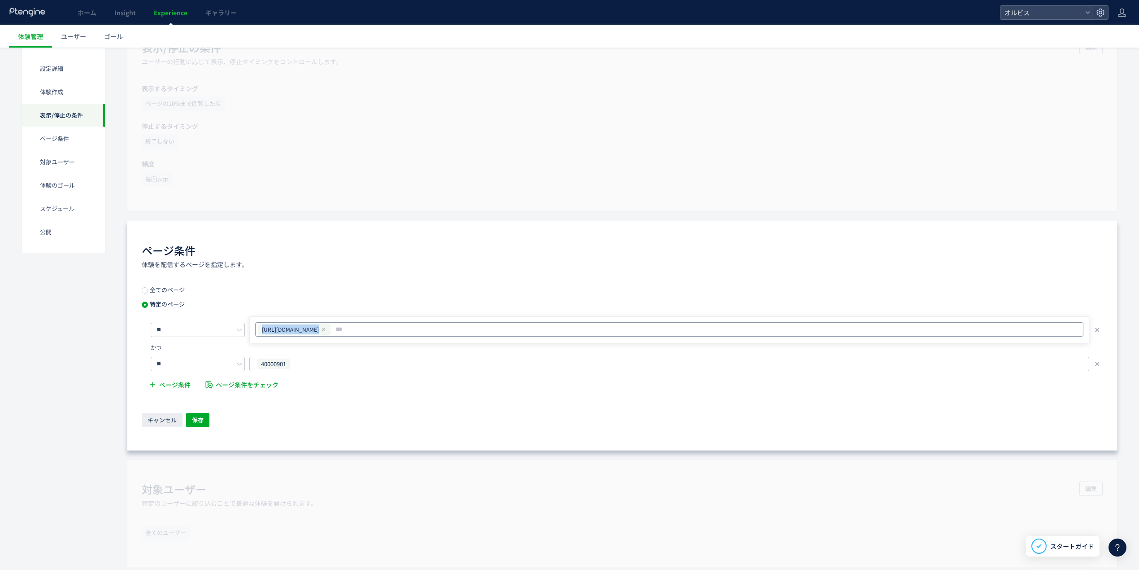
click at [327, 332] on div at bounding box center [324, 329] width 6 height 6
click at [361, 333] on input "text" at bounding box center [670, 329] width 821 height 11
click at [327, 329] on icon at bounding box center [323, 329] width 5 height 5
click at [354, 333] on input "text" at bounding box center [670, 329] width 821 height 11
paste input "**********"
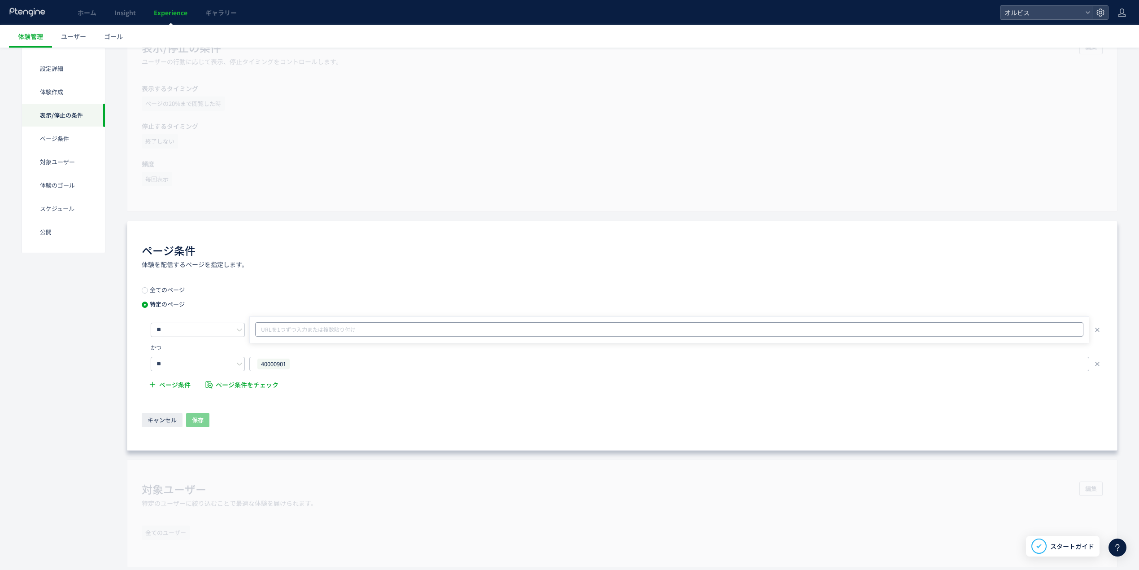
type input "**********"
click at [404, 335] on input "**********" at bounding box center [670, 329] width 821 height 11
click at [198, 417] on span "保存" at bounding box center [198, 420] width 12 height 14
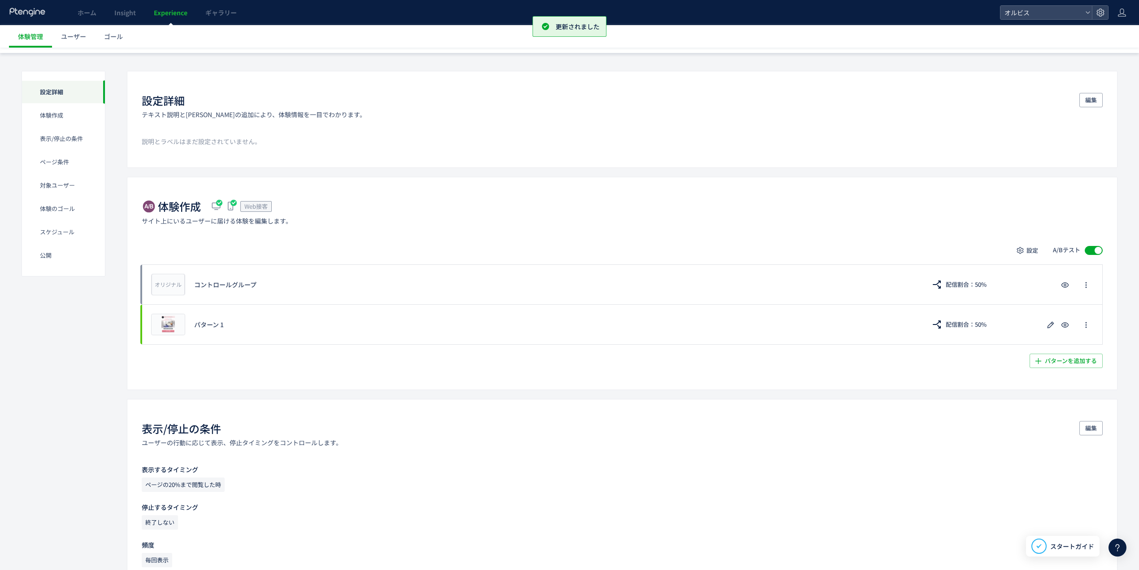
scroll to position [0, 0]
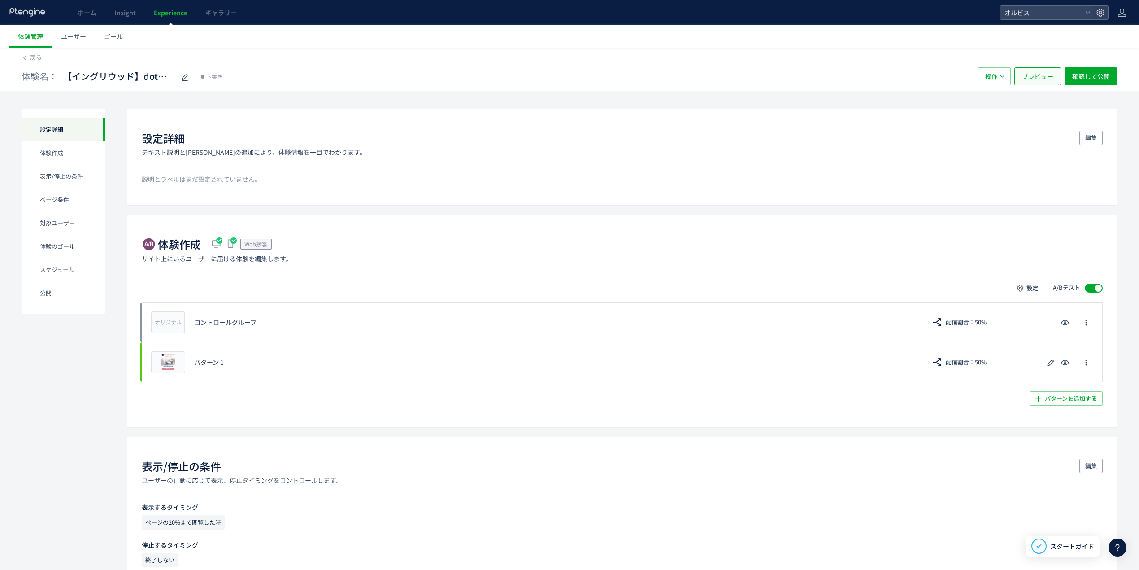
click at [1024, 72] on span "プレビュー" at bounding box center [1037, 76] width 31 height 18
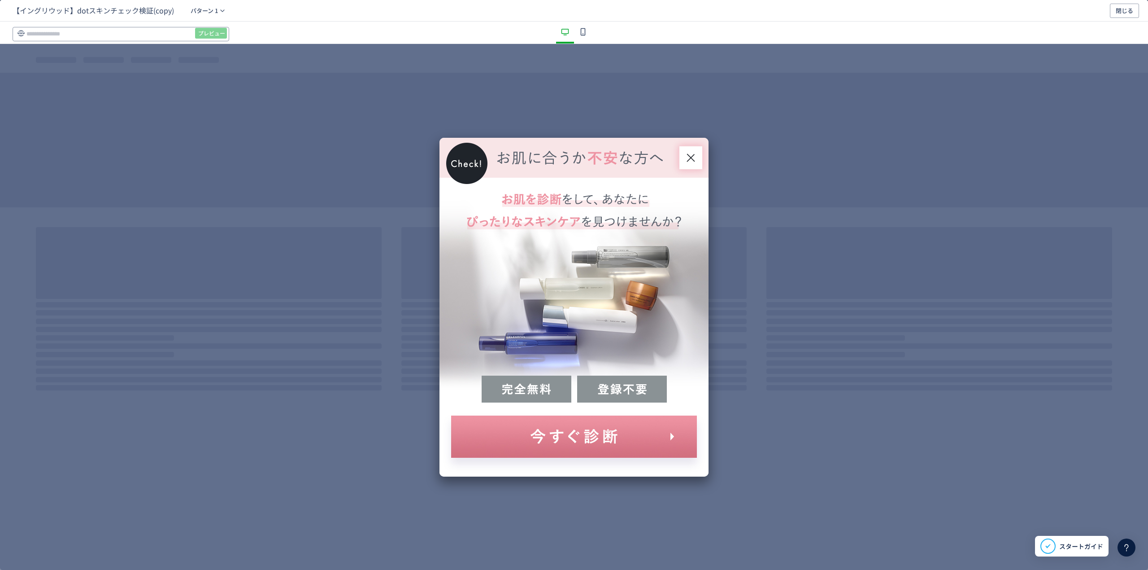
click at [123, 33] on input "dialog" at bounding box center [121, 34] width 217 height 14
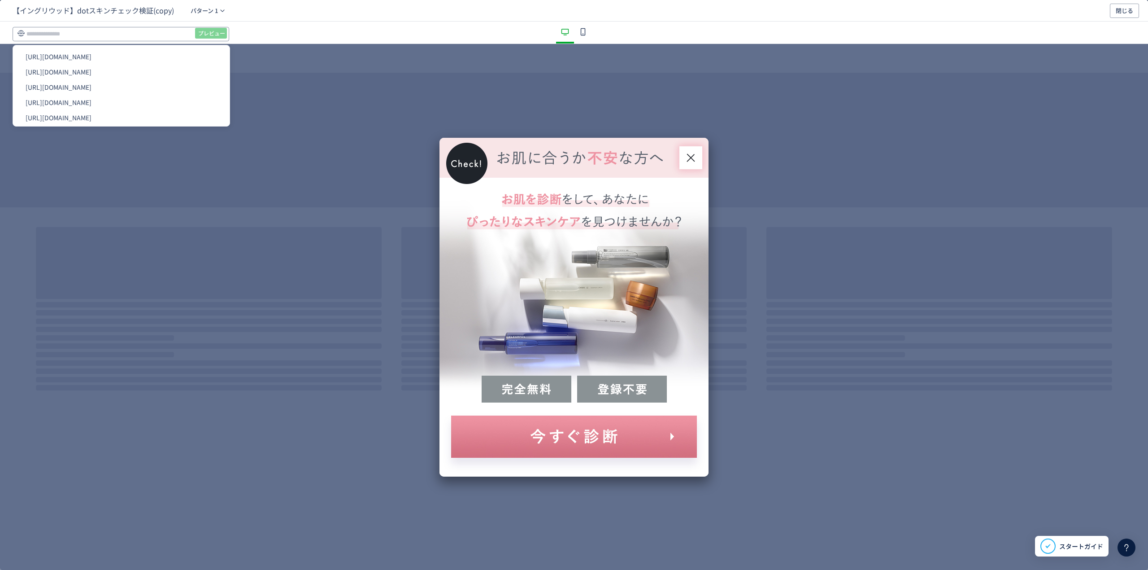
paste input "**********"
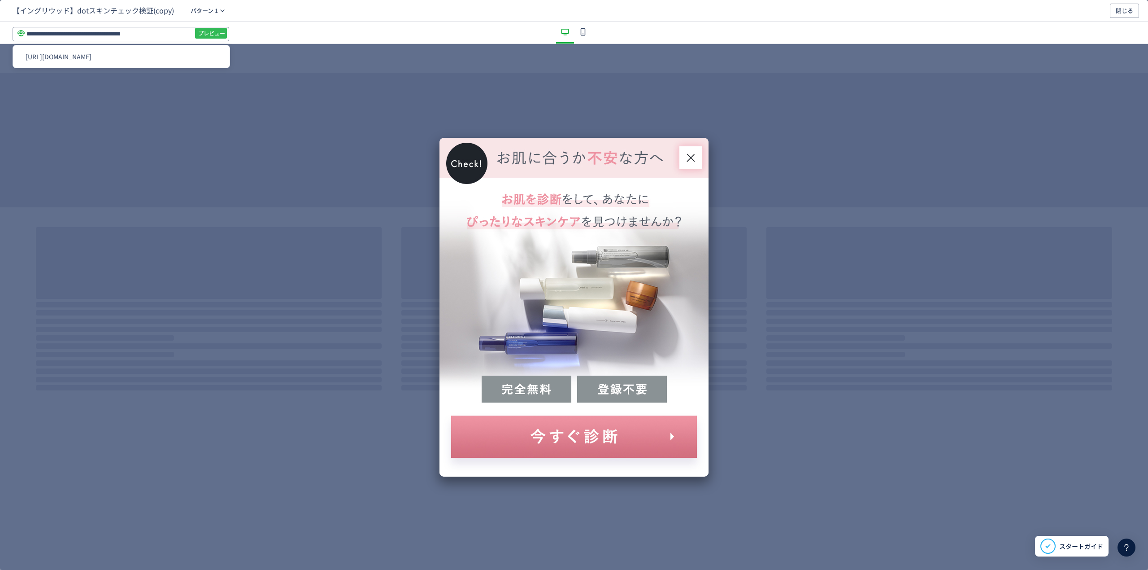
type input "**********"
click at [207, 33] on span "プレビュー" at bounding box center [211, 33] width 27 height 14
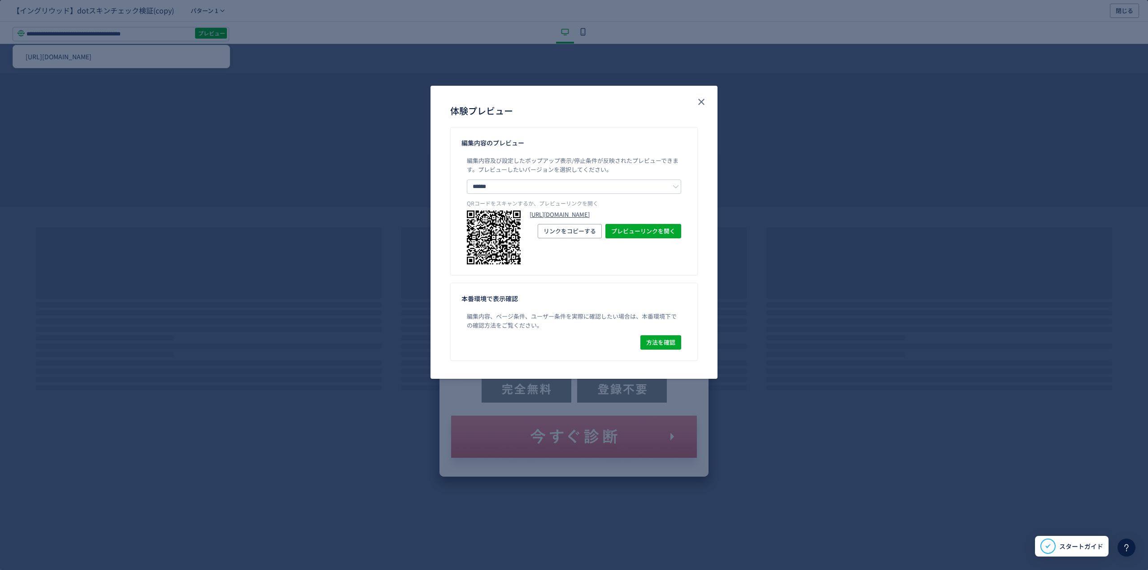
click at [553, 218] on link "[URL][DOMAIN_NAME]" at bounding box center [606, 214] width 152 height 9
click at [705, 97] on icon "close" at bounding box center [701, 101] width 11 height 11
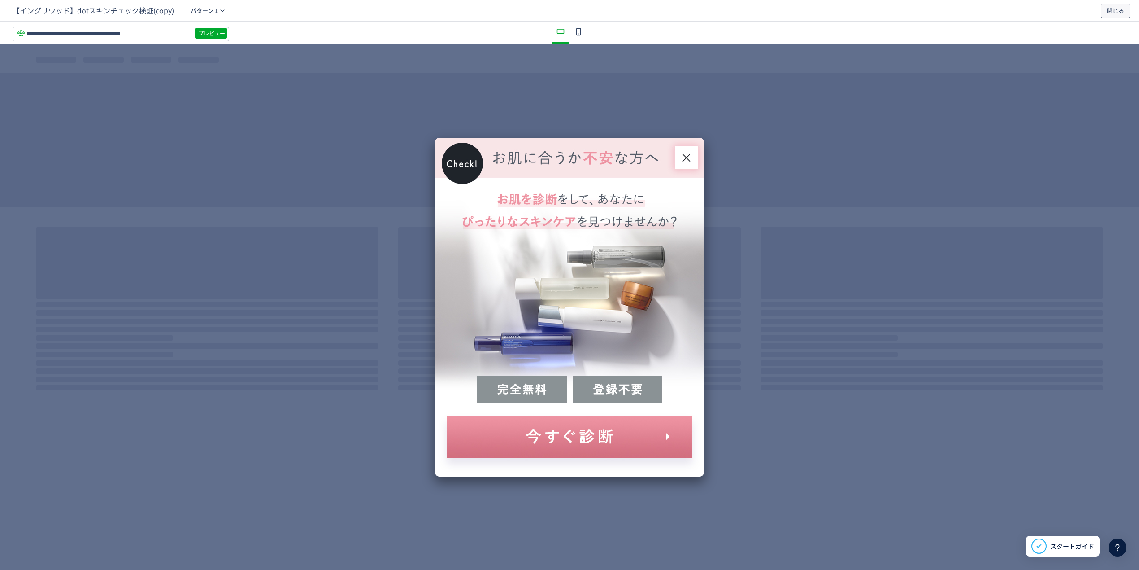
click at [1117, 11] on span "閉じる" at bounding box center [1115, 11] width 17 height 14
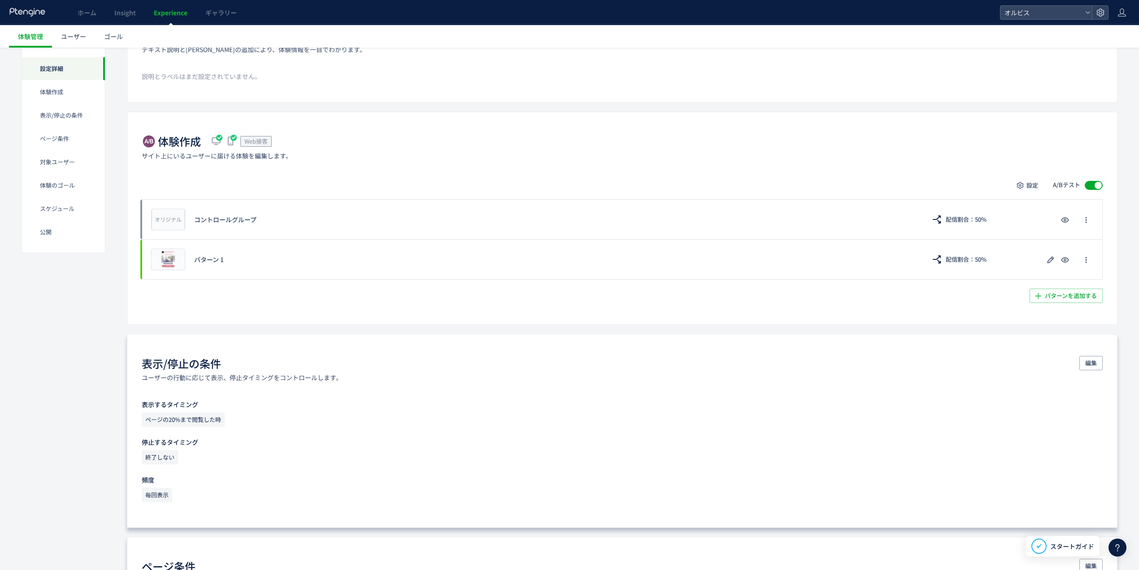
scroll to position [239, 0]
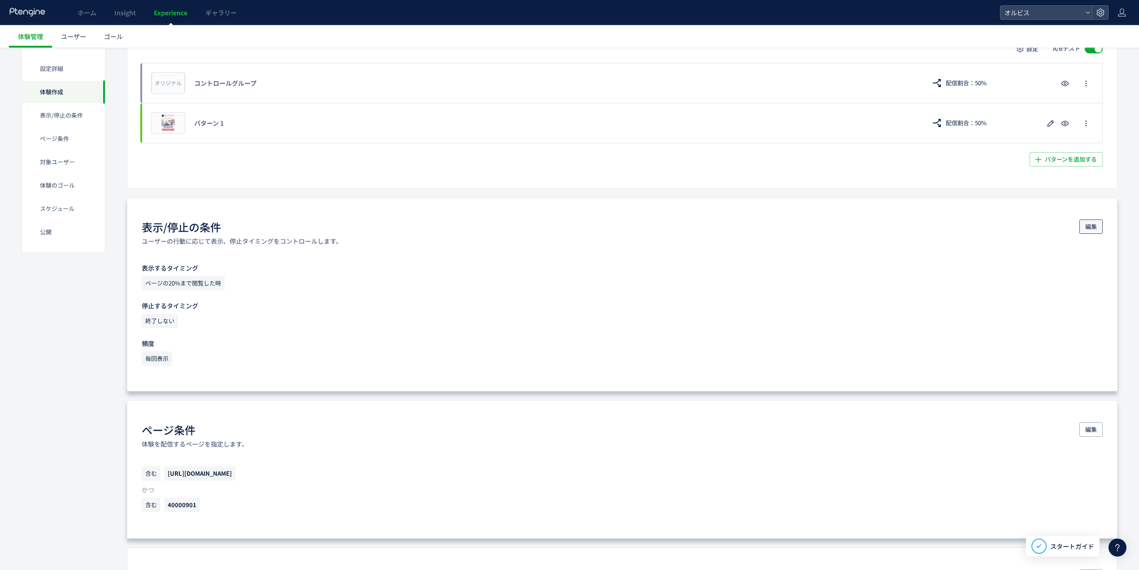
click at [1095, 227] on span "編集" at bounding box center [1092, 226] width 12 height 14
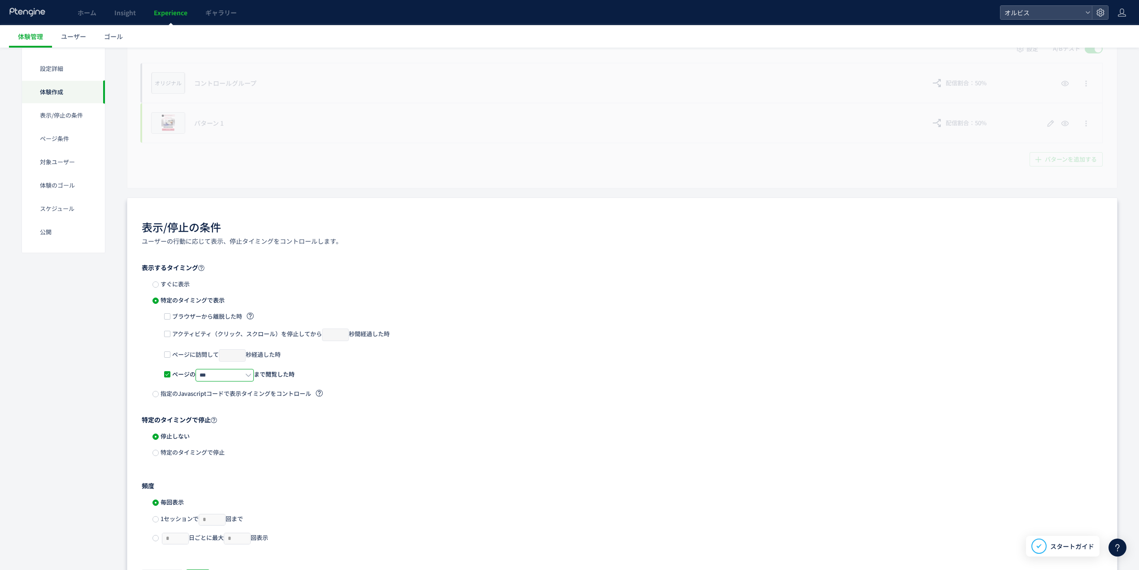
click at [239, 377] on input "***" at bounding box center [225, 375] width 58 height 13
click at [222, 415] on li "10%" at bounding box center [235, 413] width 77 height 15
type input "***"
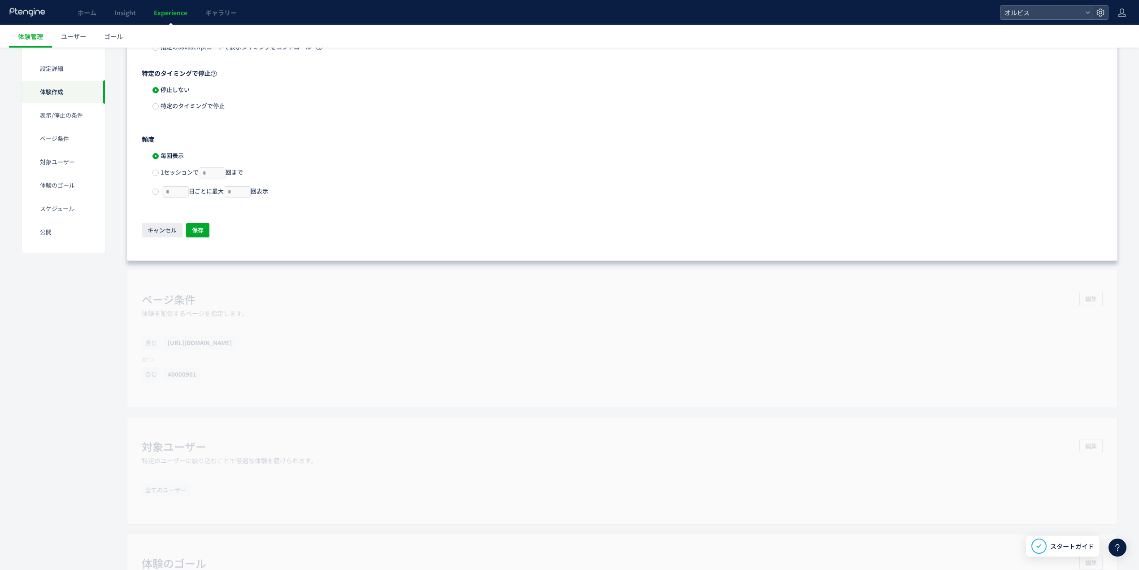
scroll to position [598, 0]
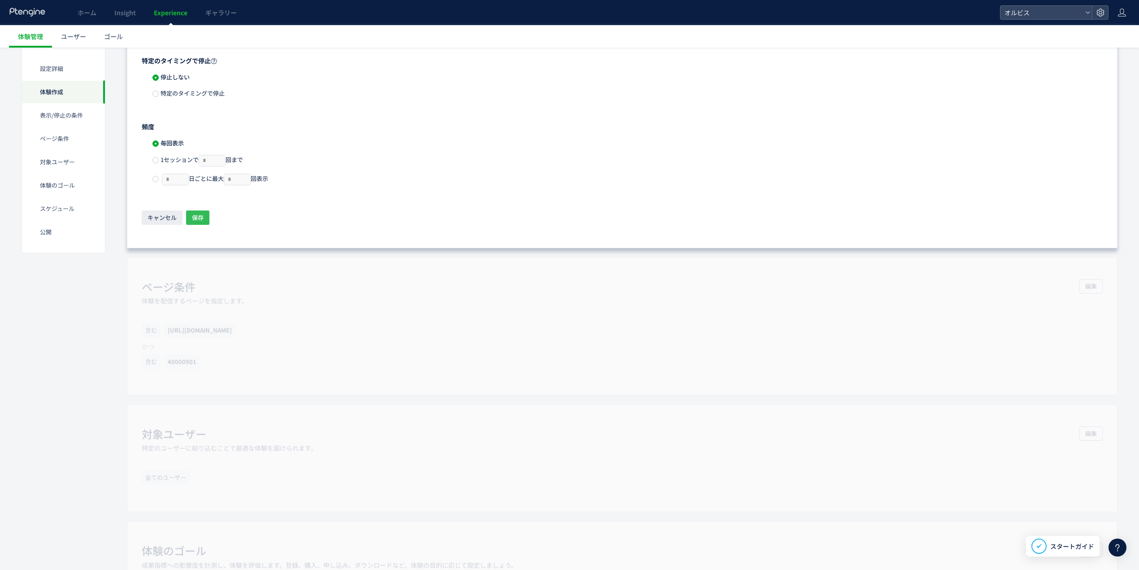
click at [192, 214] on span "保存" at bounding box center [198, 217] width 12 height 14
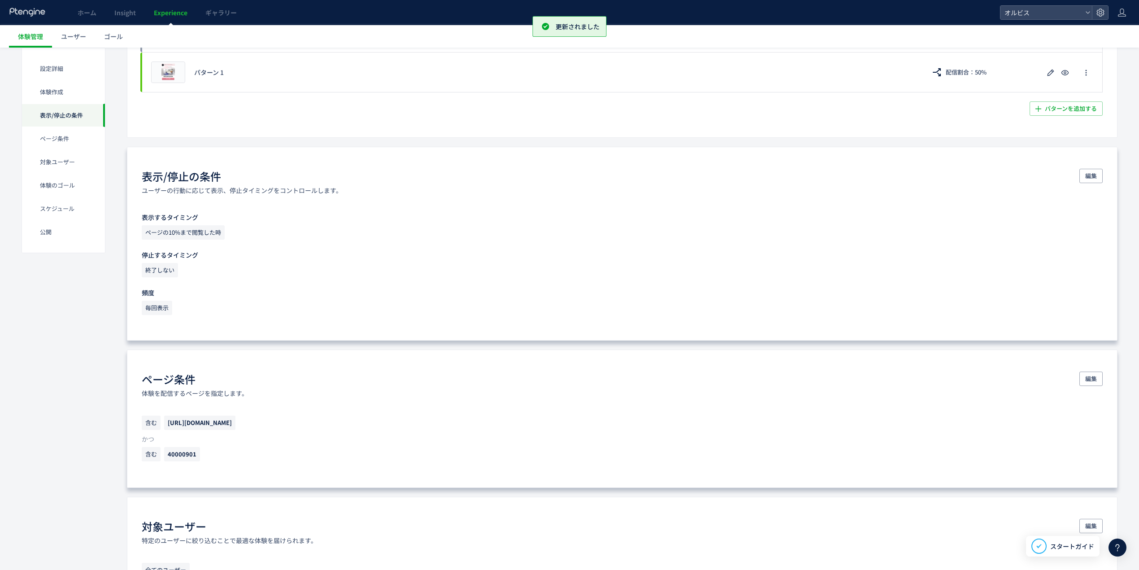
scroll to position [0, 0]
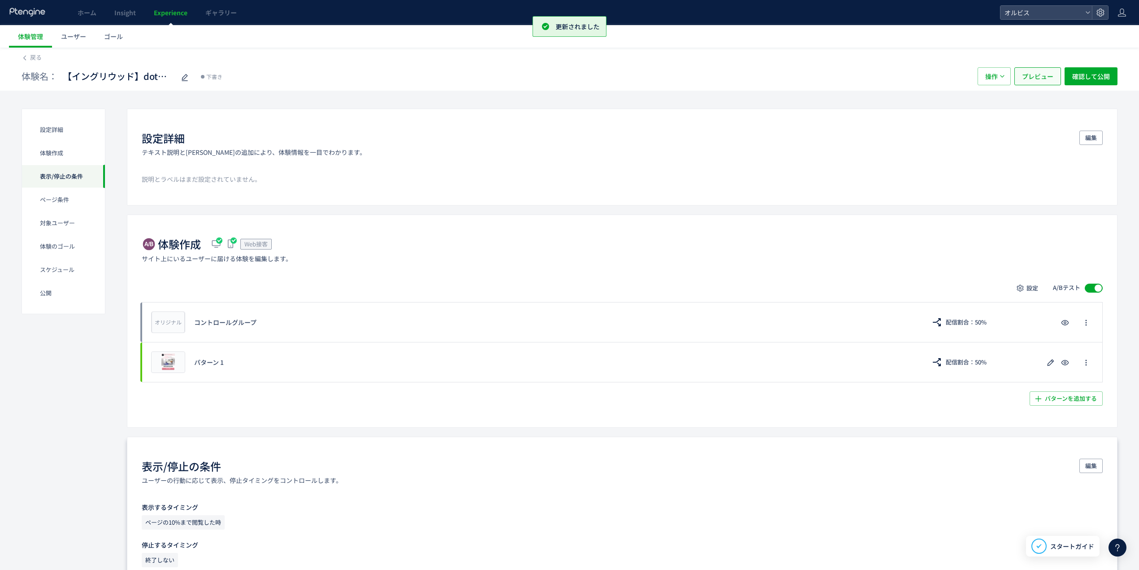
click at [1031, 76] on span "プレビュー" at bounding box center [1037, 76] width 31 height 18
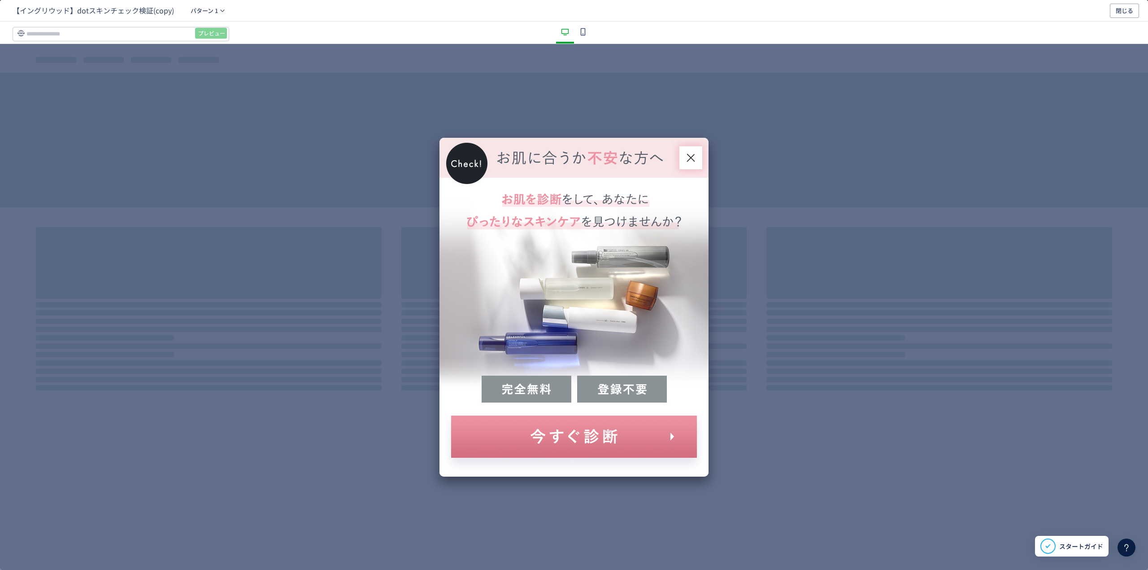
click at [138, 40] on div "プレビュー" at bounding box center [574, 33] width 1148 height 22
click at [140, 38] on input "dialog" at bounding box center [121, 34] width 217 height 14
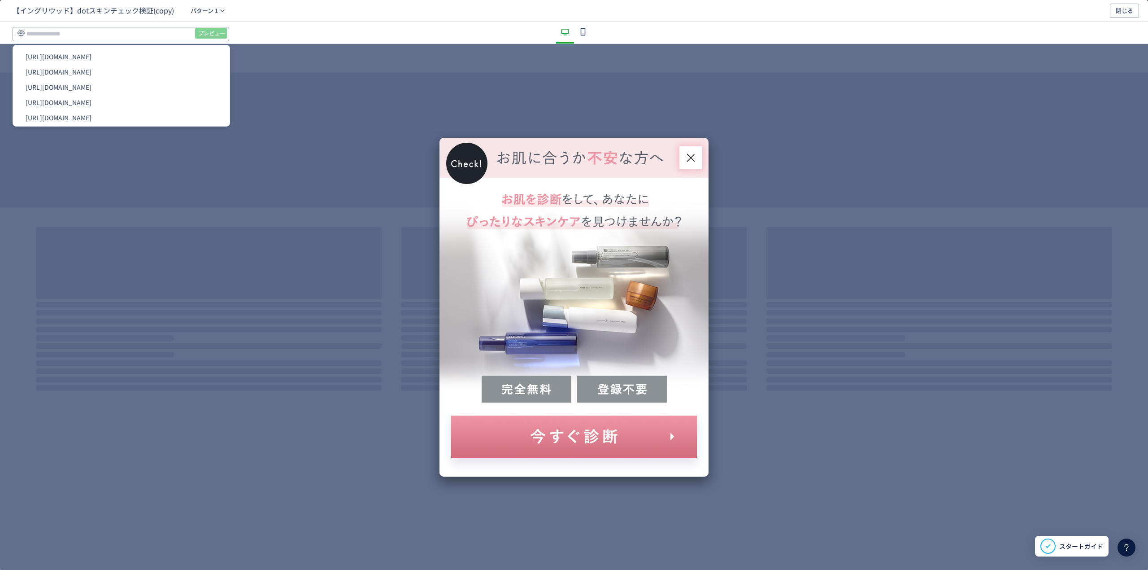
click at [144, 31] on input "dialog" at bounding box center [121, 34] width 217 height 14
paste input "**********"
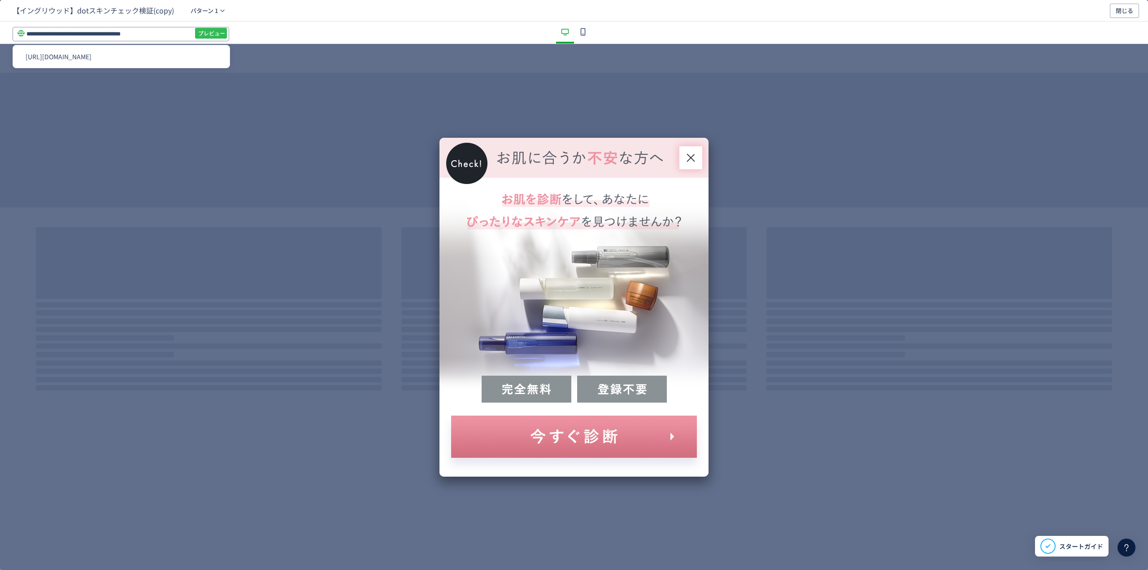
type input "**********"
click at [221, 36] on span "プレビュー" at bounding box center [211, 33] width 27 height 14
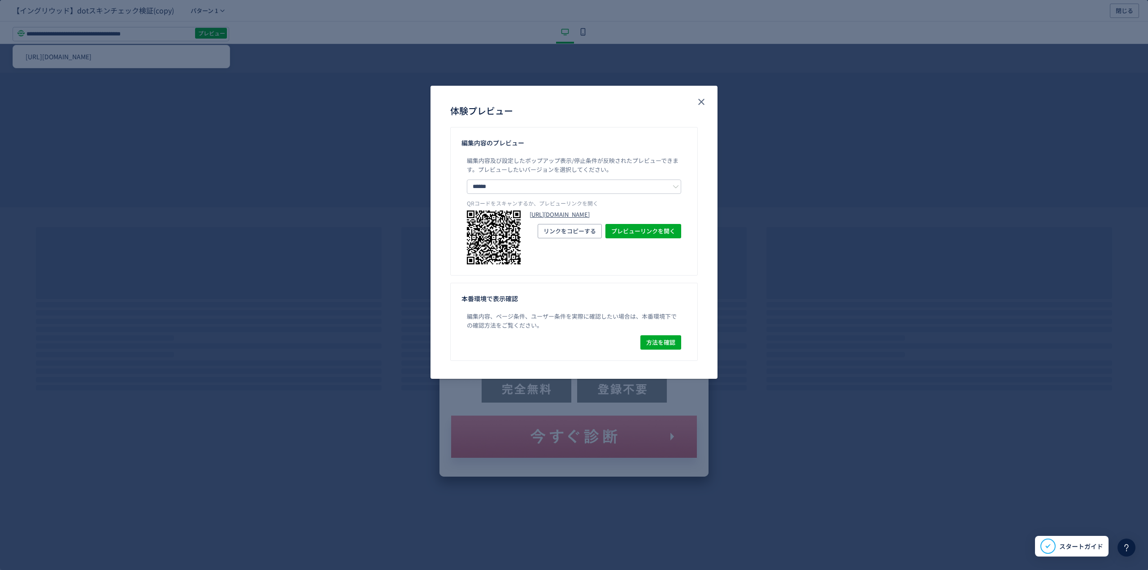
click at [576, 219] on link "[URL][DOMAIN_NAME]" at bounding box center [606, 214] width 152 height 9
click at [698, 105] on icon "close" at bounding box center [701, 101] width 11 height 11
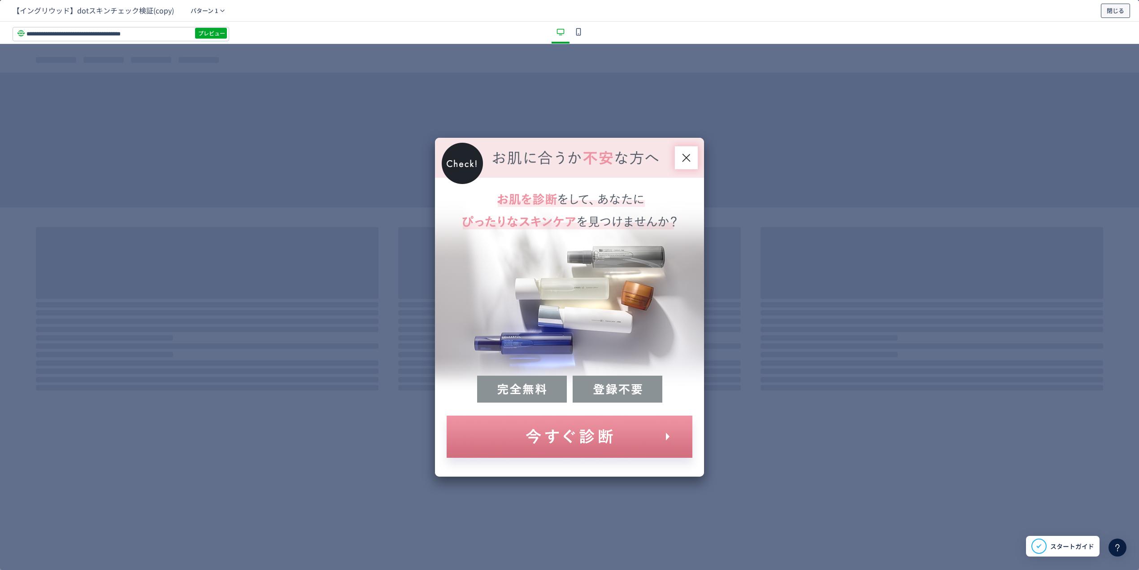
click at [1104, 6] on button "閉じる" at bounding box center [1115, 11] width 29 height 14
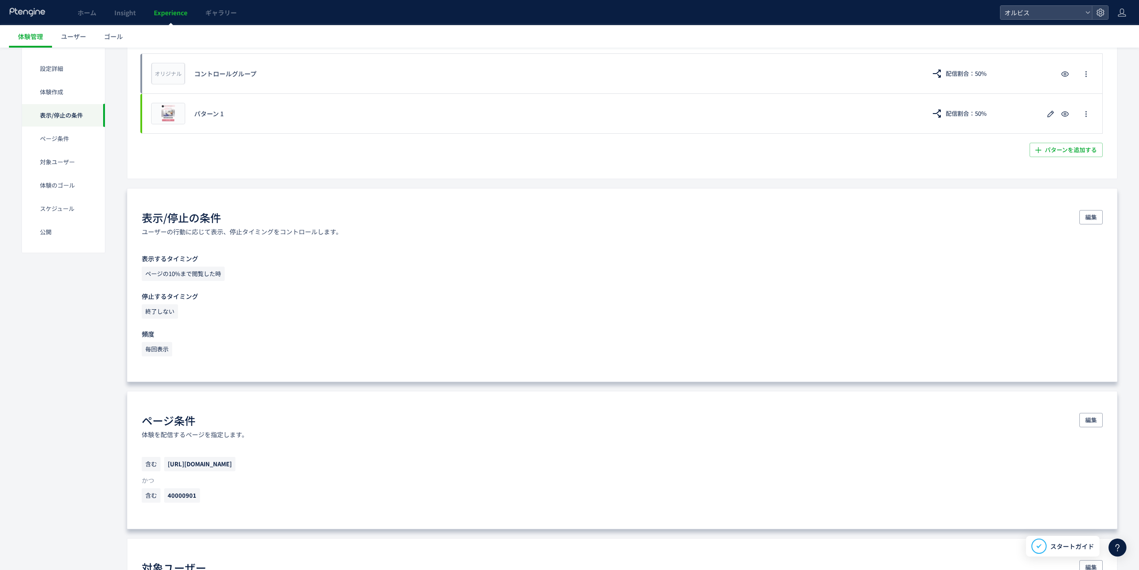
scroll to position [299, 0]
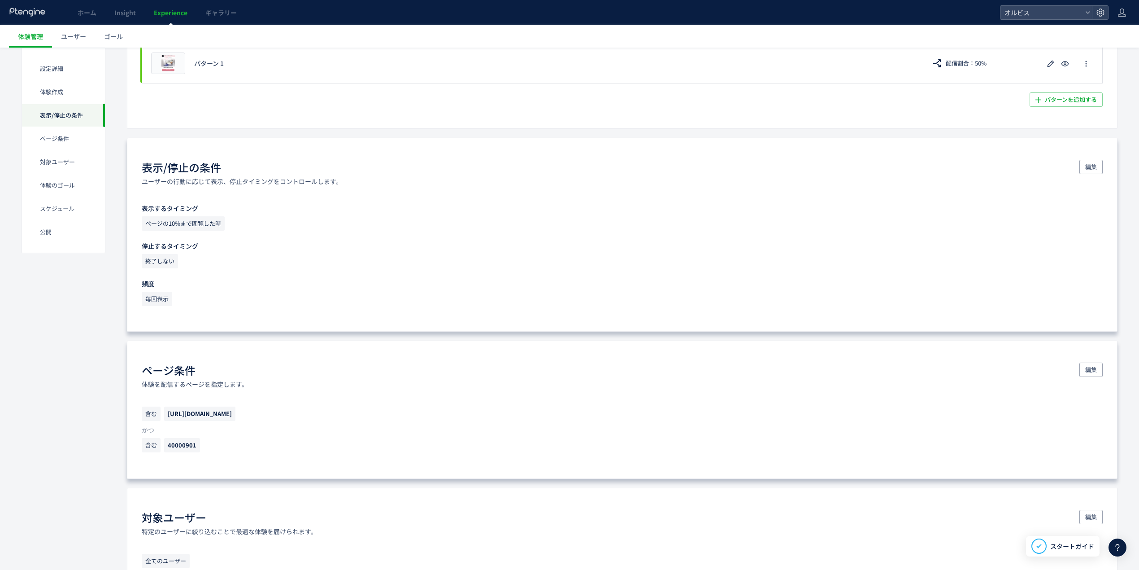
click at [183, 229] on span "ページの10%まで閲覧した時" at bounding box center [183, 223] width 83 height 14
click at [1110, 171] on div "表示/停止の条件 ユーザーの行動に応じて表示、停止タイミングをコントロールします。 編集 表示するタイミング ページの10%まで閲覧した時 停止するタイミング…" at bounding box center [622, 235] width 991 height 194
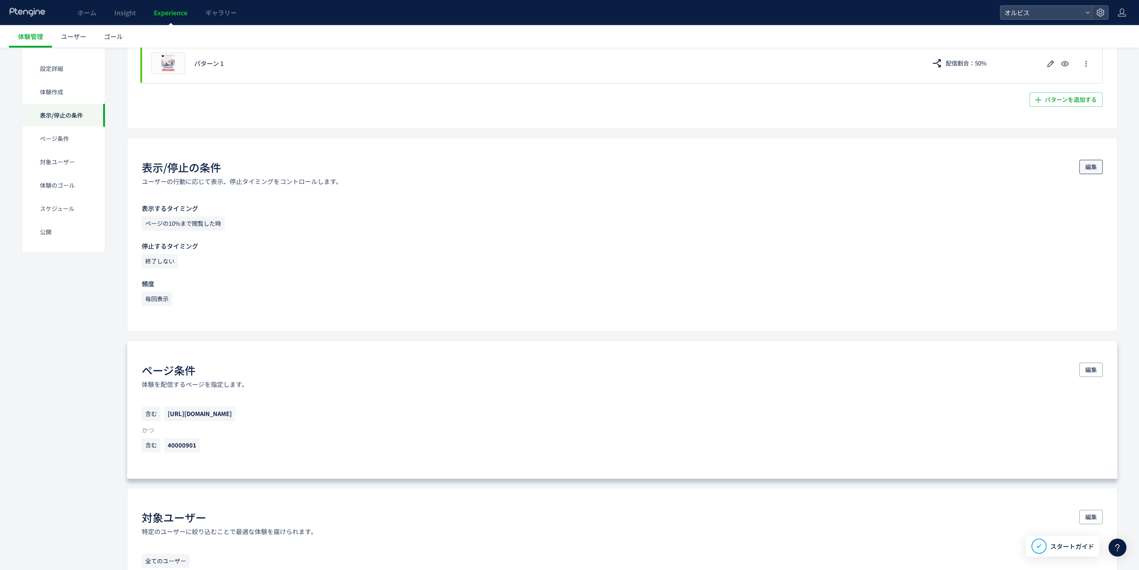
click at [1101, 174] on button "編集" at bounding box center [1091, 167] width 23 height 14
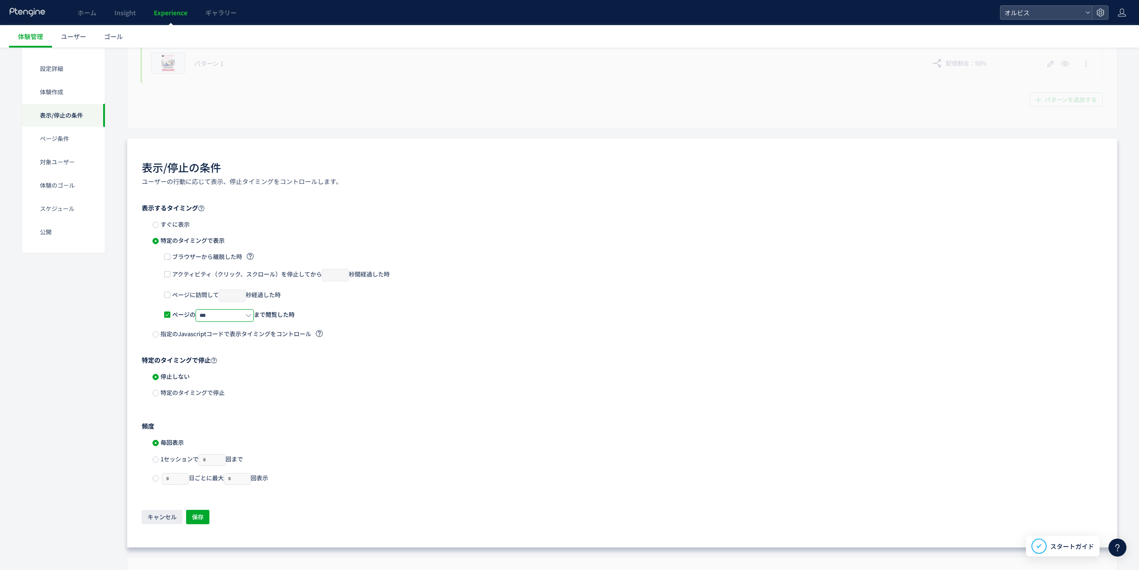
click at [240, 318] on input "***" at bounding box center [225, 315] width 58 height 13
click at [211, 312] on input "***" at bounding box center [225, 315] width 58 height 13
click at [205, 312] on input "***" at bounding box center [225, 315] width 58 height 13
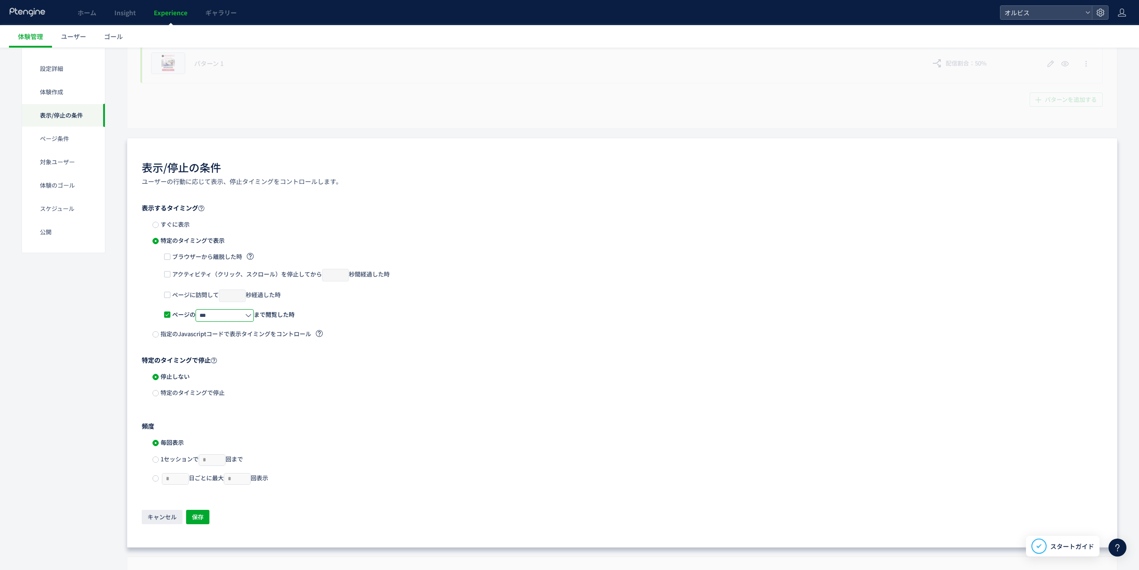
click at [206, 313] on input "***" at bounding box center [225, 315] width 58 height 13
click at [219, 365] on span "20%" at bounding box center [212, 368] width 13 height 9
type input "***"
click at [192, 517] on span "保存" at bounding box center [198, 517] width 12 height 14
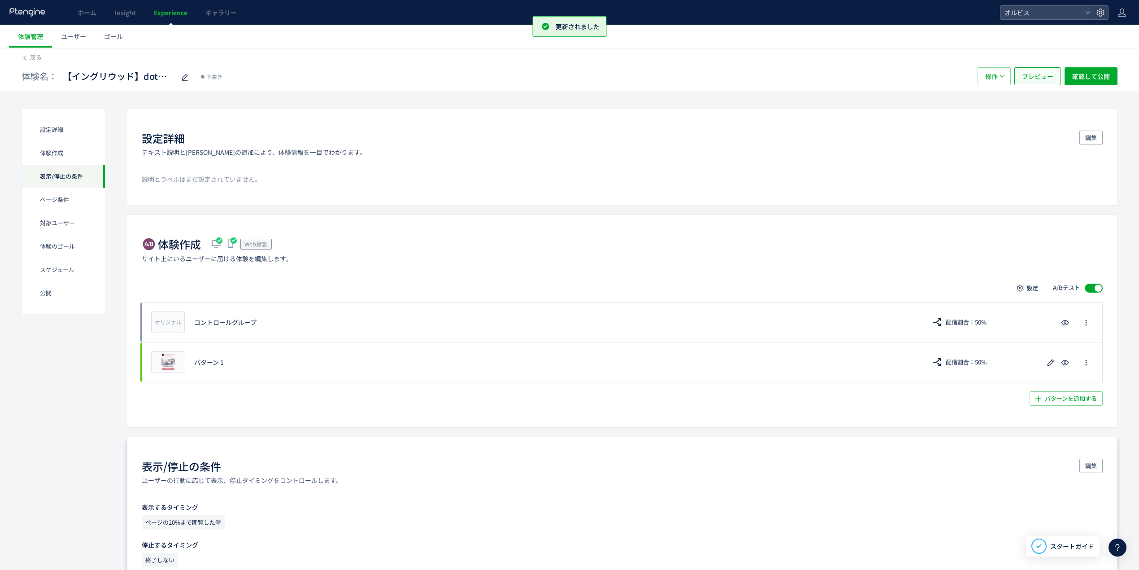
click at [1036, 76] on span "プレビュー" at bounding box center [1037, 76] width 31 height 18
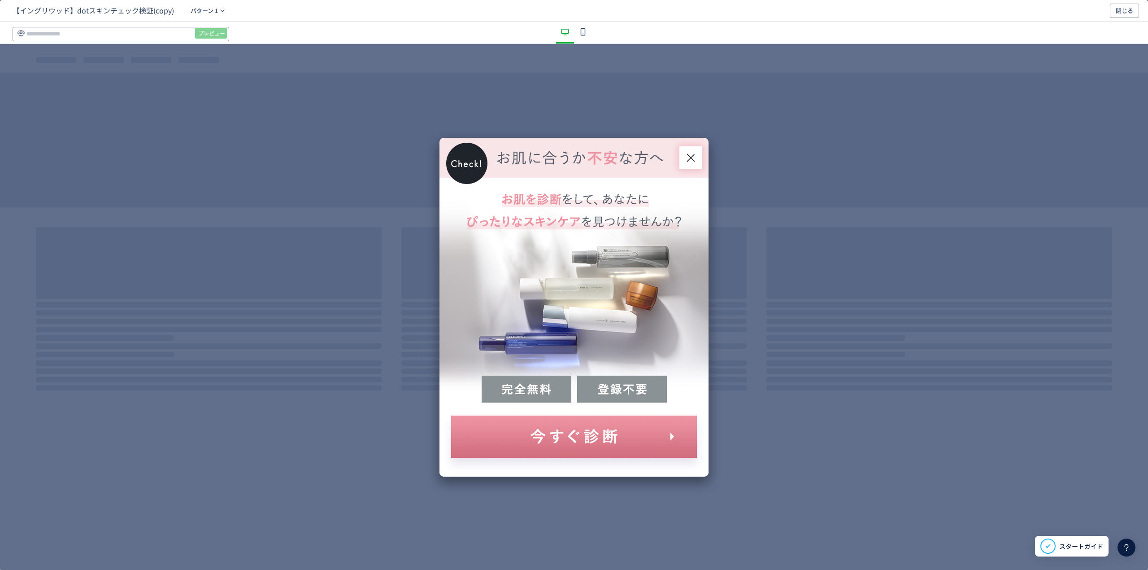
click at [157, 29] on input "dialog" at bounding box center [121, 34] width 217 height 14
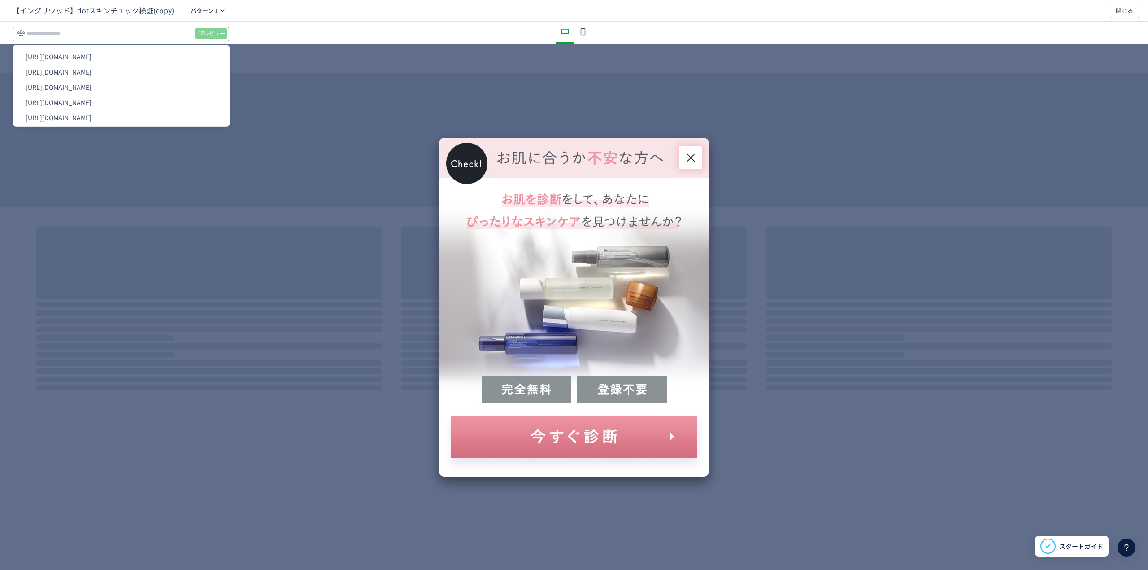
paste input "**********"
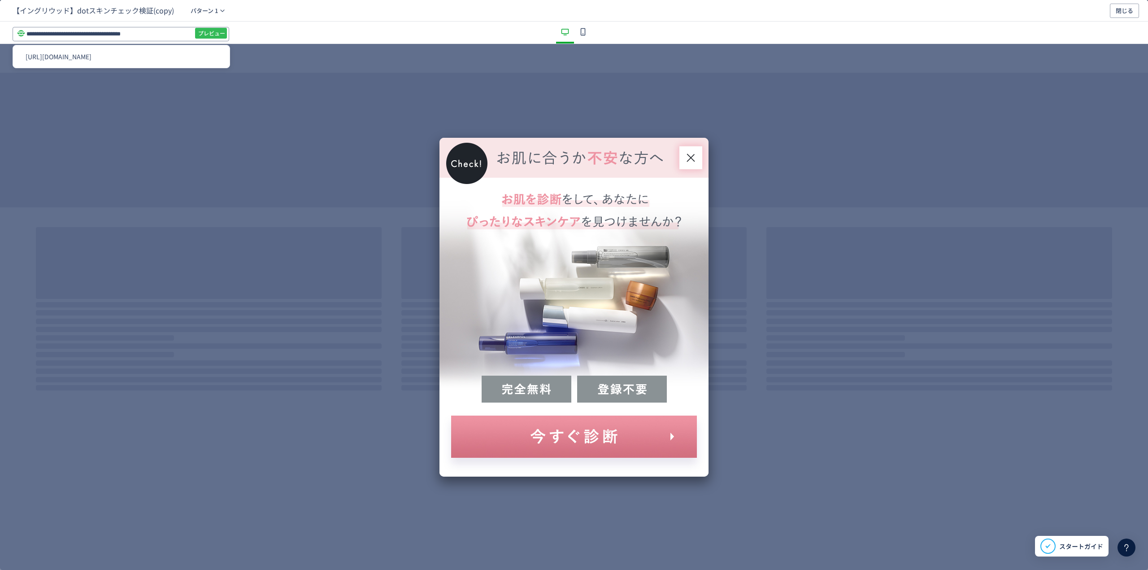
type input "**********"
click at [205, 31] on span "プレビュー" at bounding box center [211, 33] width 27 height 14
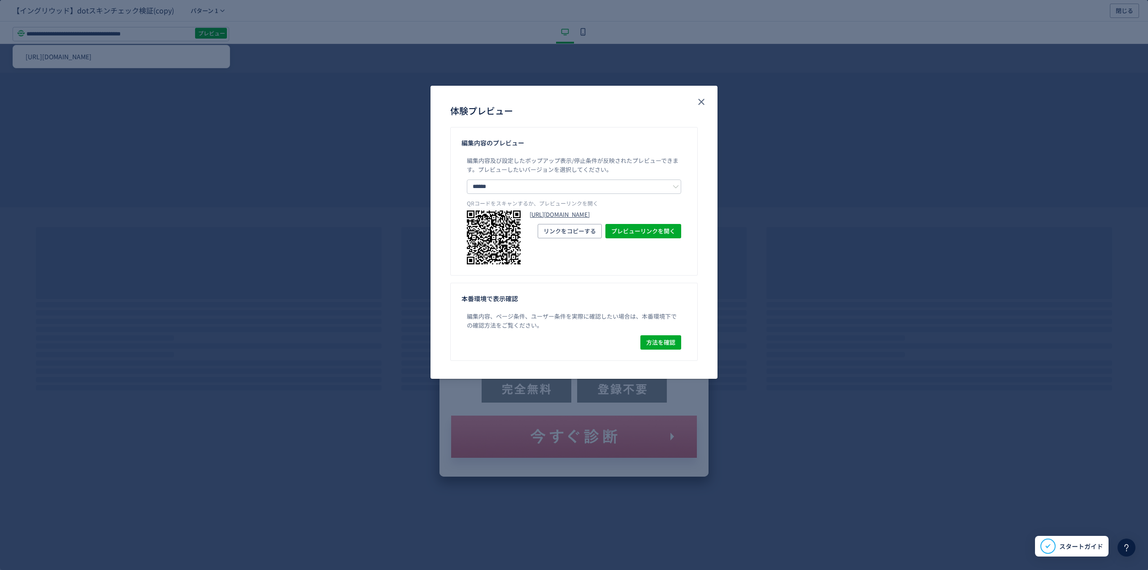
click at [606, 219] on link "[URL][DOMAIN_NAME]" at bounding box center [606, 214] width 152 height 9
click at [705, 105] on icon "close" at bounding box center [701, 101] width 11 height 11
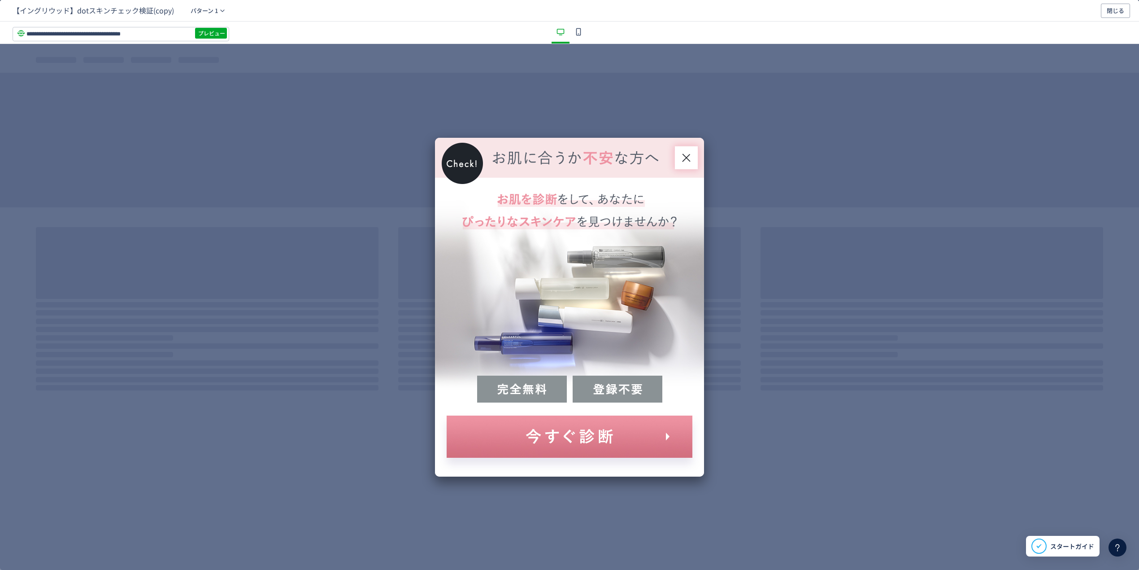
click at [578, 25] on div "dialog" at bounding box center [579, 33] width 18 height 22
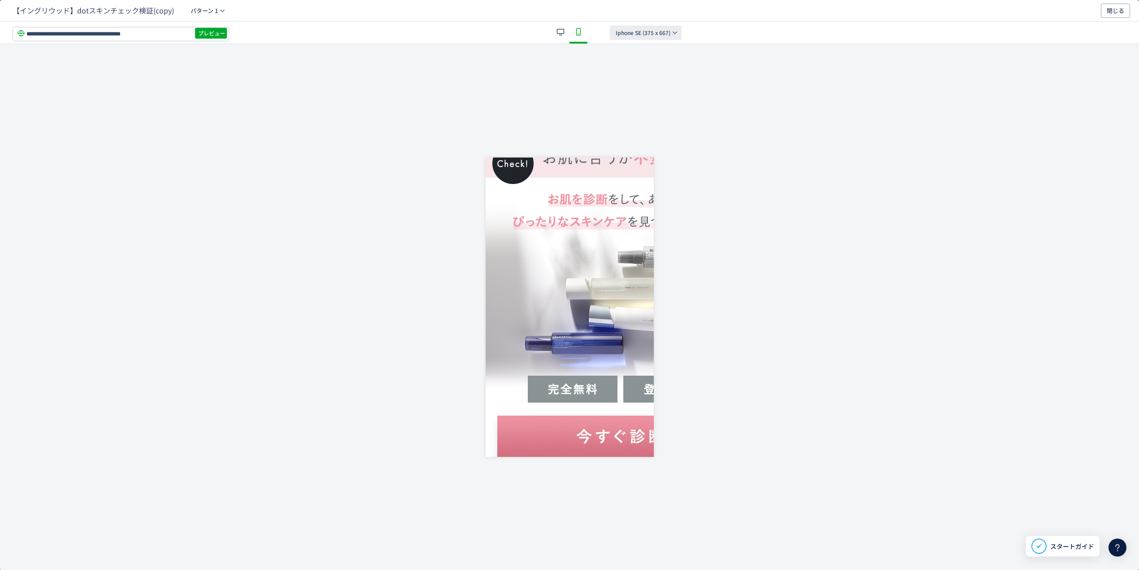
click at [652, 33] on span "Iphone SE (375 x 667)" at bounding box center [643, 33] width 55 height 14
click at [659, 119] on li "Pixel5 (393 x 851)" at bounding box center [646, 123] width 128 height 16
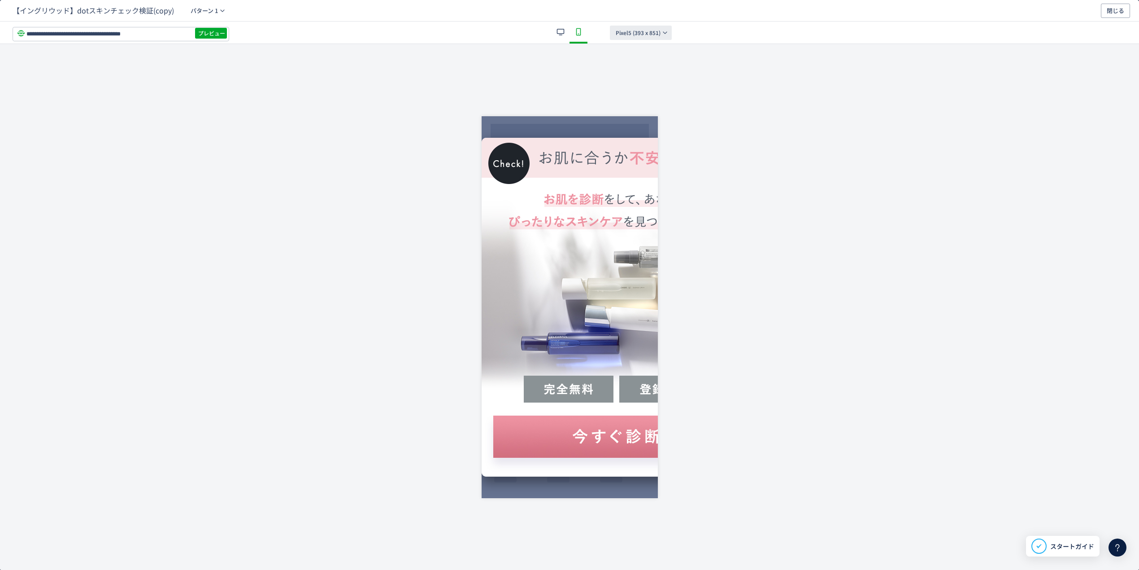
click at [658, 35] on span "Pixel5 (393 x 851)" at bounding box center [638, 33] width 45 height 14
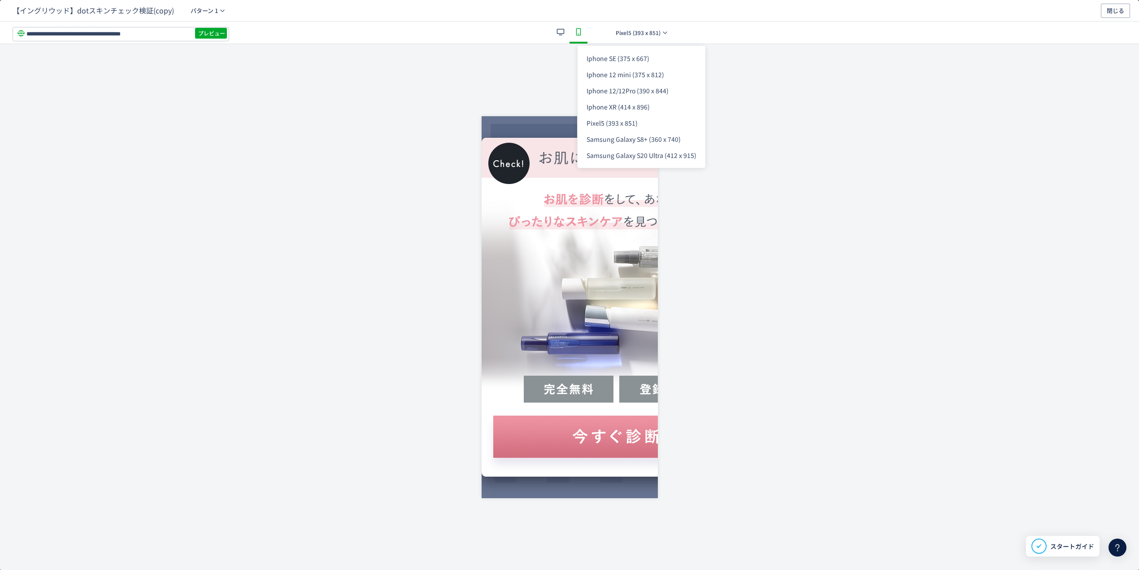
click at [797, 124] on div "dialog" at bounding box center [569, 307] width 1139 height 526
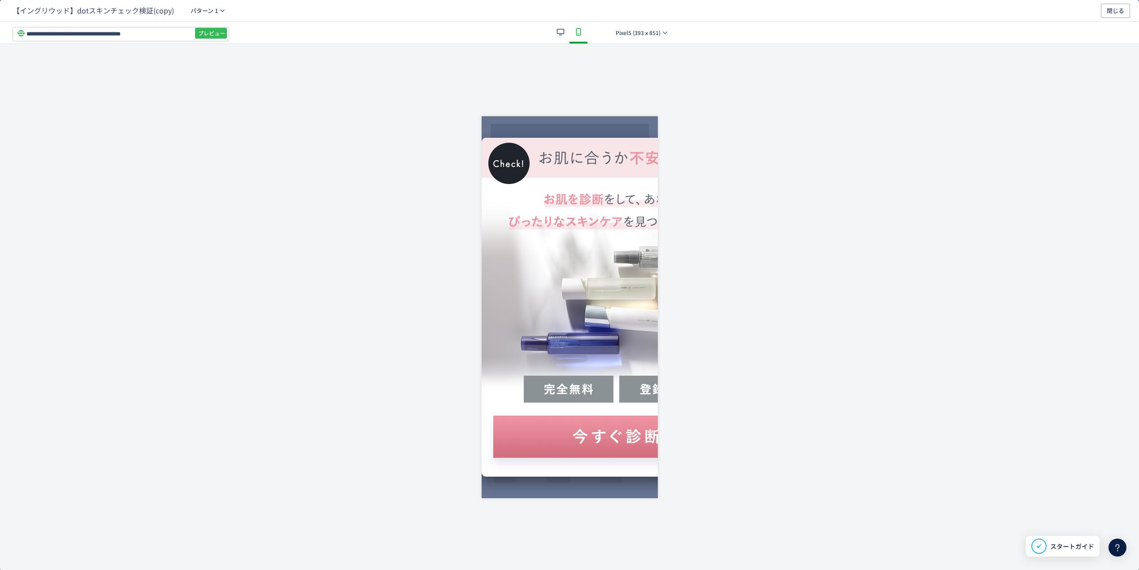
click at [216, 28] on span "プレビュー" at bounding box center [211, 33] width 27 height 14
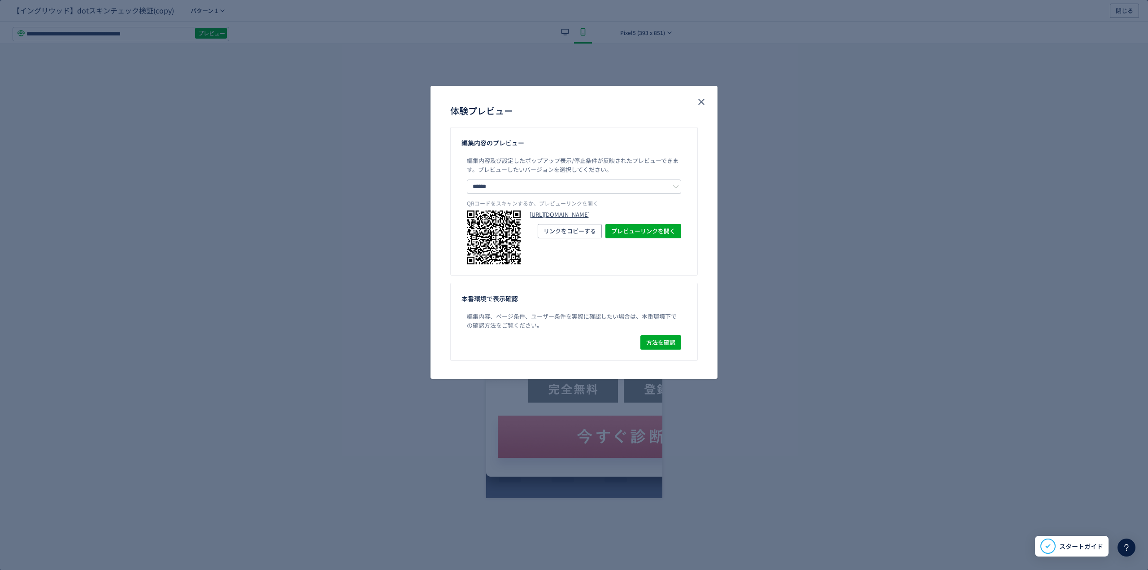
click at [555, 219] on link "[URL][DOMAIN_NAME]" at bounding box center [606, 214] width 152 height 9
click at [702, 97] on icon "close" at bounding box center [701, 101] width 11 height 11
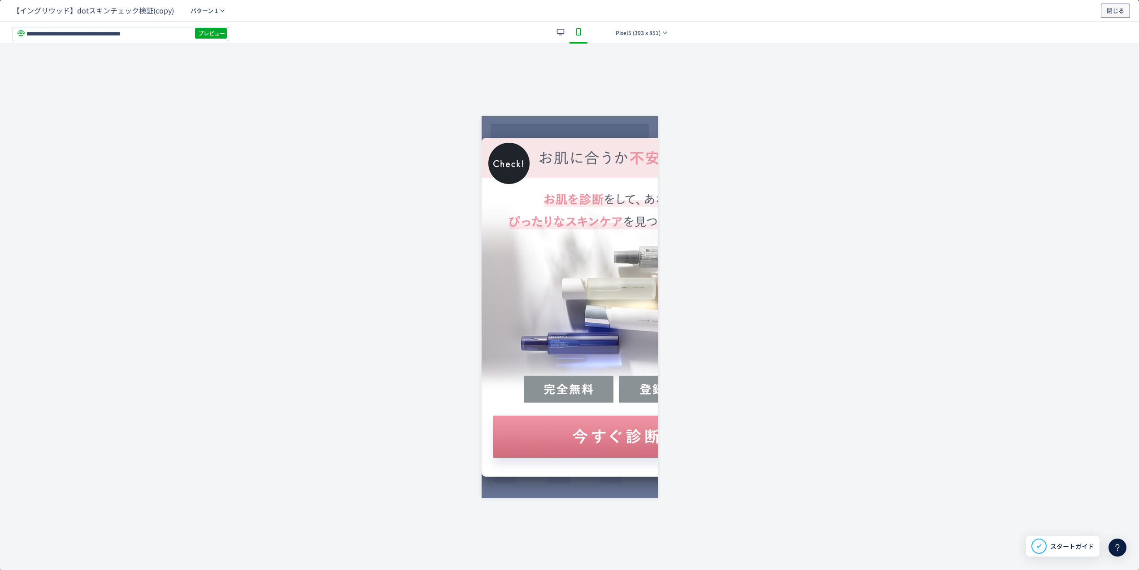
click at [1122, 6] on span "閉じる" at bounding box center [1115, 11] width 17 height 14
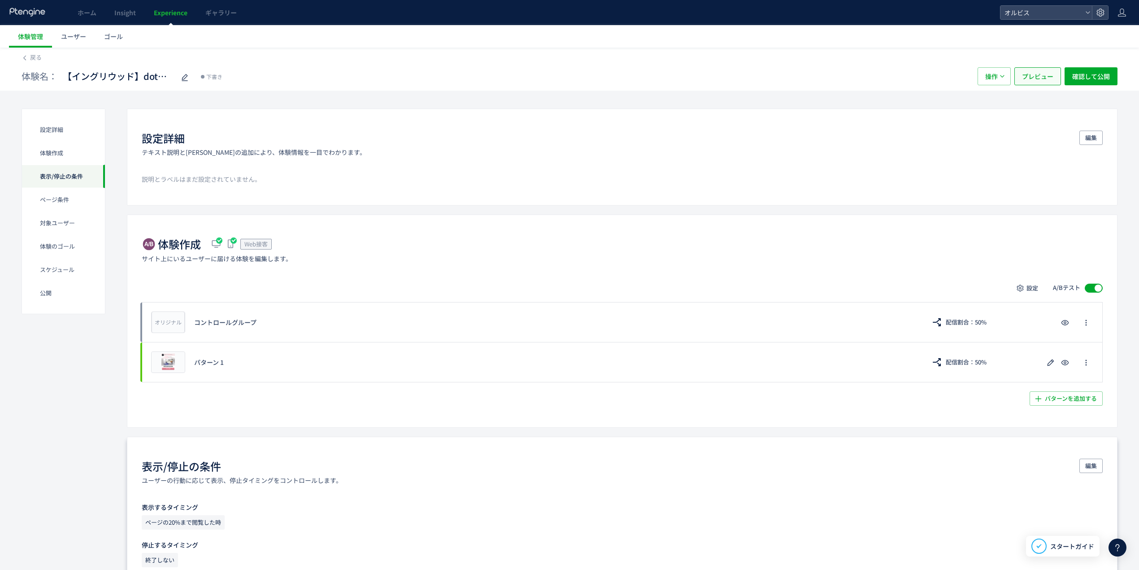
click at [1023, 79] on span "プレビュー" at bounding box center [1037, 76] width 31 height 18
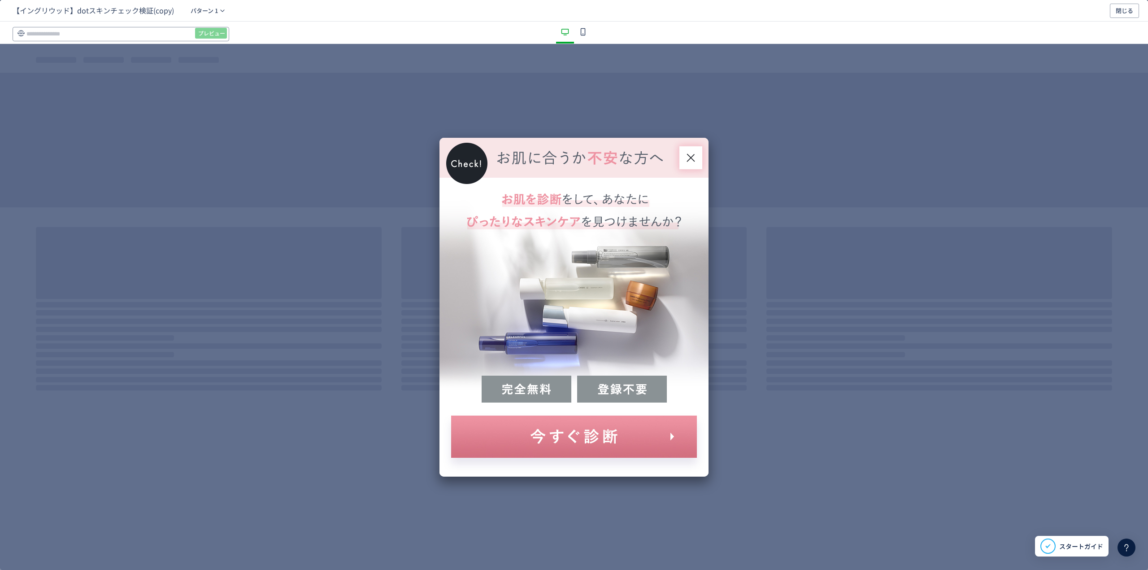
click at [122, 30] on input "dialog" at bounding box center [121, 34] width 217 height 14
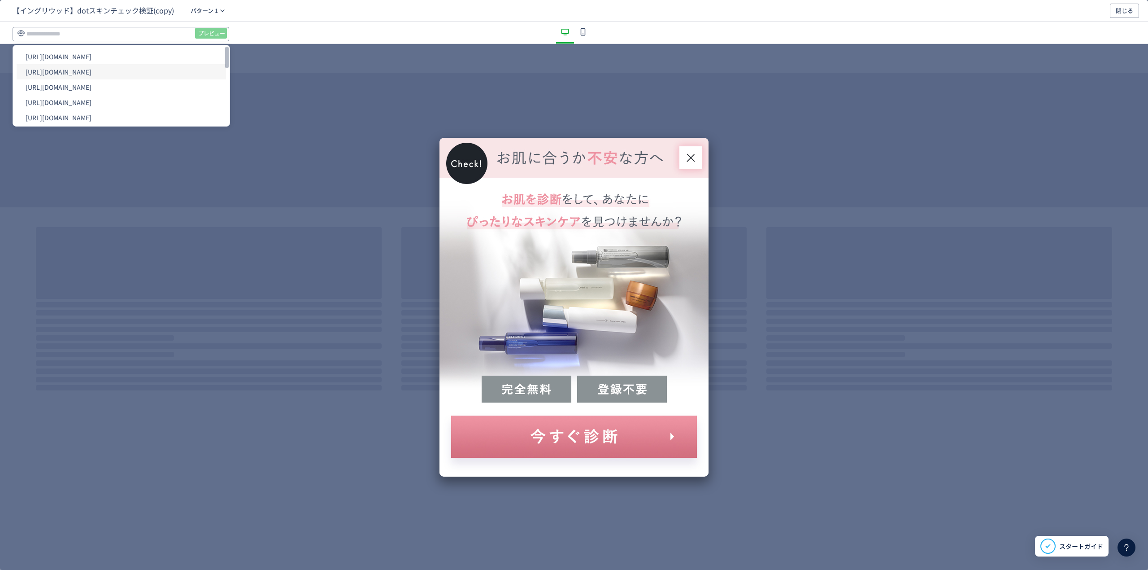
paste input "**********"
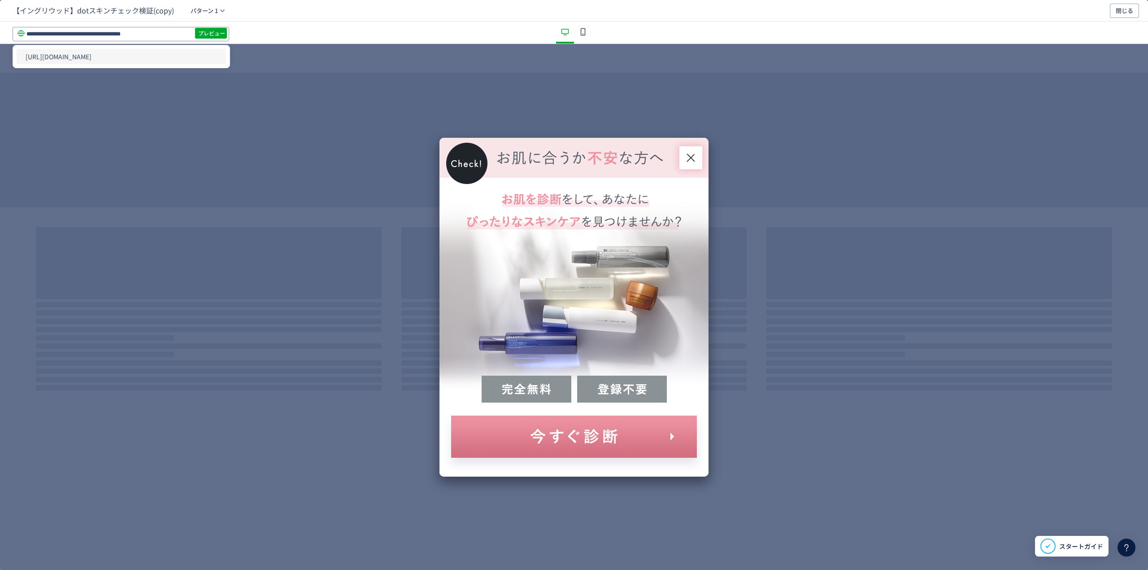
type input "**********"
click at [179, 54] on li "[URL][DOMAIN_NAME]" at bounding box center [121, 56] width 209 height 15
click at [203, 32] on span "プレビュー" at bounding box center [211, 33] width 27 height 14
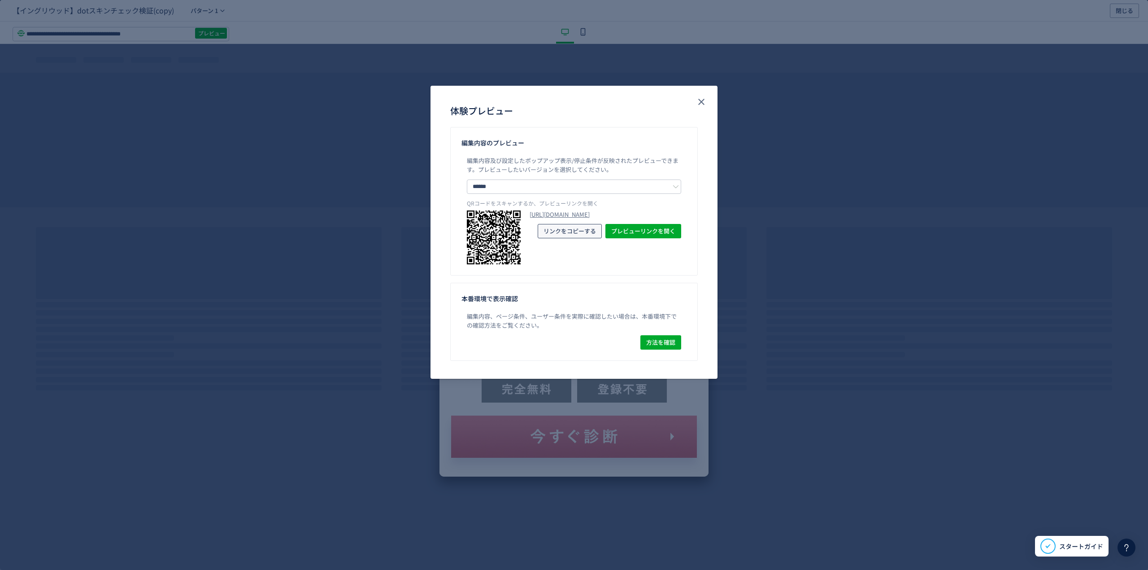
click at [563, 238] on span "リンクをコピーする" at bounding box center [570, 231] width 52 height 14
